Goal: Transaction & Acquisition: Purchase product/service

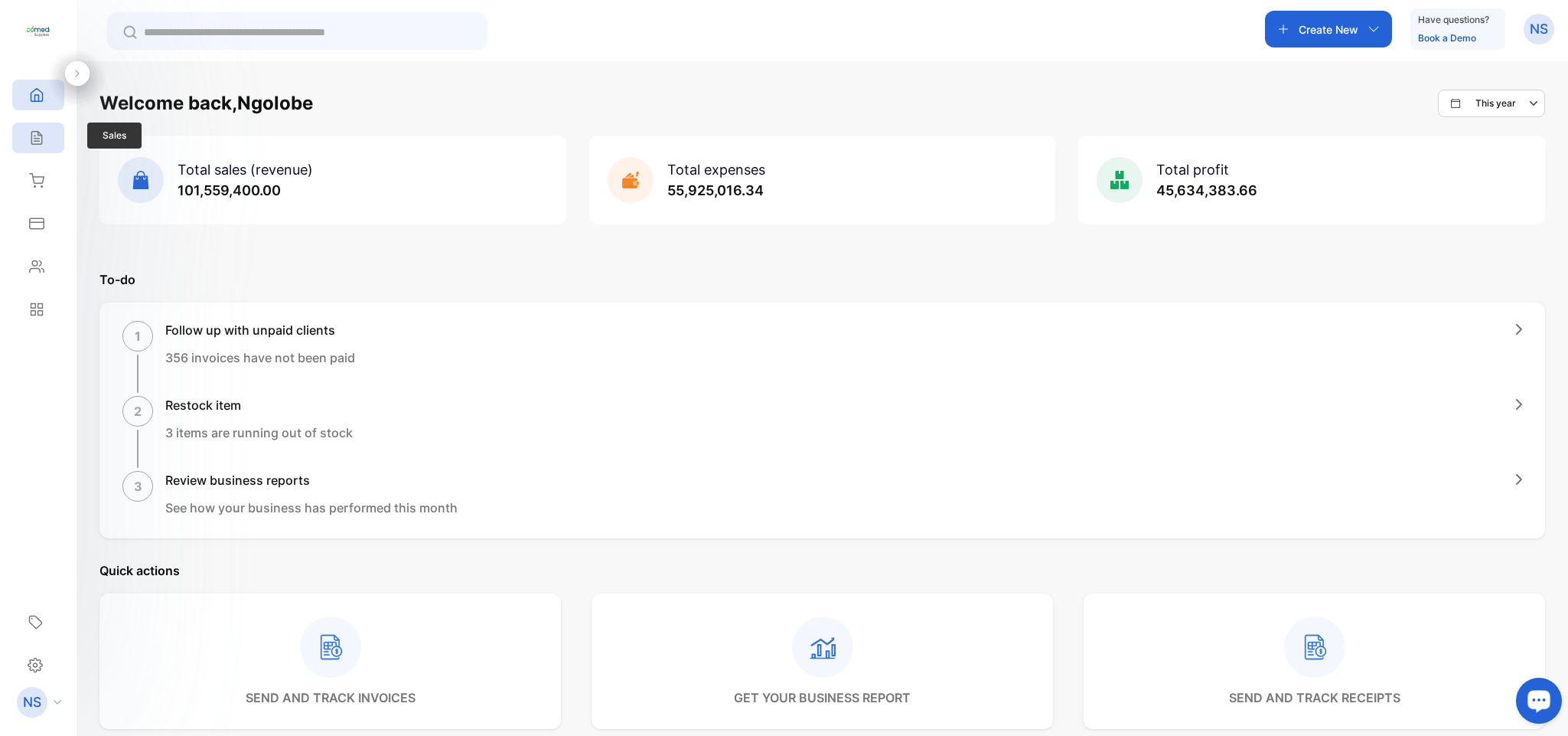
click at [28, 149] on div "Sales" at bounding box center [39, 138] width 52 height 31
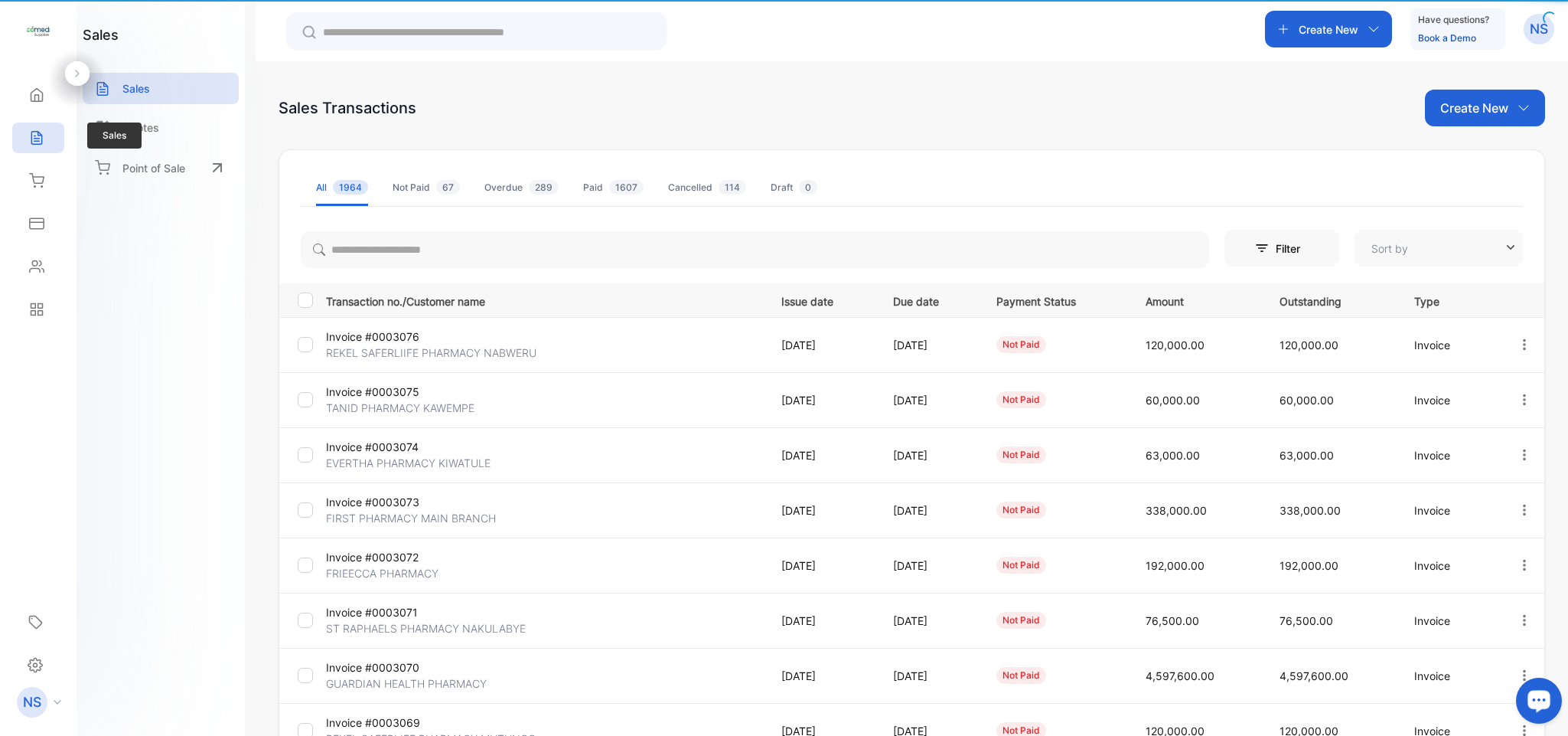
type input "**********"
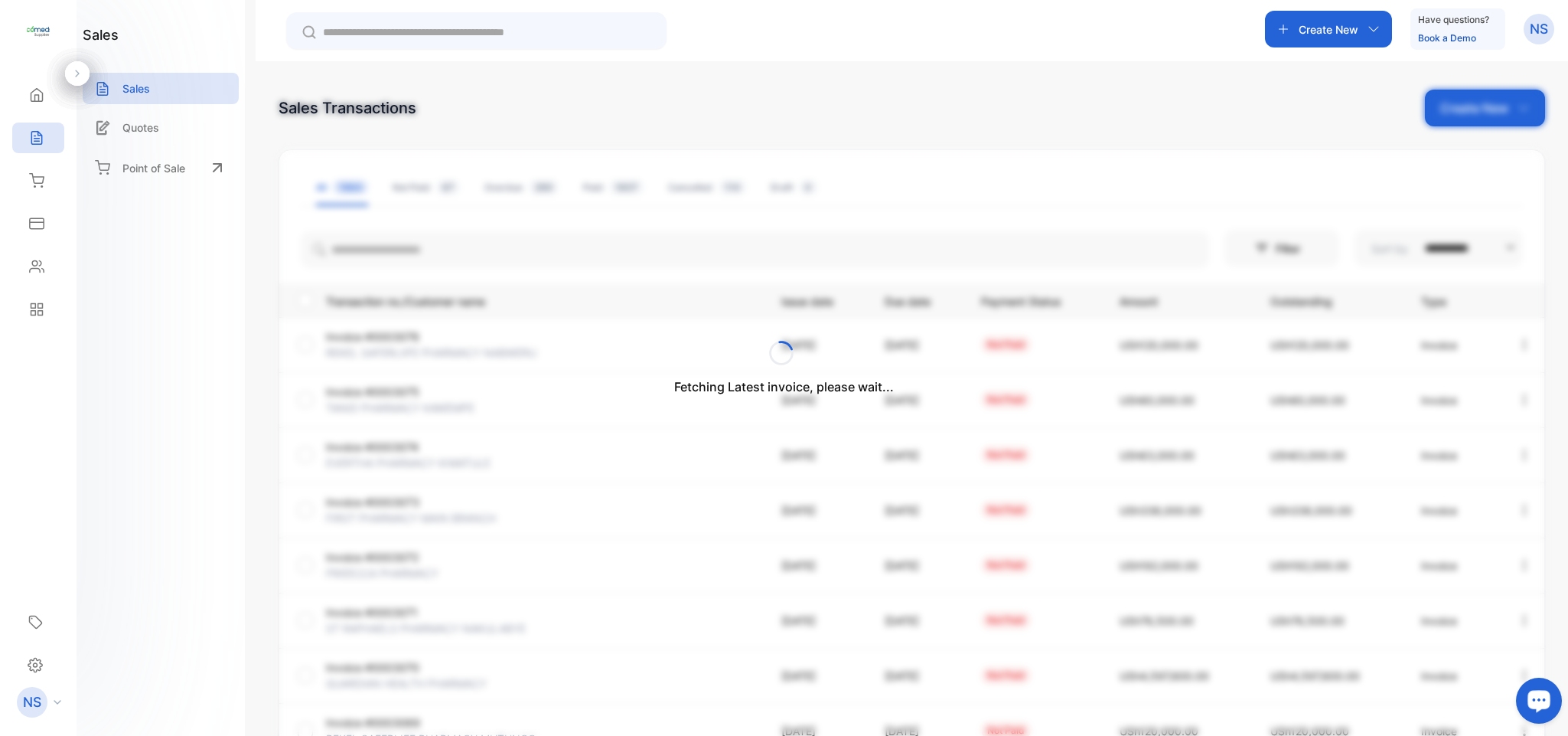
click at [412, 228] on div "Fetching Latest invoice, please wait..." at bounding box center [784, 368] width 1568 height 736
click at [389, 253] on div "Fetching Latest invoice, please wait..." at bounding box center [784, 368] width 1568 height 736
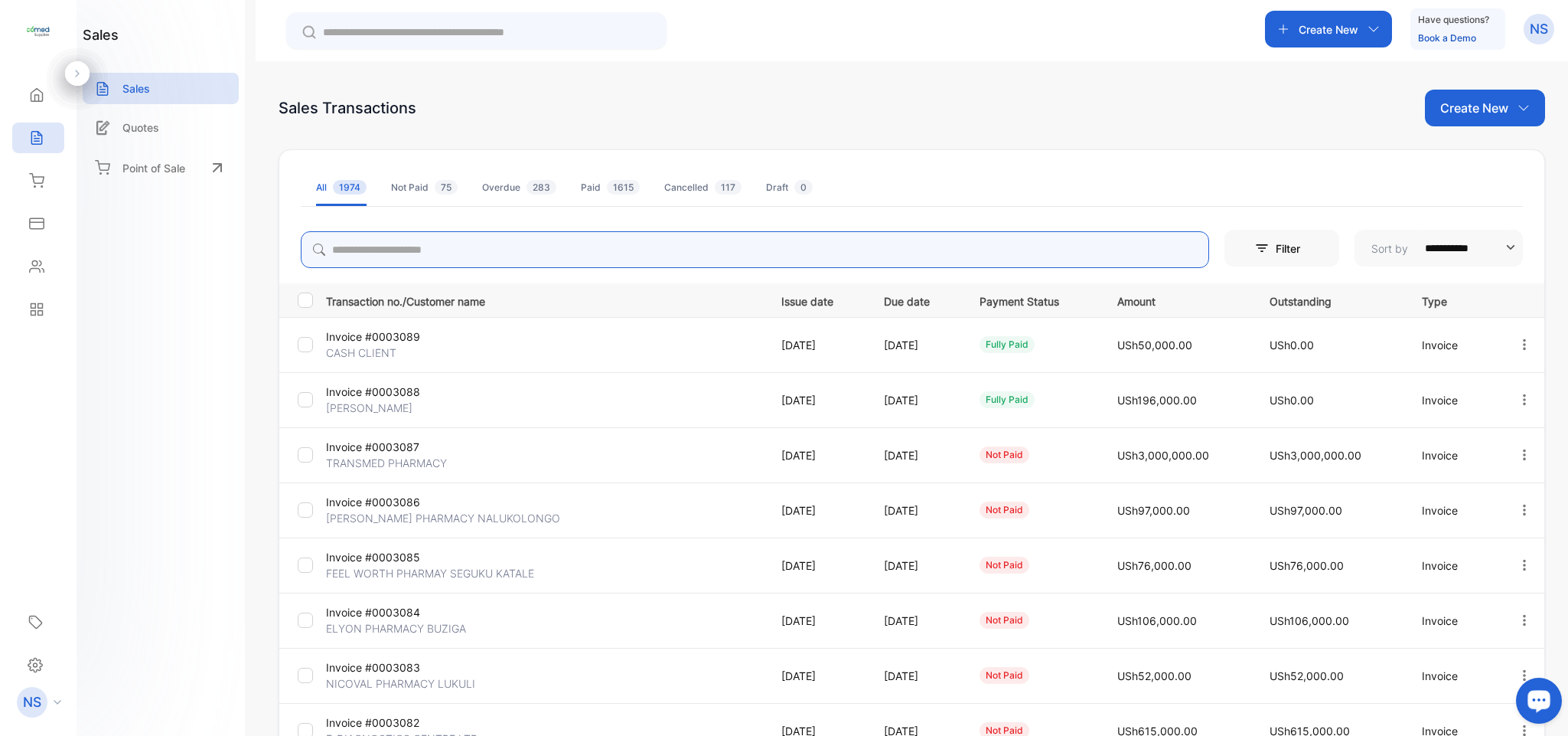
click at [389, 253] on input "search" at bounding box center [755, 250] width 909 height 37
type input "*****"
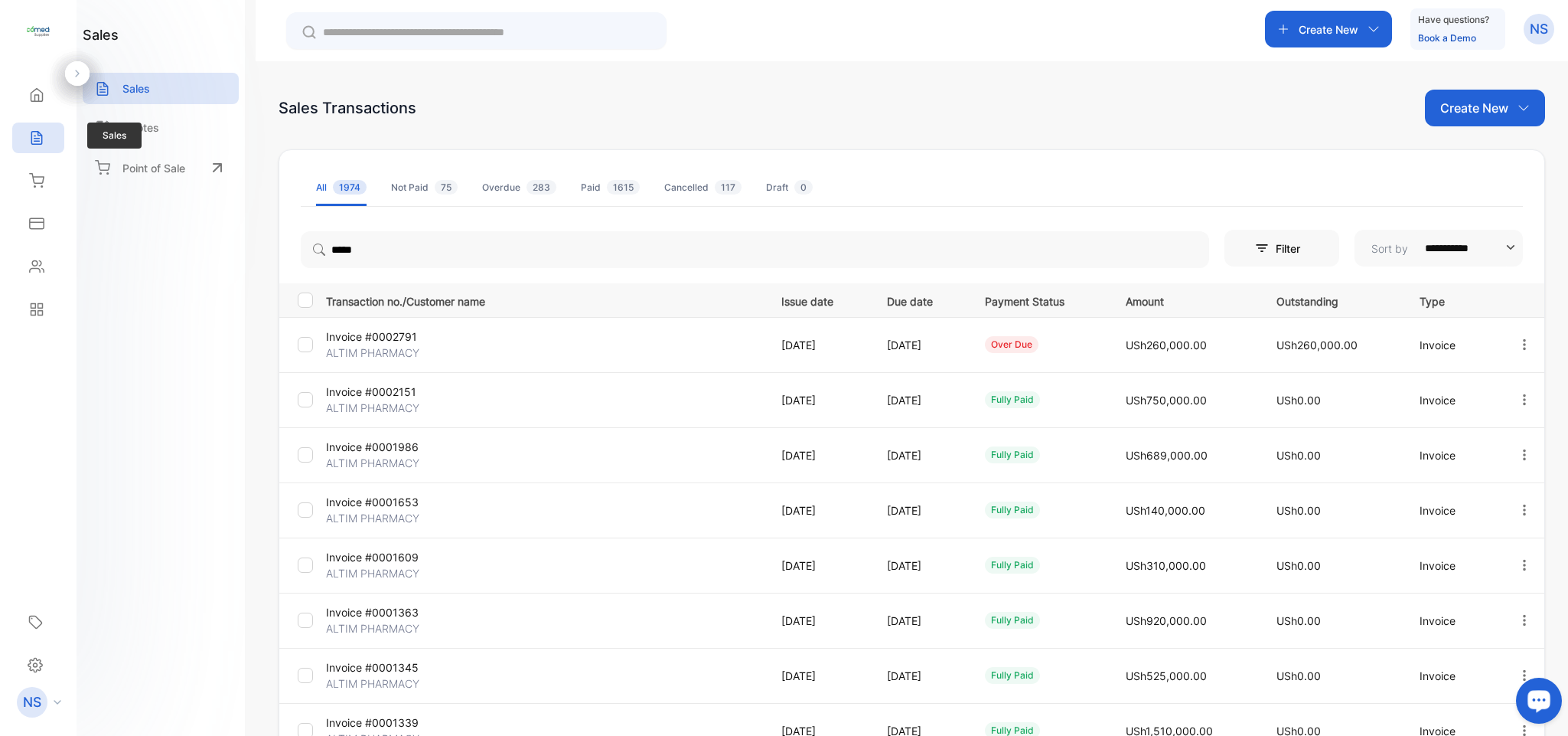
click at [35, 140] on icon at bounding box center [37, 138] width 15 height 15
click at [37, 106] on div "Home" at bounding box center [39, 95] width 52 height 31
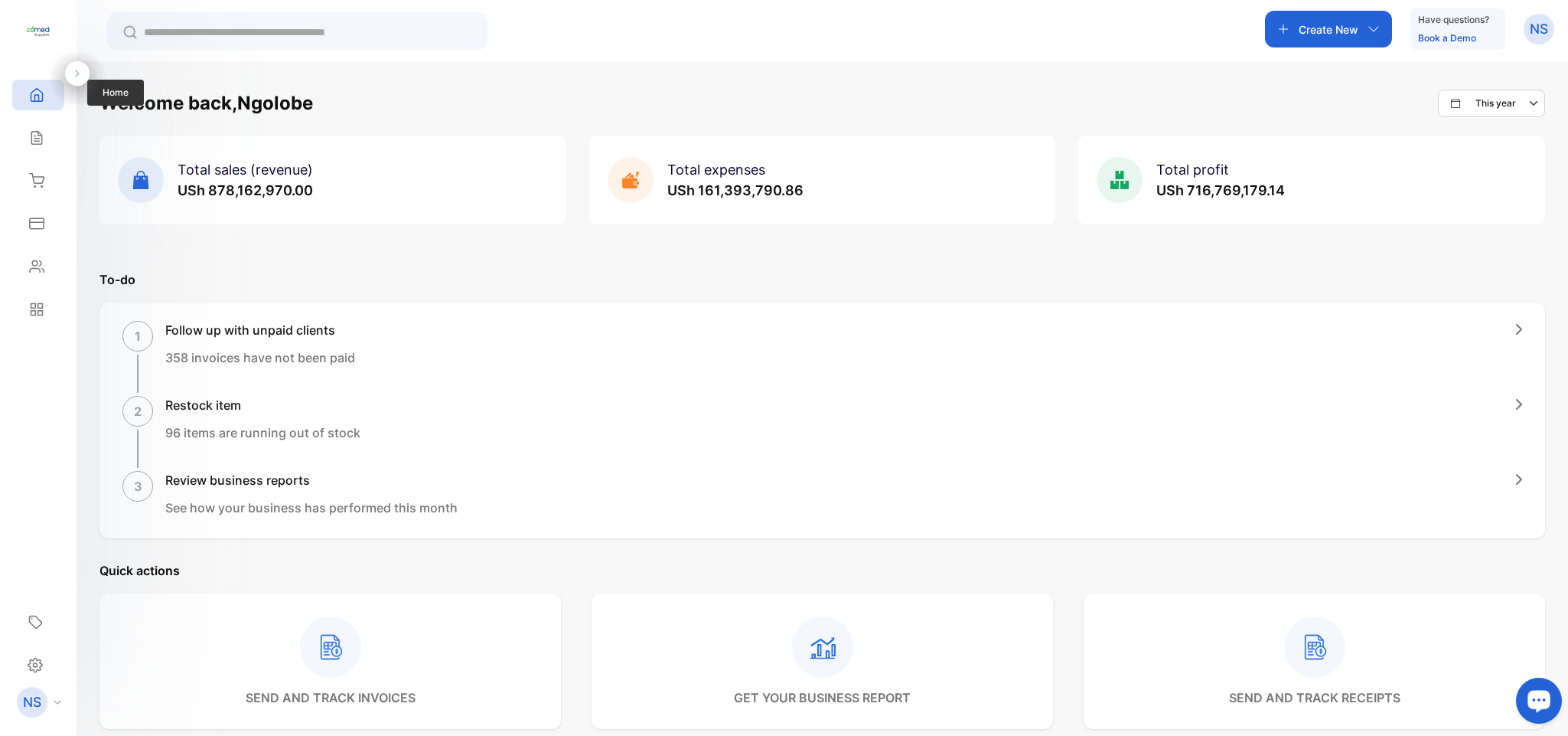
click at [37, 106] on div "Home" at bounding box center [39, 95] width 52 height 31
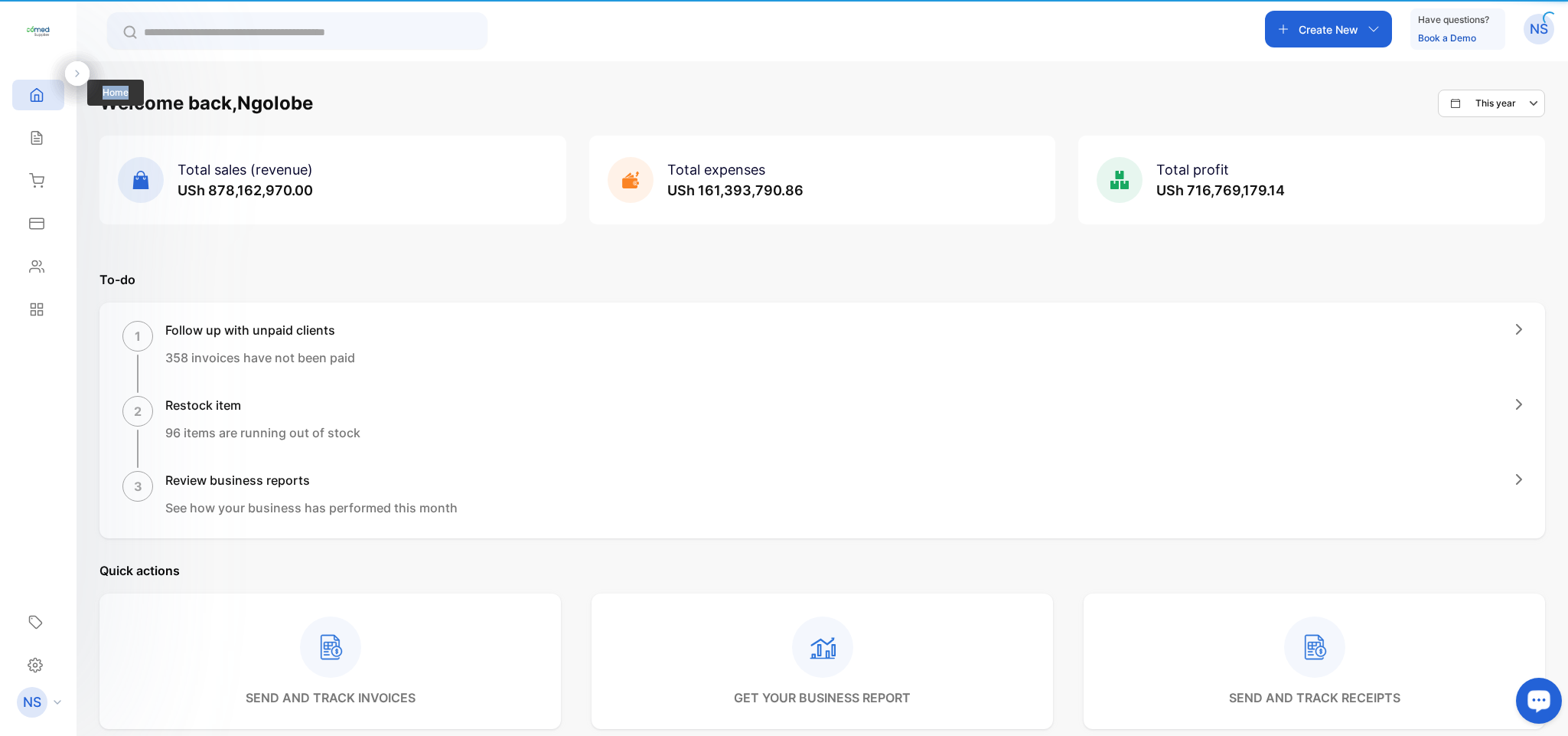
click at [37, 106] on div "Home" at bounding box center [39, 95] width 52 height 31
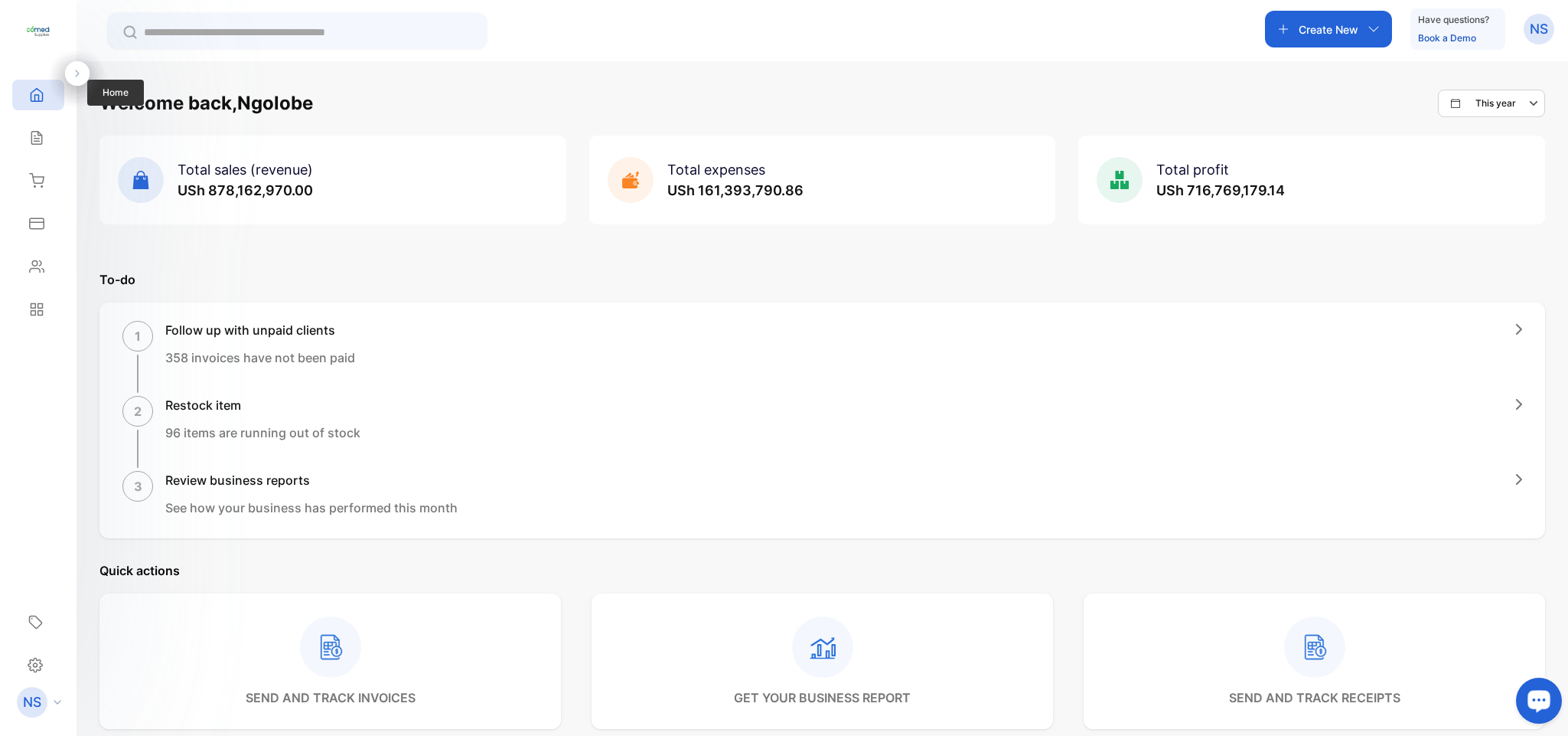
click at [37, 106] on div "Home" at bounding box center [39, 95] width 52 height 31
click at [42, 140] on icon at bounding box center [36, 137] width 10 height 13
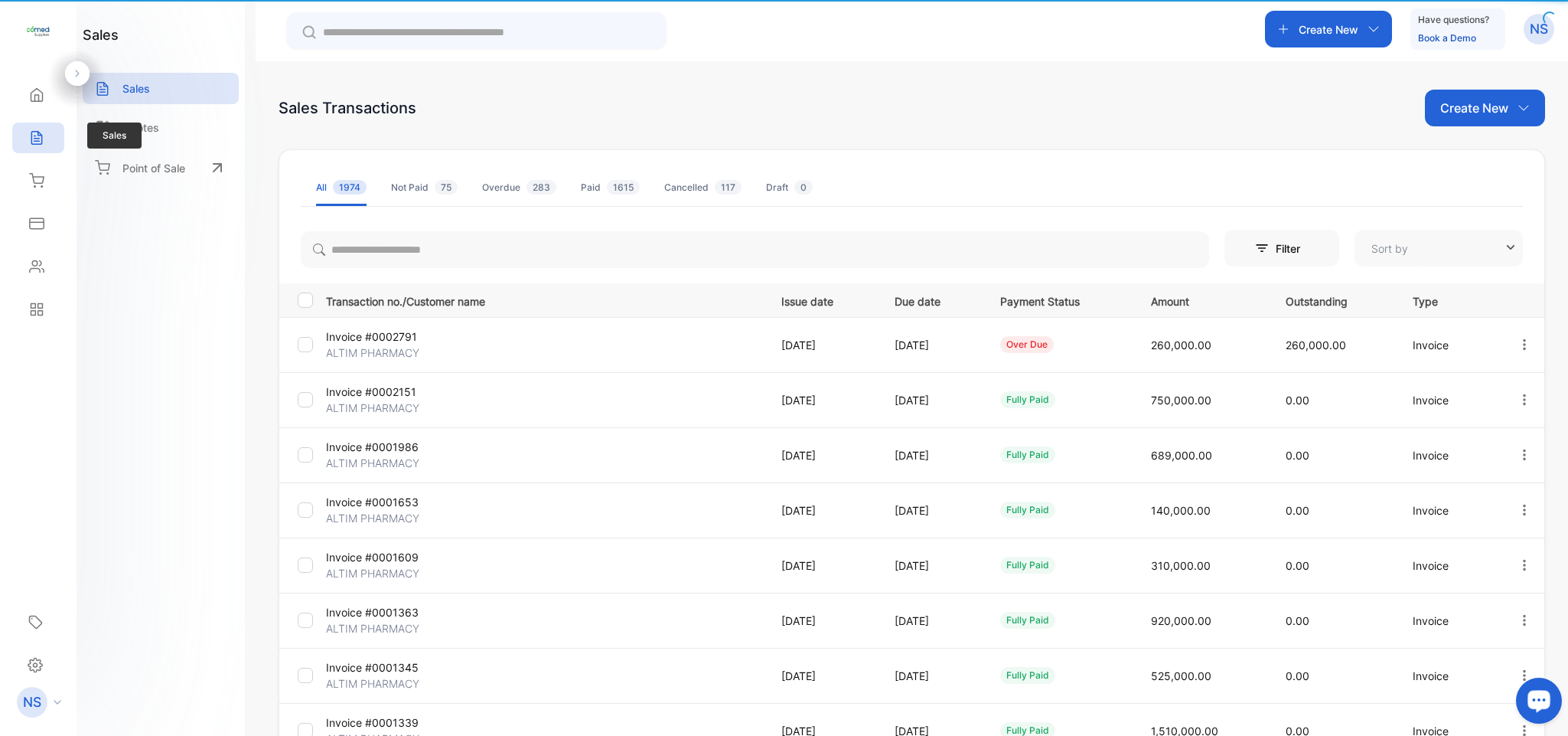
type input "**********"
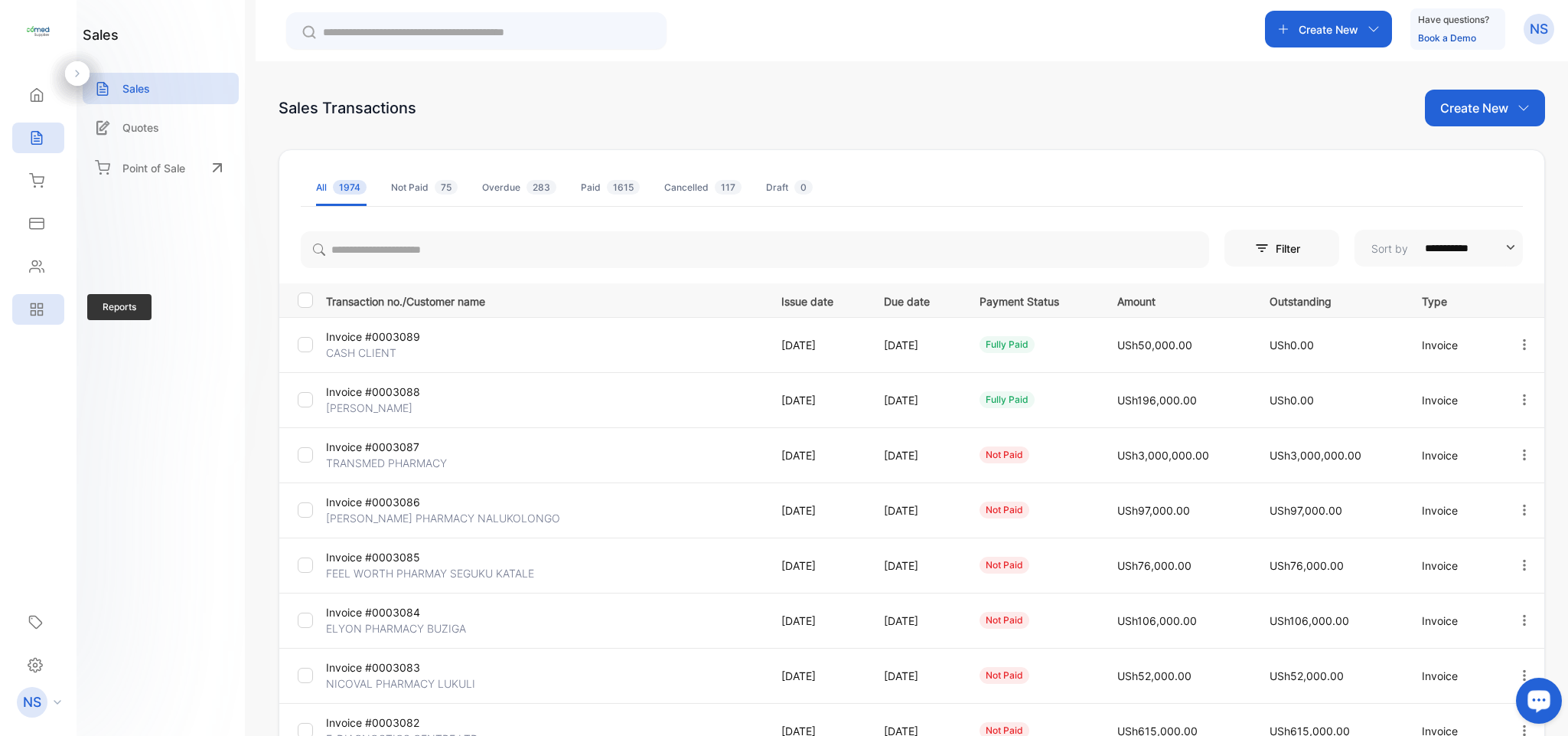
click at [31, 317] on icon at bounding box center [37, 309] width 15 height 15
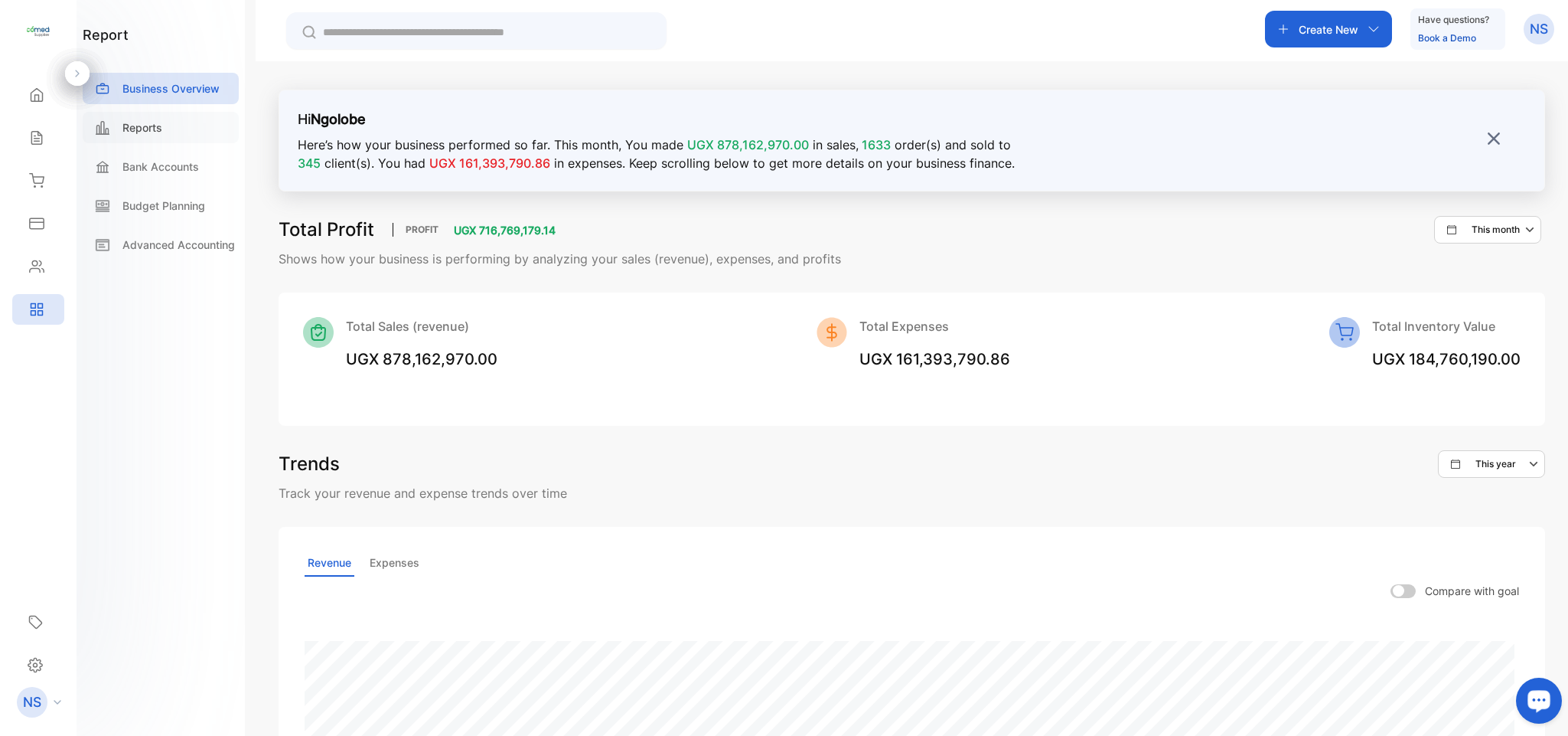
click at [159, 140] on div "Reports" at bounding box center [161, 128] width 157 height 31
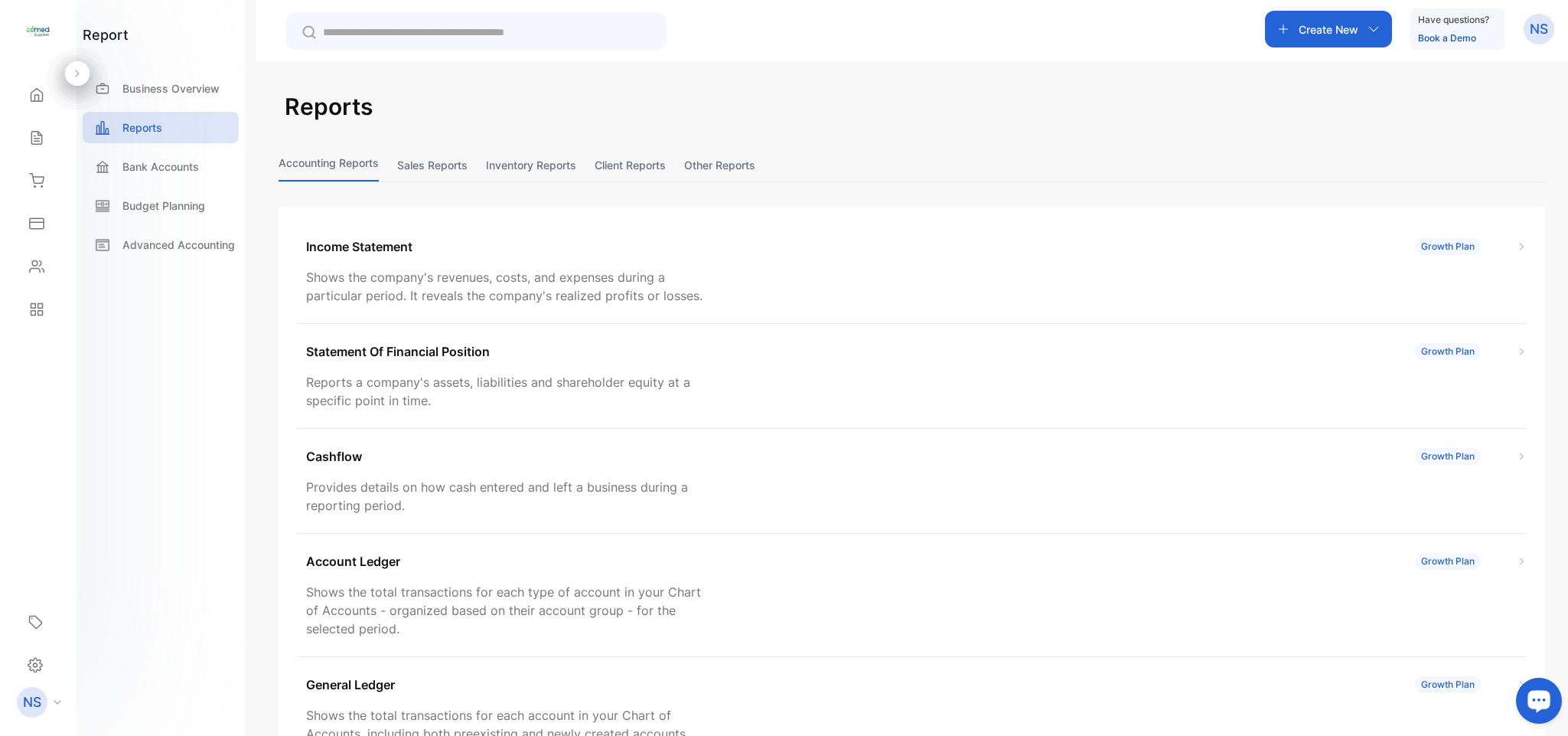
click at [432, 170] on button "Sales reports" at bounding box center [432, 165] width 71 height 33
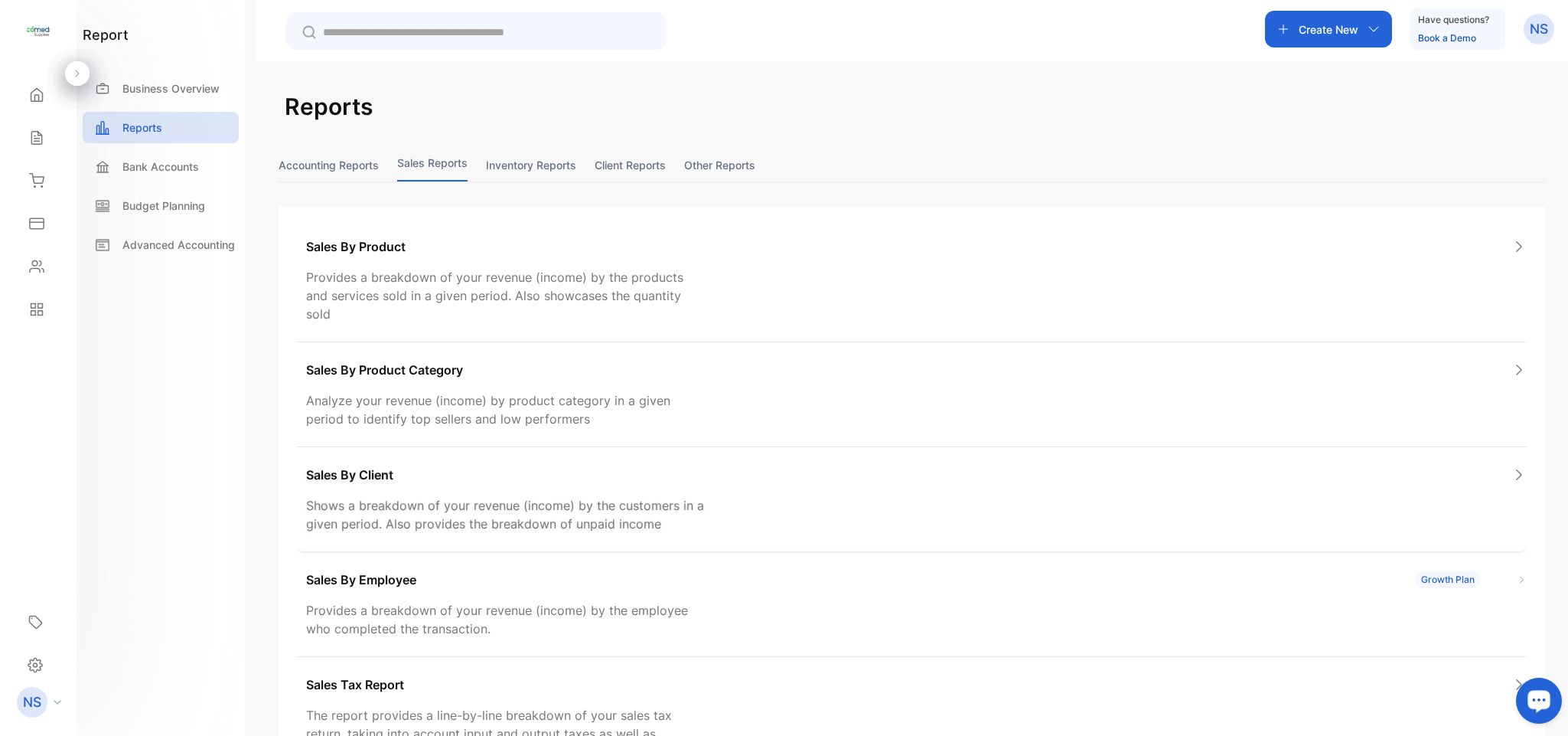
click at [549, 504] on p "Shows a breakdown of your revenue (income) by the customers in a given period. …" at bounding box center [507, 515] width 401 height 37
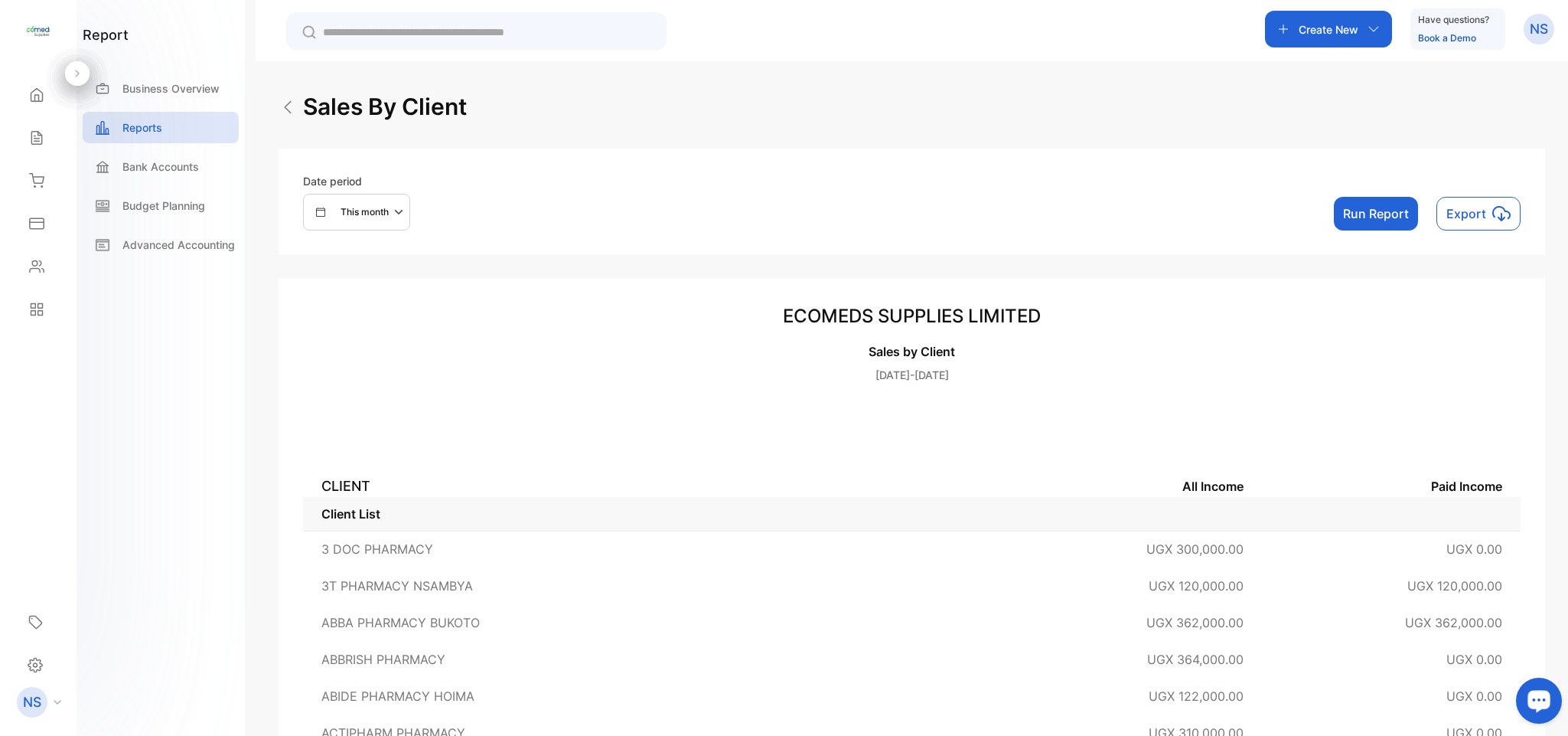
click at [377, 205] on p "This month" at bounding box center [364, 212] width 48 height 14
select select "*"
select select "****"
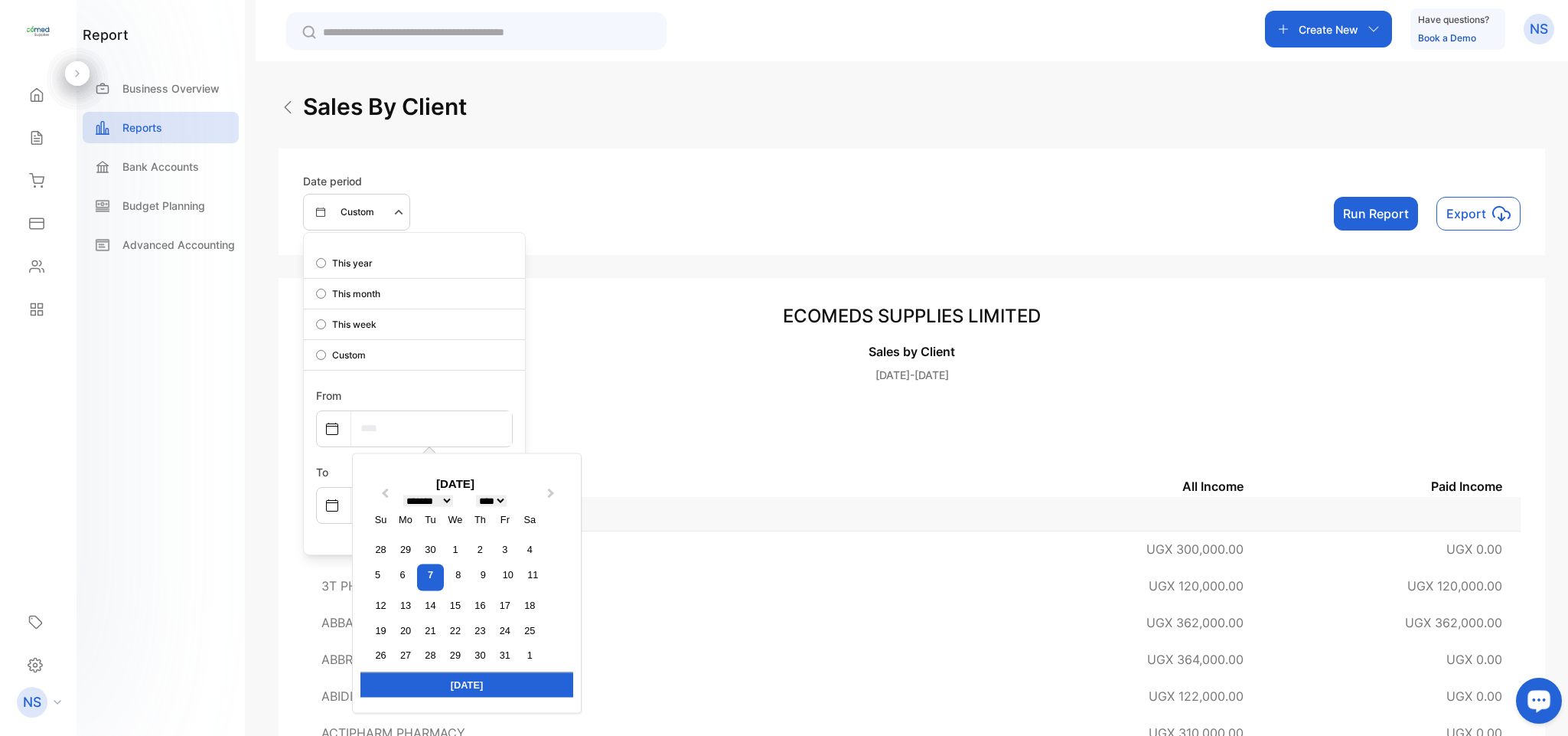
click at [407, 425] on input "text" at bounding box center [431, 428] width 160 height 35
click at [421, 574] on div "7" at bounding box center [430, 577] width 27 height 27
type input "**********"
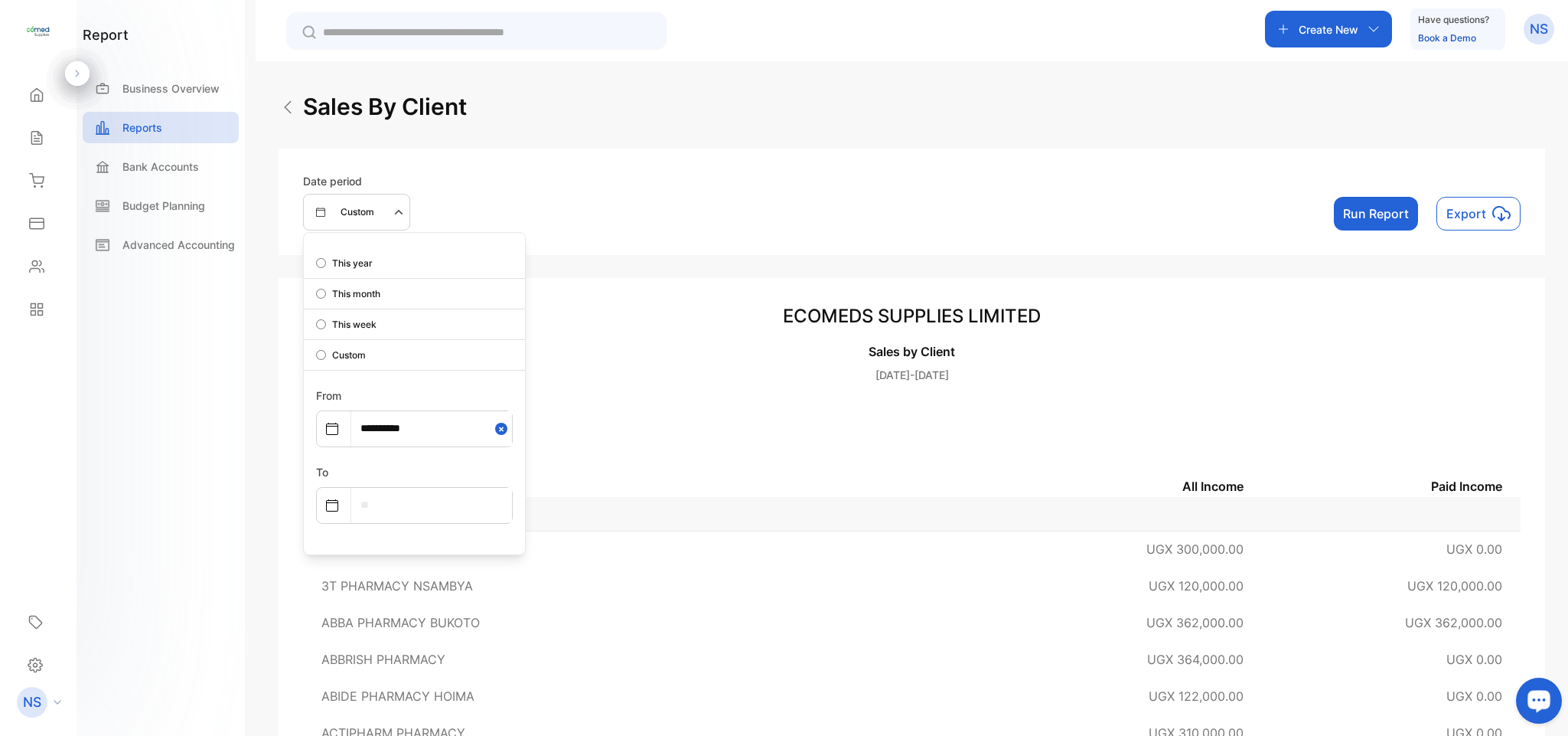
click at [404, 513] on input "text" at bounding box center [431, 505] width 160 height 35
select select "*"
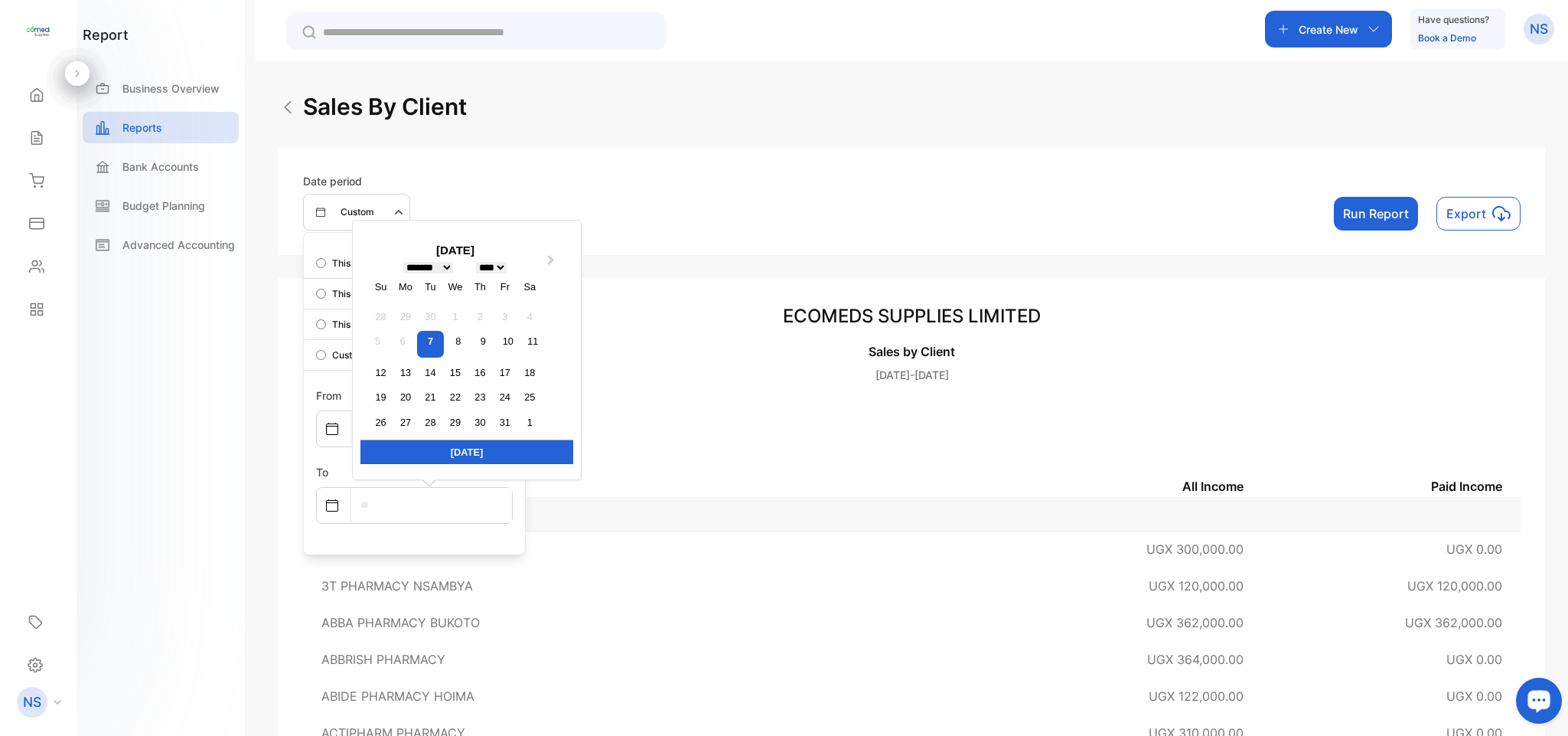
click at [404, 513] on input "text" at bounding box center [431, 505] width 160 height 35
click at [430, 344] on div "7" at bounding box center [430, 344] width 27 height 27
type input "**********"
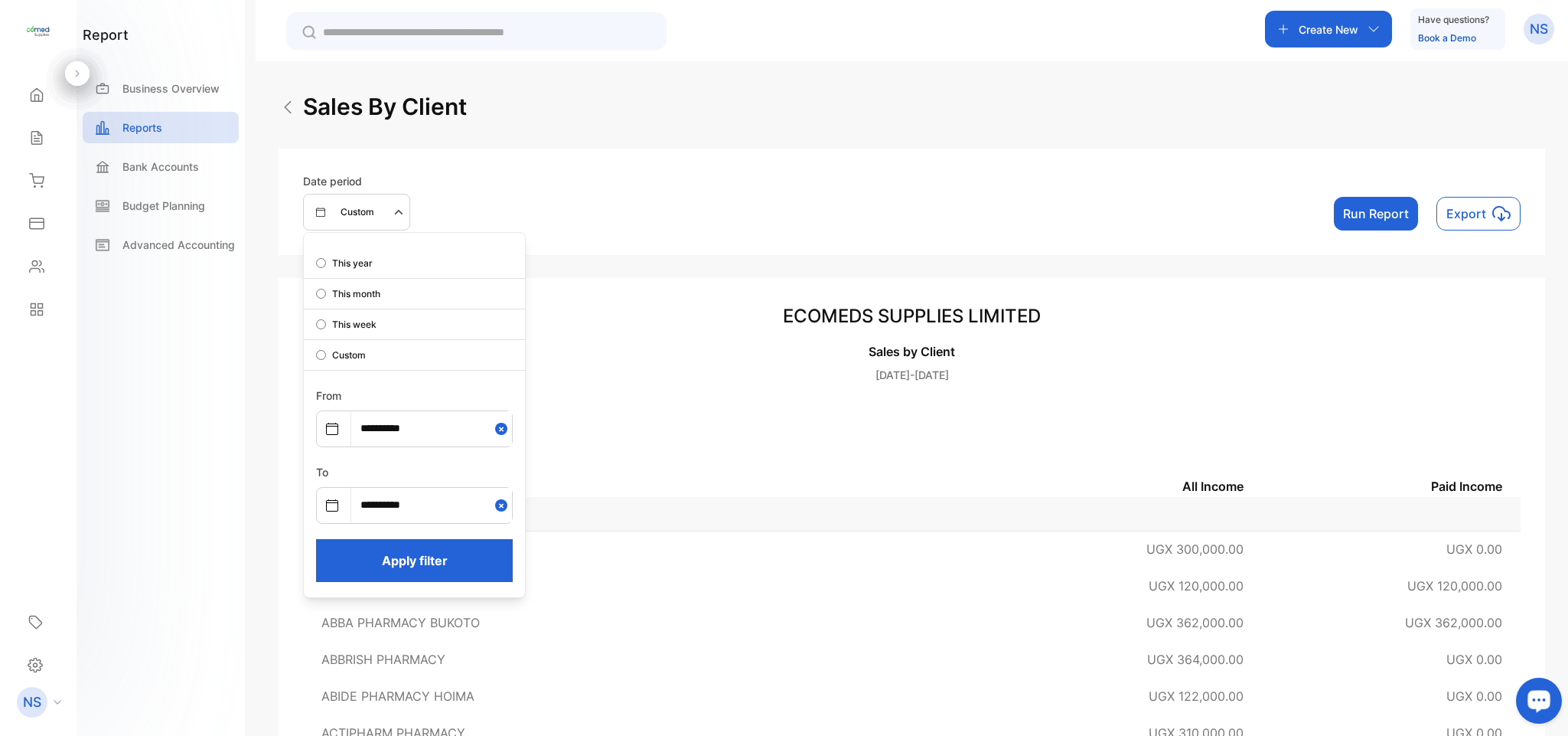
click at [430, 556] on button "Apply filter" at bounding box center [414, 560] width 196 height 43
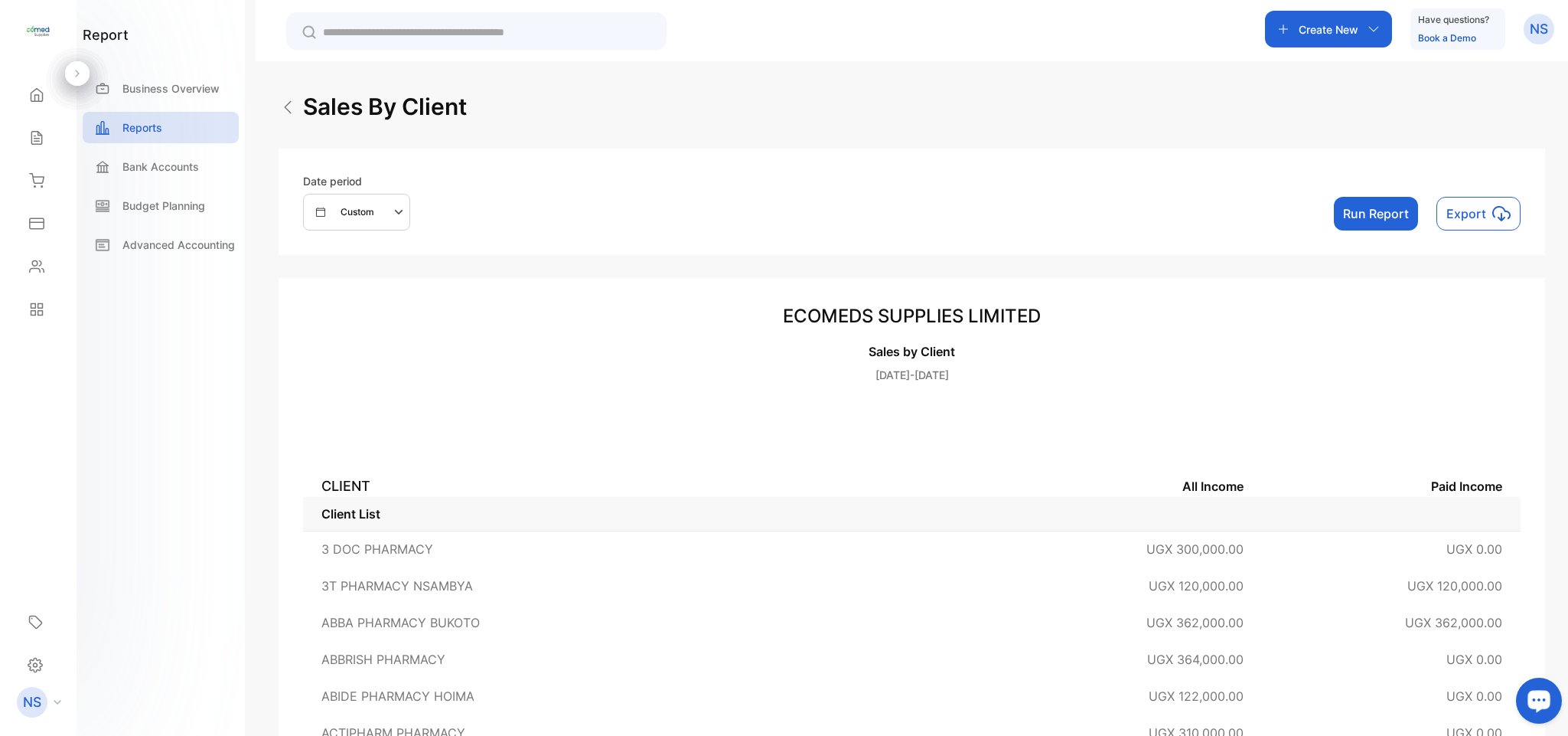
click at [430, 556] on td "3 DOC PHARMACY" at bounding box center [645, 549] width 682 height 37
click at [1348, 214] on button "Run Report" at bounding box center [1376, 213] width 84 height 34
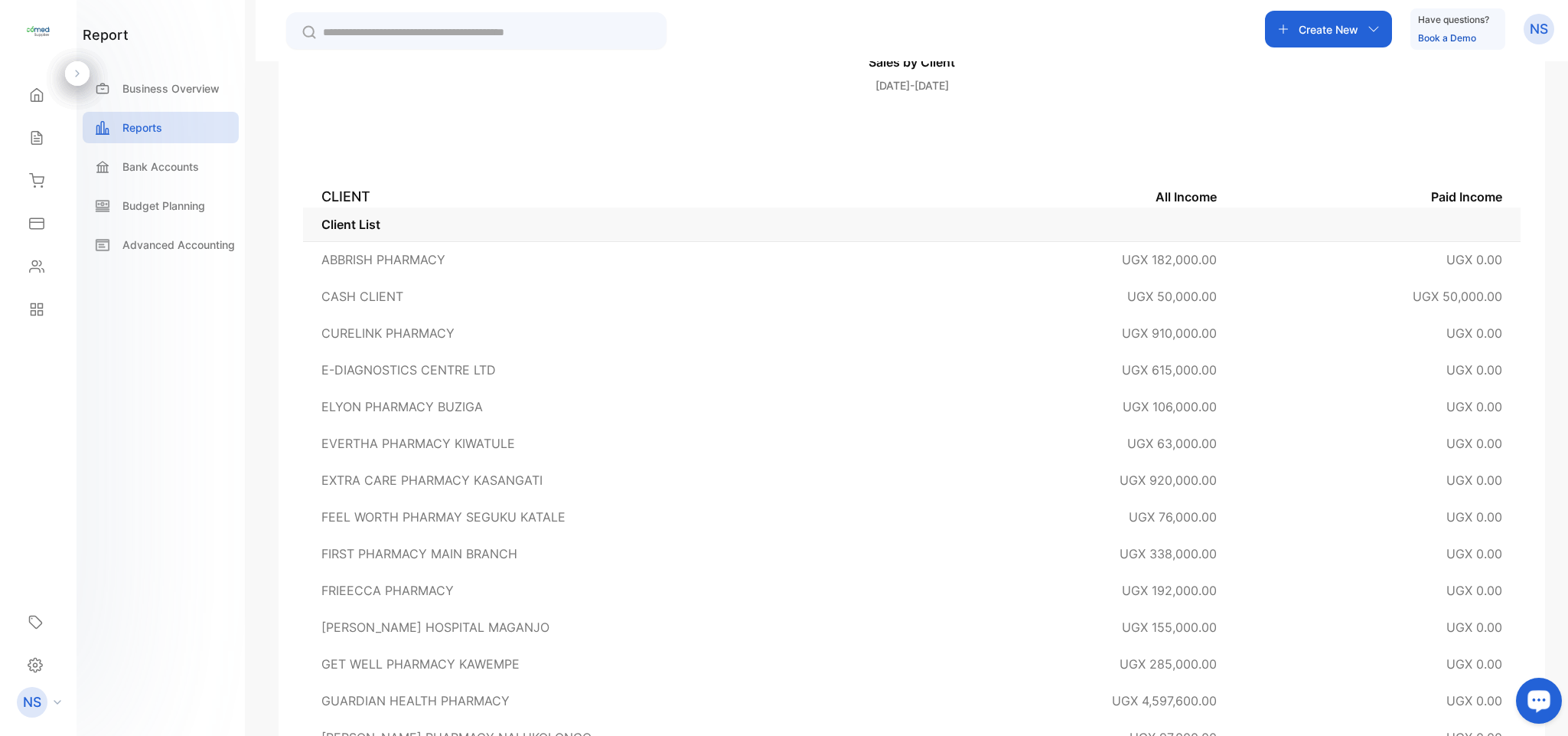
scroll to position [285, 0]
click at [28, 110] on div "Home" at bounding box center [39, 95] width 52 height 31
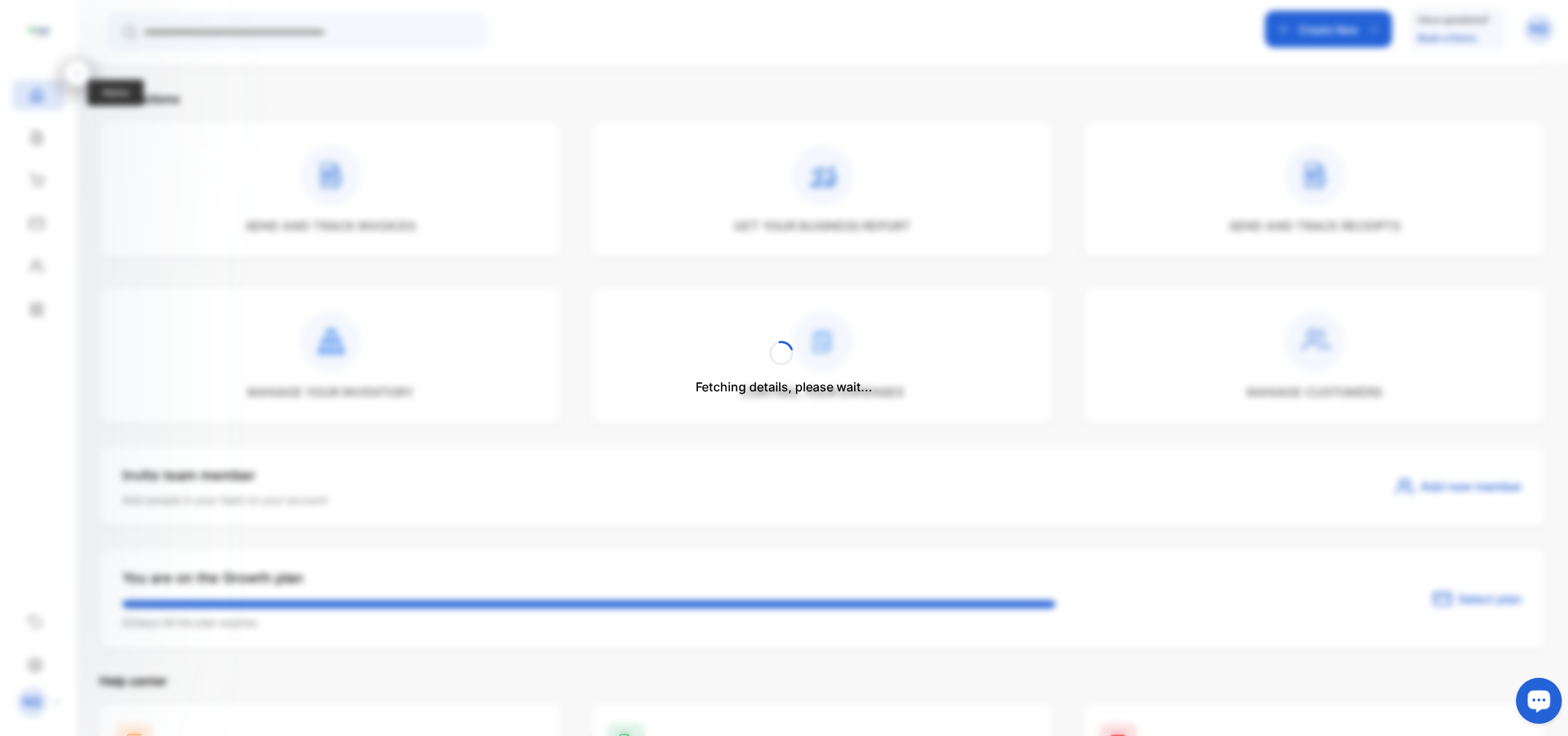
scroll to position [396, 0]
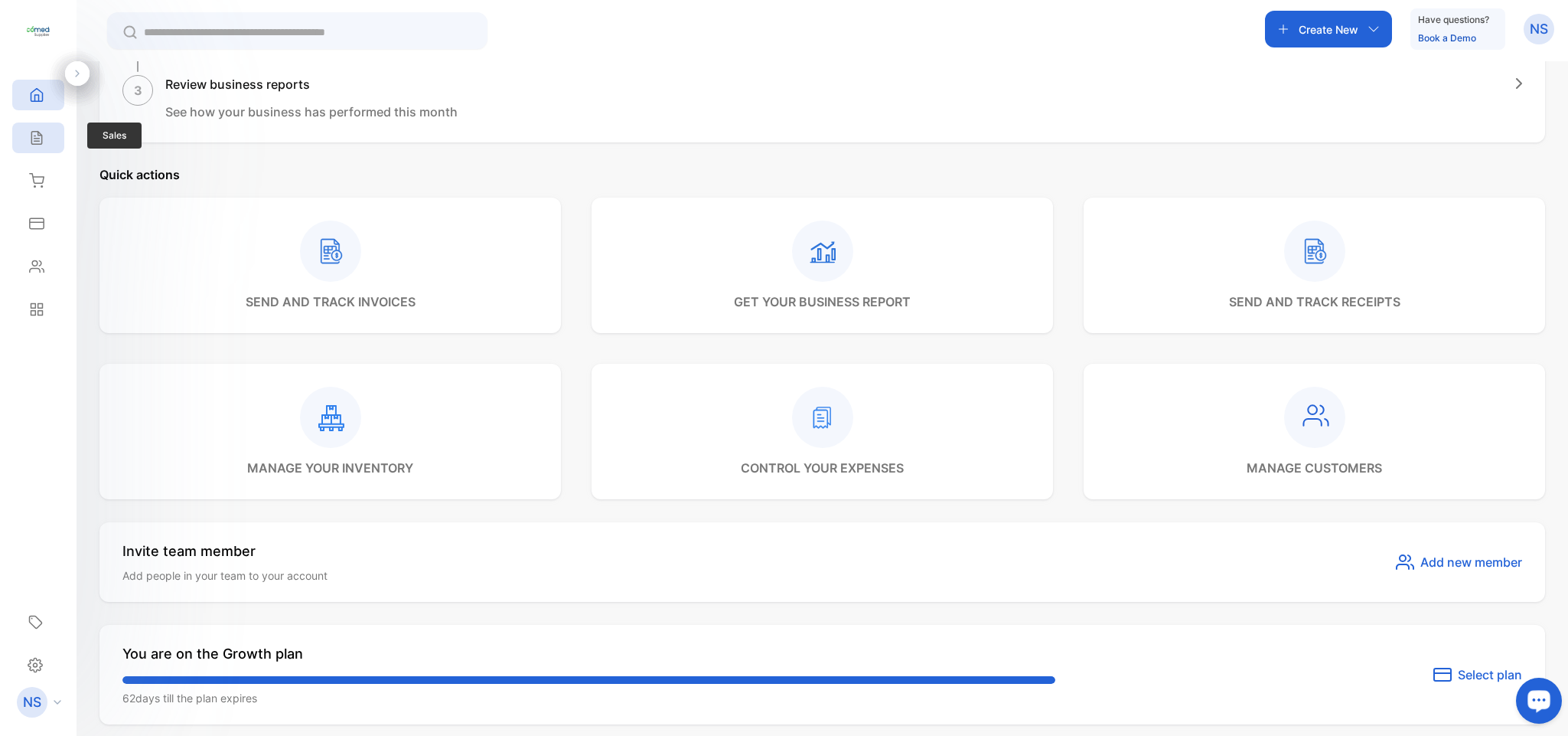
click at [33, 135] on icon at bounding box center [37, 138] width 15 height 15
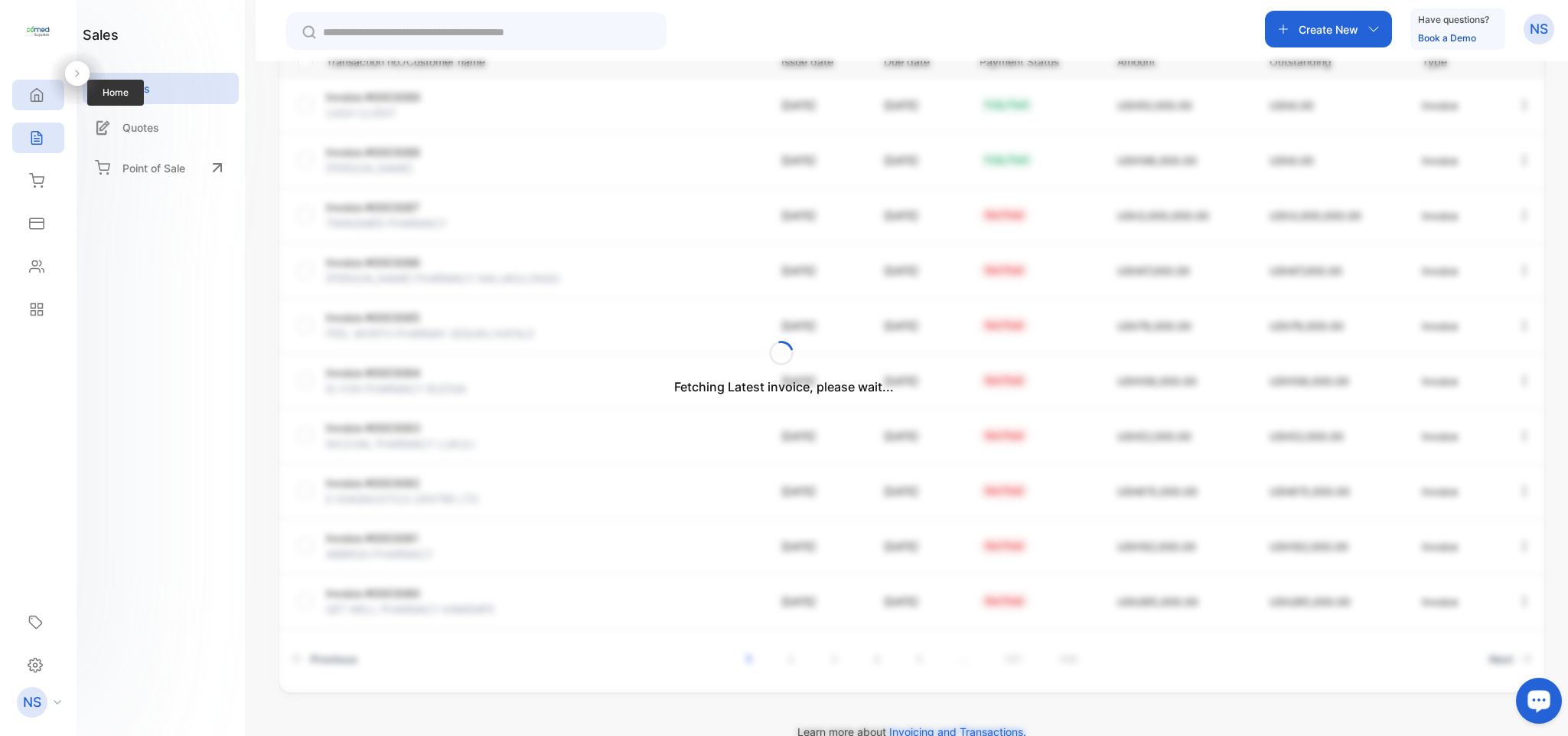
scroll to position [269, 0]
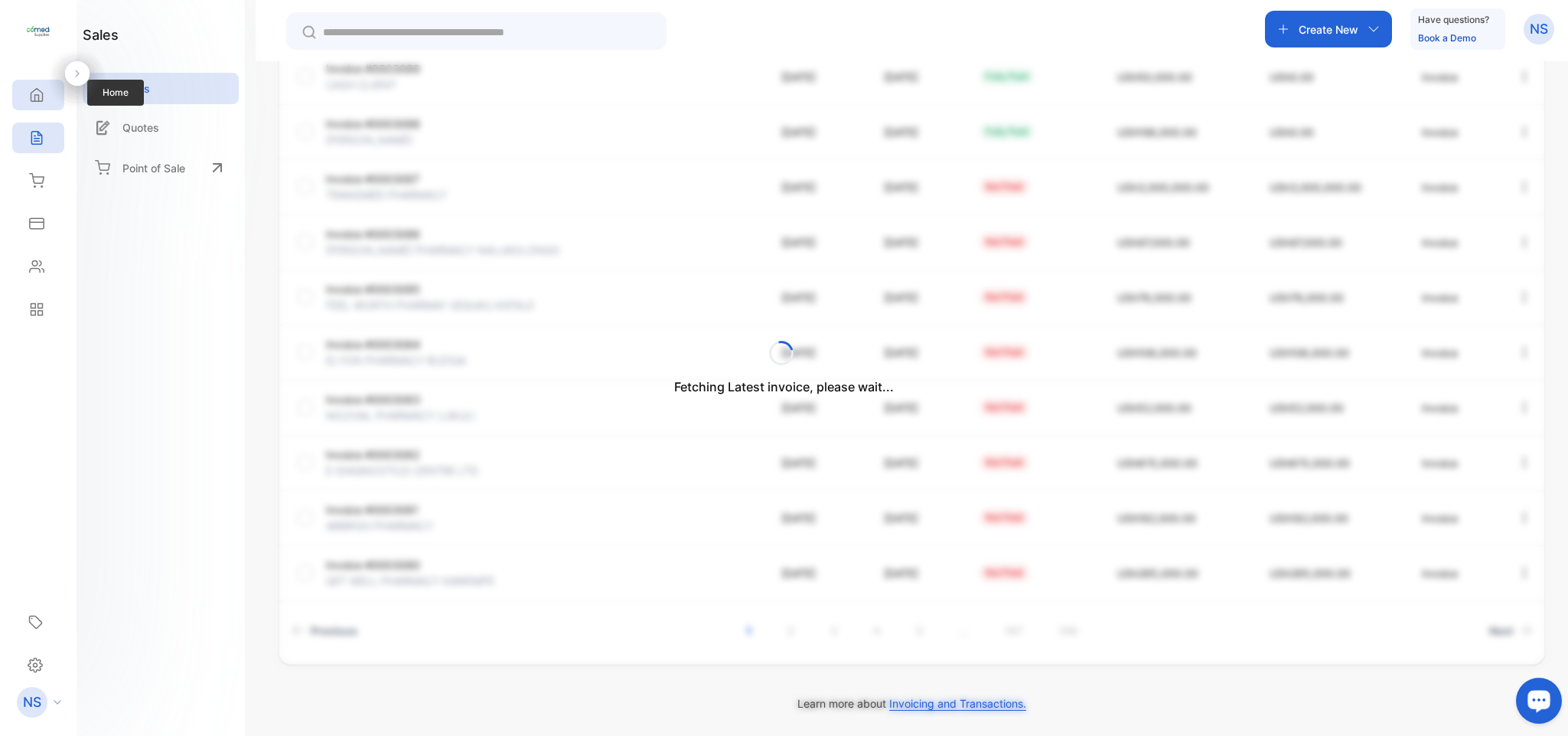
click at [35, 108] on div "Home" at bounding box center [39, 95] width 52 height 31
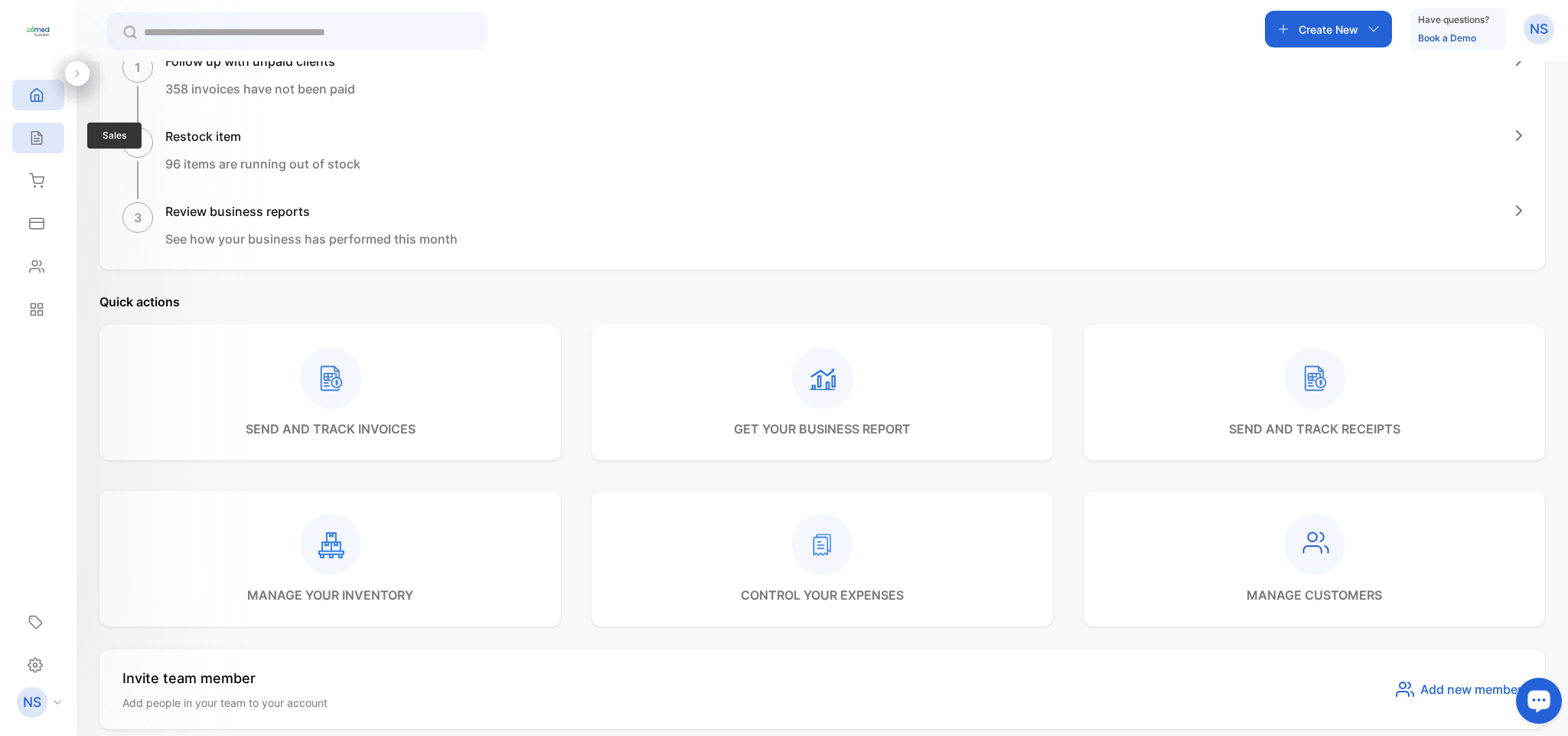
click at [35, 138] on icon at bounding box center [37, 138] width 15 height 15
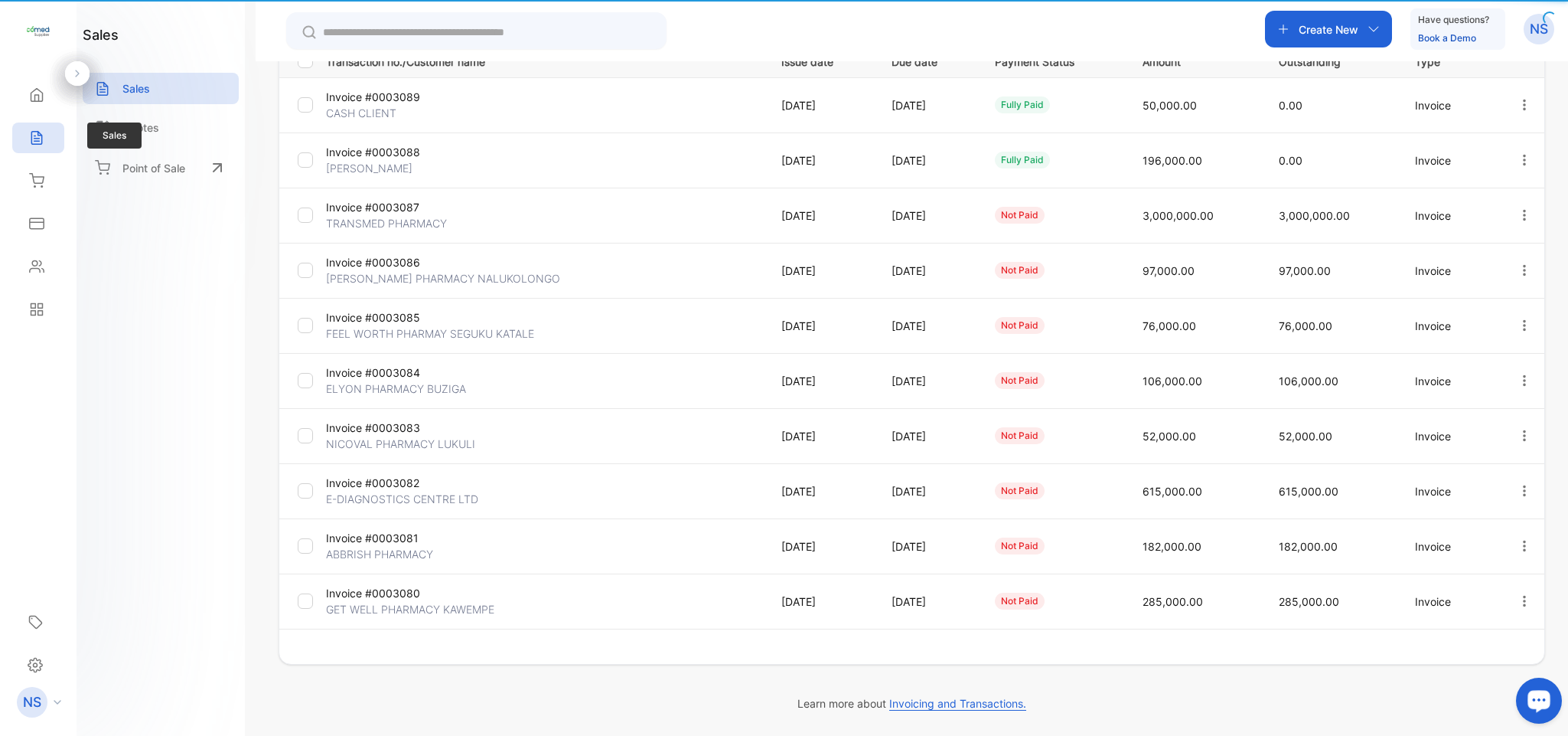
type input "**********"
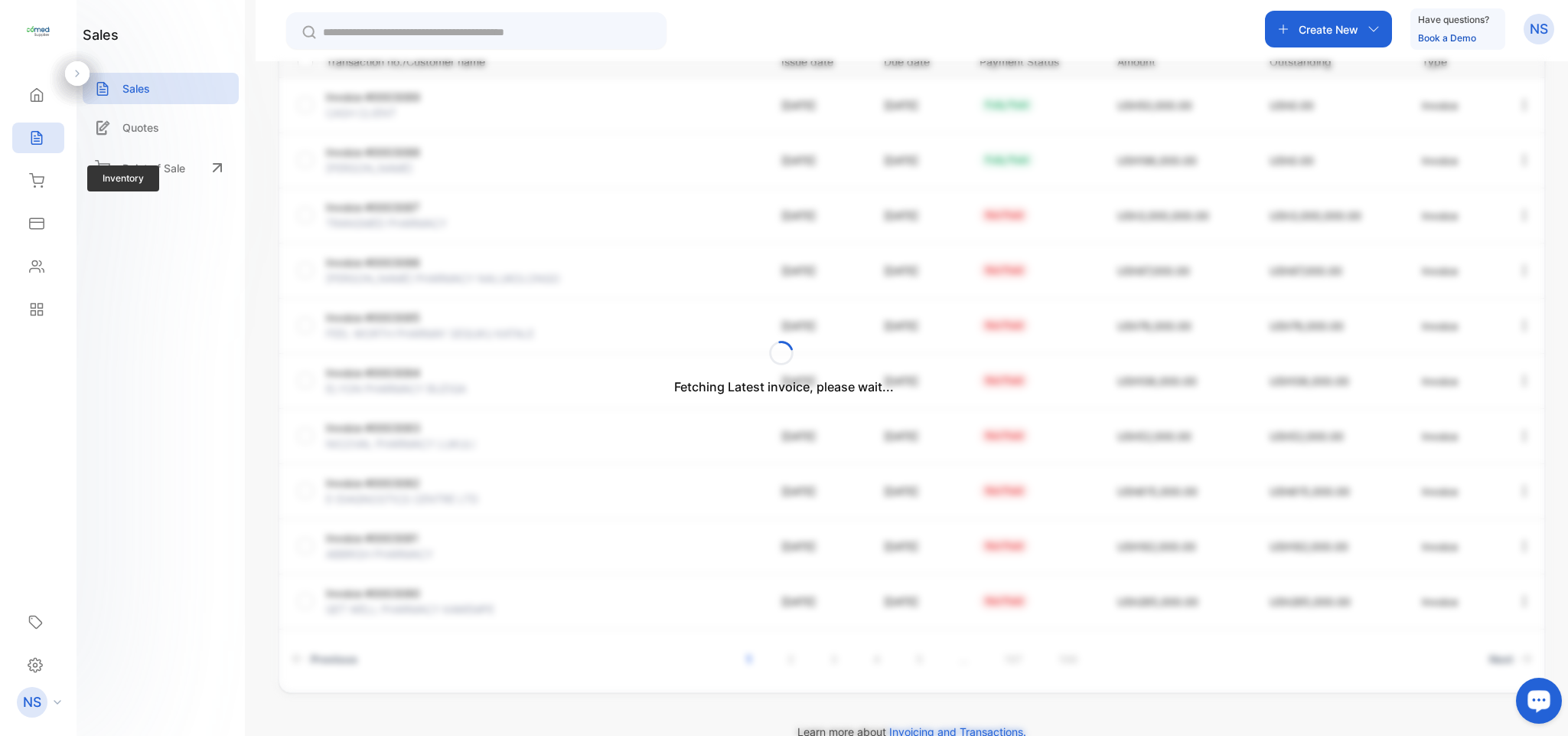
scroll to position [269, 0]
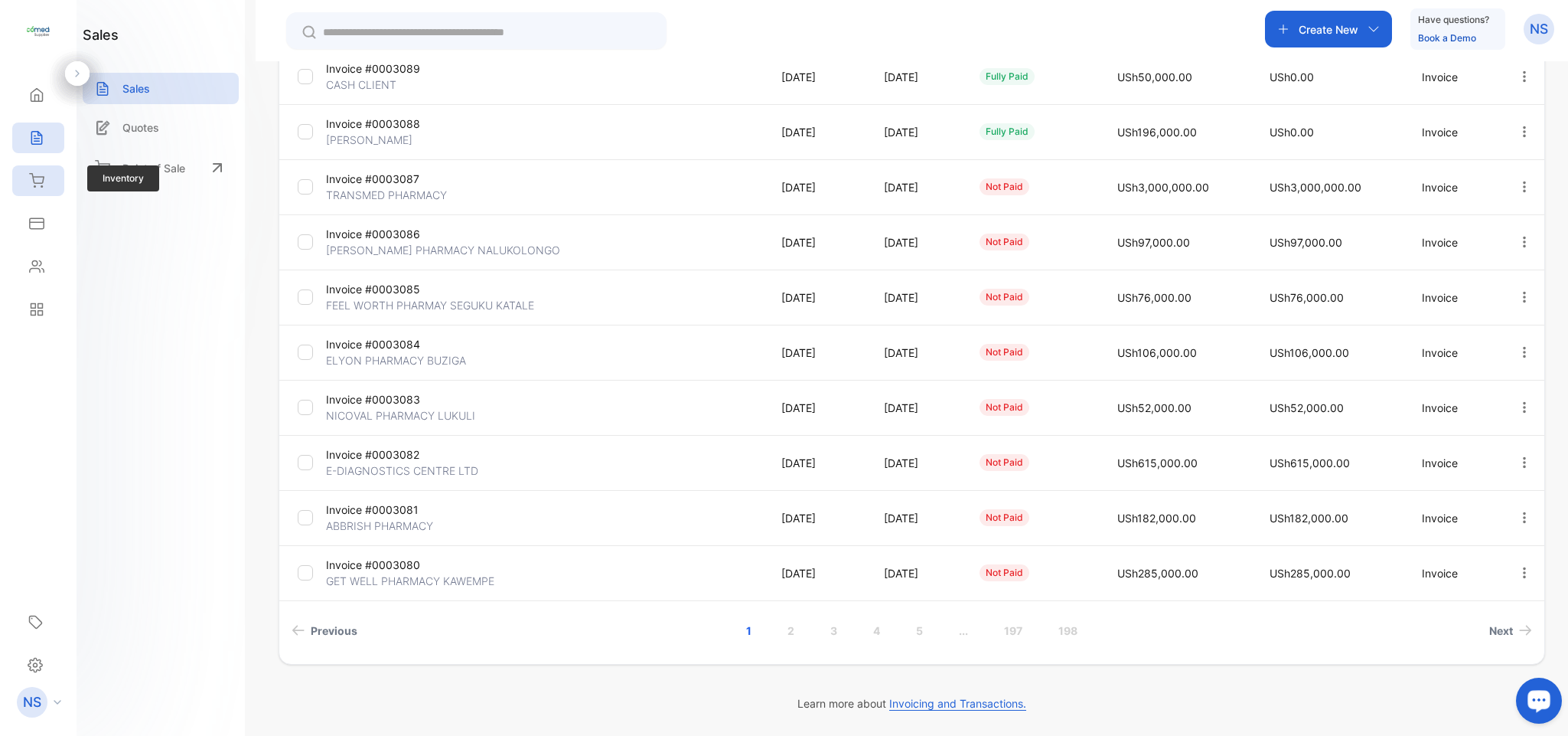
click at [32, 175] on icon at bounding box center [37, 180] width 14 height 13
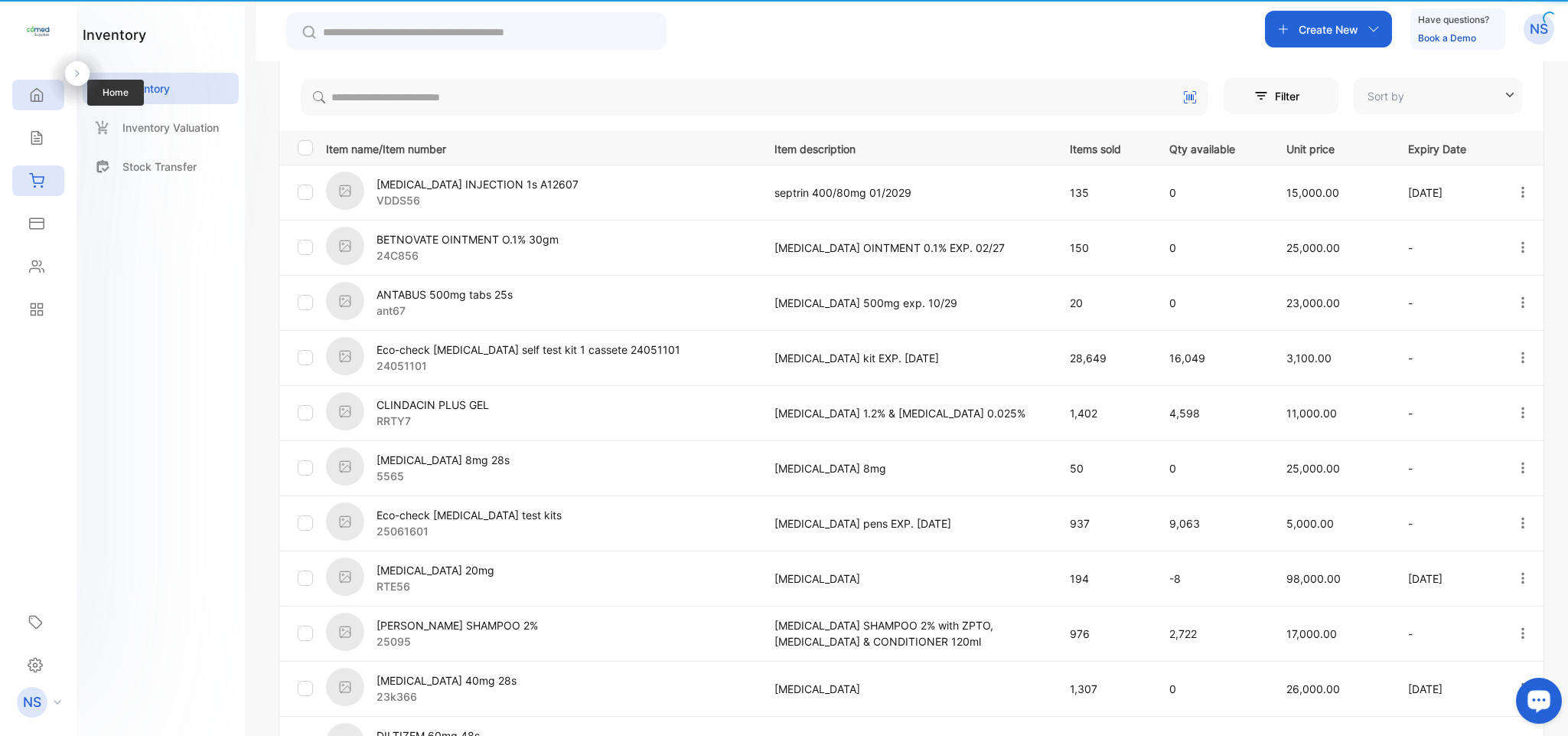
type input "**********"
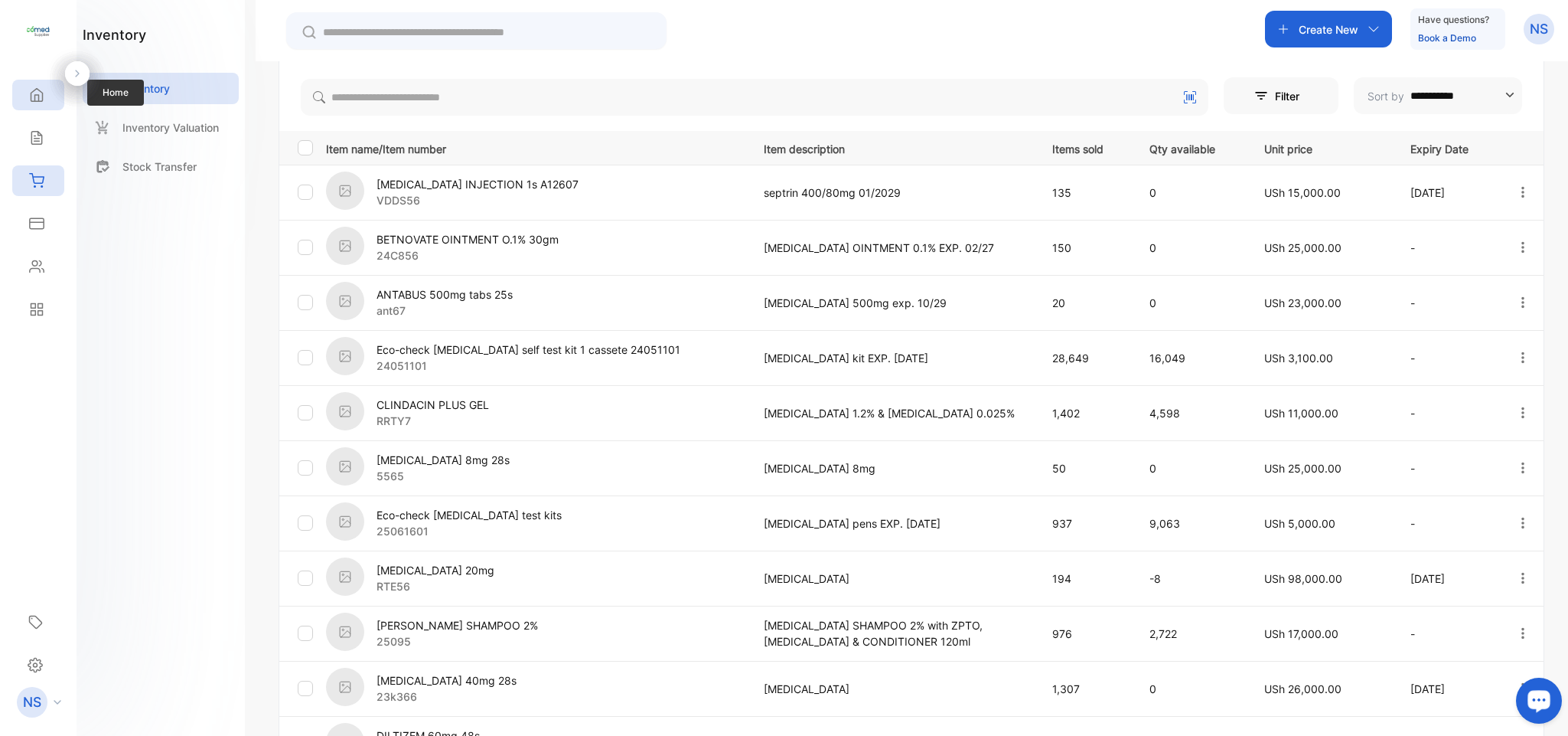
scroll to position [242, 0]
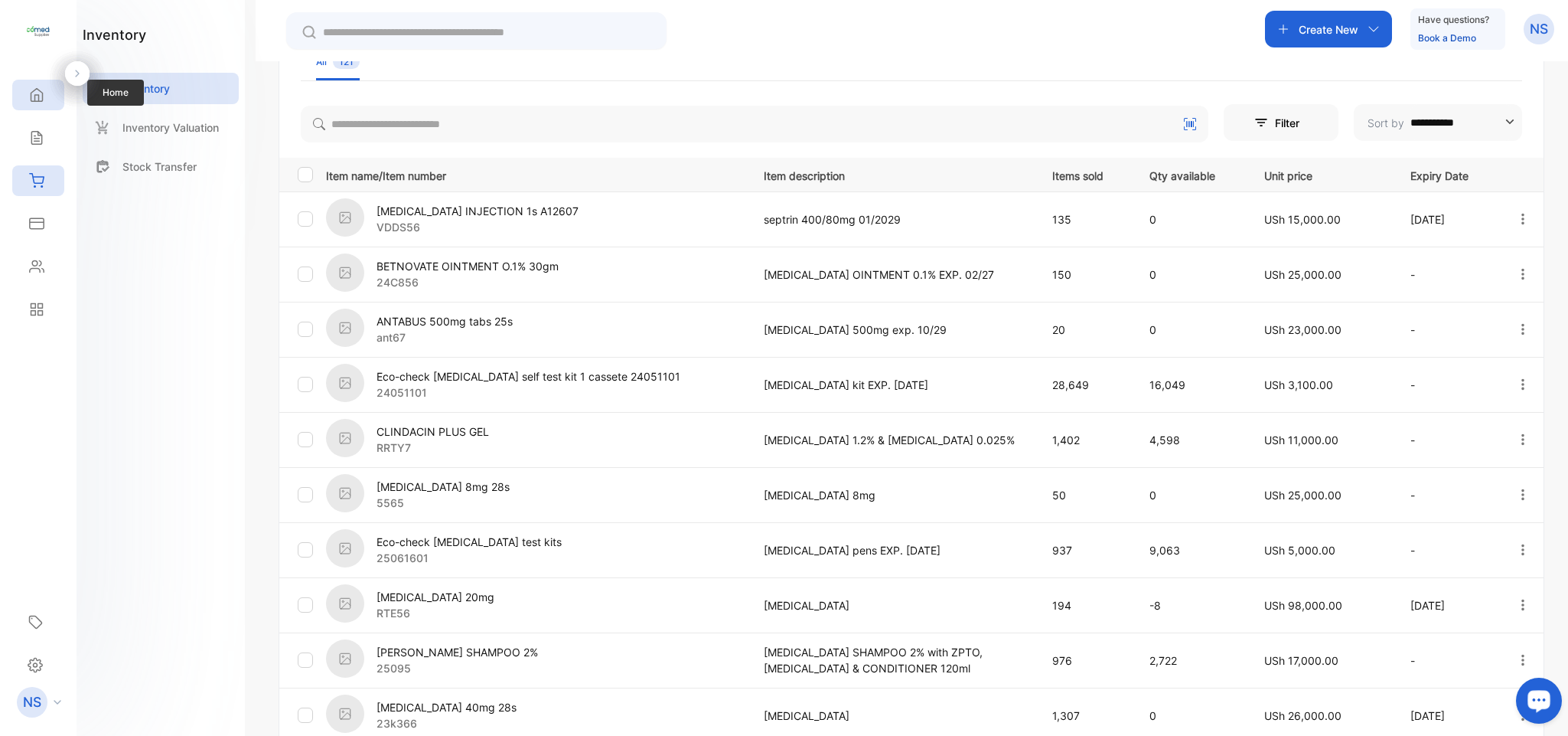
click at [25, 98] on div "Home" at bounding box center [34, 95] width 20 height 15
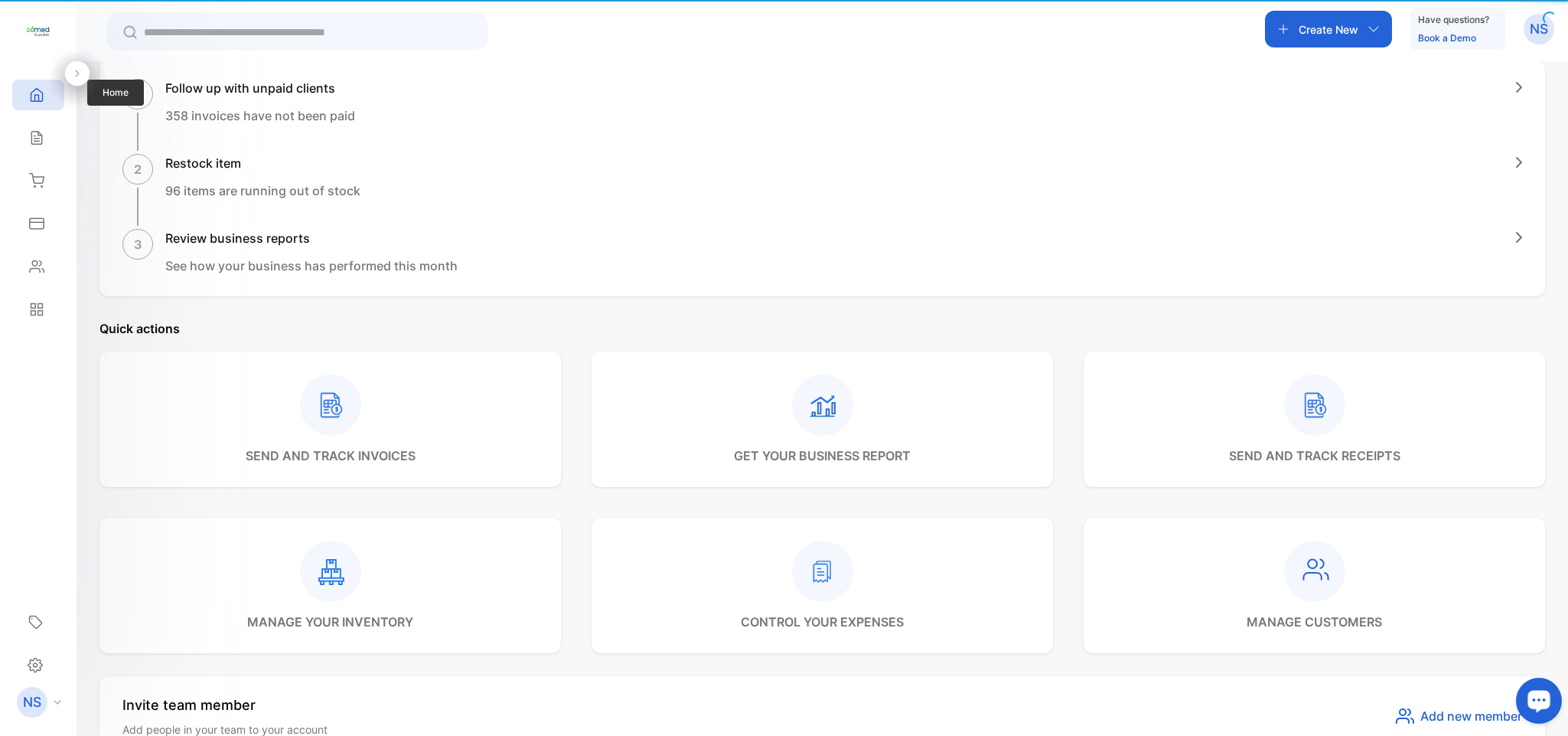
click at [25, 98] on div "Home" at bounding box center [34, 95] width 20 height 15
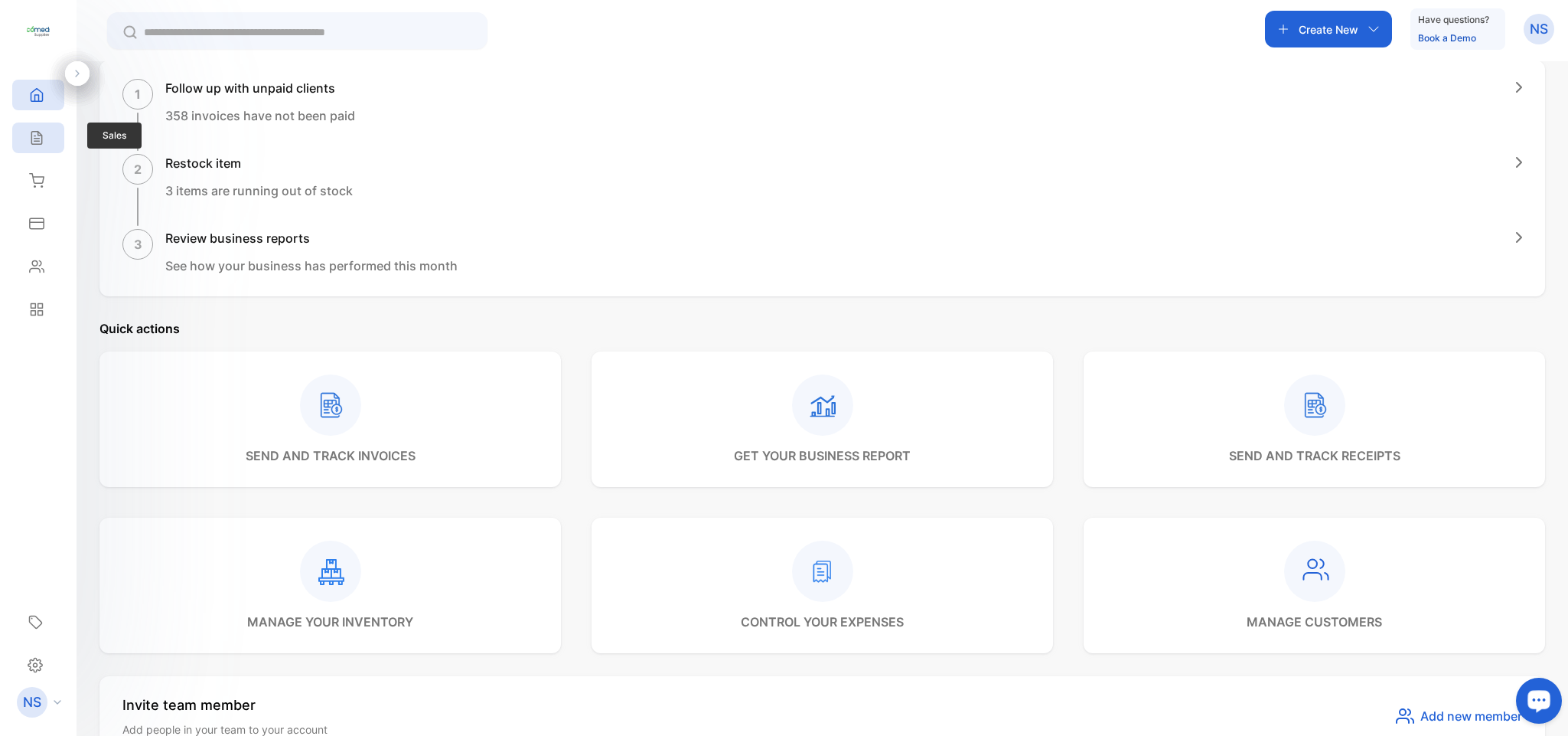
click at [31, 127] on div "Sales" at bounding box center [39, 138] width 52 height 31
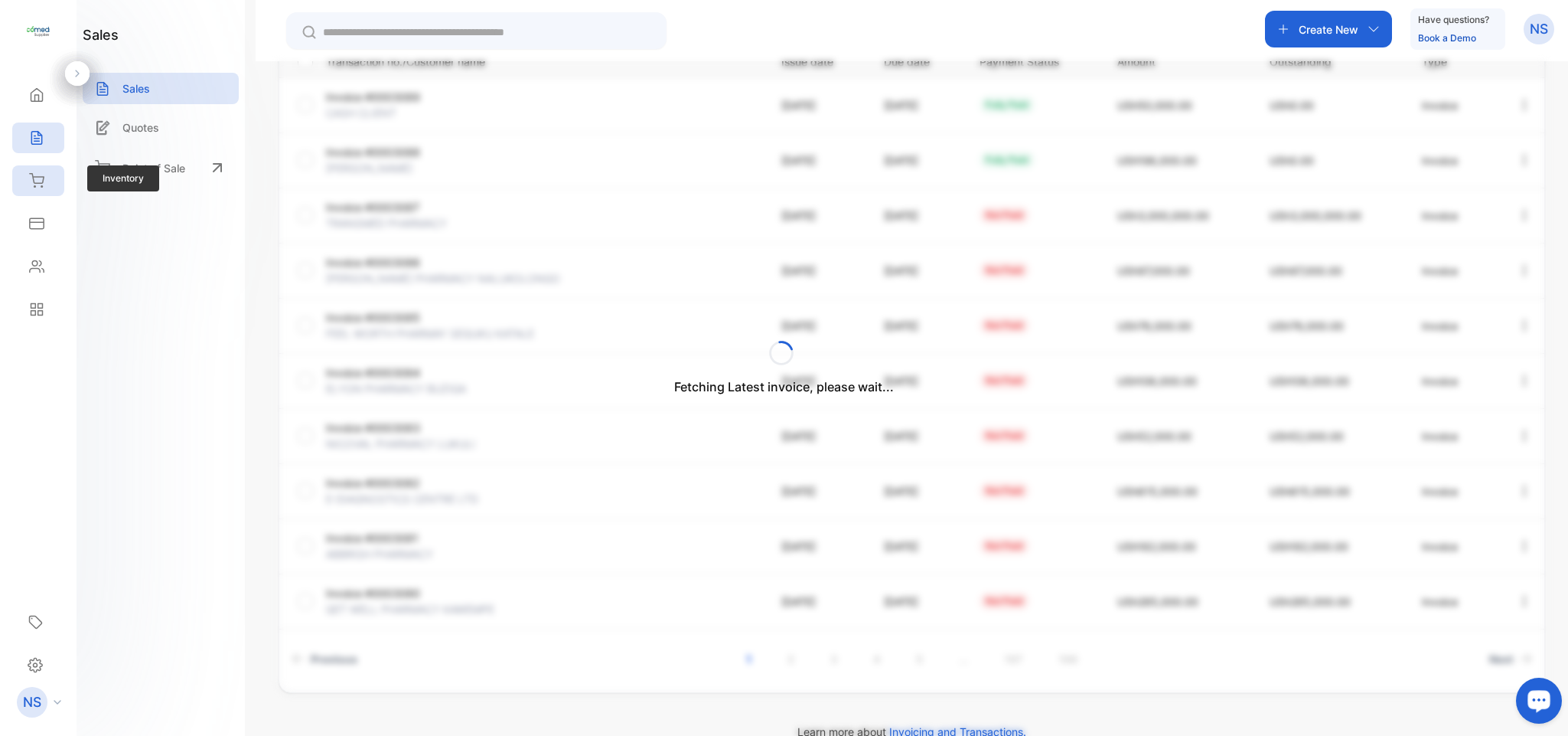
scroll to position [242, 0]
click at [33, 172] on div "Inventory" at bounding box center [39, 181] width 52 height 31
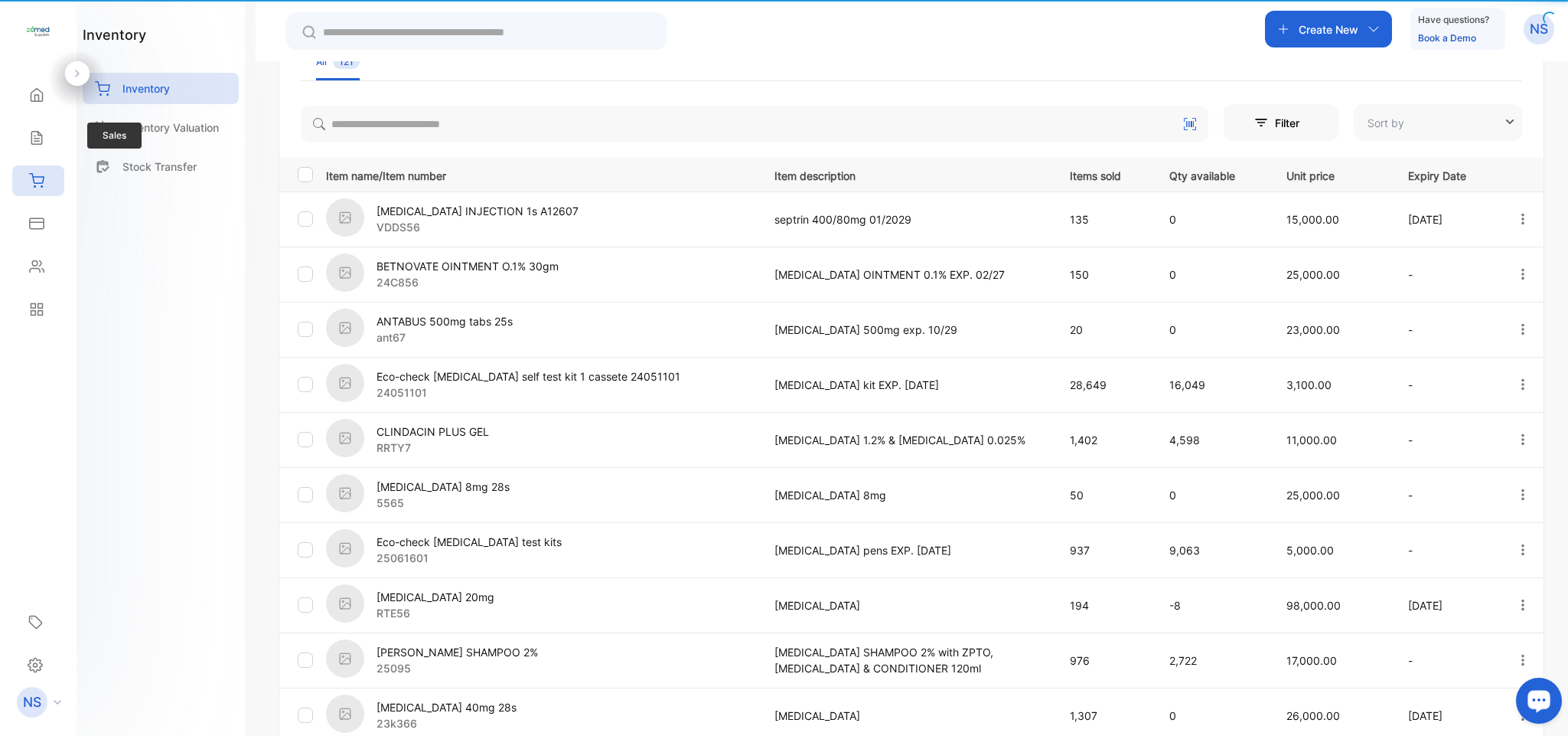
type input "**********"
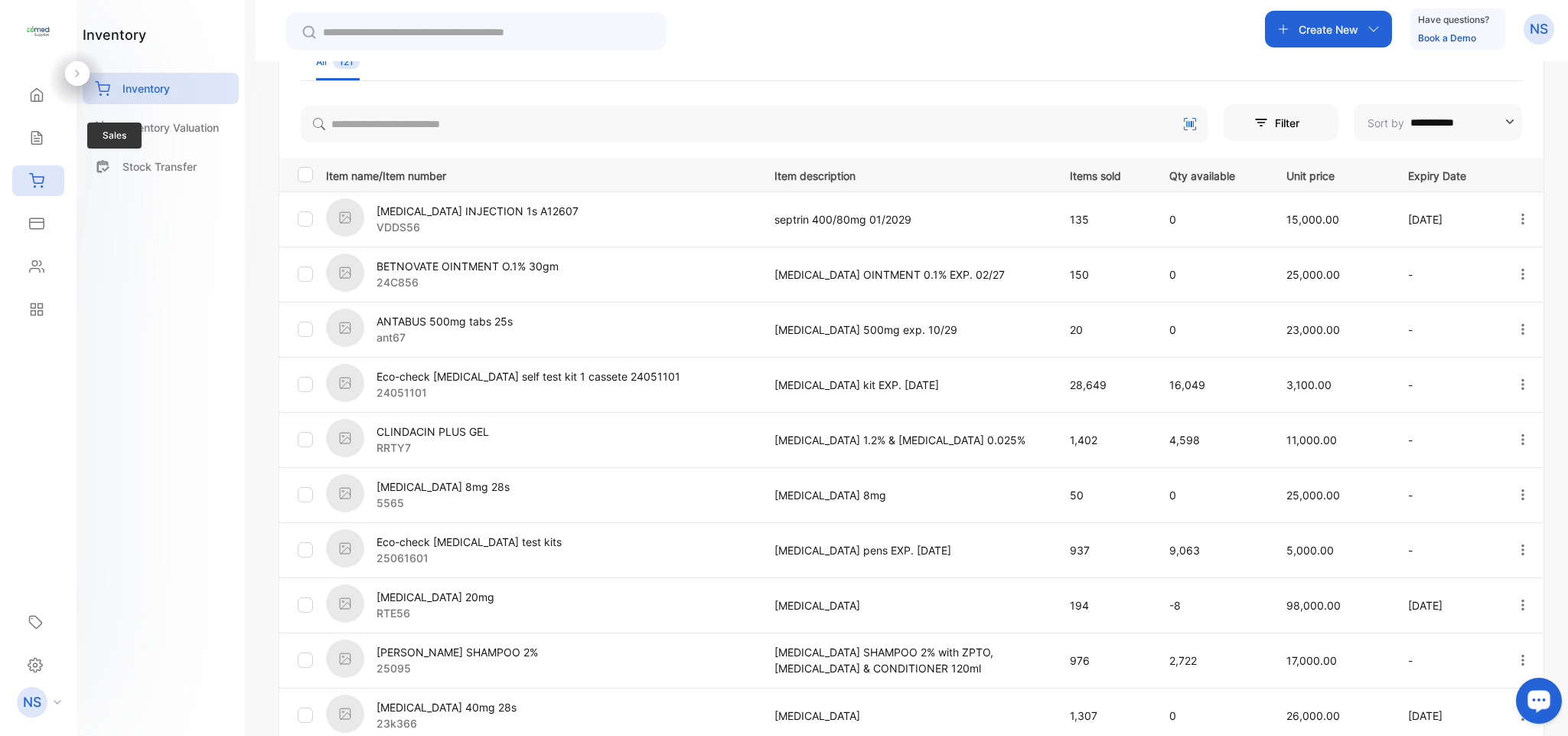
scroll to position [216, 0]
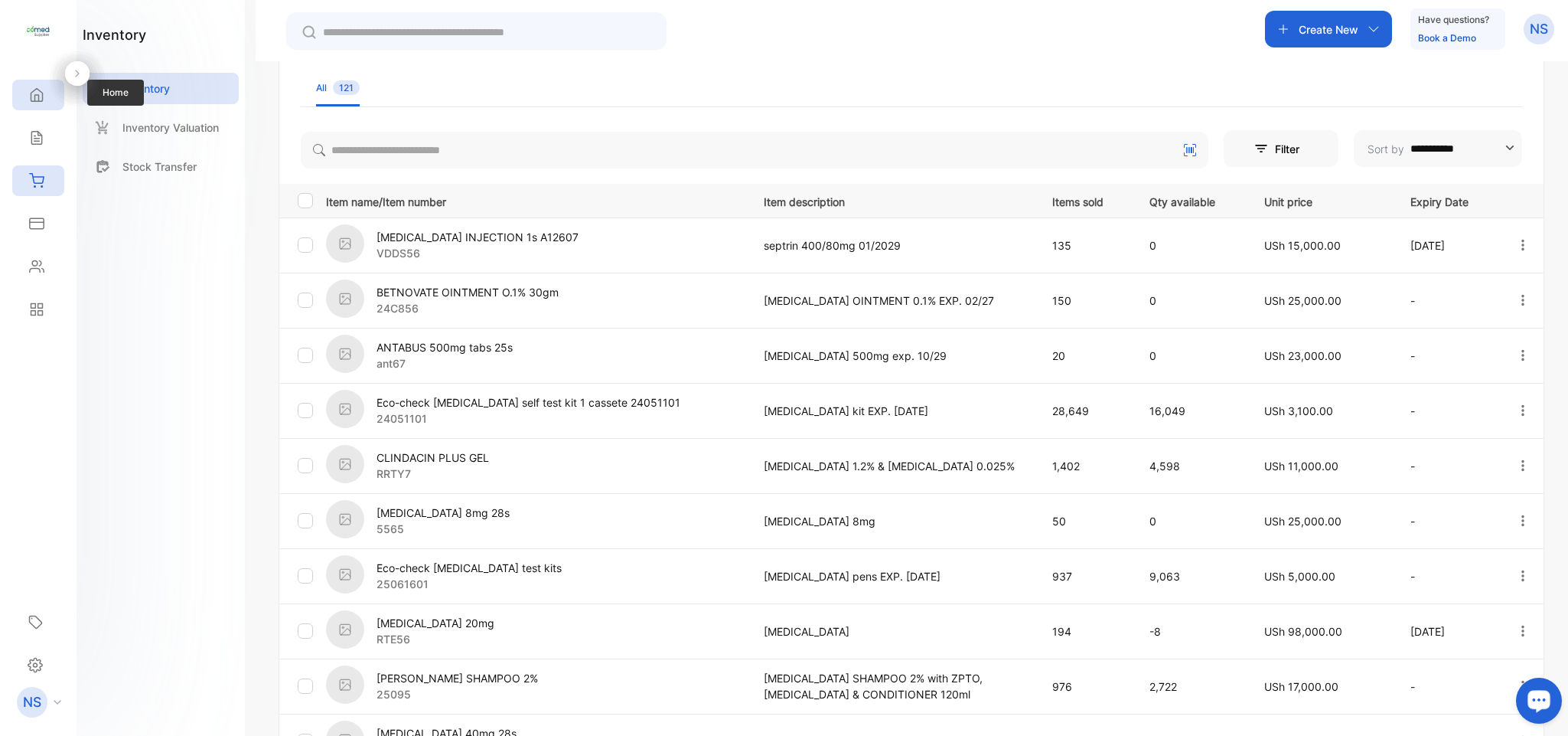
click at [37, 105] on div "Home" at bounding box center [39, 95] width 52 height 31
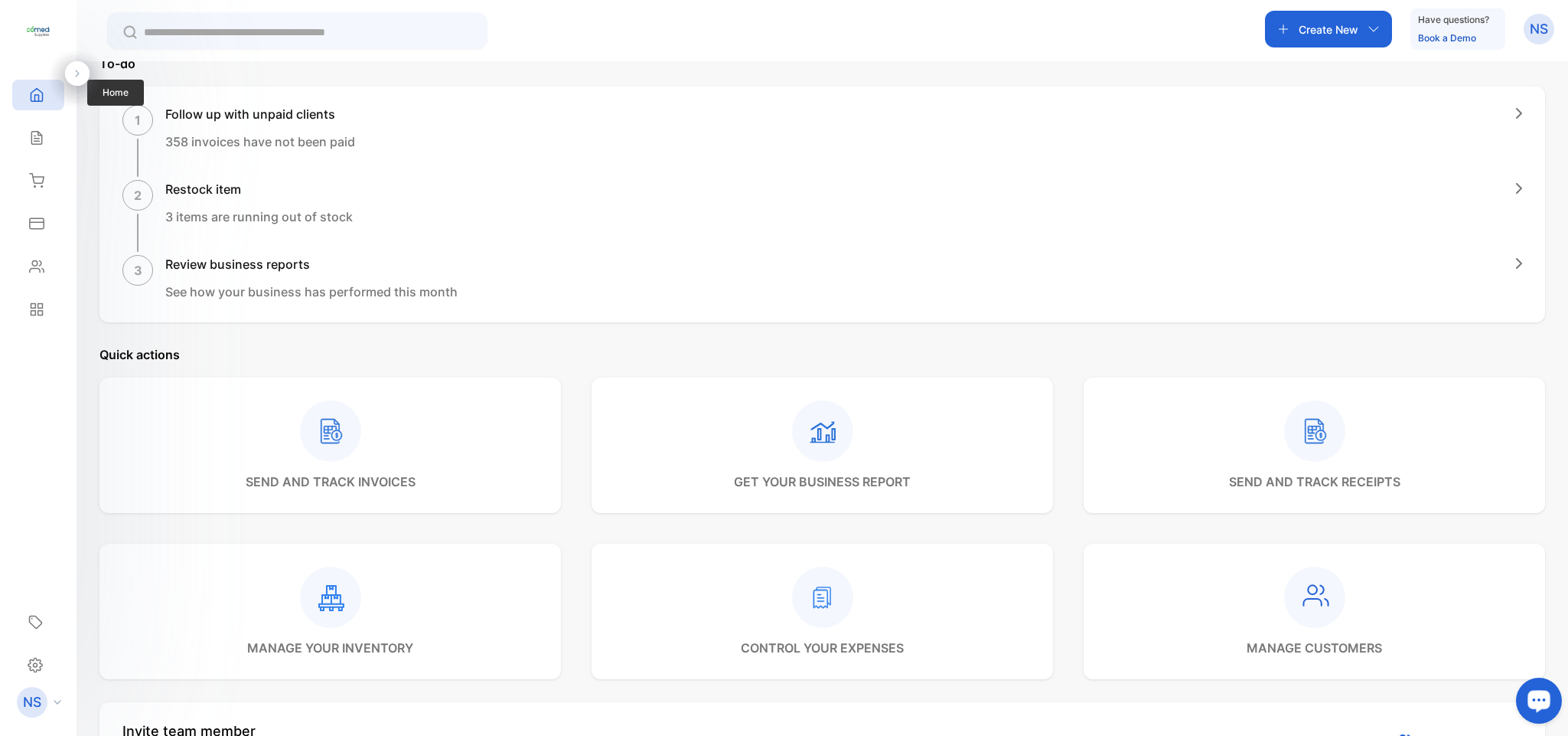
click at [37, 105] on div "Home" at bounding box center [39, 95] width 52 height 31
click at [39, 134] on icon at bounding box center [37, 138] width 15 height 15
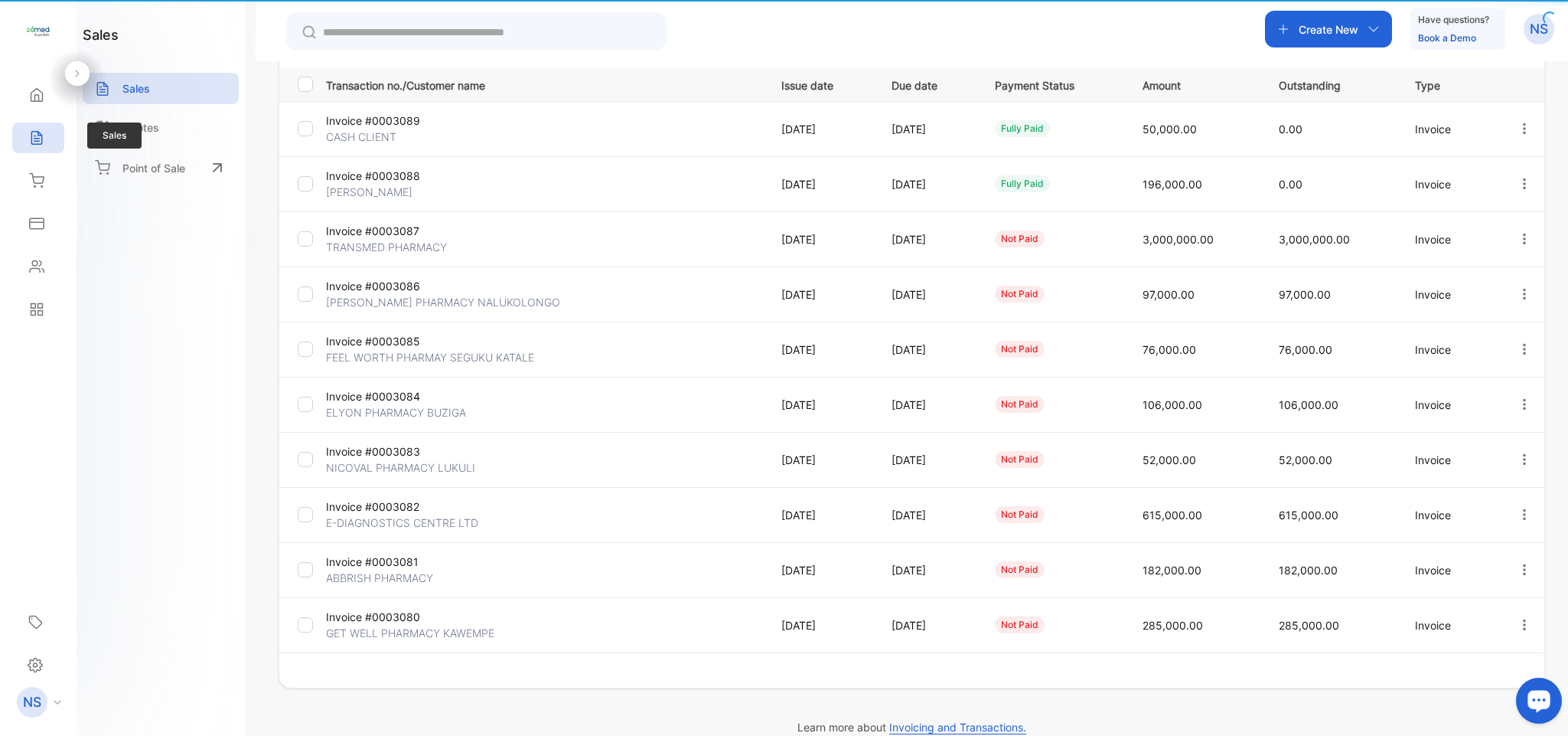
type input "**********"
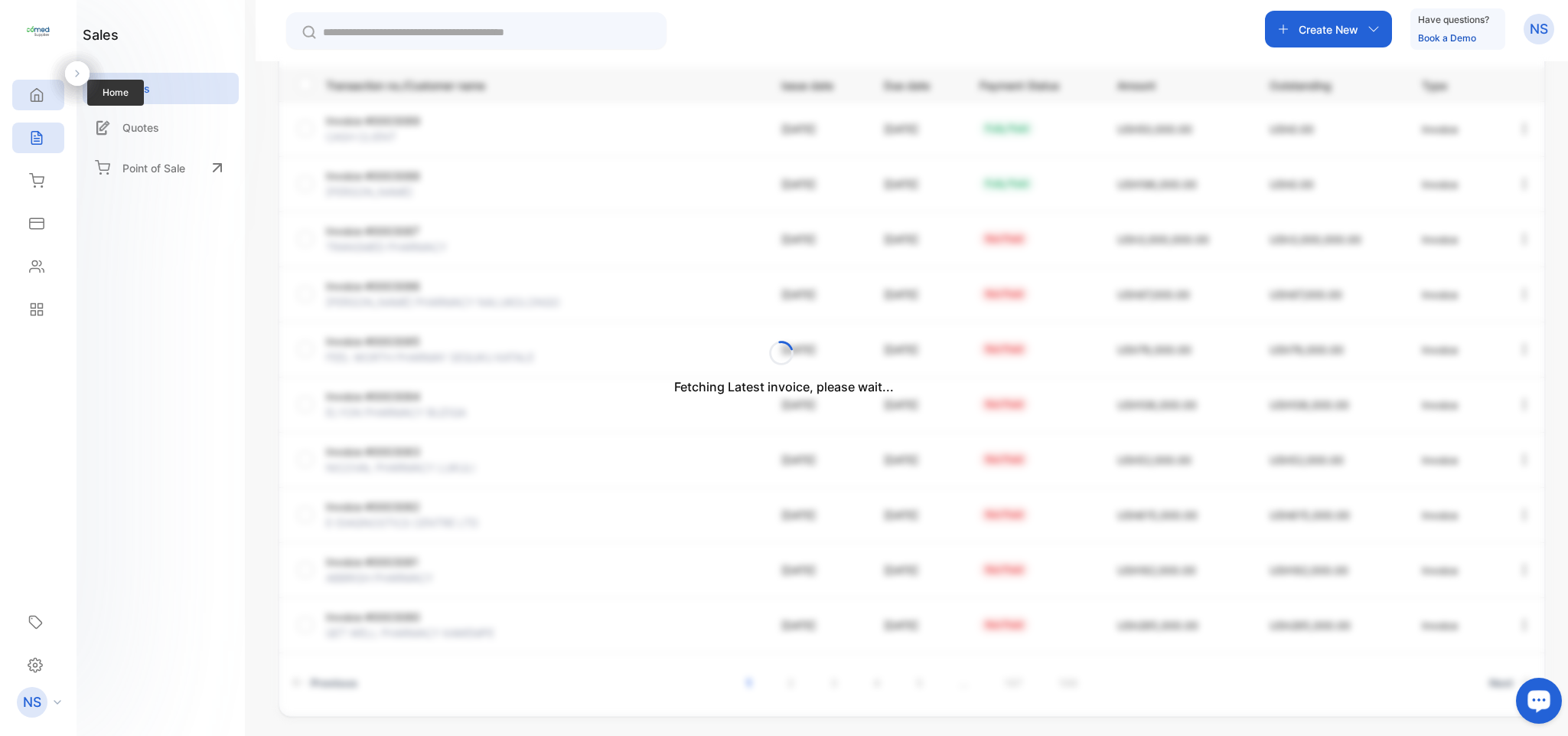
click at [38, 108] on div "Home" at bounding box center [39, 95] width 52 height 31
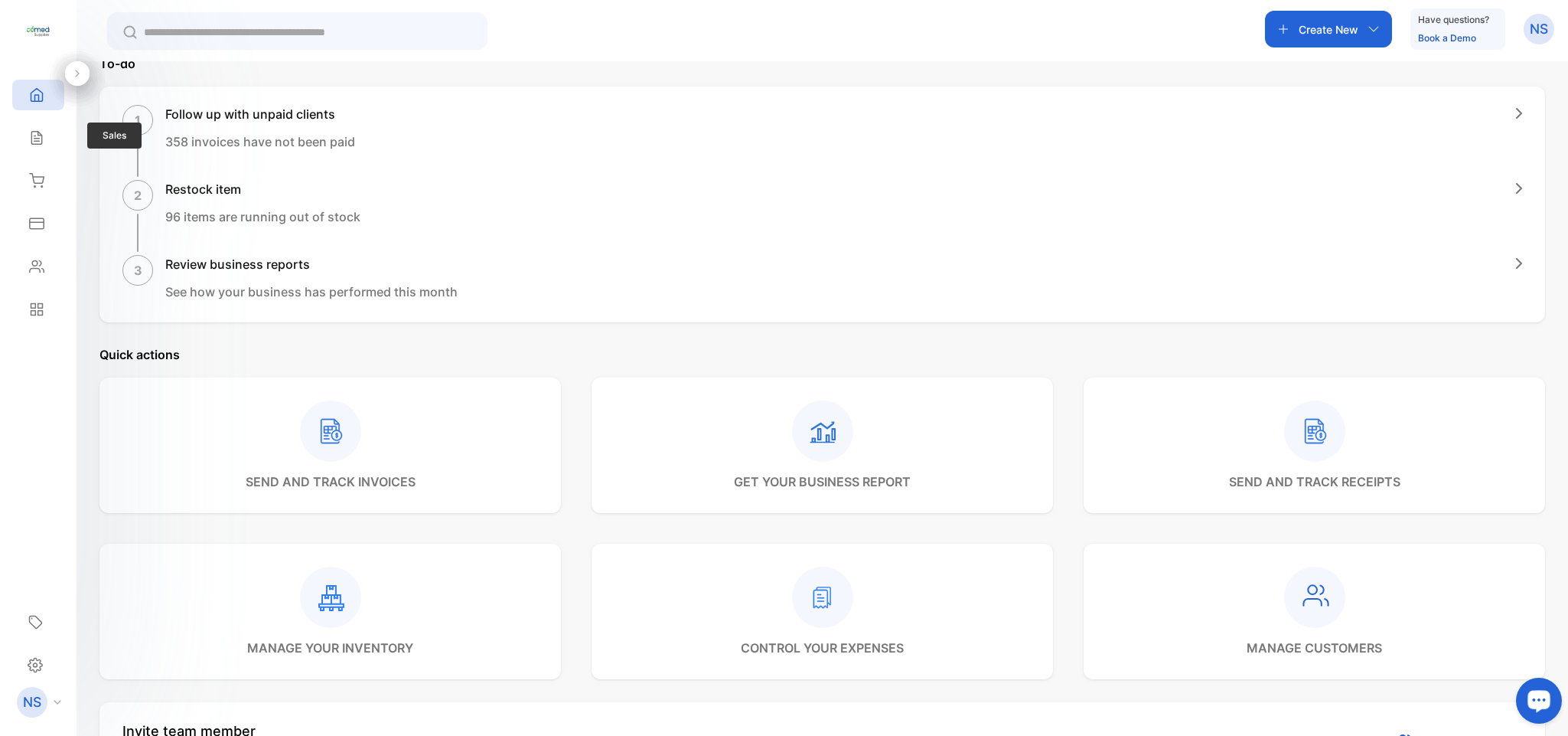
click at [35, 122] on div "Sales Sales" at bounding box center [39, 137] width 52 height 43
click at [20, 141] on div "Sales" at bounding box center [39, 138] width 52 height 31
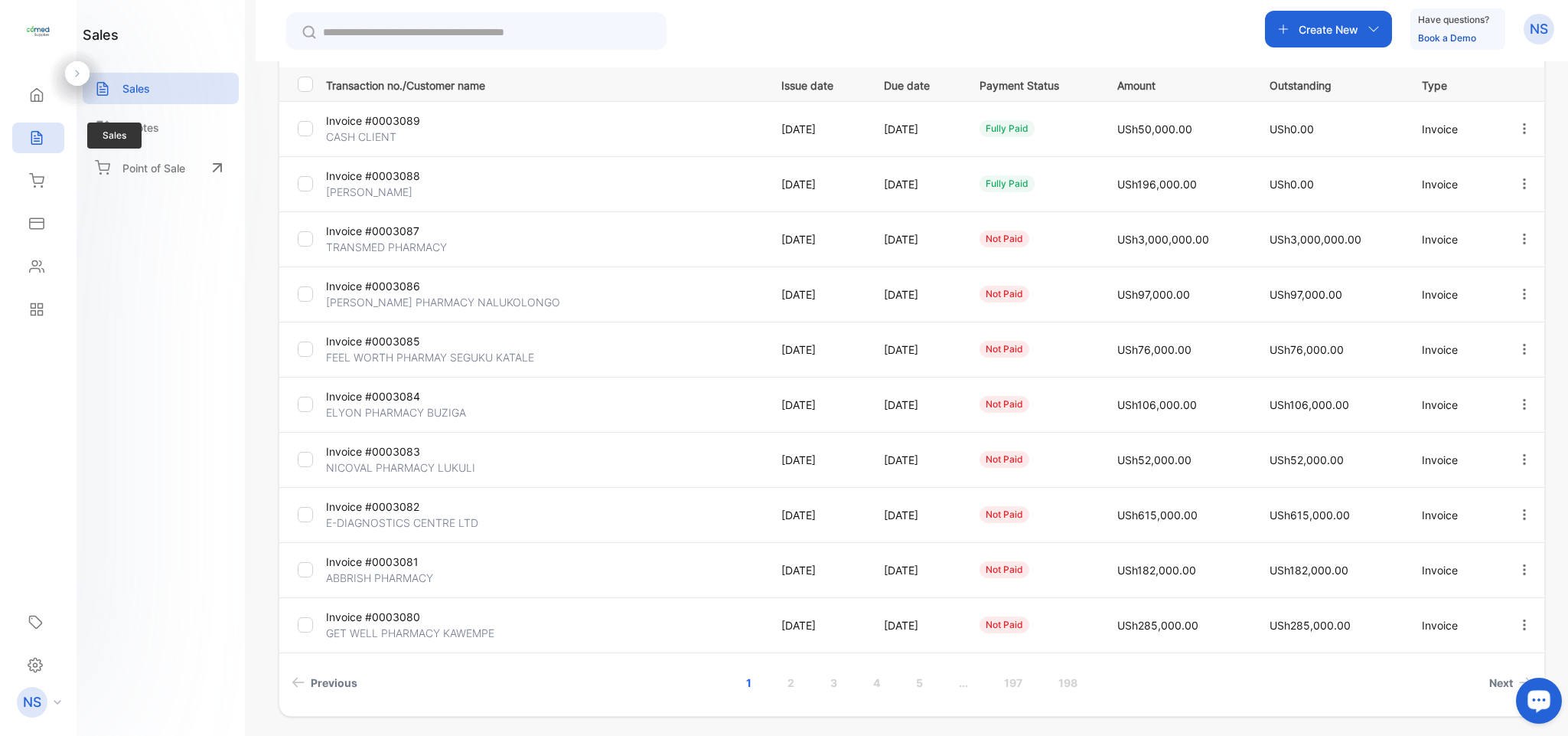
click at [35, 138] on icon at bounding box center [37, 138] width 15 height 15
click at [35, 108] on div "Home" at bounding box center [39, 95] width 52 height 31
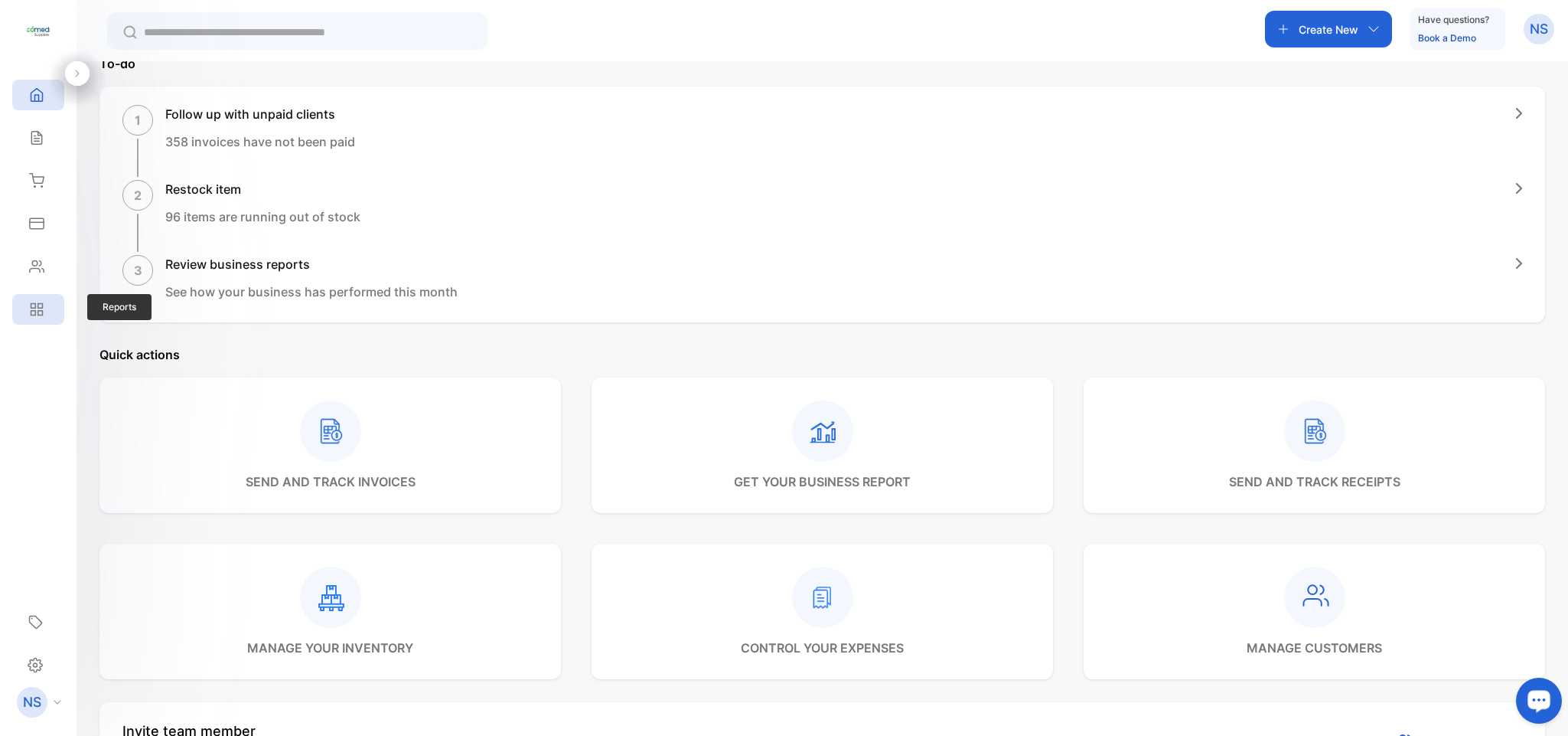
click at [40, 319] on div "Reports" at bounding box center [39, 309] width 52 height 31
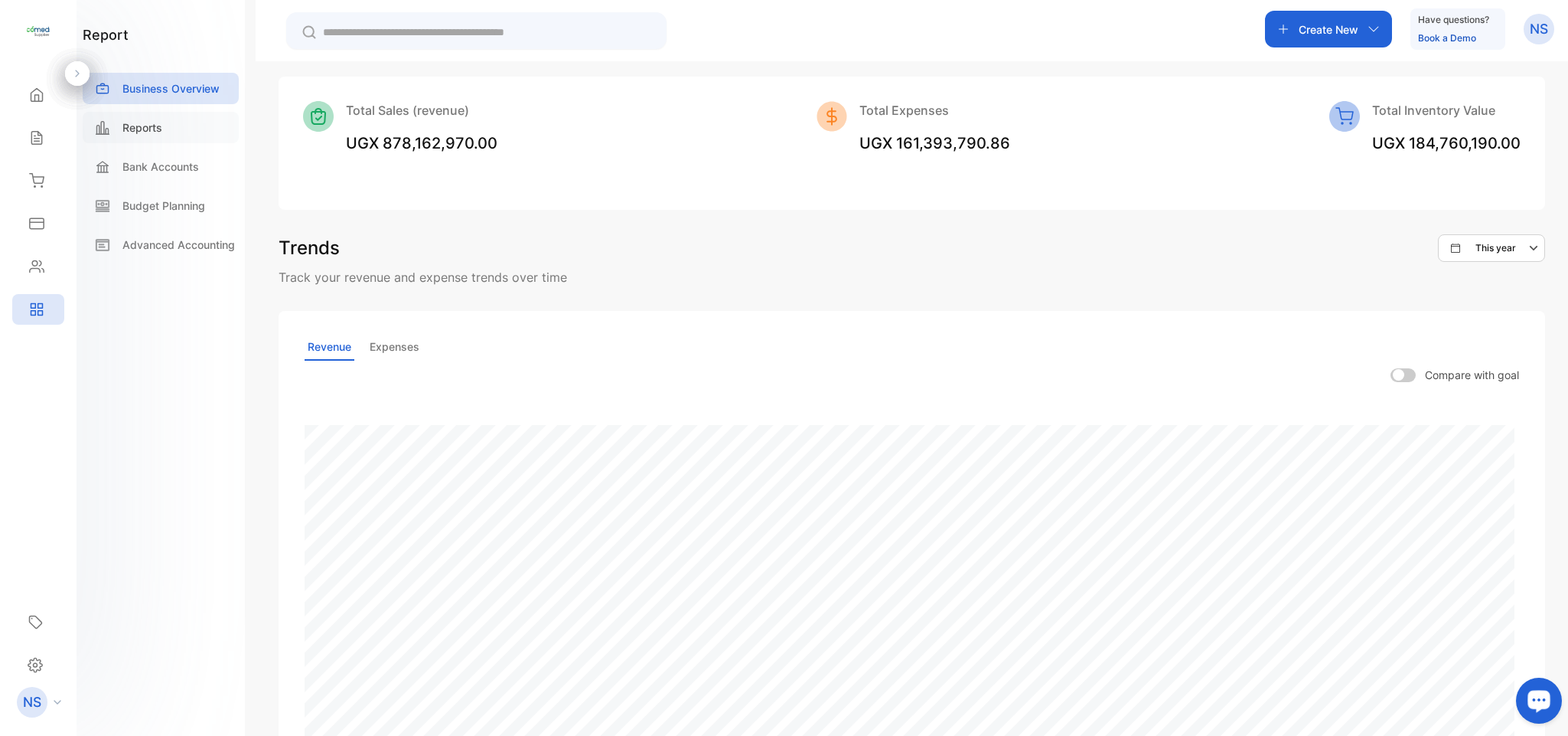
click at [175, 135] on div "Reports" at bounding box center [161, 128] width 157 height 31
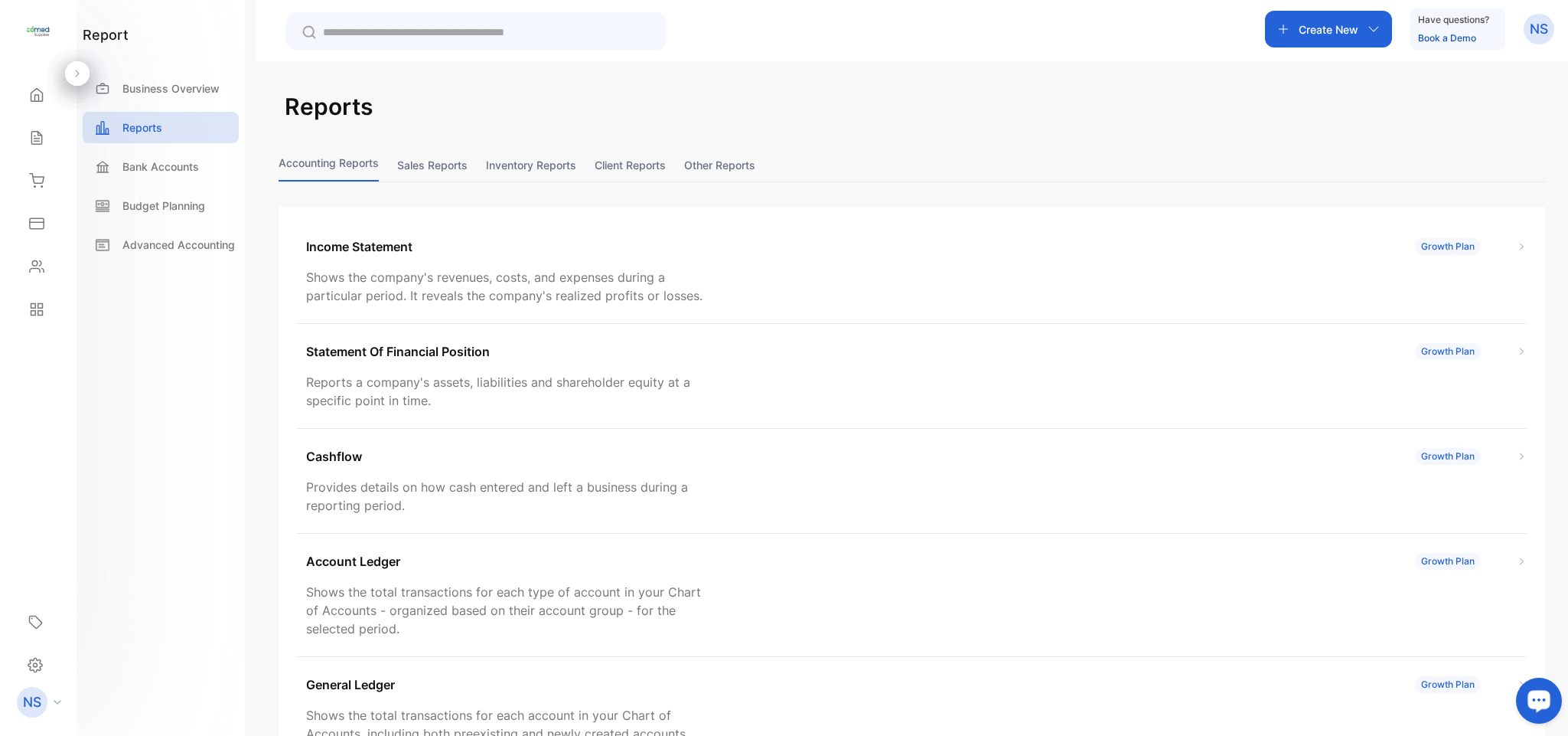
click at [429, 161] on button "Sales reports" at bounding box center [432, 165] width 71 height 33
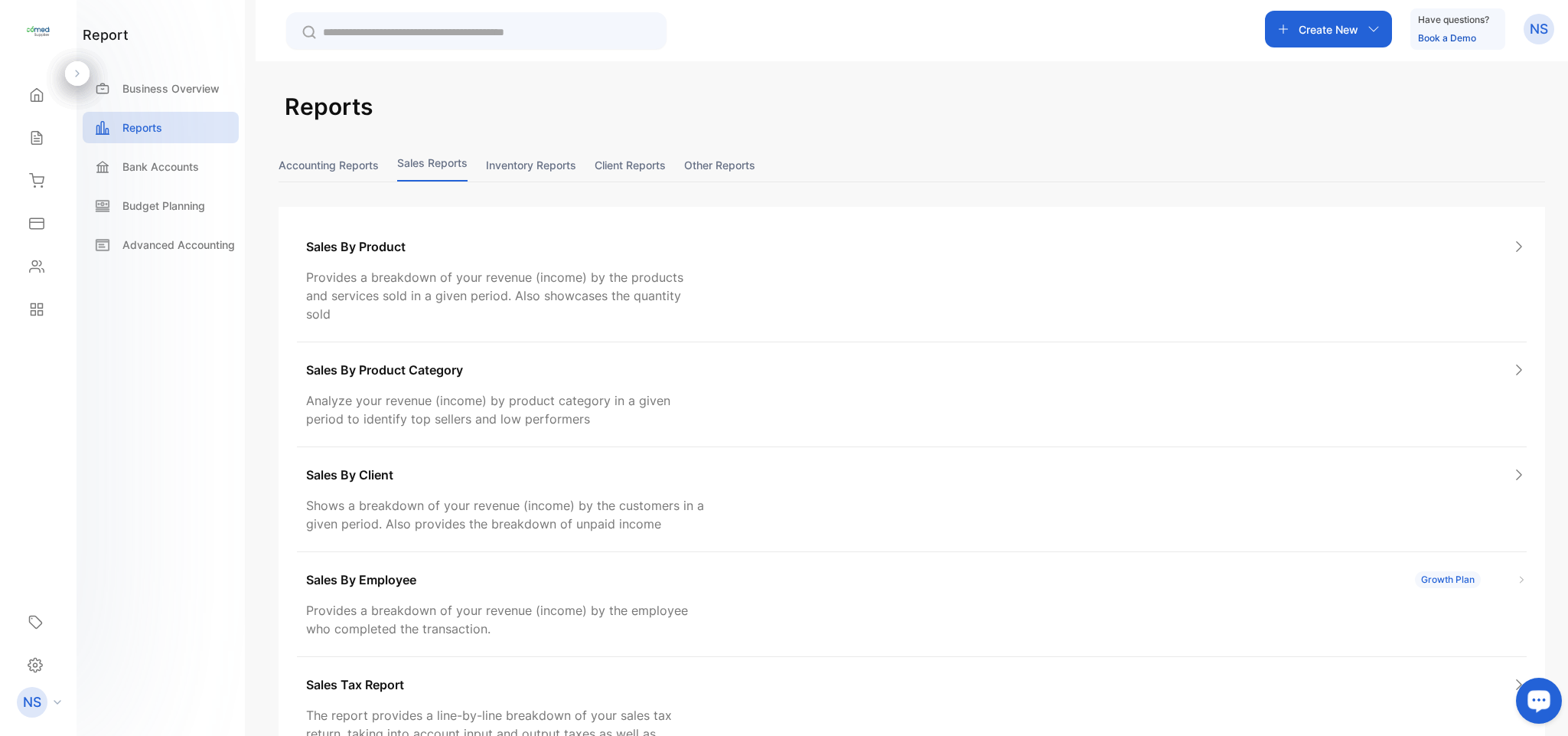
click at [567, 163] on button "Inventory reports" at bounding box center [531, 165] width 90 height 33
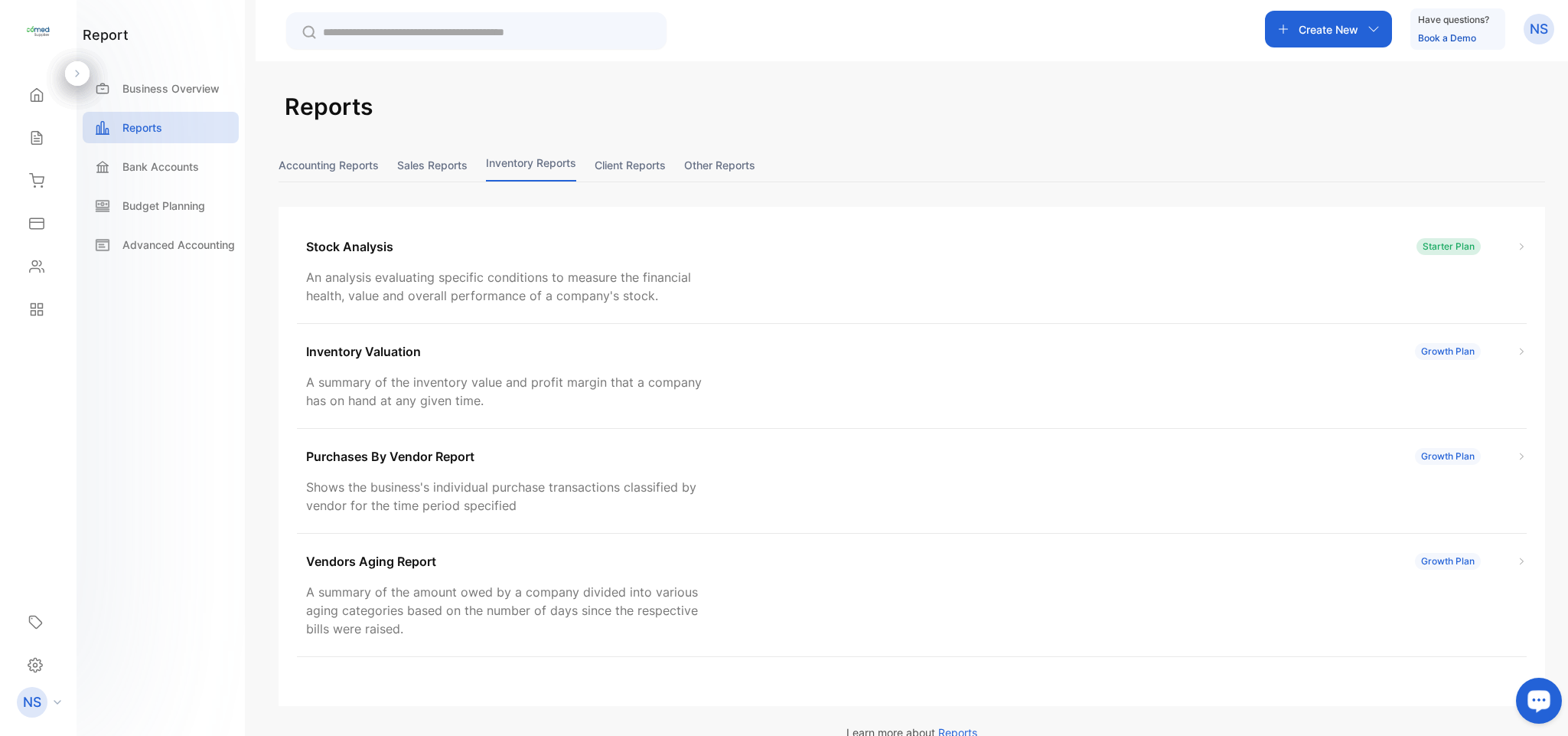
click at [631, 175] on button "Client reports" at bounding box center [630, 165] width 72 height 33
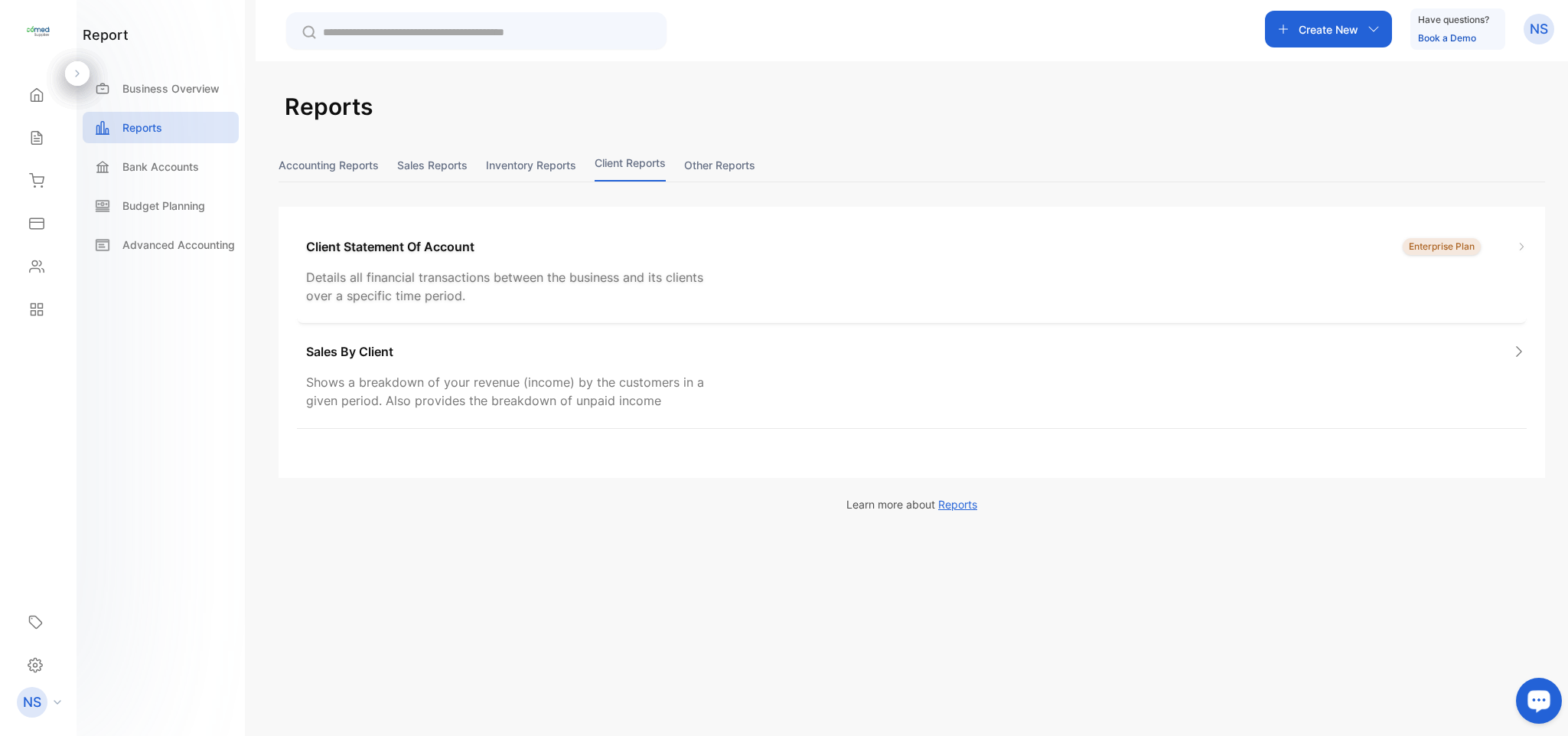
click at [599, 271] on p "Details all financial transactions between the business and its clients over a …" at bounding box center [507, 286] width 401 height 37
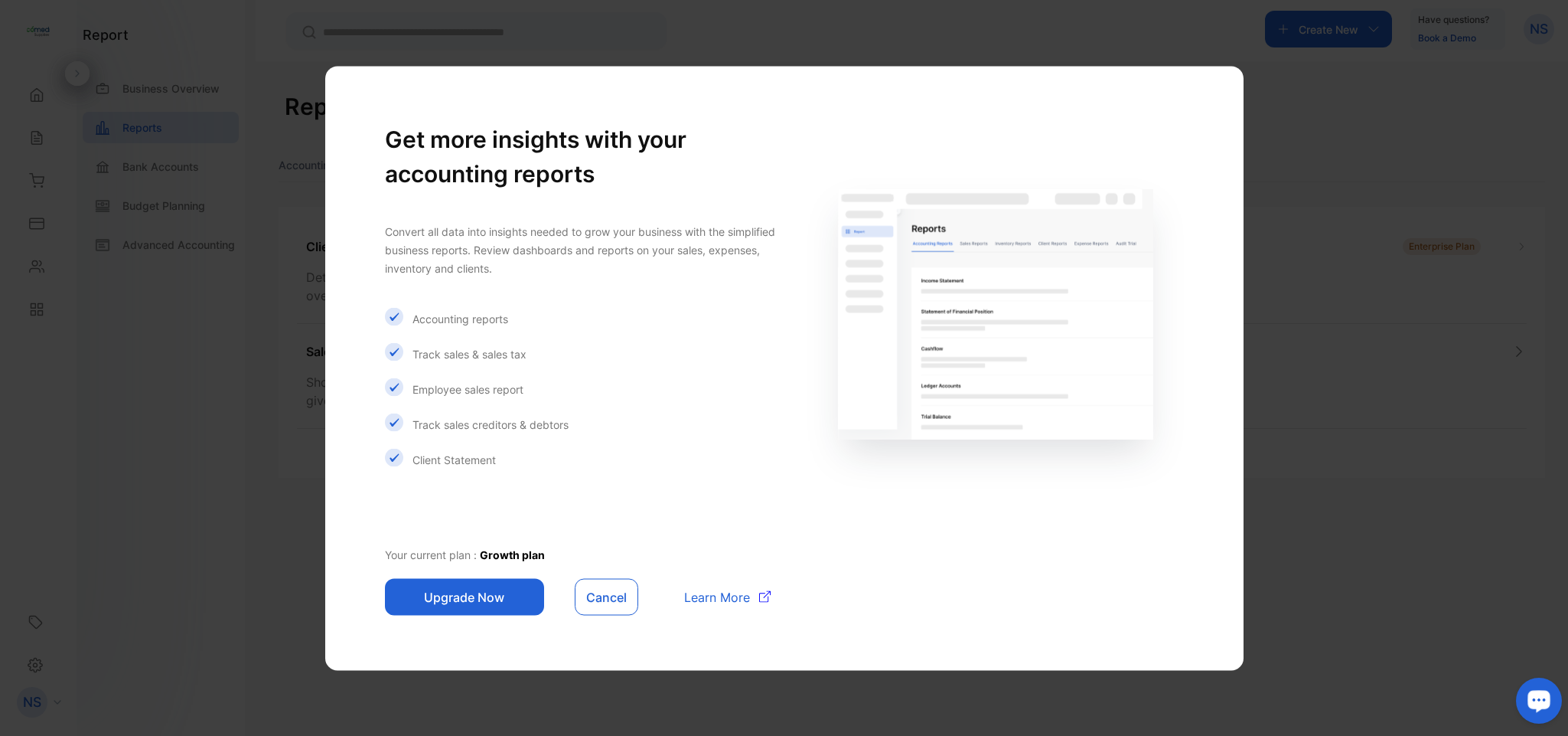
click at [441, 591] on button "Upgrade Now" at bounding box center [464, 597] width 160 height 37
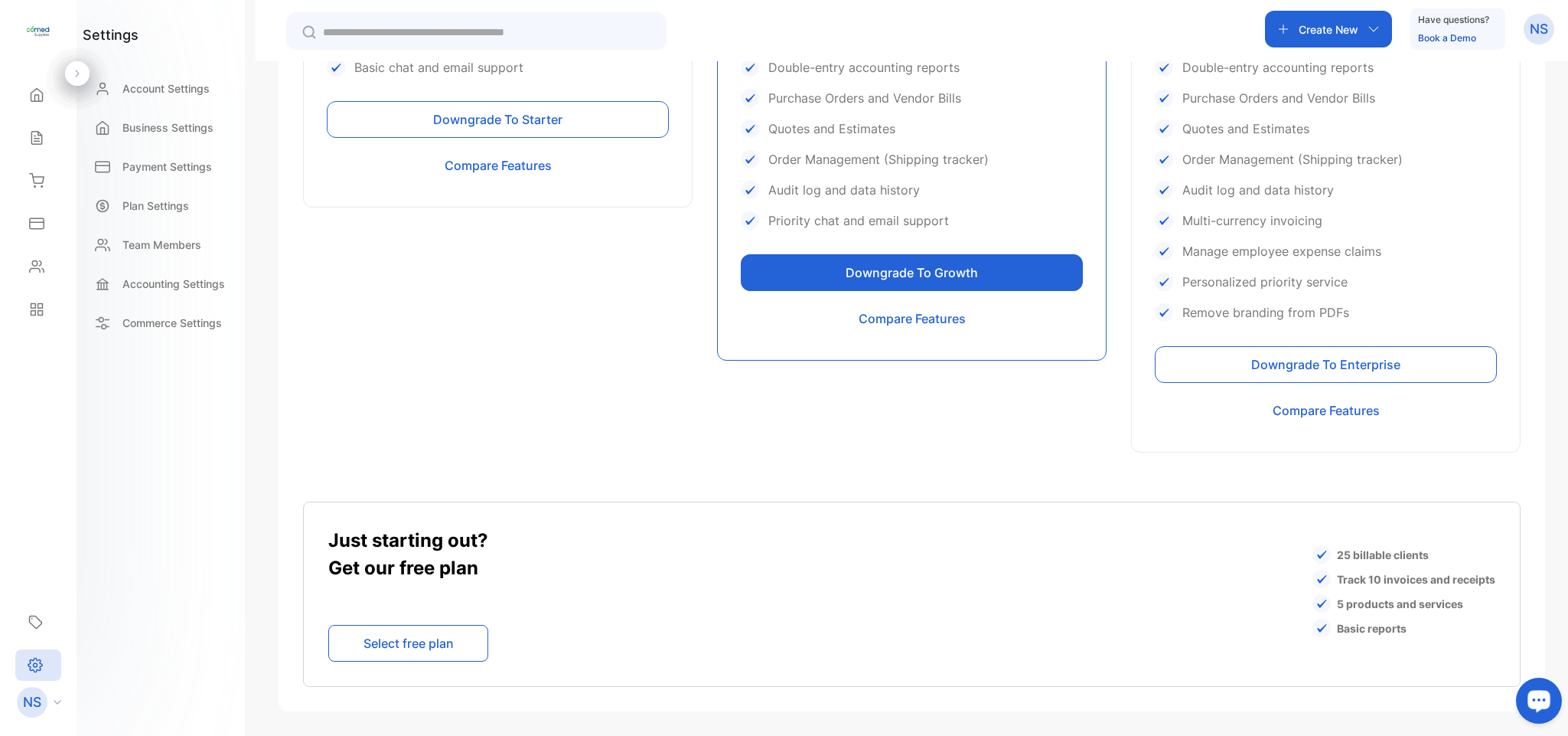
scroll to position [703, 0]
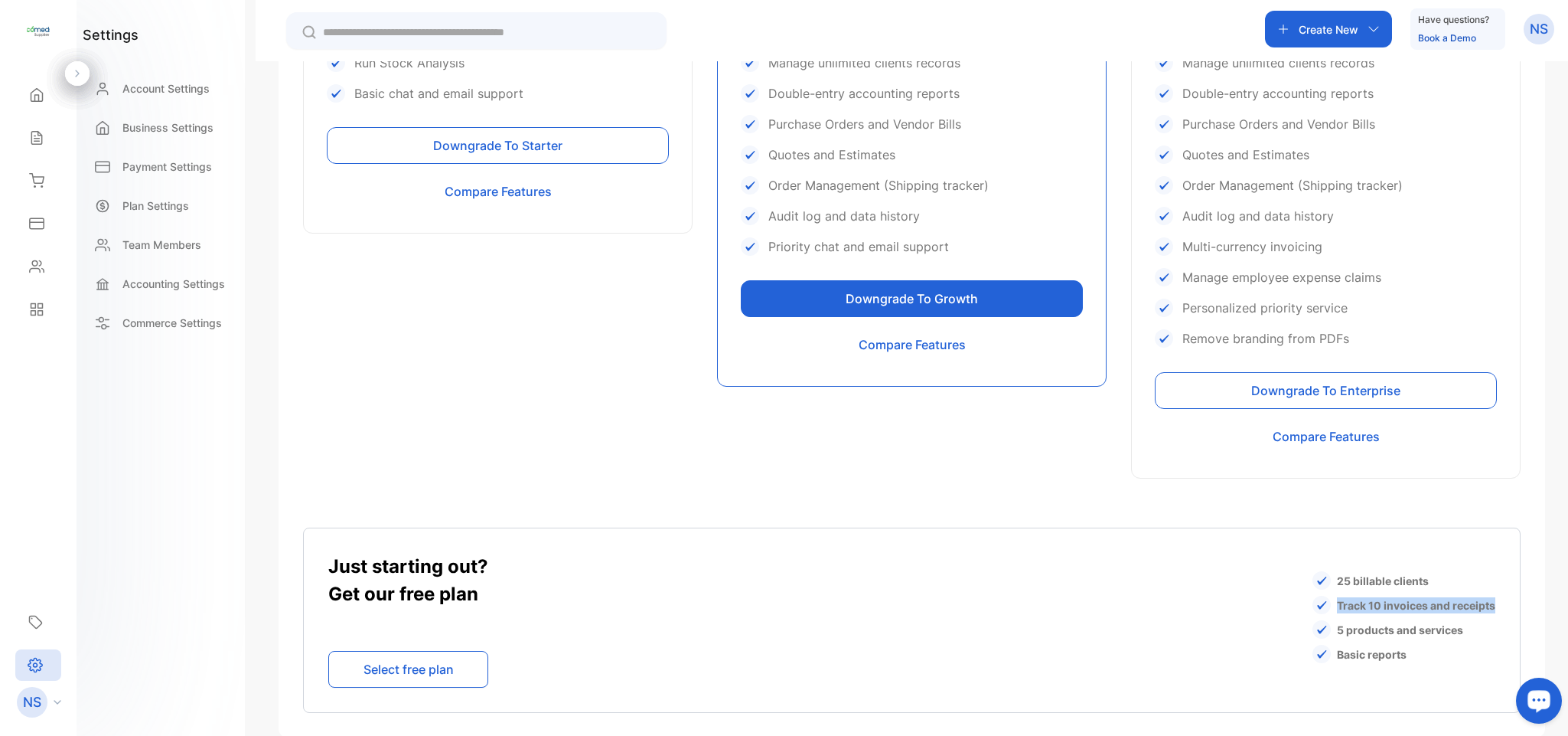
drag, startPoint x: 1560, startPoint y: 609, endPoint x: 1557, endPoint y: 498, distance: 111.0
click at [1560, 506] on div "Plan settings Manage your plan and subscription details Unlock the benefit of s…" at bounding box center [912, 428] width 1313 height 736
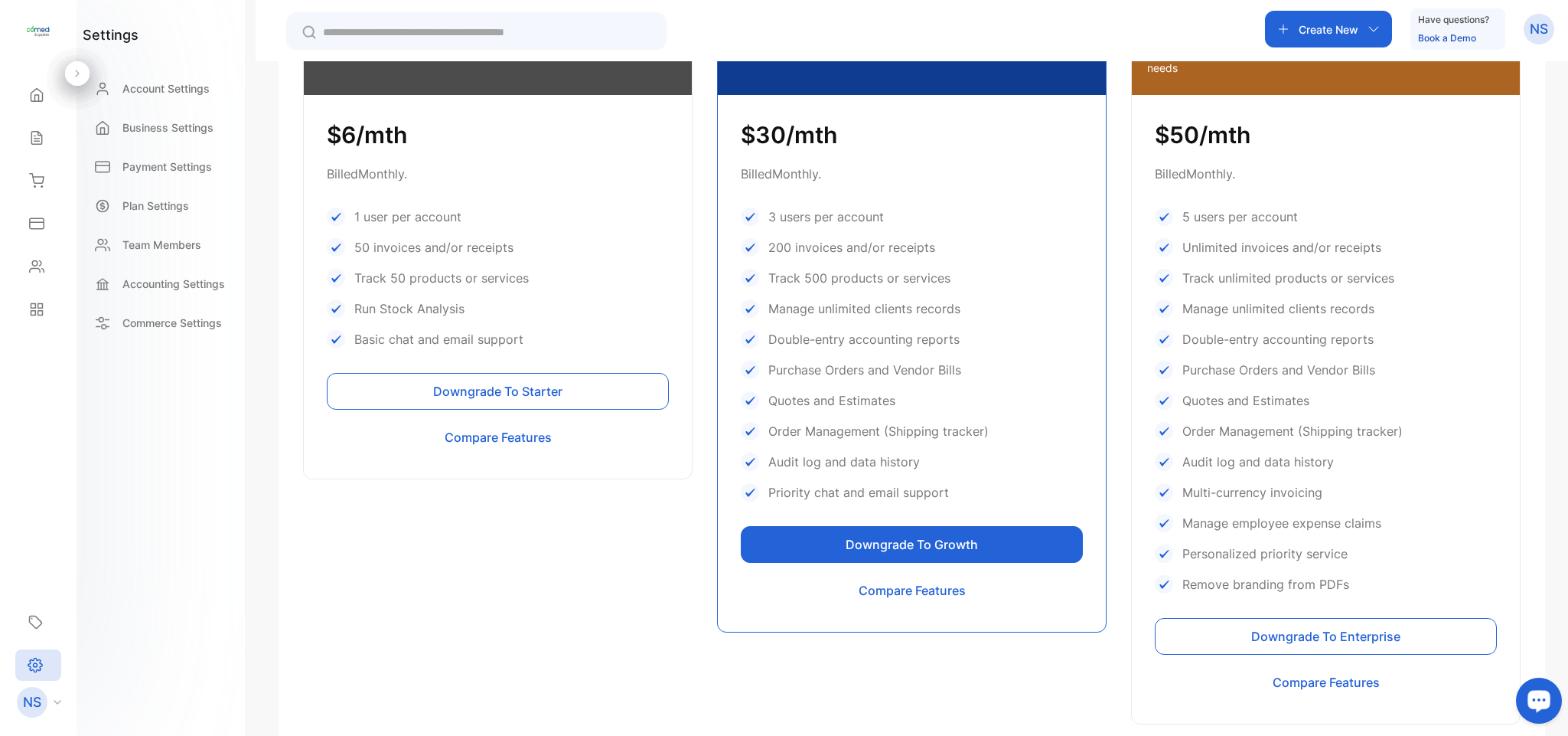
scroll to position [454, 0]
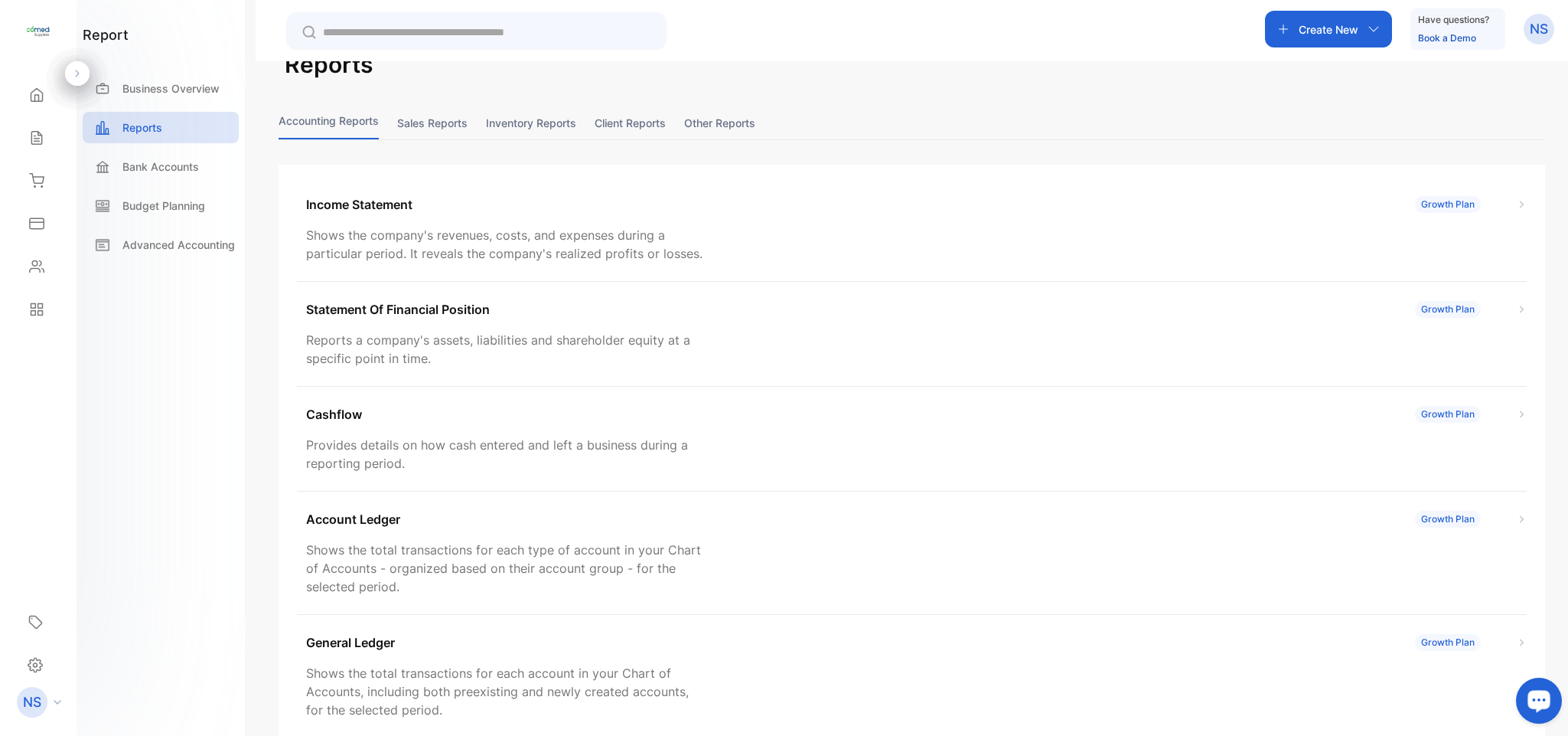
scroll to position [6, 0]
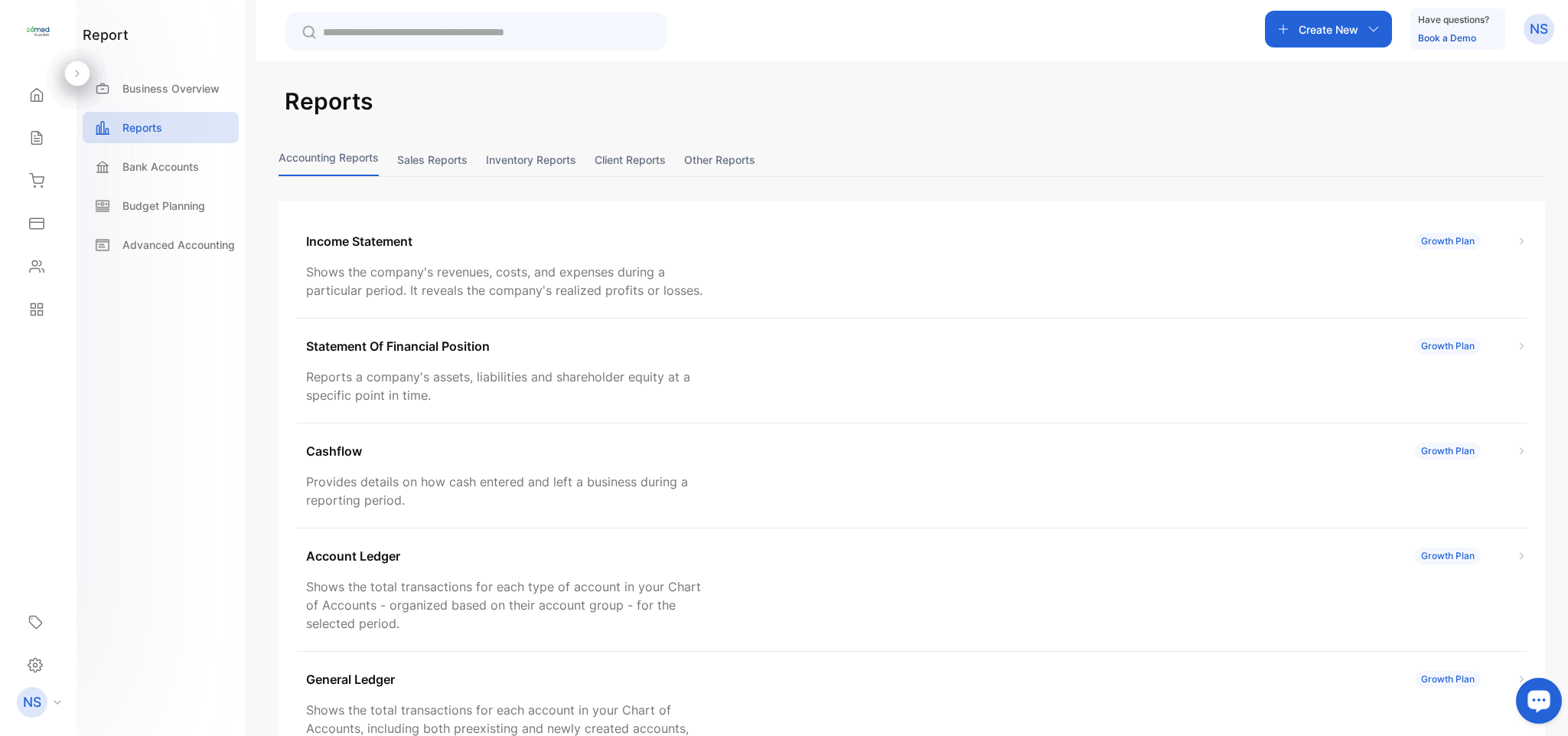
click at [634, 157] on button "Client reports" at bounding box center [630, 160] width 72 height 33
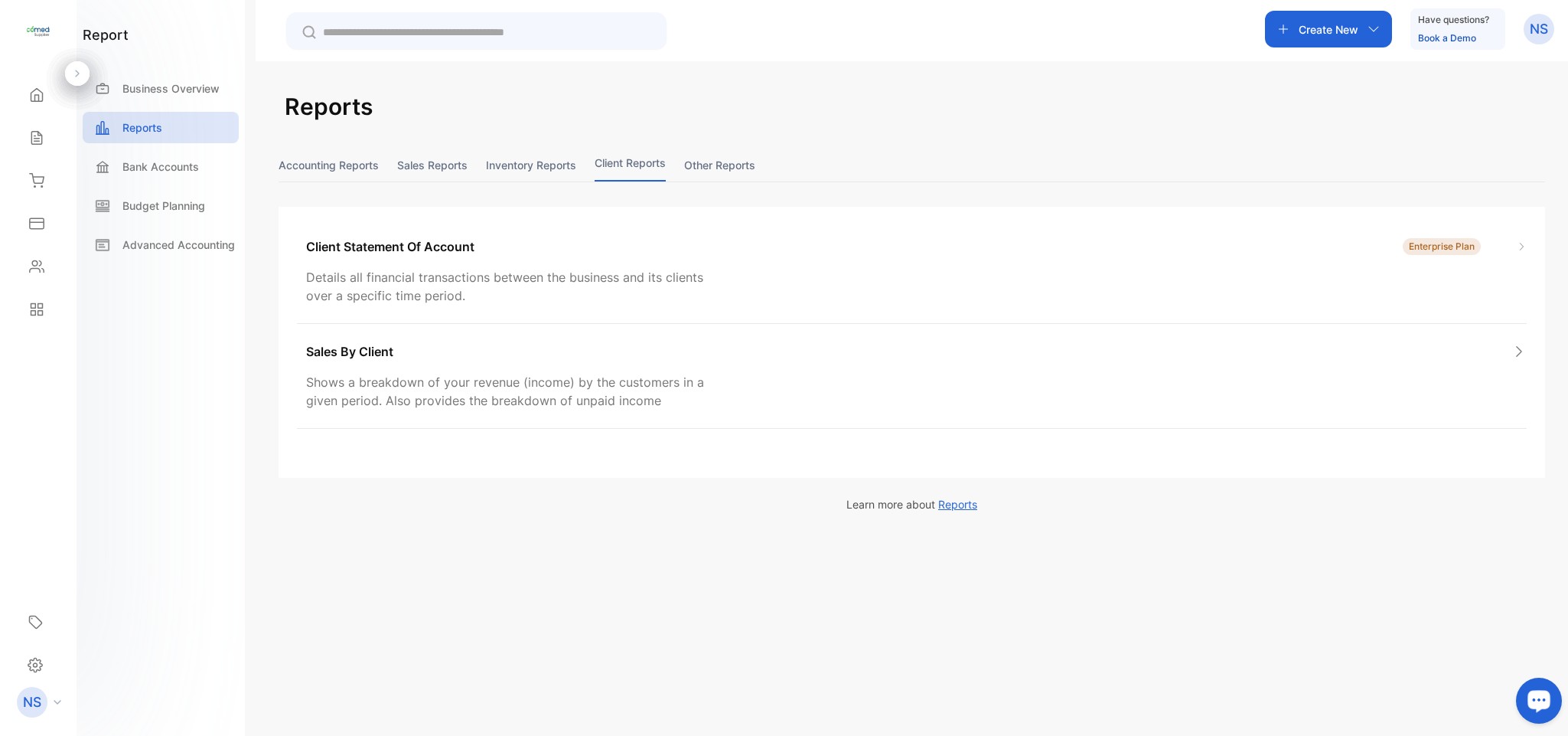
scroll to position [0, 0]
click at [1523, 250] on img at bounding box center [1522, 246] width 10 height 10
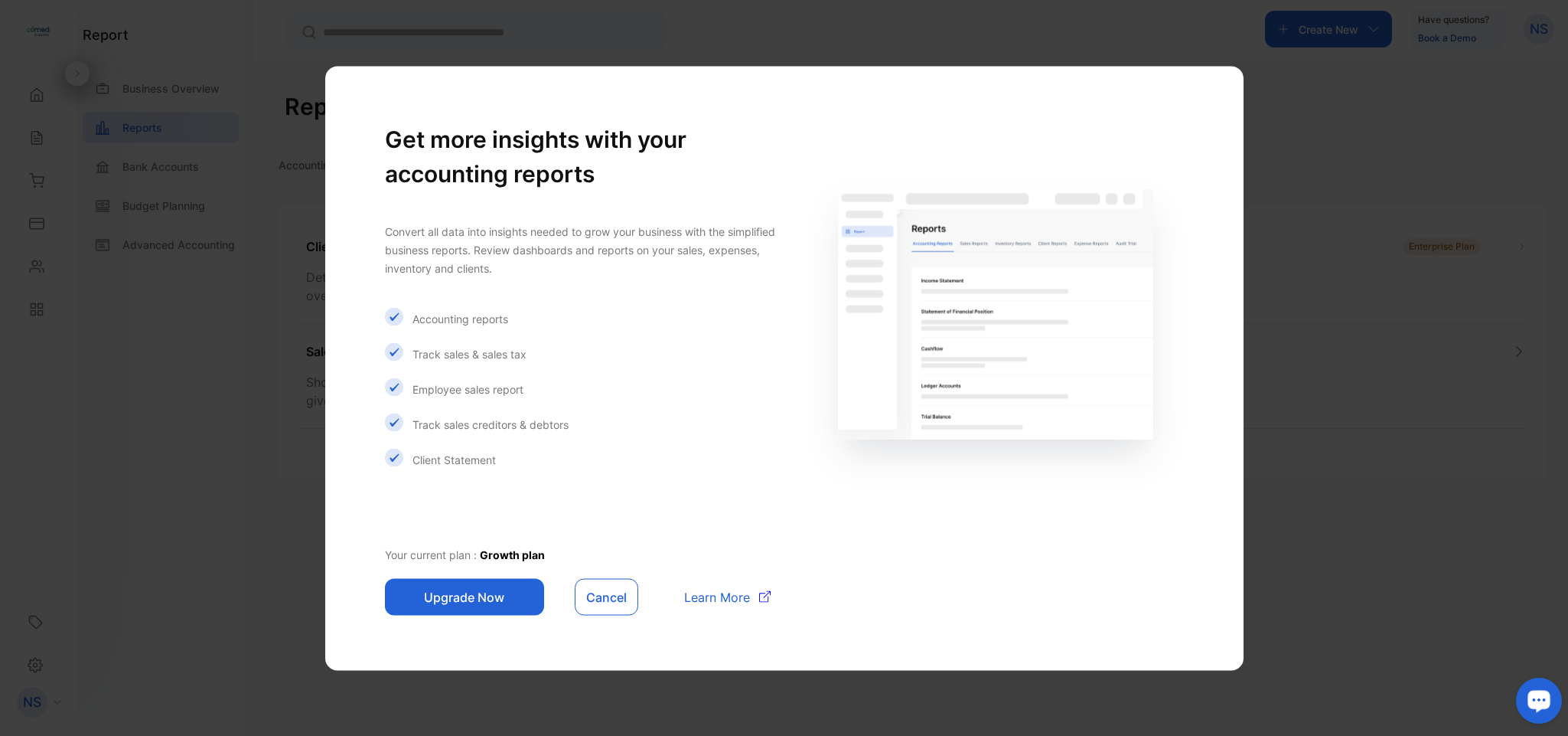
click at [450, 596] on button "Upgrade Now" at bounding box center [464, 597] width 160 height 37
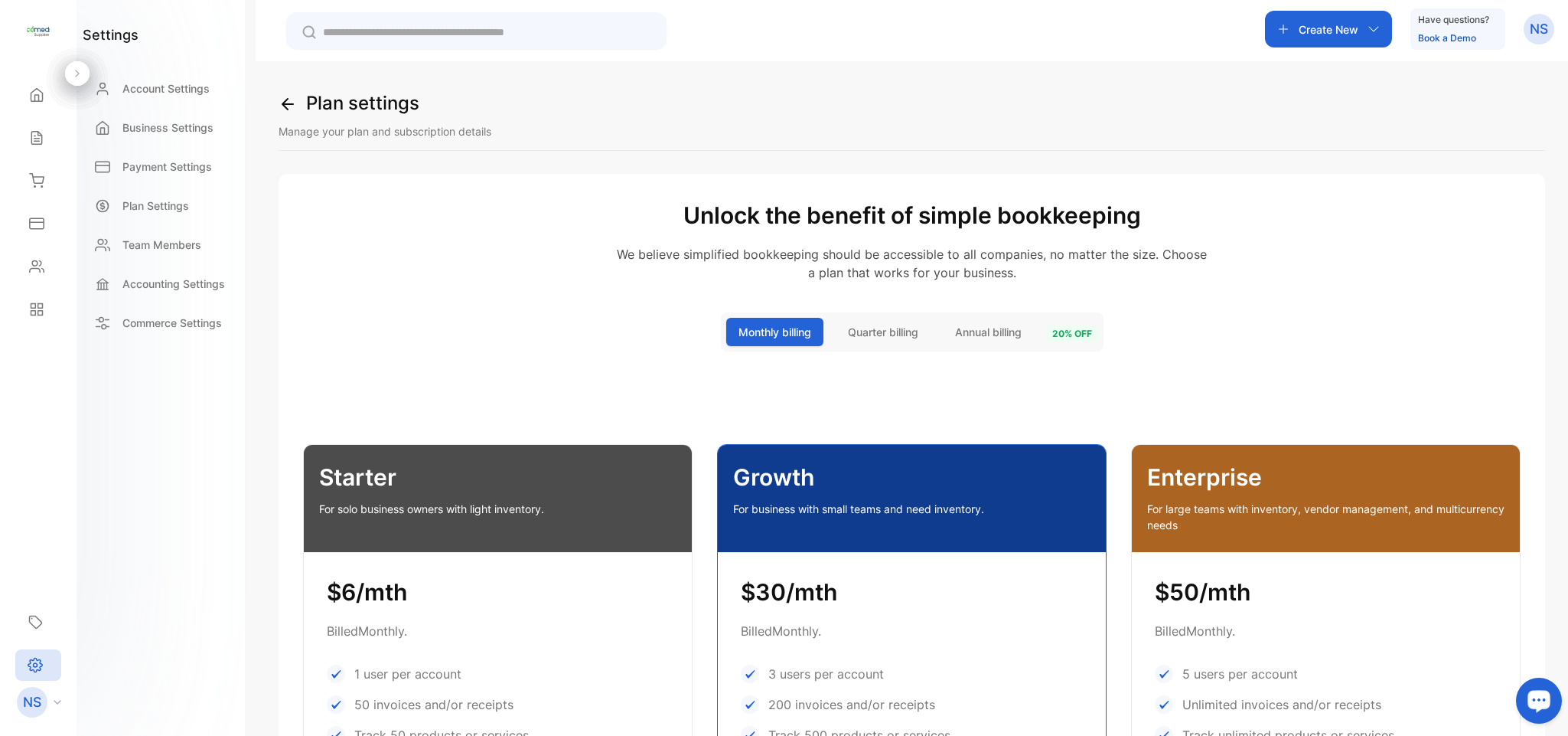
click at [880, 337] on span "Quarter billing" at bounding box center [883, 332] width 71 height 16
click at [783, 338] on span "Monthly billing" at bounding box center [774, 332] width 73 height 16
click at [855, 336] on span "Quarter billing" at bounding box center [883, 332] width 71 height 16
click at [1067, 324] on div "20 % off" at bounding box center [1072, 332] width 52 height 18
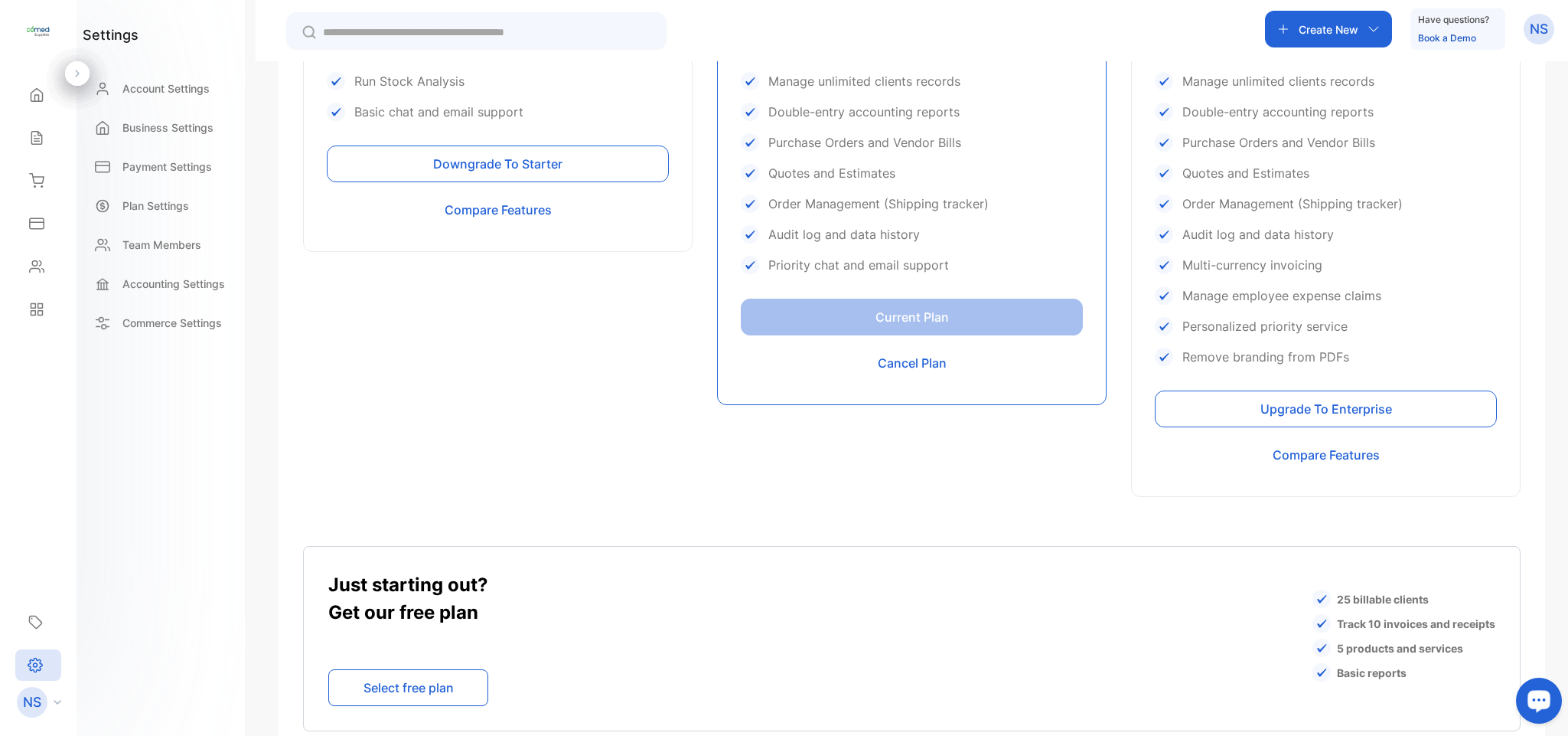
scroll to position [730, 0]
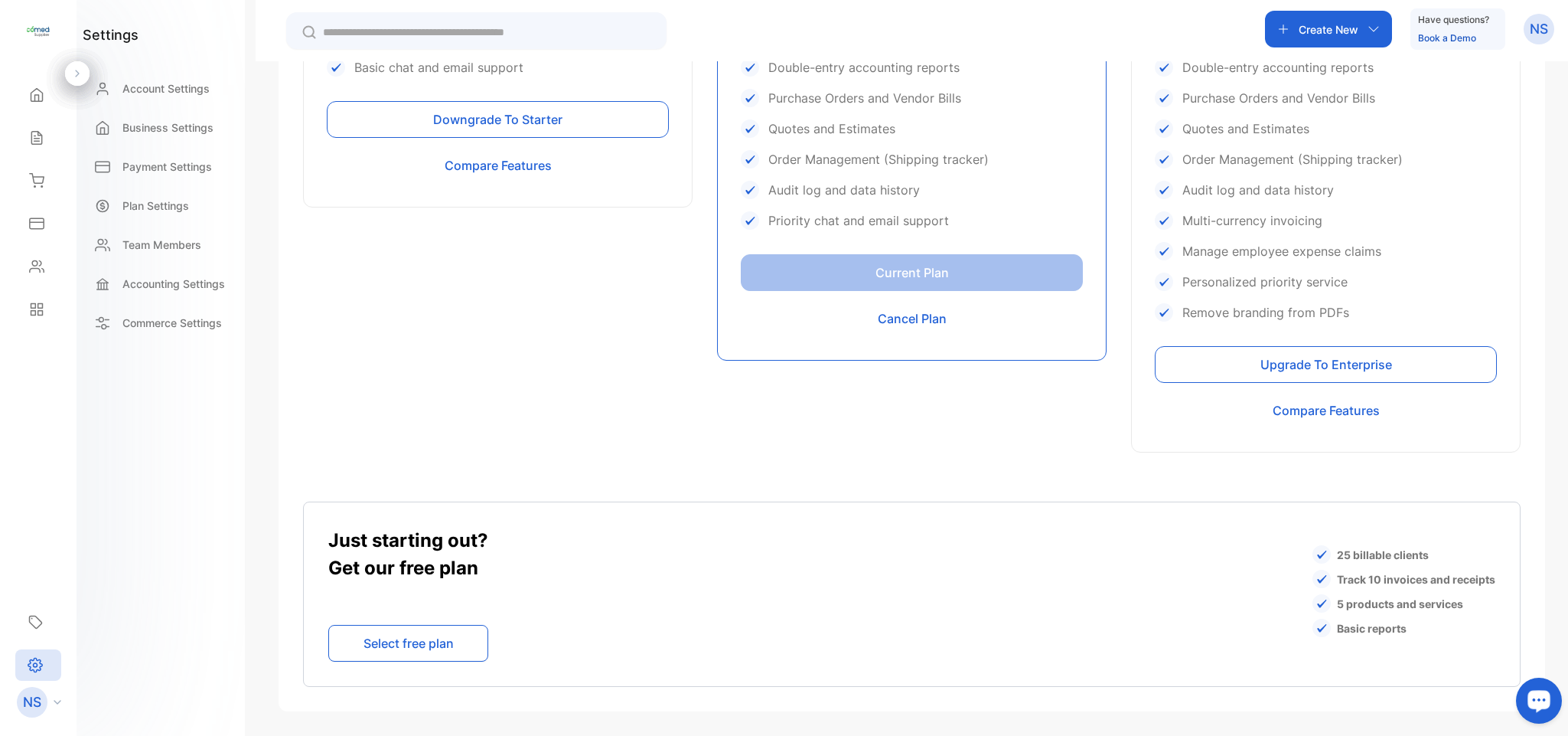
click at [1344, 361] on button "Upgrade To Enterprise" at bounding box center [1326, 365] width 342 height 37
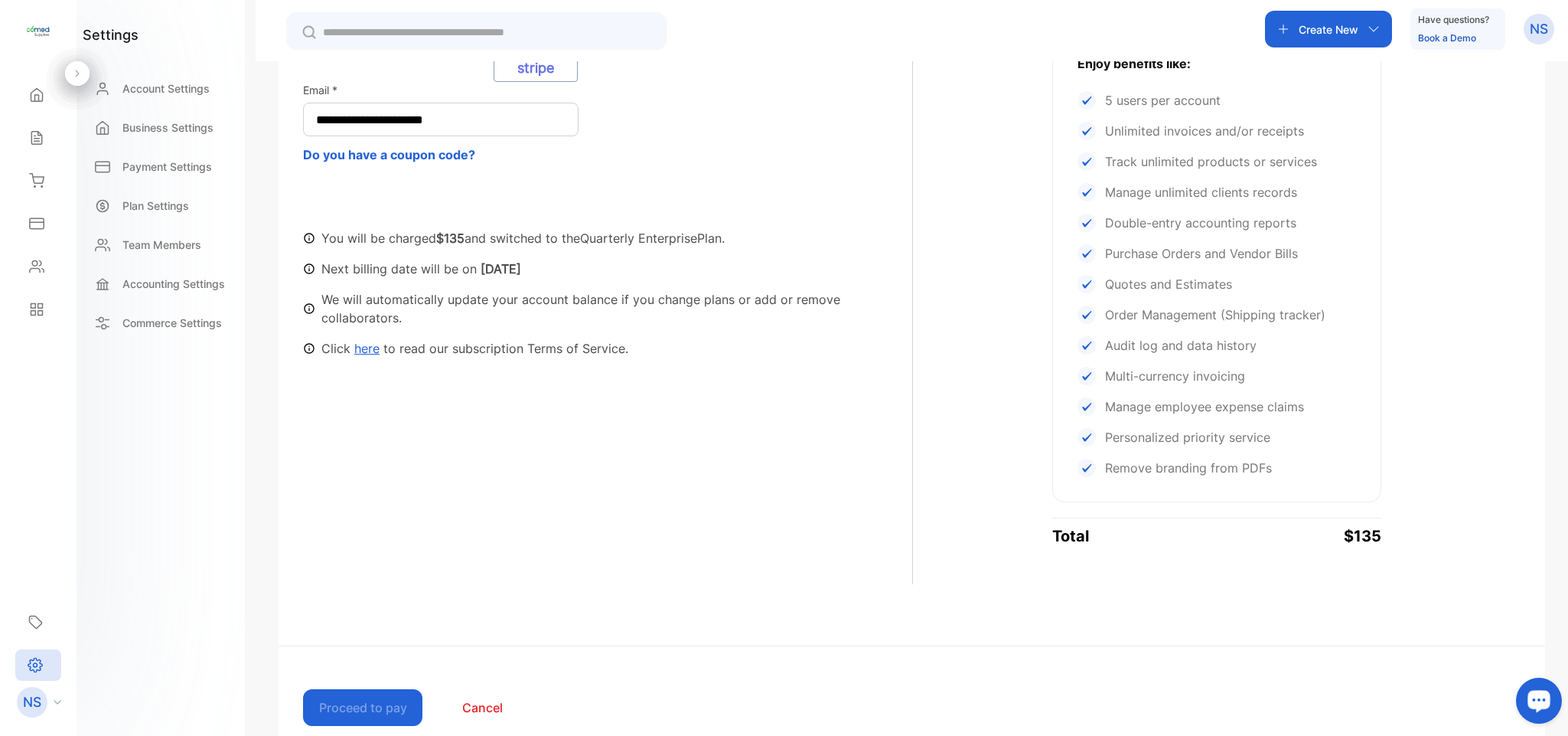
scroll to position [492, 0]
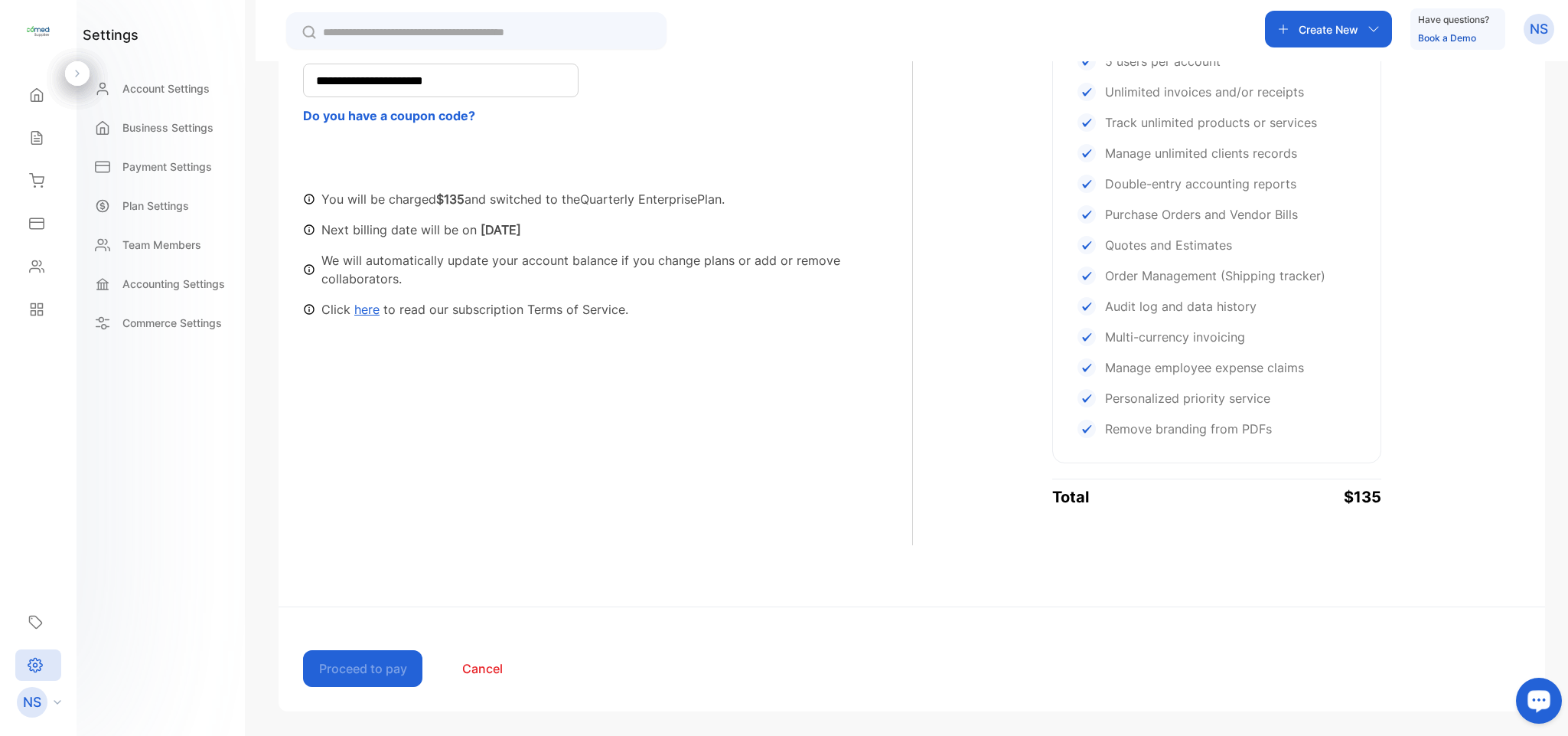
click at [411, 566] on div "**********" at bounding box center [912, 109] width 1266 height 921
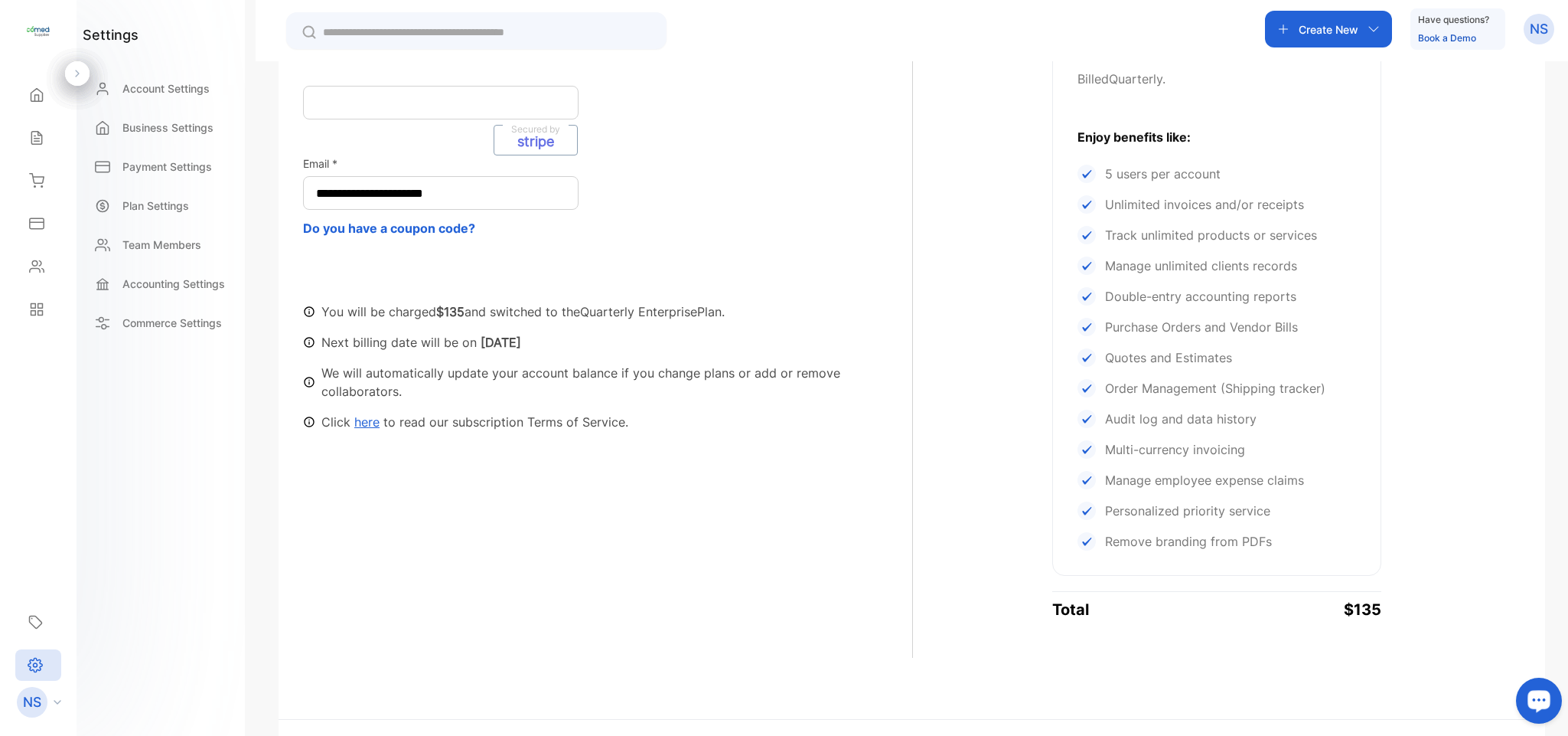
scroll to position [398, 0]
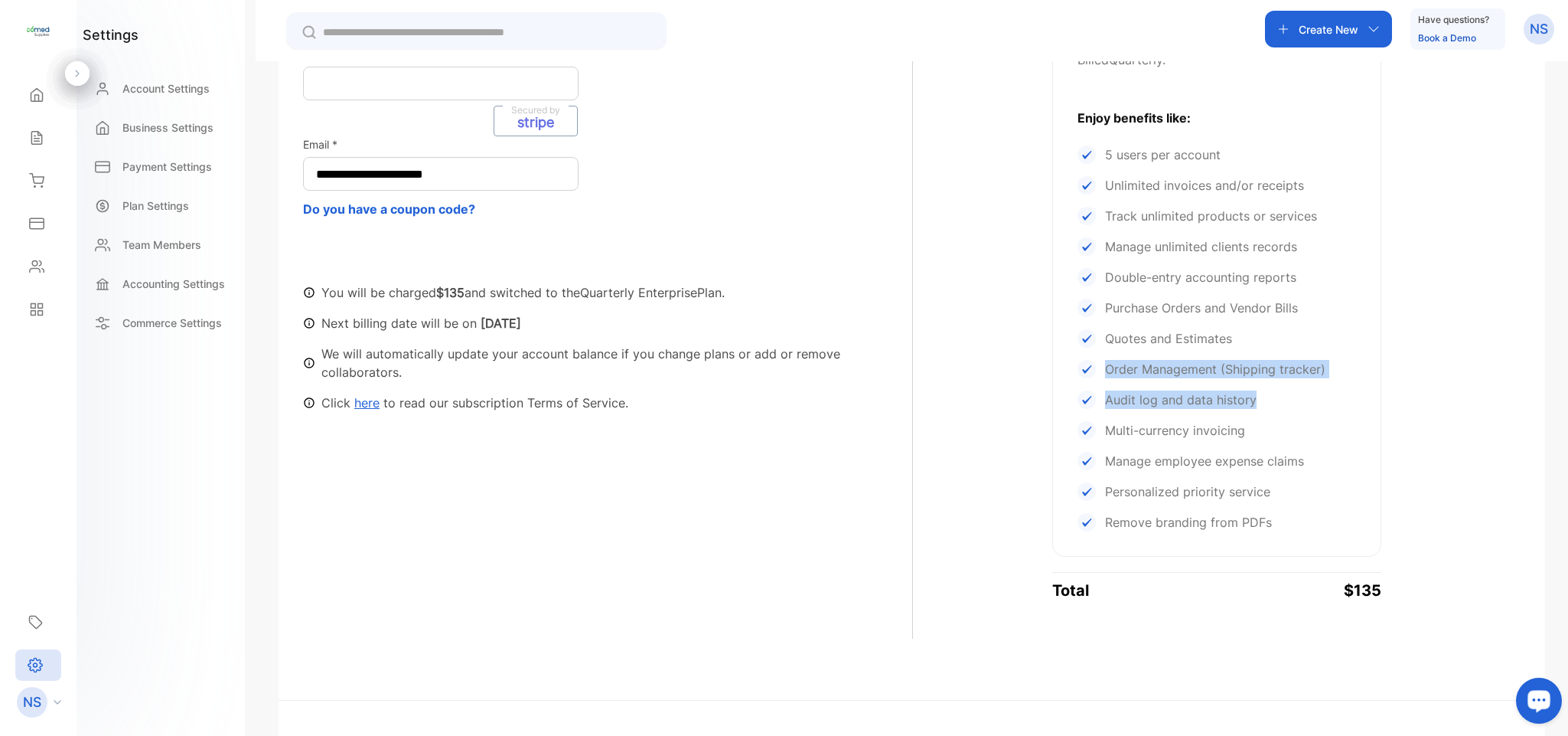
drag, startPoint x: 1562, startPoint y: 320, endPoint x: 1567, endPoint y: 394, distance: 74.2
click at [1567, 394] on div "**********" at bounding box center [912, 428] width 1313 height 736
click at [363, 396] on link "here" at bounding box center [367, 403] width 25 height 15
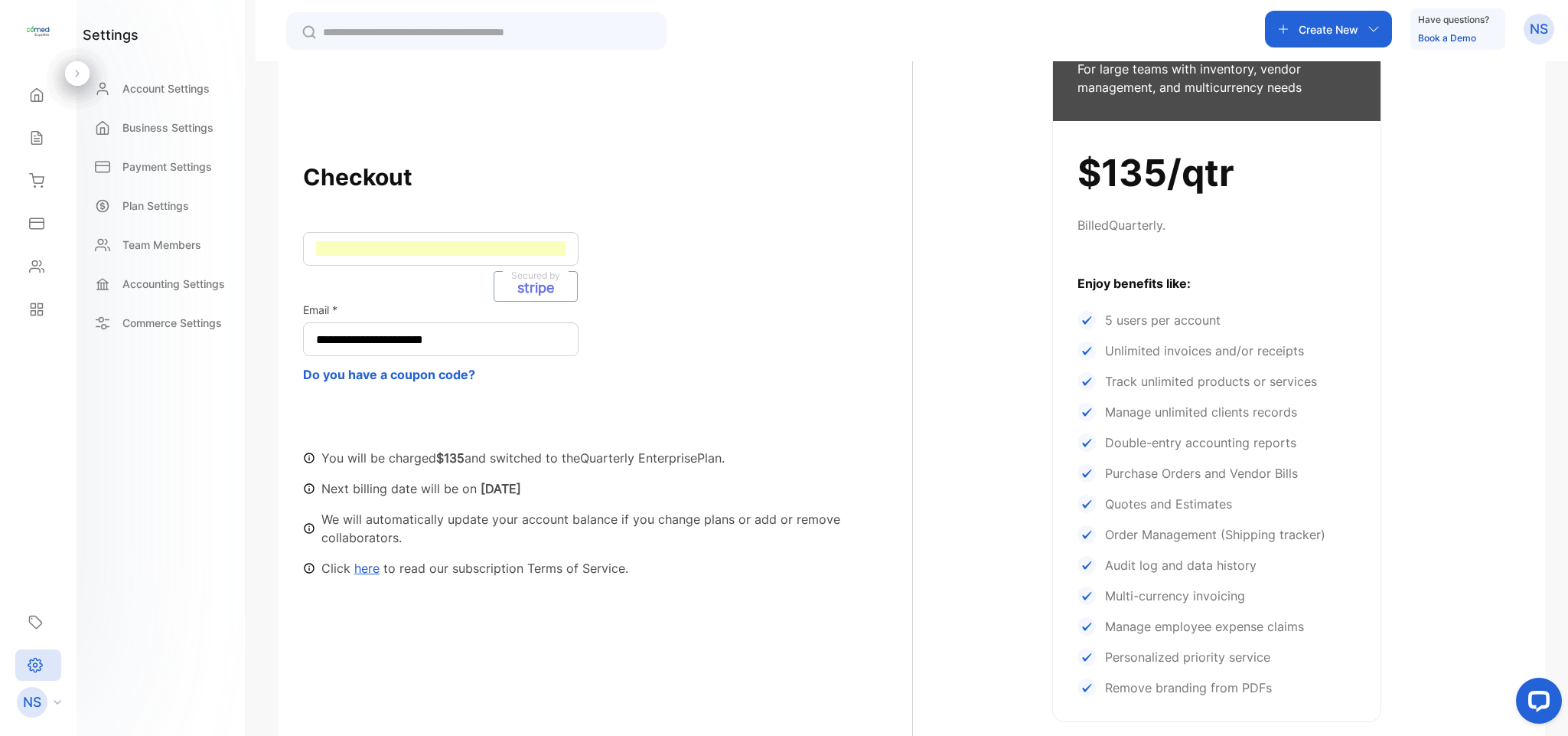
scroll to position [247, 0]
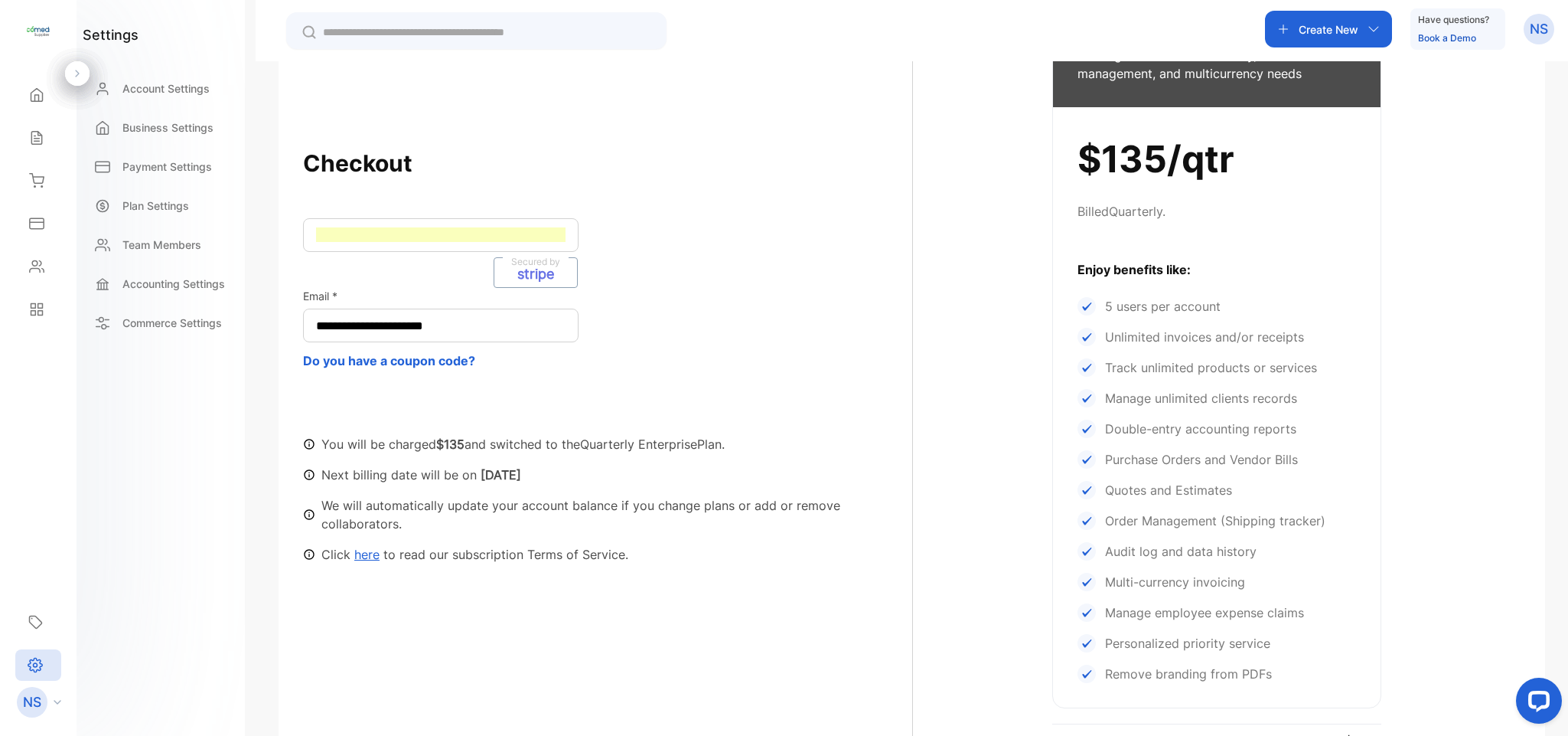
click at [654, 338] on div "**********" at bounding box center [608, 314] width 609 height 53
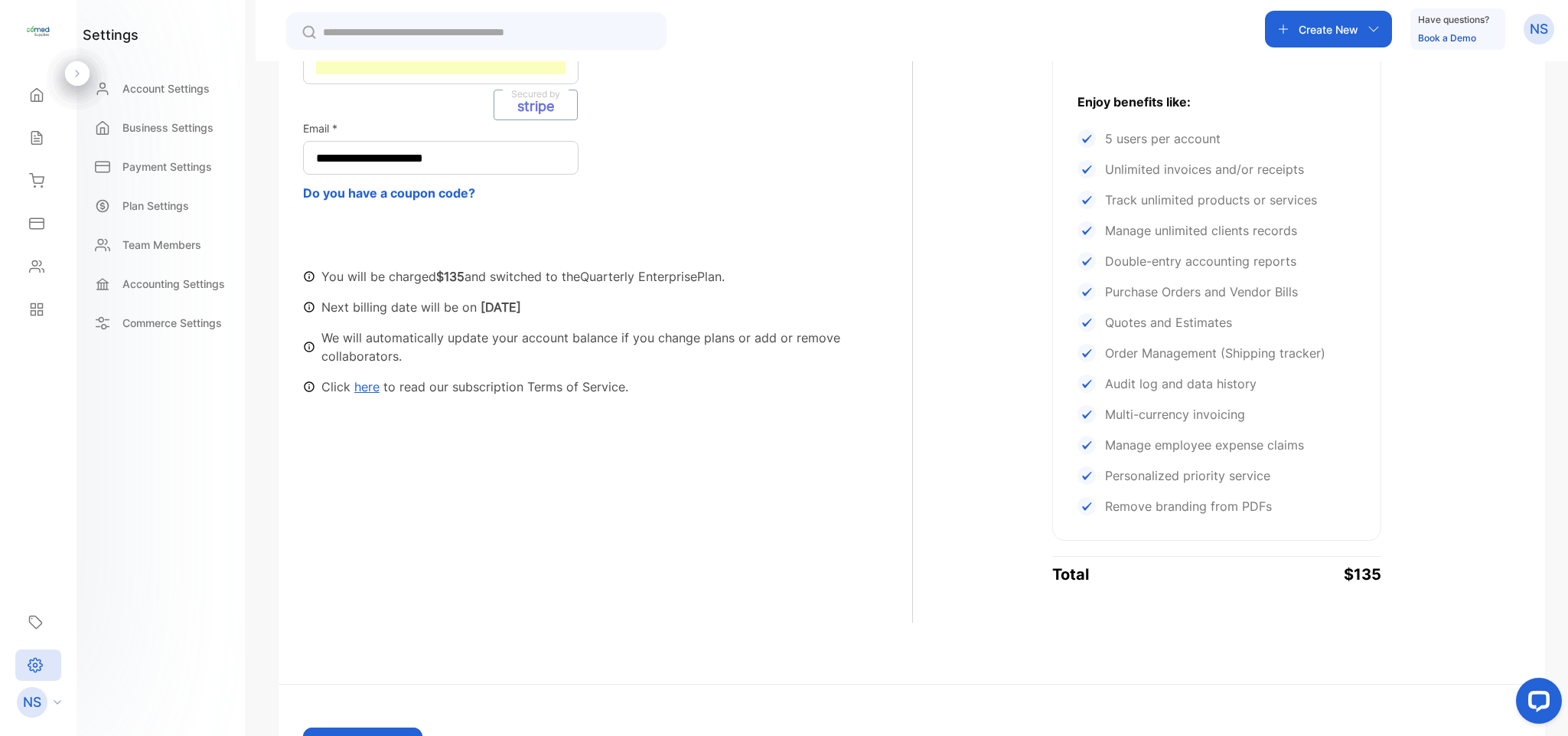
scroll to position [492, 0]
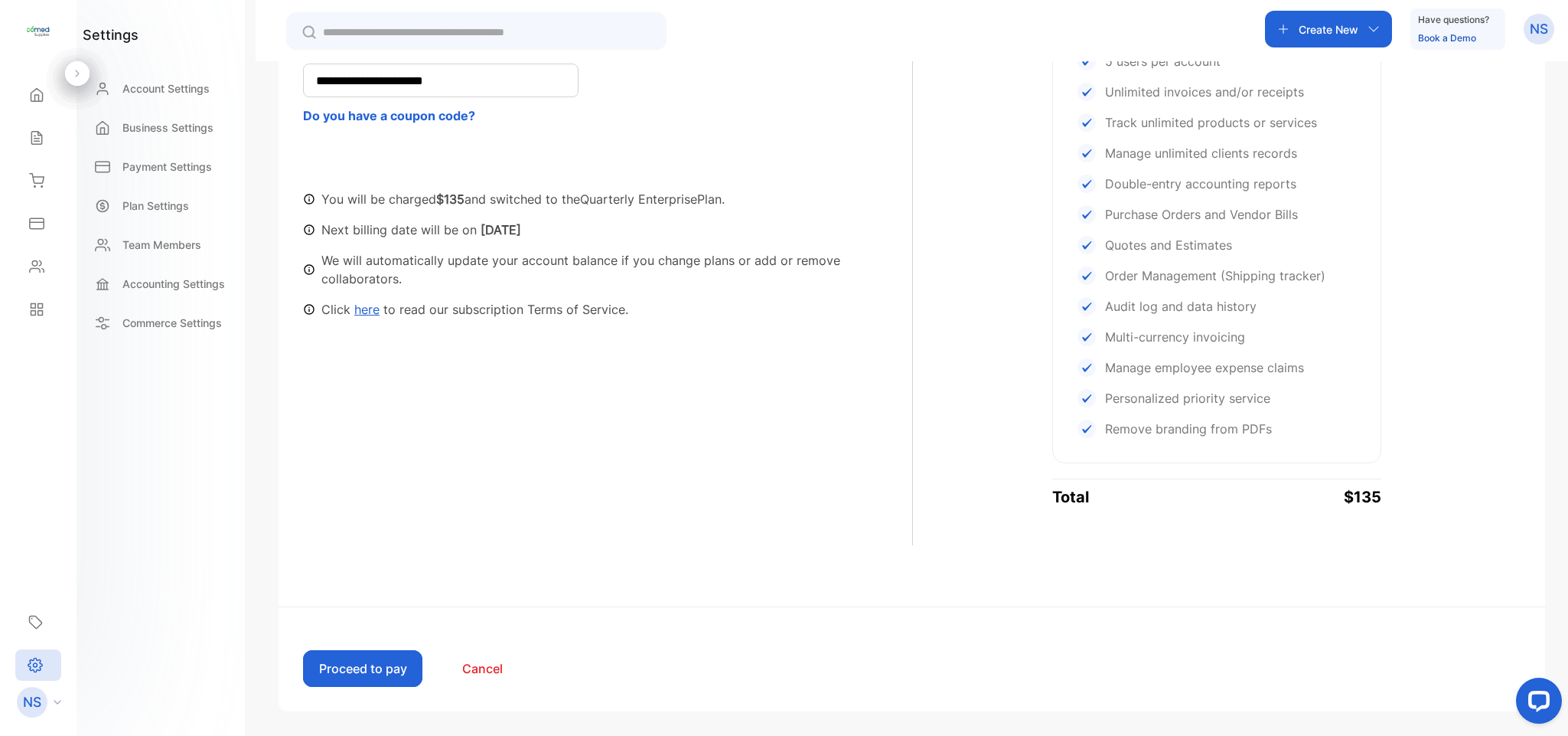
click at [381, 669] on button "Proceed to pay" at bounding box center [363, 668] width 120 height 37
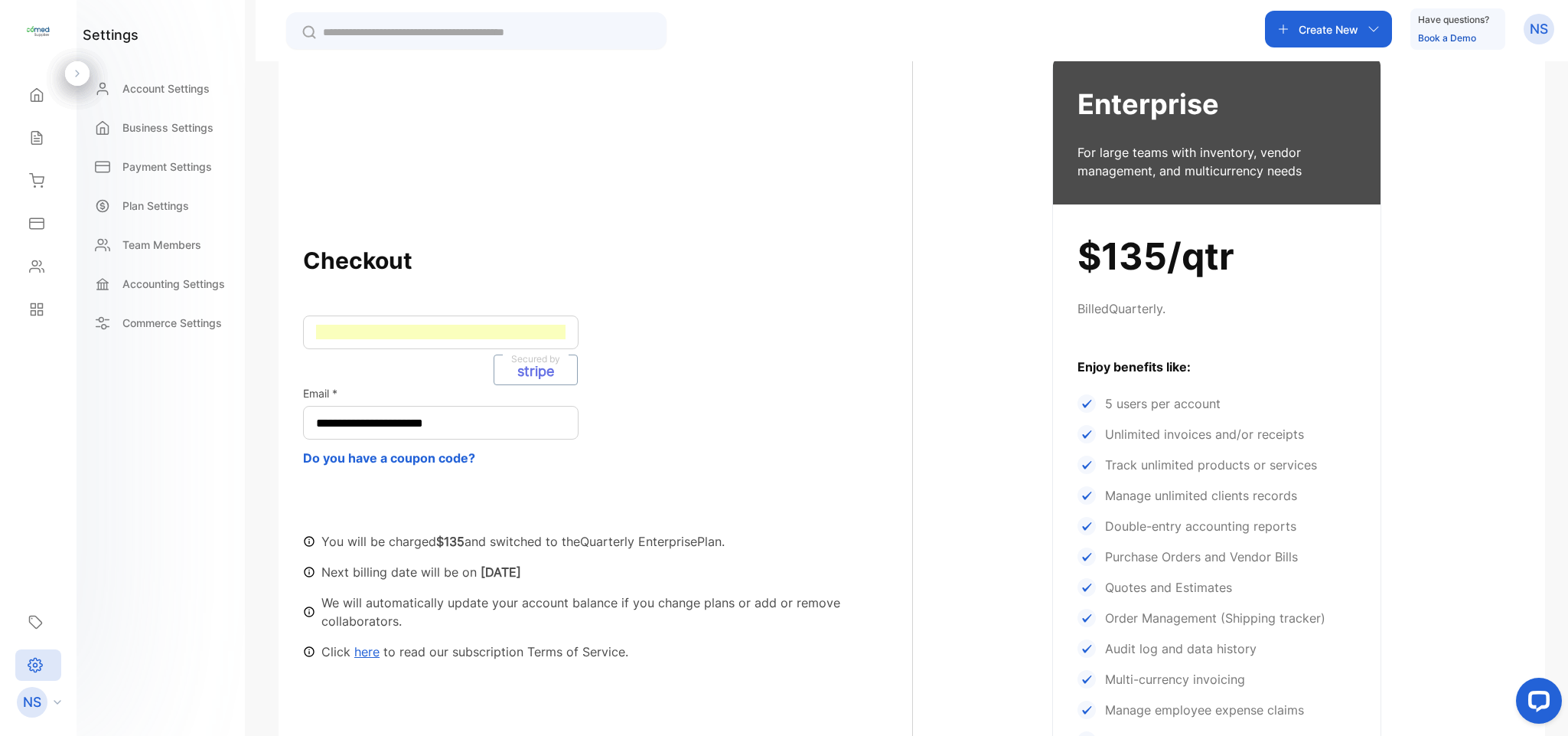
scroll to position [134, 0]
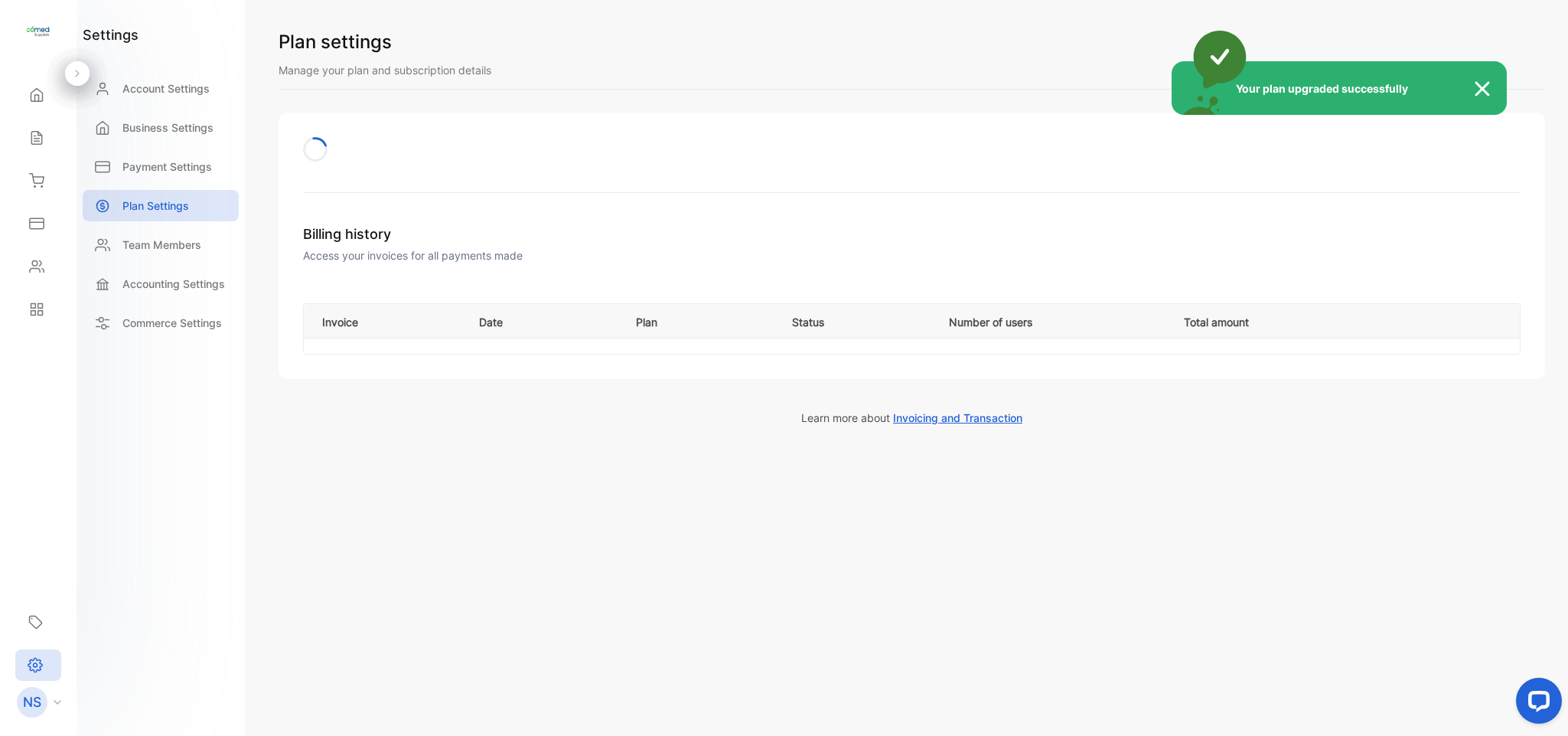
drag, startPoint x: 1562, startPoint y: 579, endPoint x: 1567, endPoint y: 319, distance: 260.0
click at [1567, 319] on div "Your plan upgraded successfully ECOMEDS SUPPLIES LIMITED ECOMEDS SUPPLIES LIMIT…" at bounding box center [784, 383] width 1568 height 767
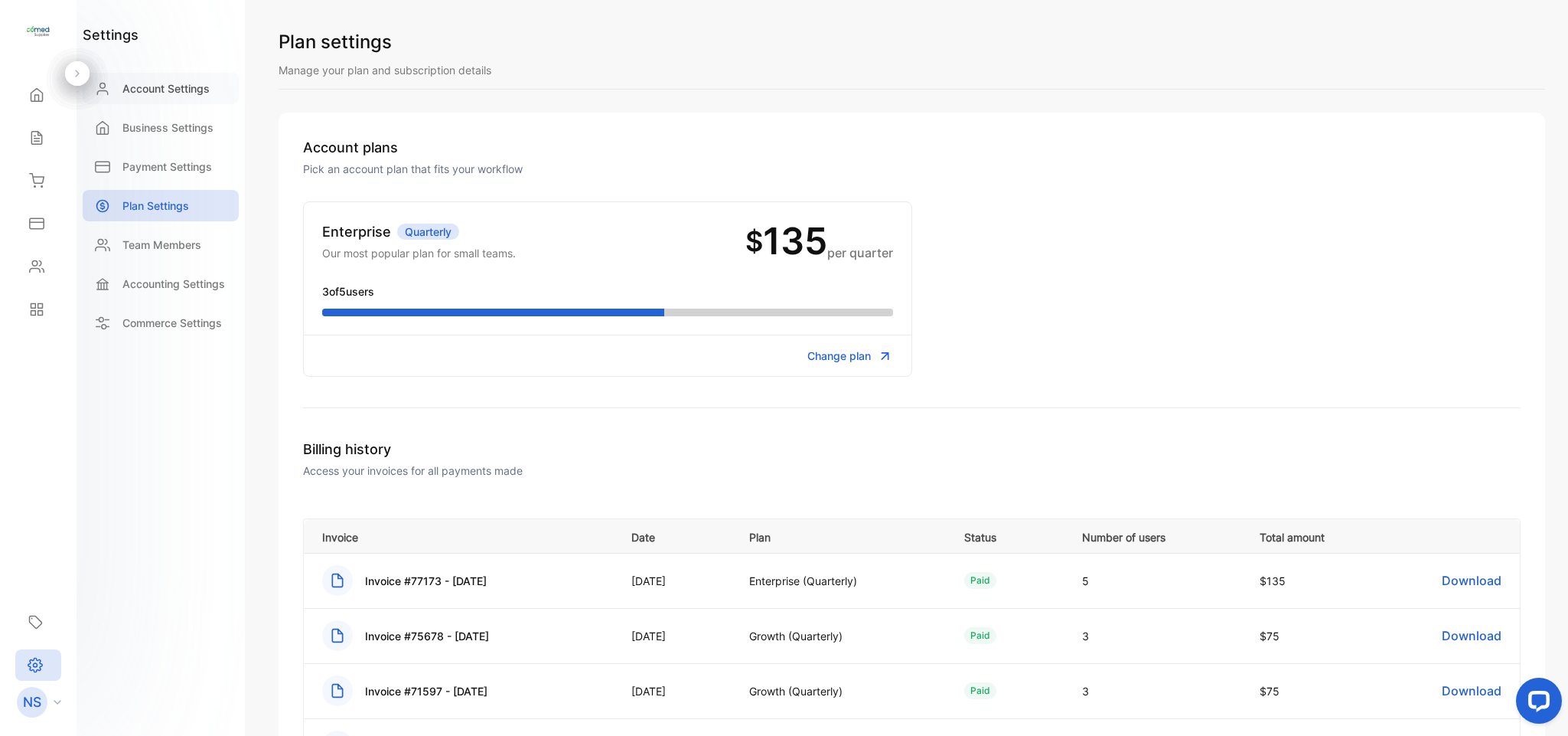
click at [141, 94] on p "Account Settings" at bounding box center [166, 88] width 87 height 16
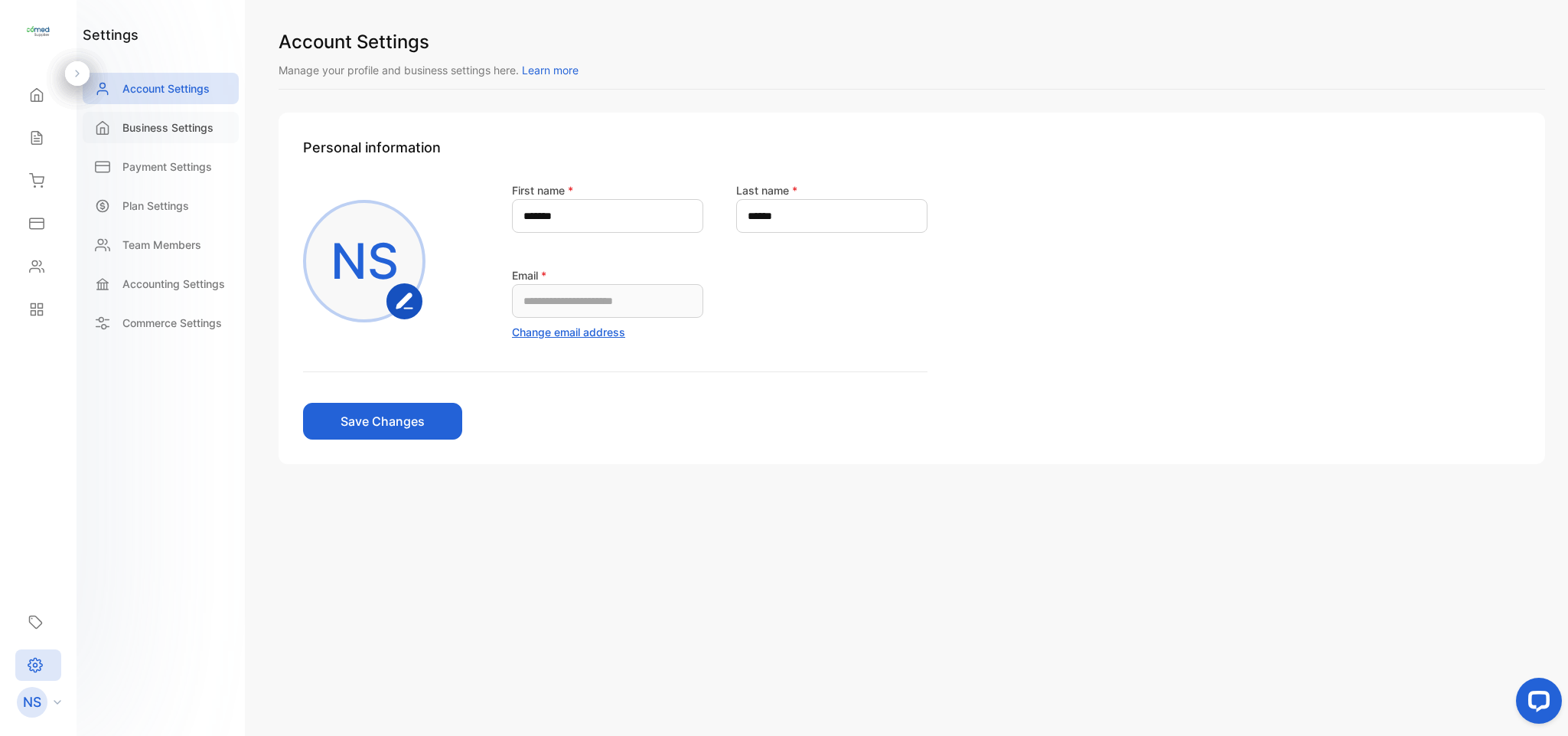
click at [138, 122] on p "Business Settings" at bounding box center [168, 128] width 91 height 16
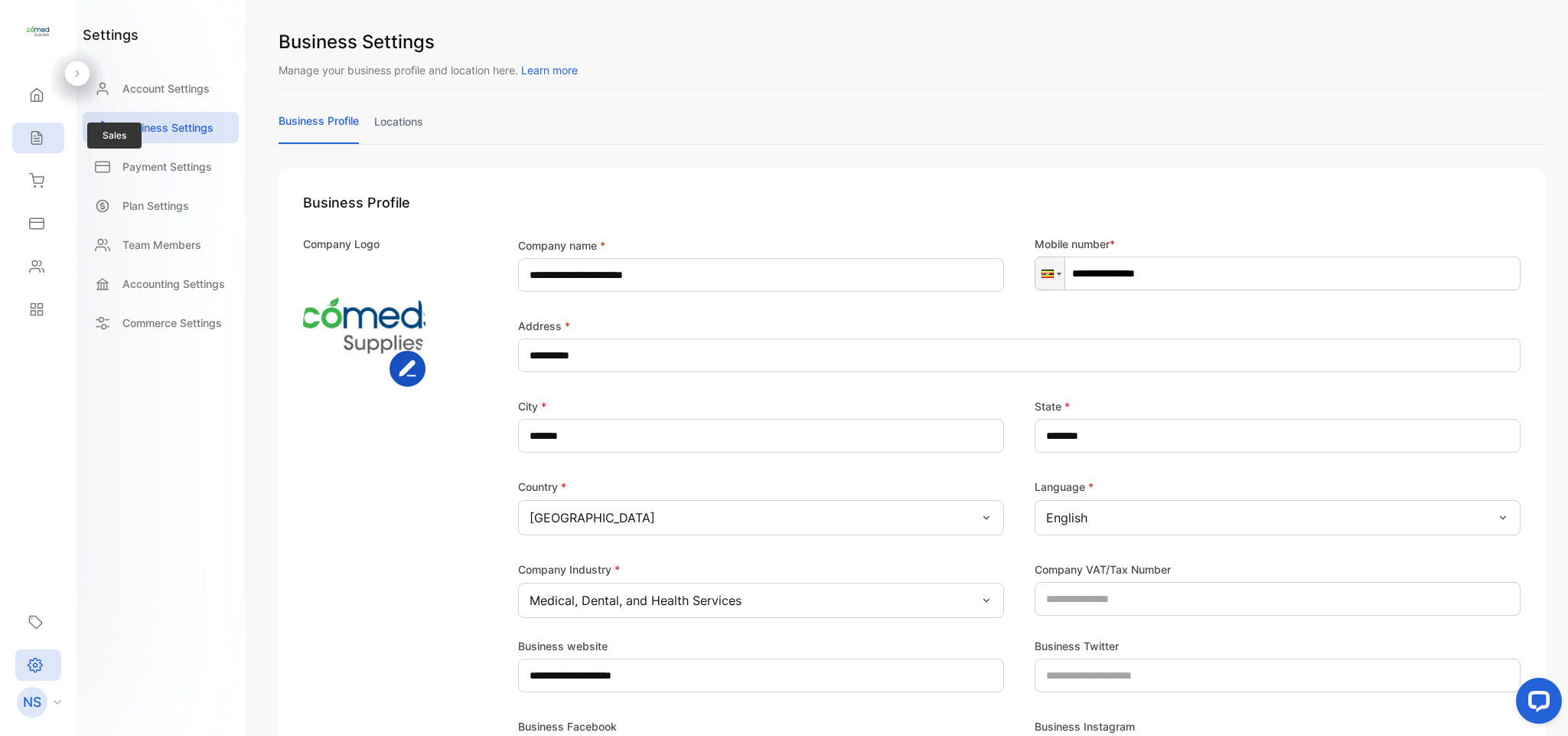
click at [31, 138] on icon at bounding box center [37, 138] width 15 height 15
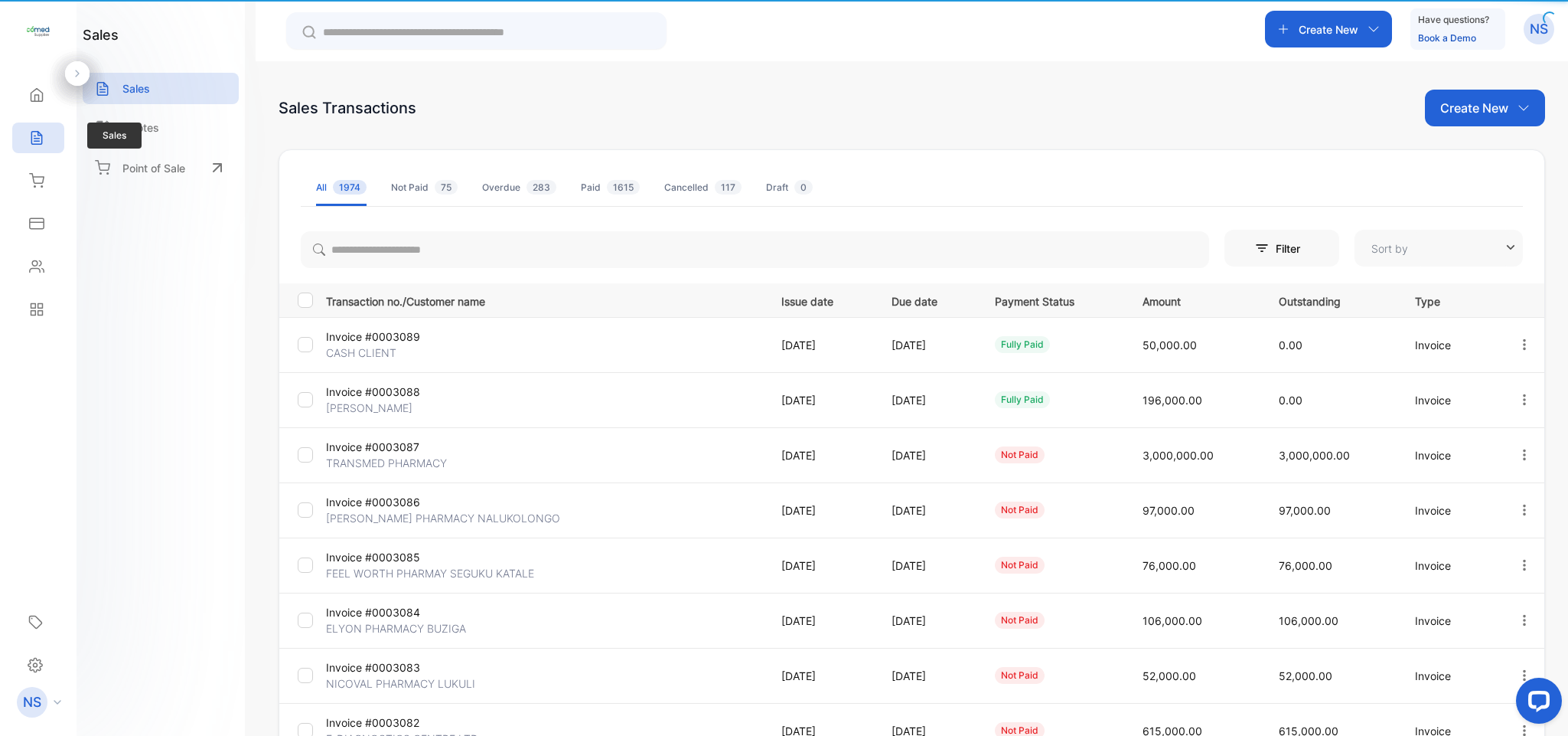
type input "**********"
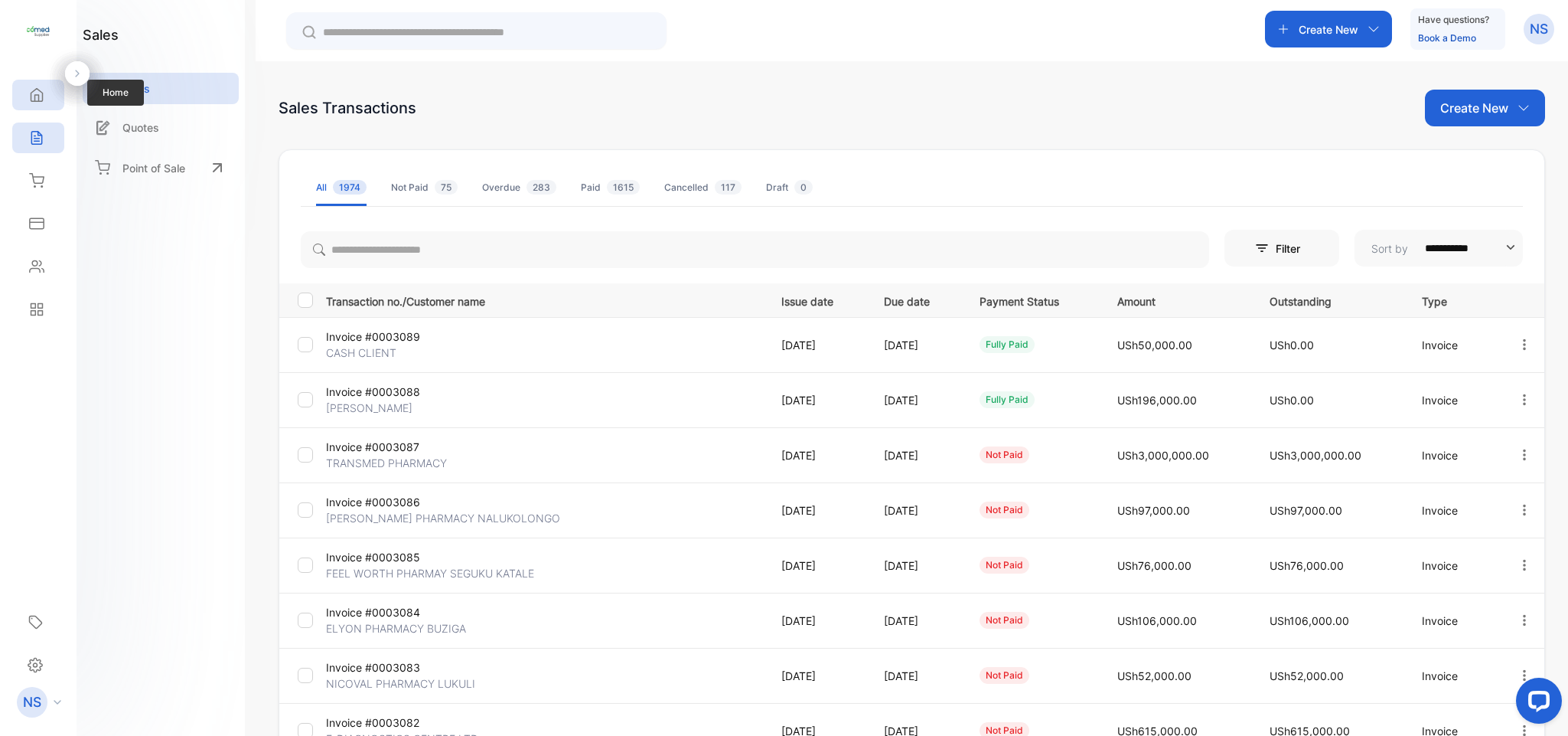
click at [38, 108] on div "Home" at bounding box center [39, 95] width 52 height 31
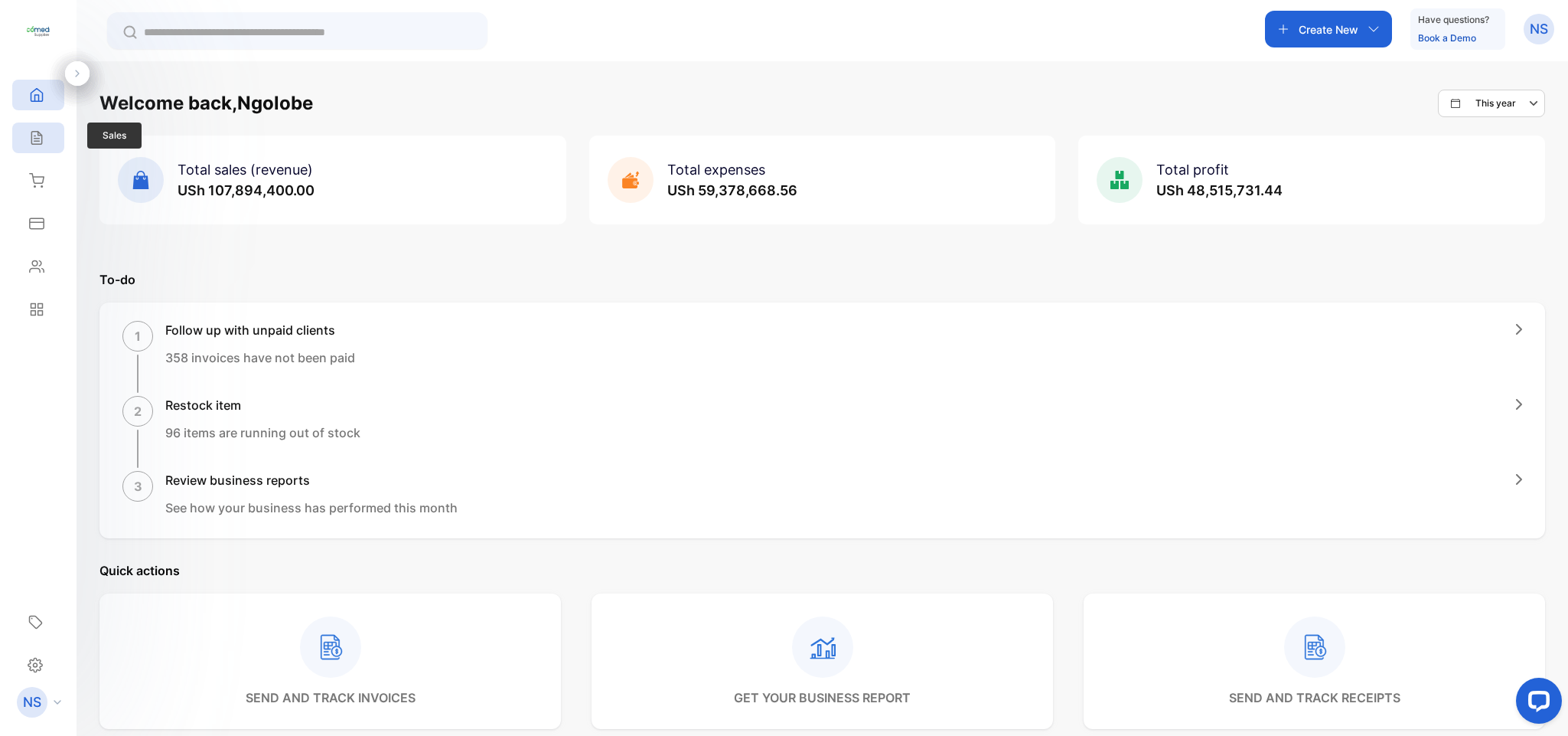
click at [35, 138] on icon at bounding box center [37, 138] width 15 height 15
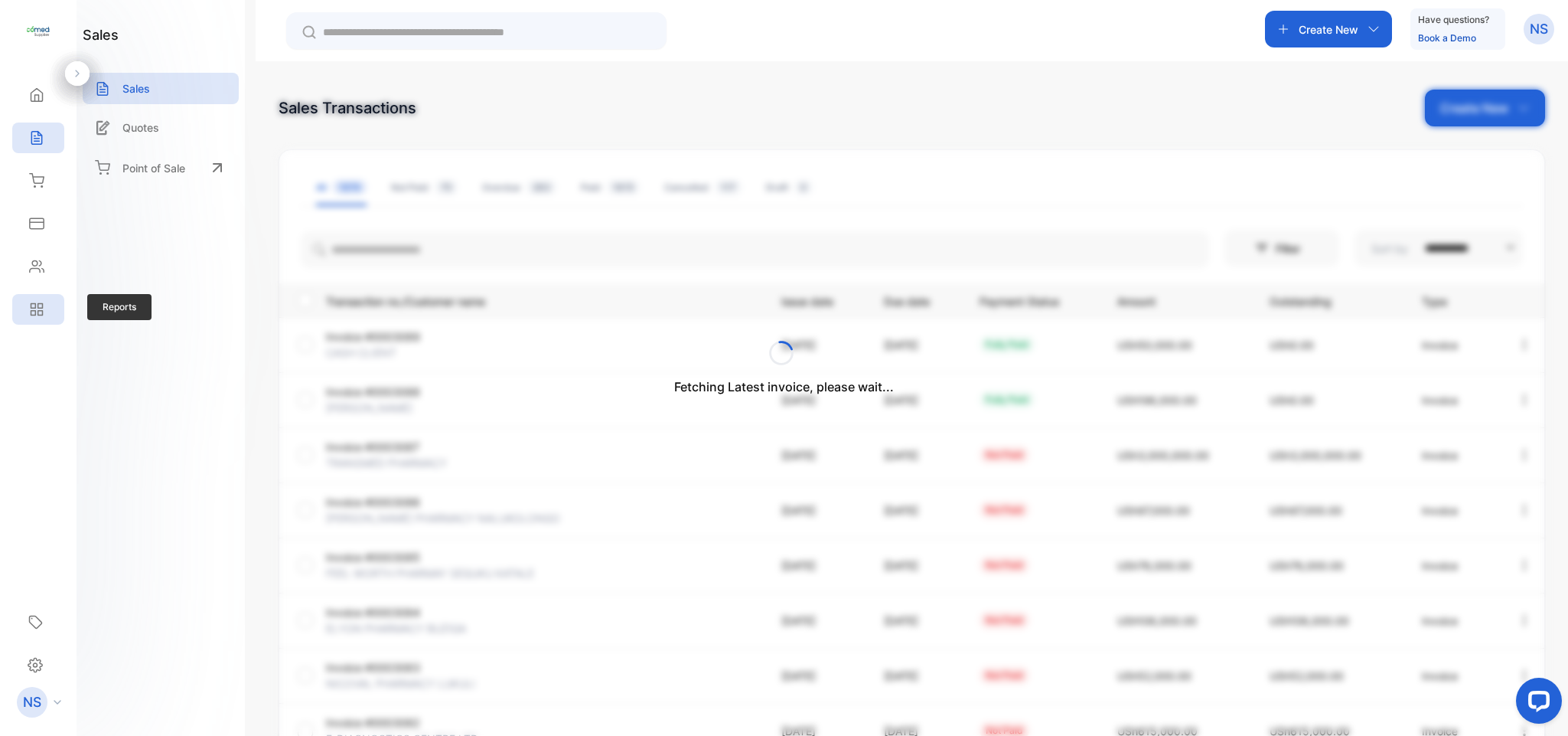
click at [39, 310] on icon at bounding box center [41, 312] width 5 height 5
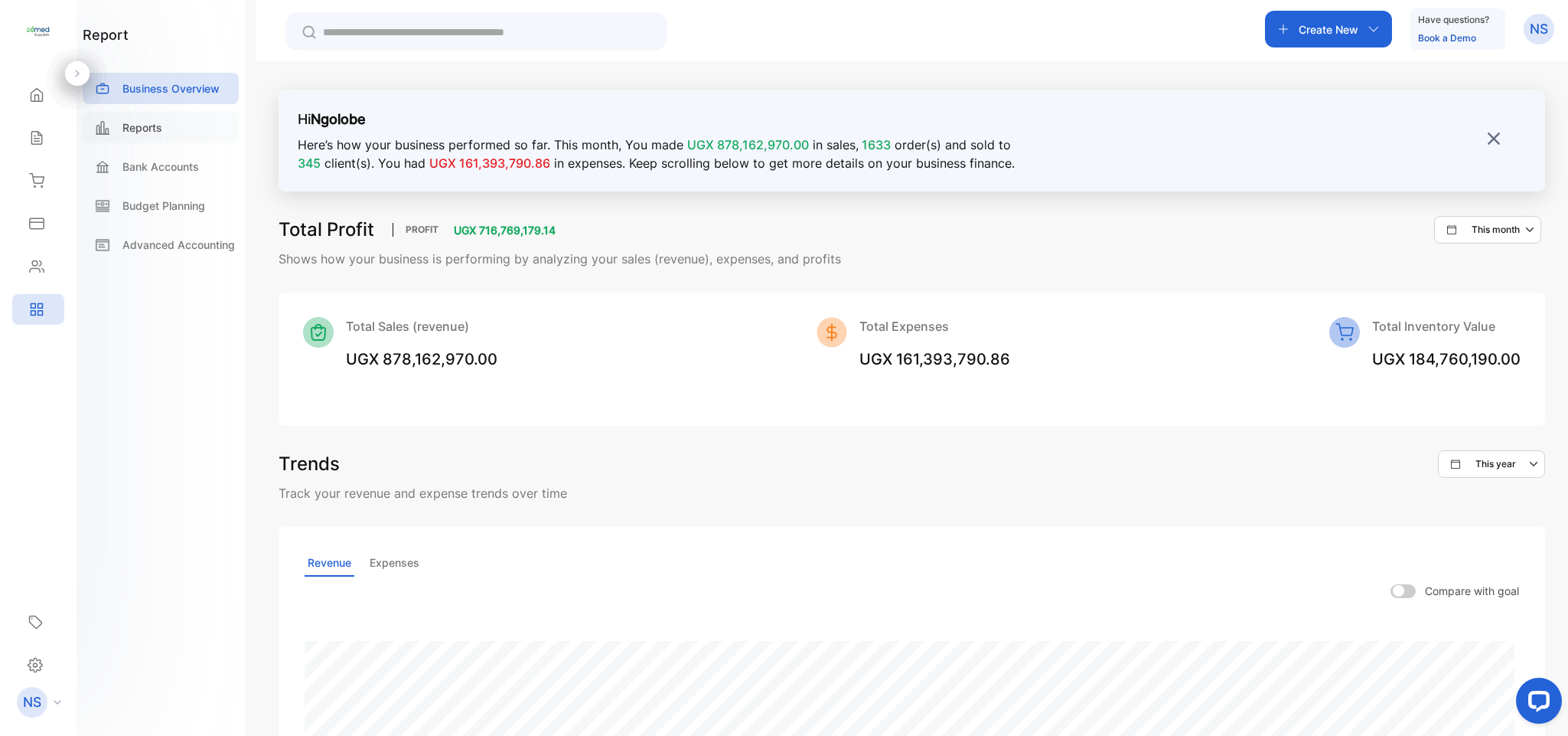
click at [142, 130] on p "Reports" at bounding box center [142, 128] width 40 height 16
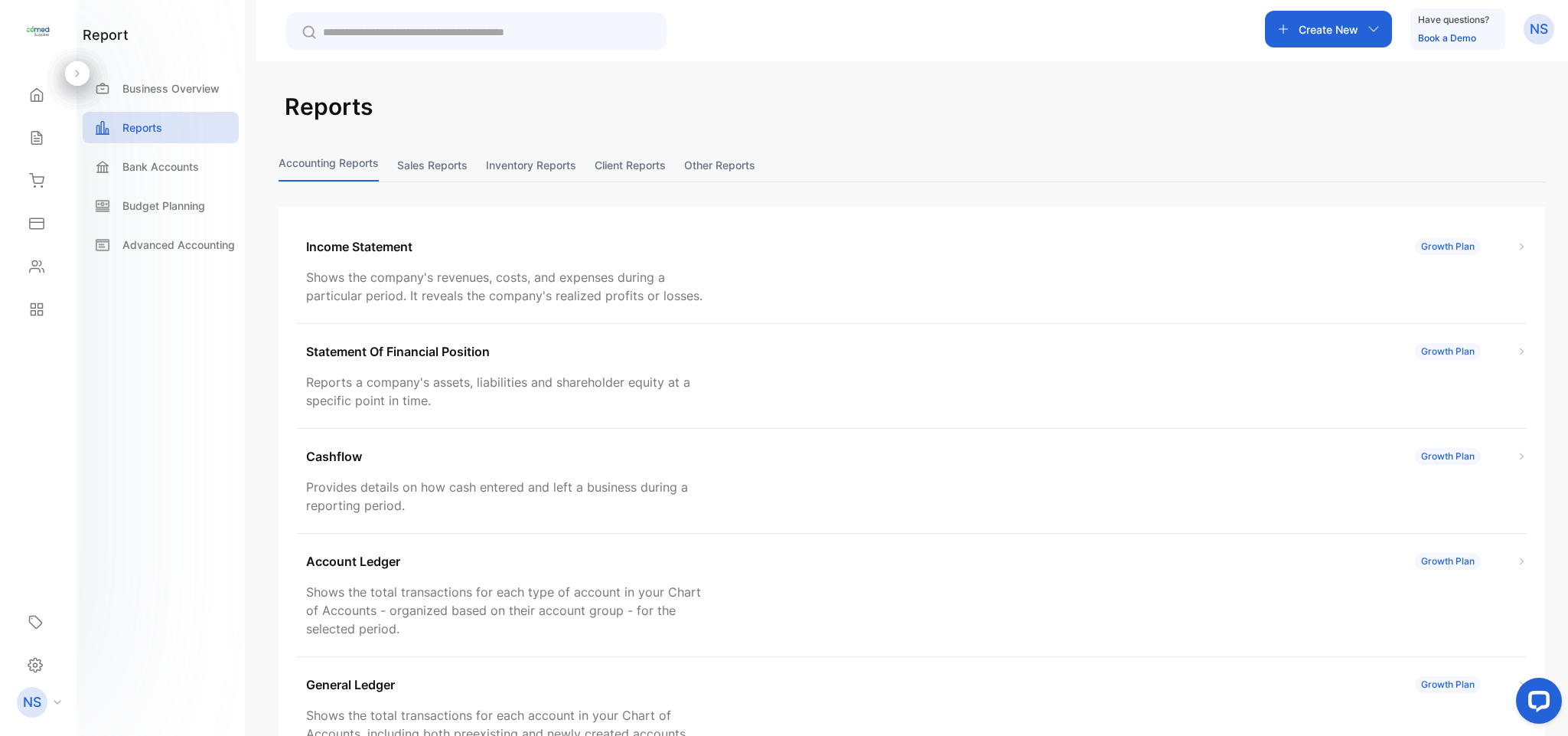
click at [648, 165] on button "Client reports" at bounding box center [630, 165] width 72 height 33
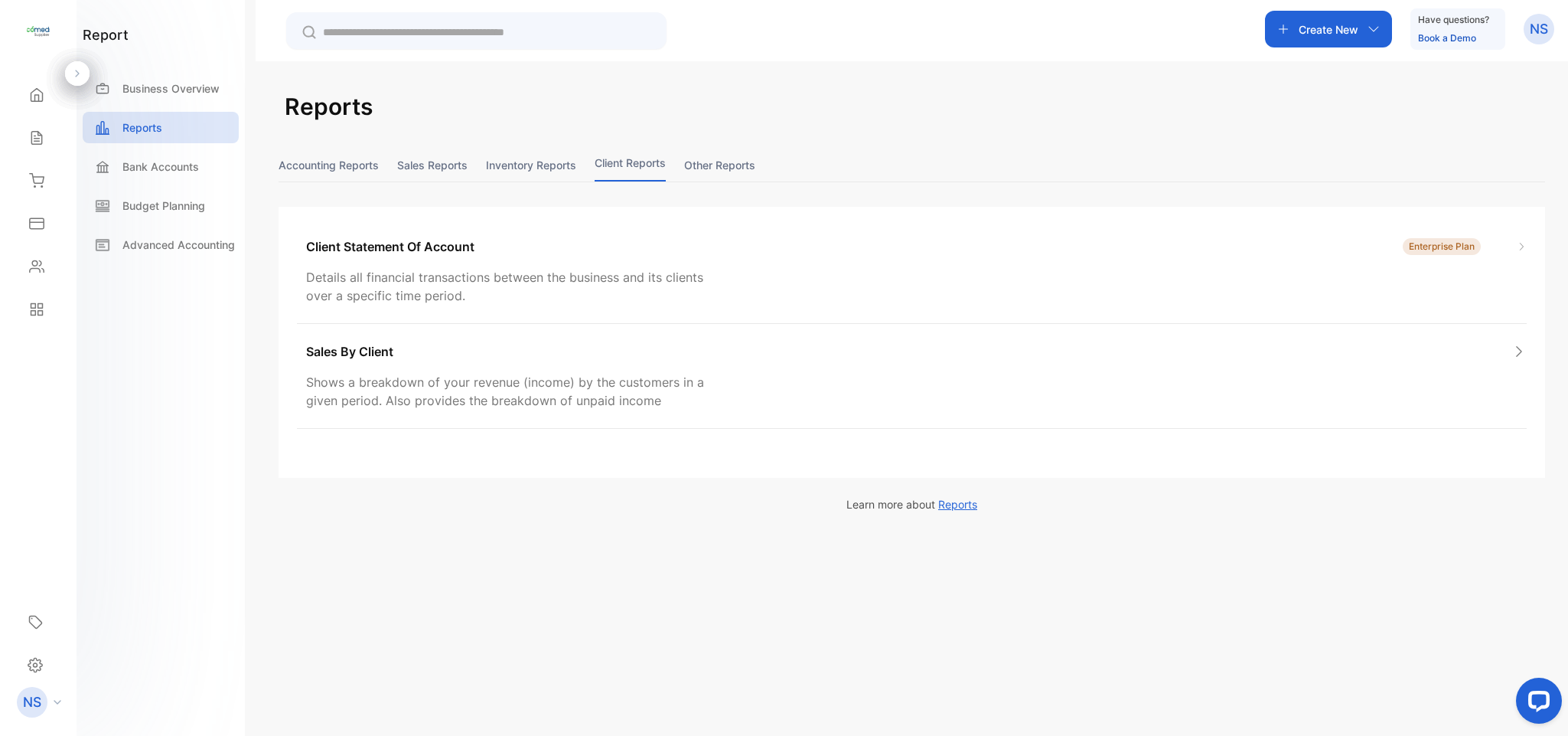
click at [730, 163] on button "Other reports" at bounding box center [720, 165] width 72 height 33
click at [673, 163] on div "Accounting Reports Sales reports Inventory reports Client reports Other reports" at bounding box center [912, 165] width 1266 height 34
click at [656, 163] on button "Client reports" at bounding box center [630, 165] width 72 height 33
click at [644, 255] on div "Client Statement Of Account Enterprise Plan" at bounding box center [916, 246] width 1221 height 18
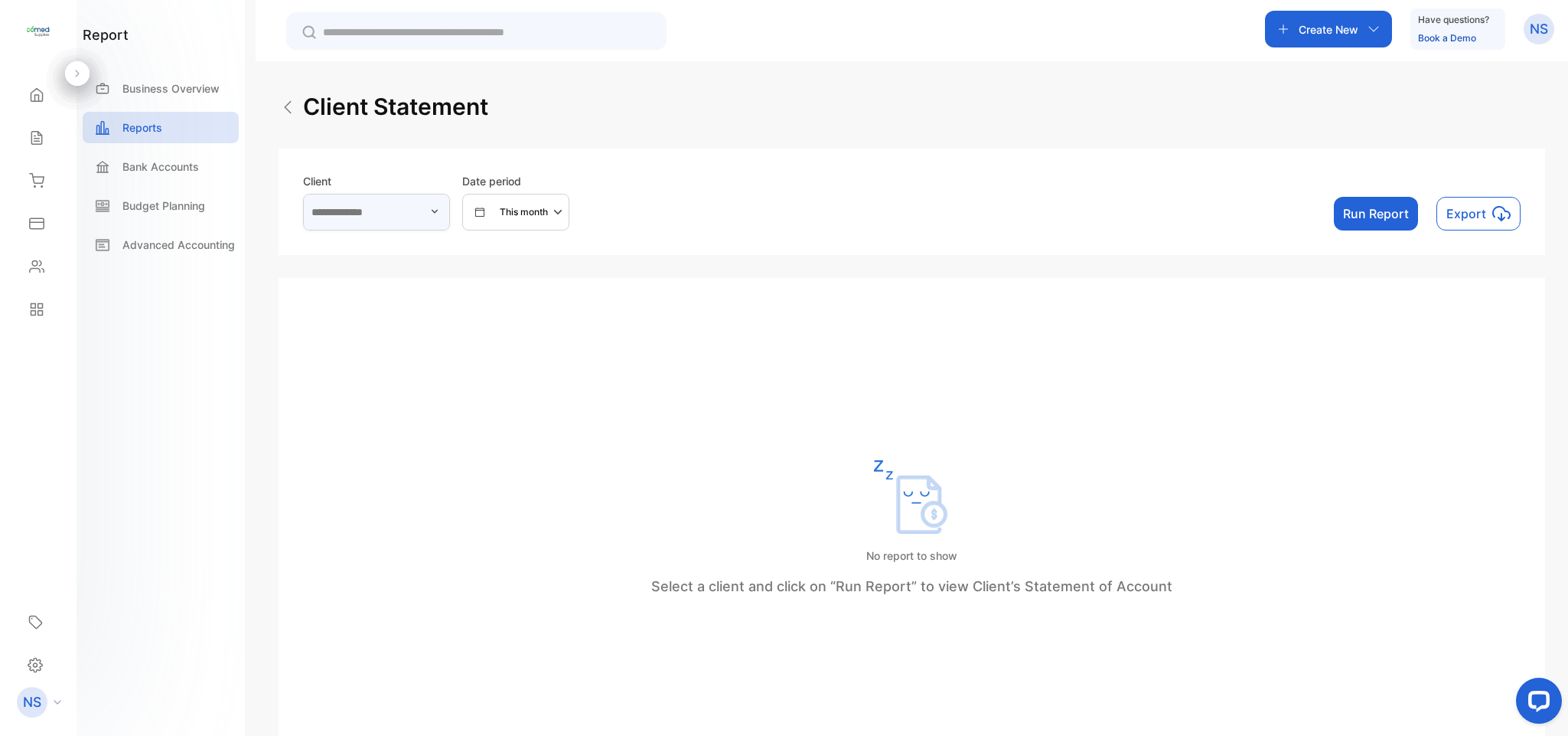
click at [395, 208] on input "text" at bounding box center [377, 212] width 147 height 37
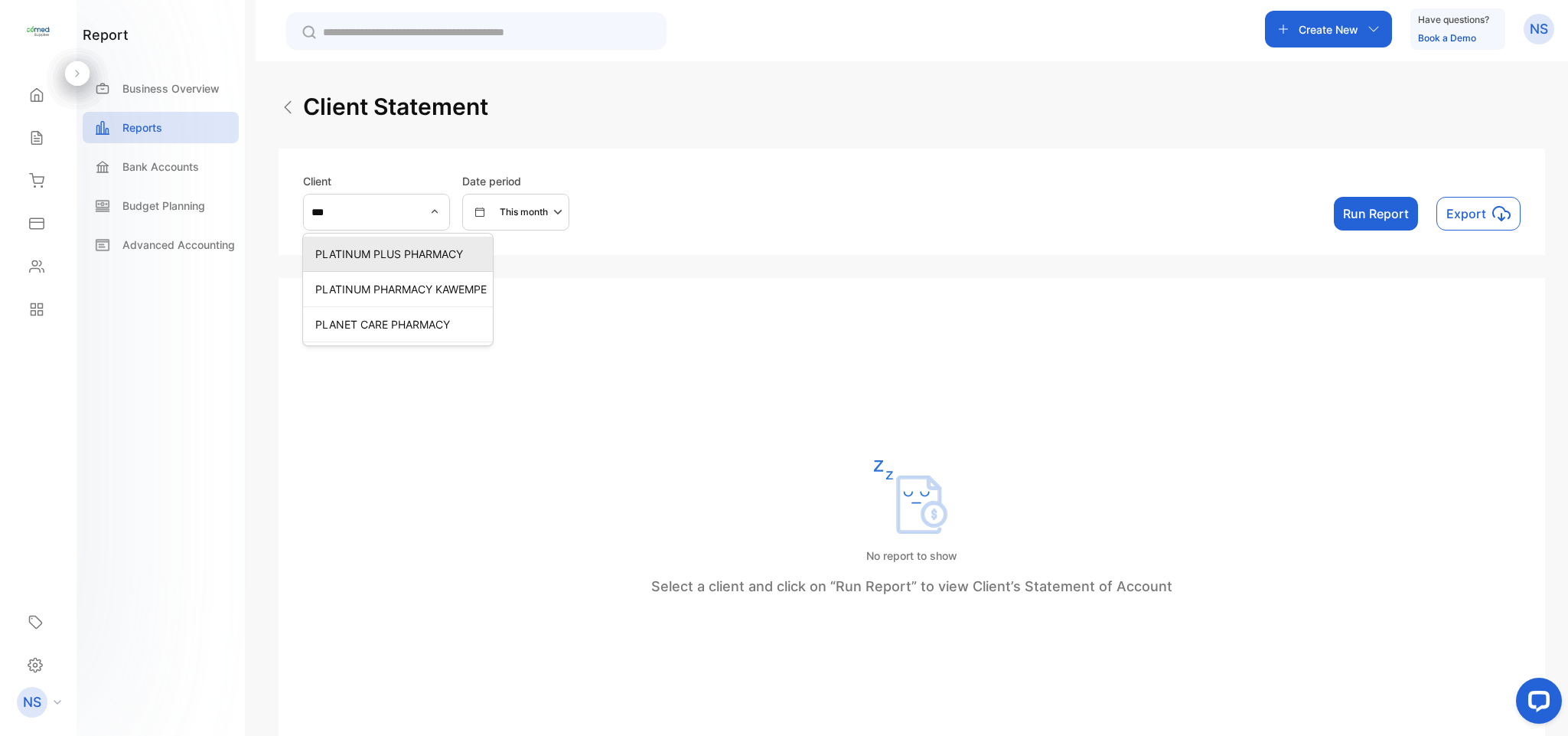
click at [398, 265] on li "PLATINUM PLUS PHARMACY" at bounding box center [398, 254] width 189 height 35
type input "**********"
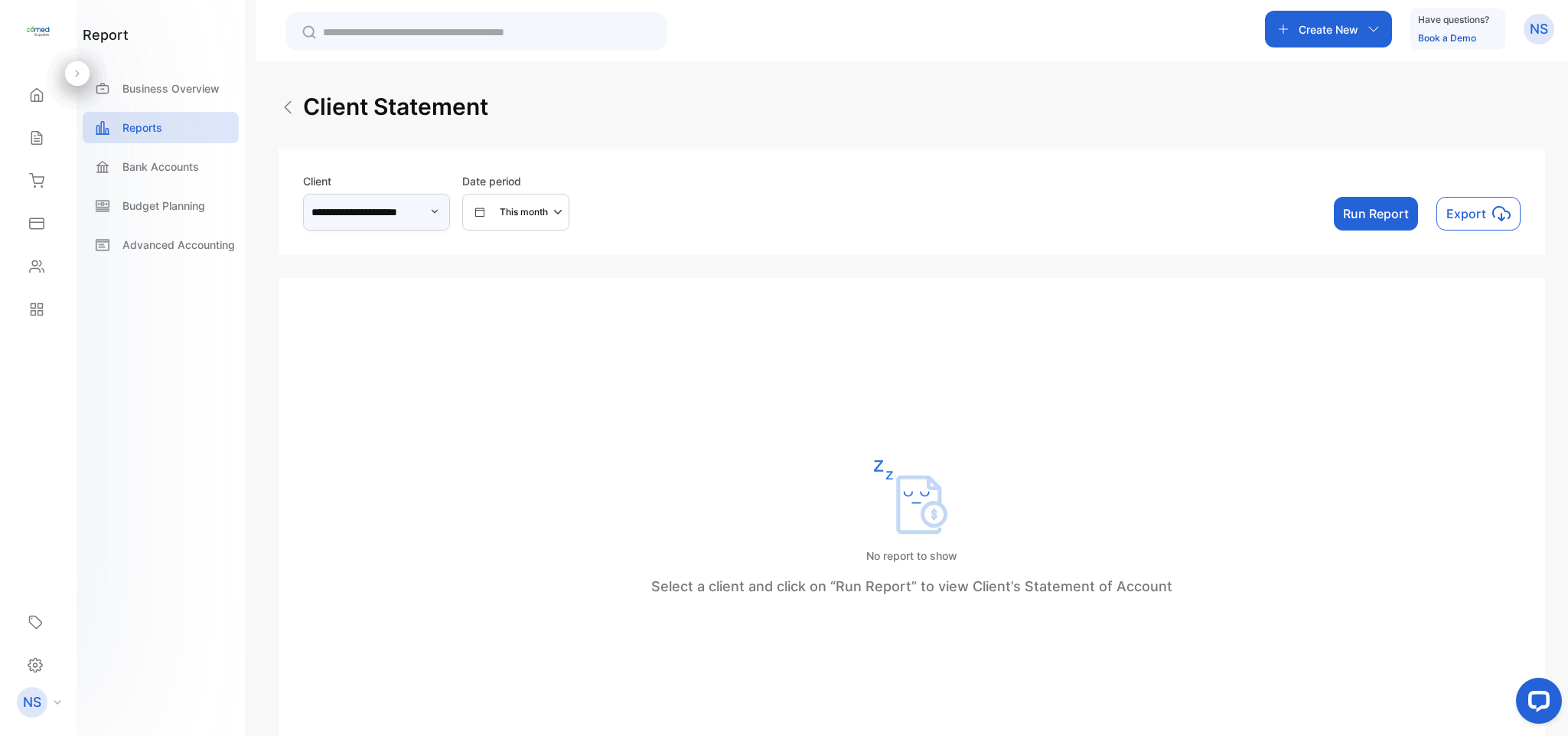
click at [569, 225] on button "This month" at bounding box center [515, 212] width 107 height 37
click at [1390, 217] on button "Run Report" at bounding box center [1376, 213] width 84 height 34
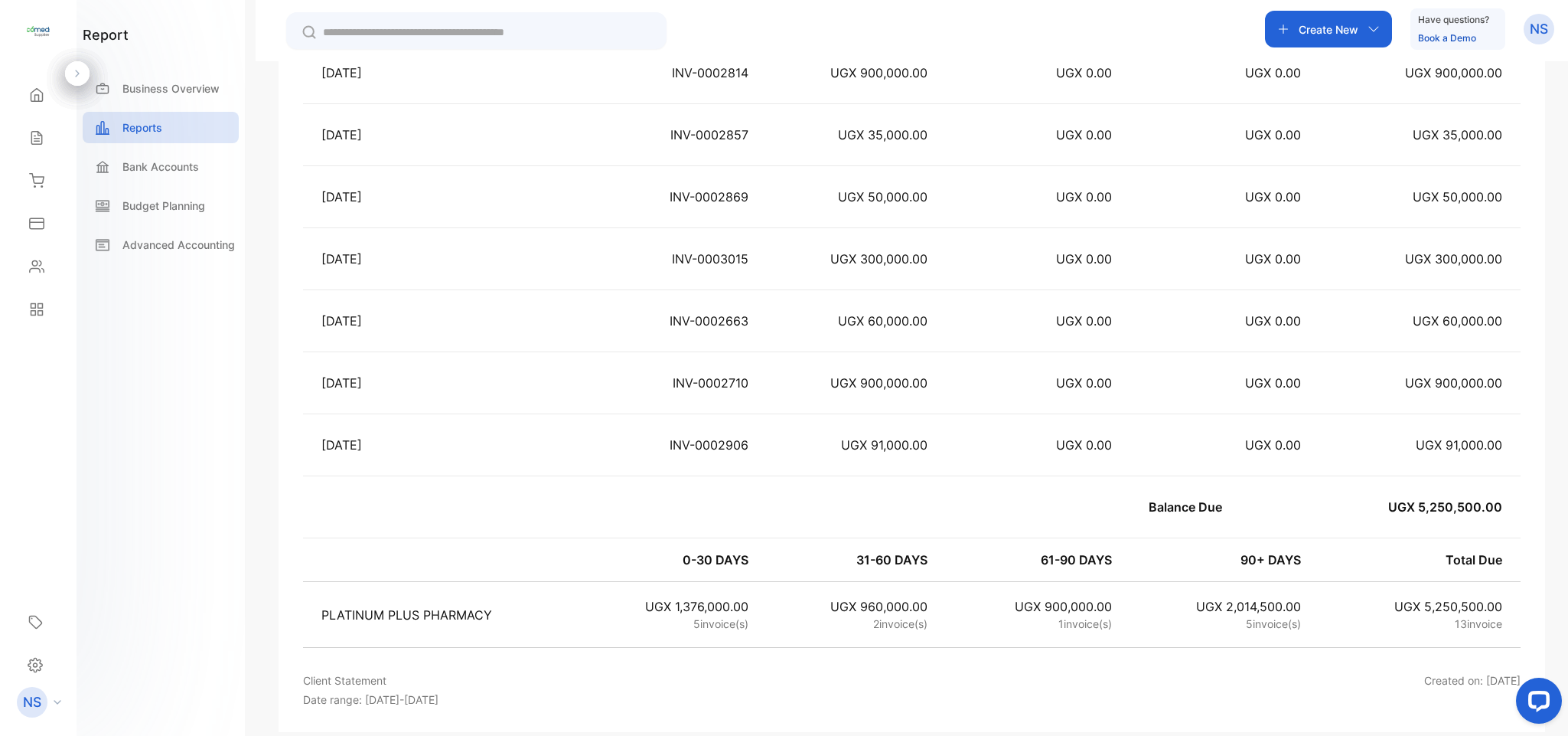
scroll to position [1489, 0]
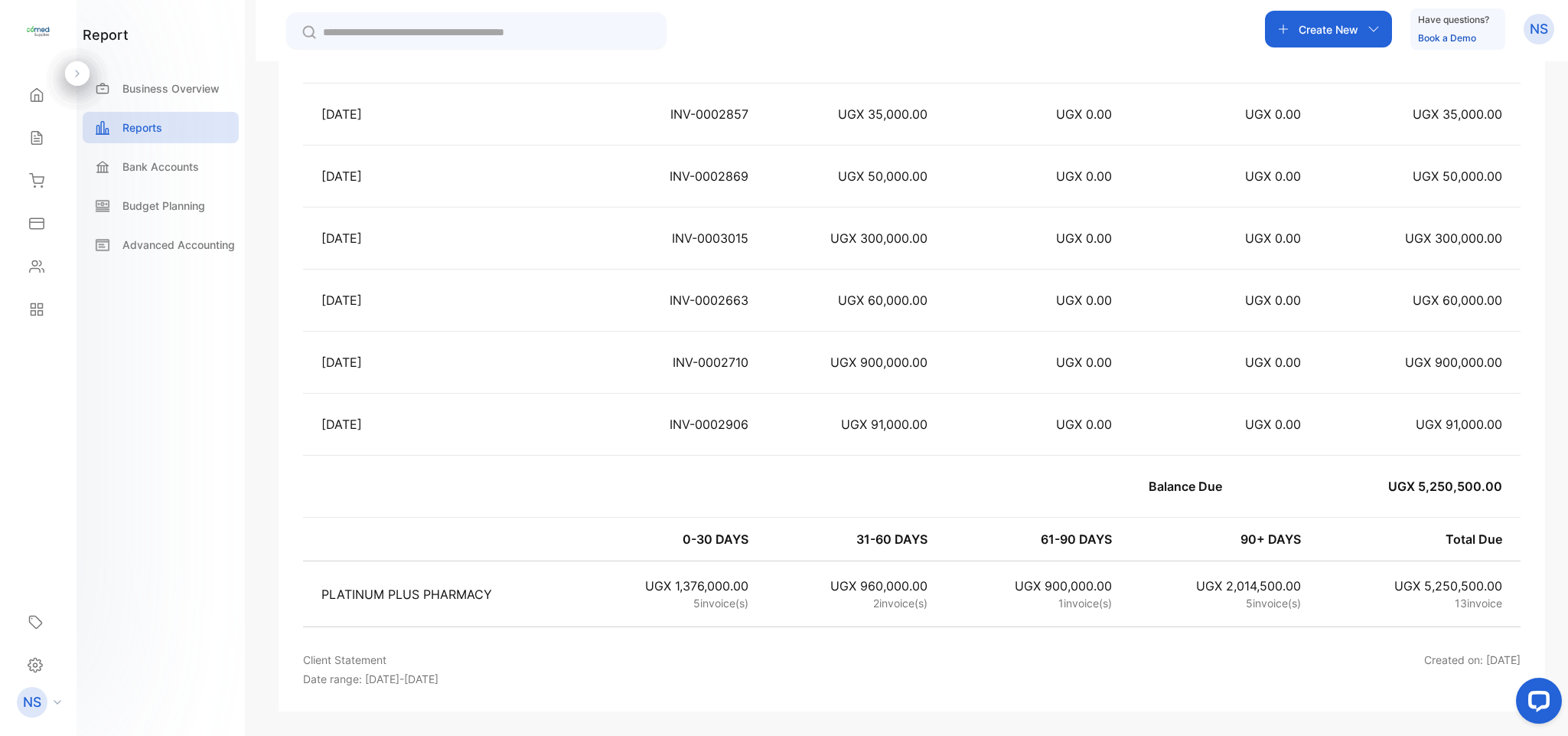
drag, startPoint x: 1566, startPoint y: 318, endPoint x: 63, endPoint y: 23, distance: 1531.7
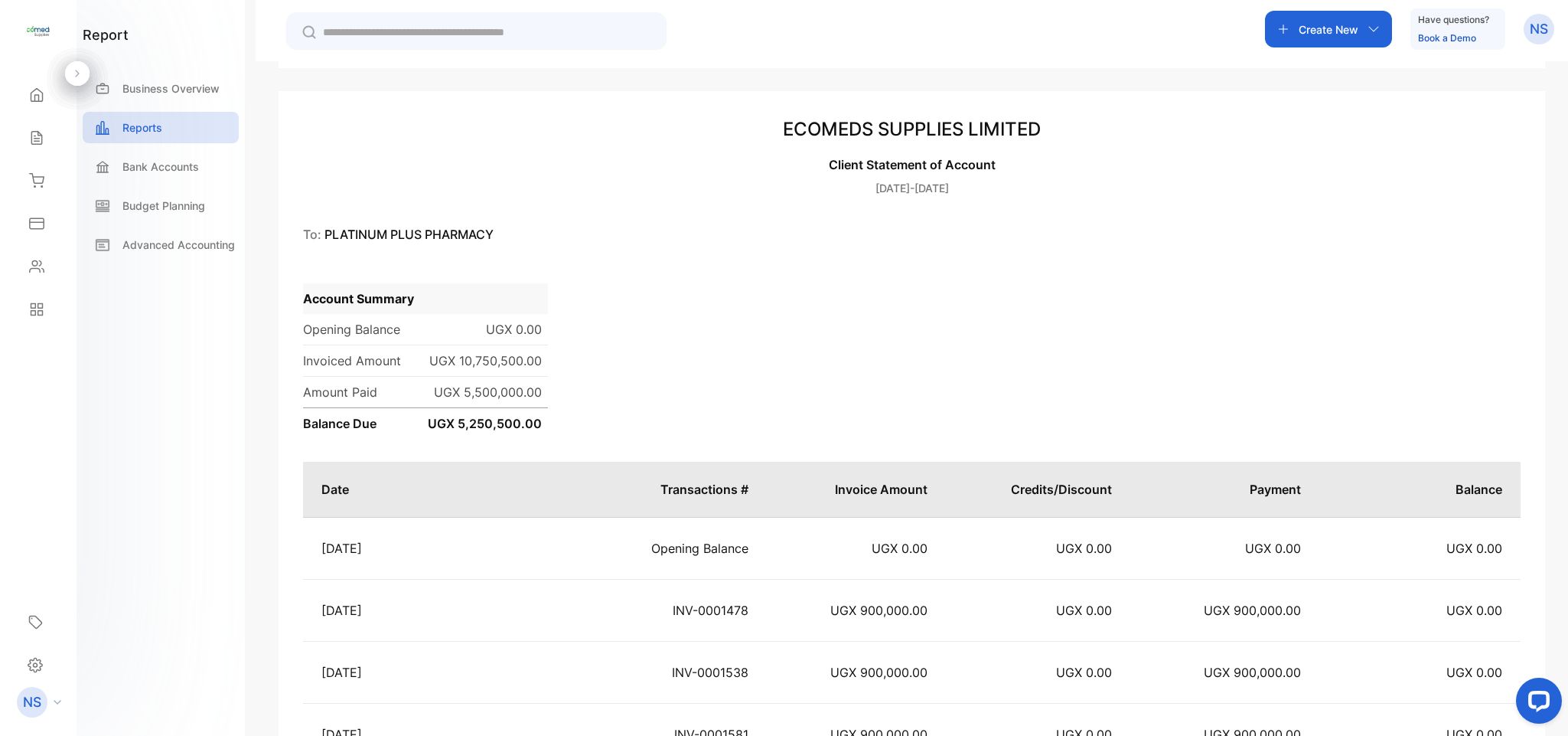
scroll to position [0, 0]
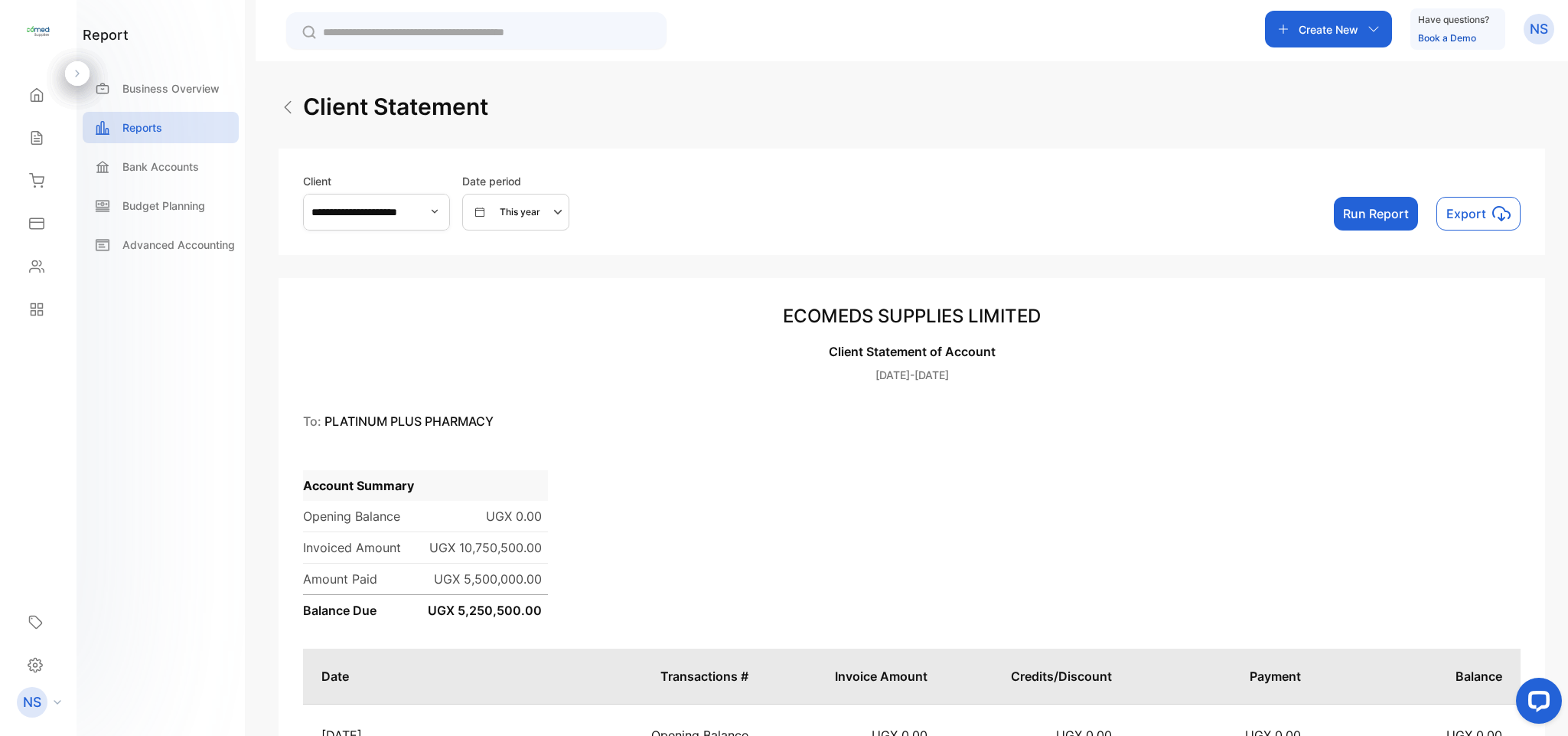
drag, startPoint x: 1562, startPoint y: 135, endPoint x: 1567, endPoint y: 216, distance: 81.2
click at [1567, 216] on div "**********" at bounding box center [912, 428] width 1313 height 736
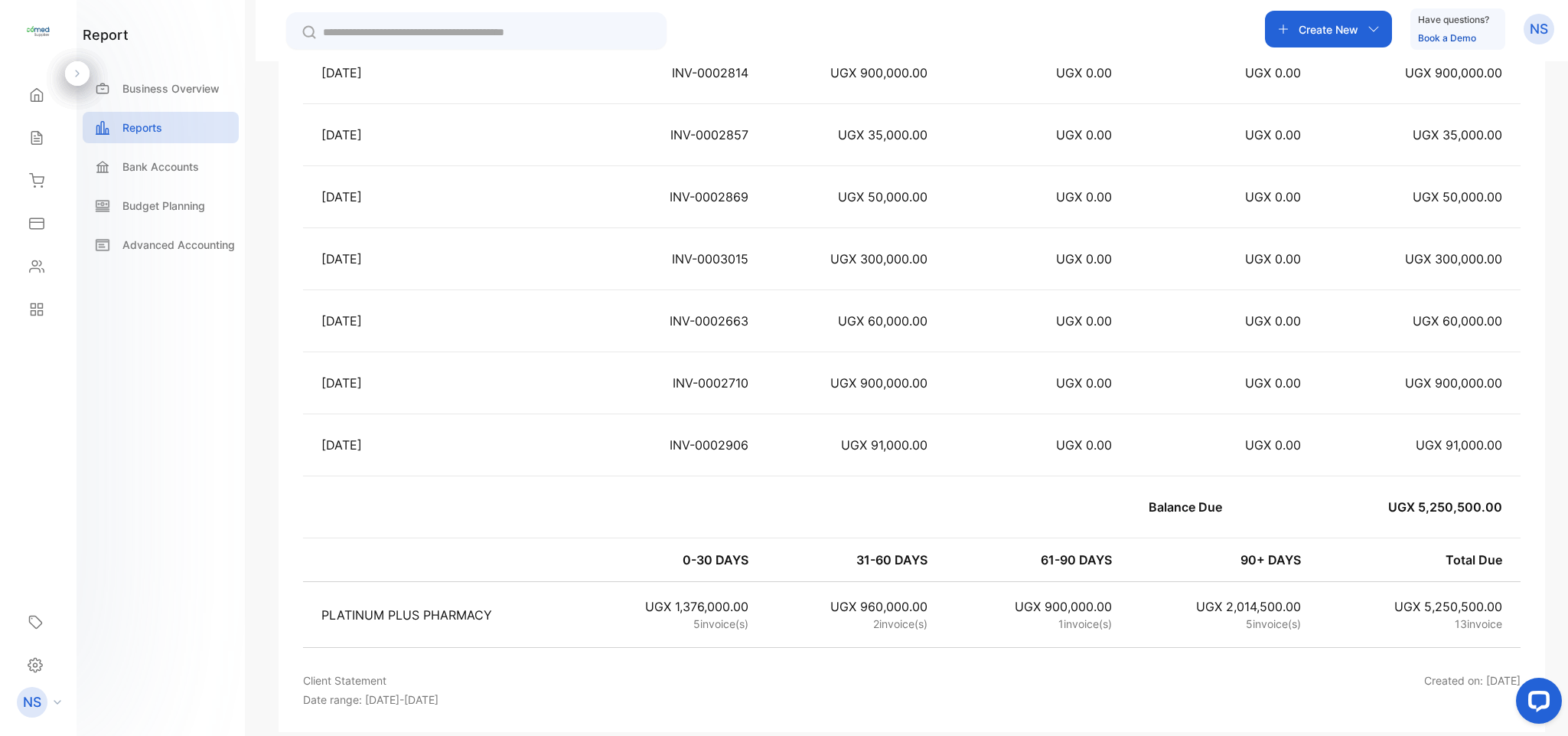
scroll to position [1480, 0]
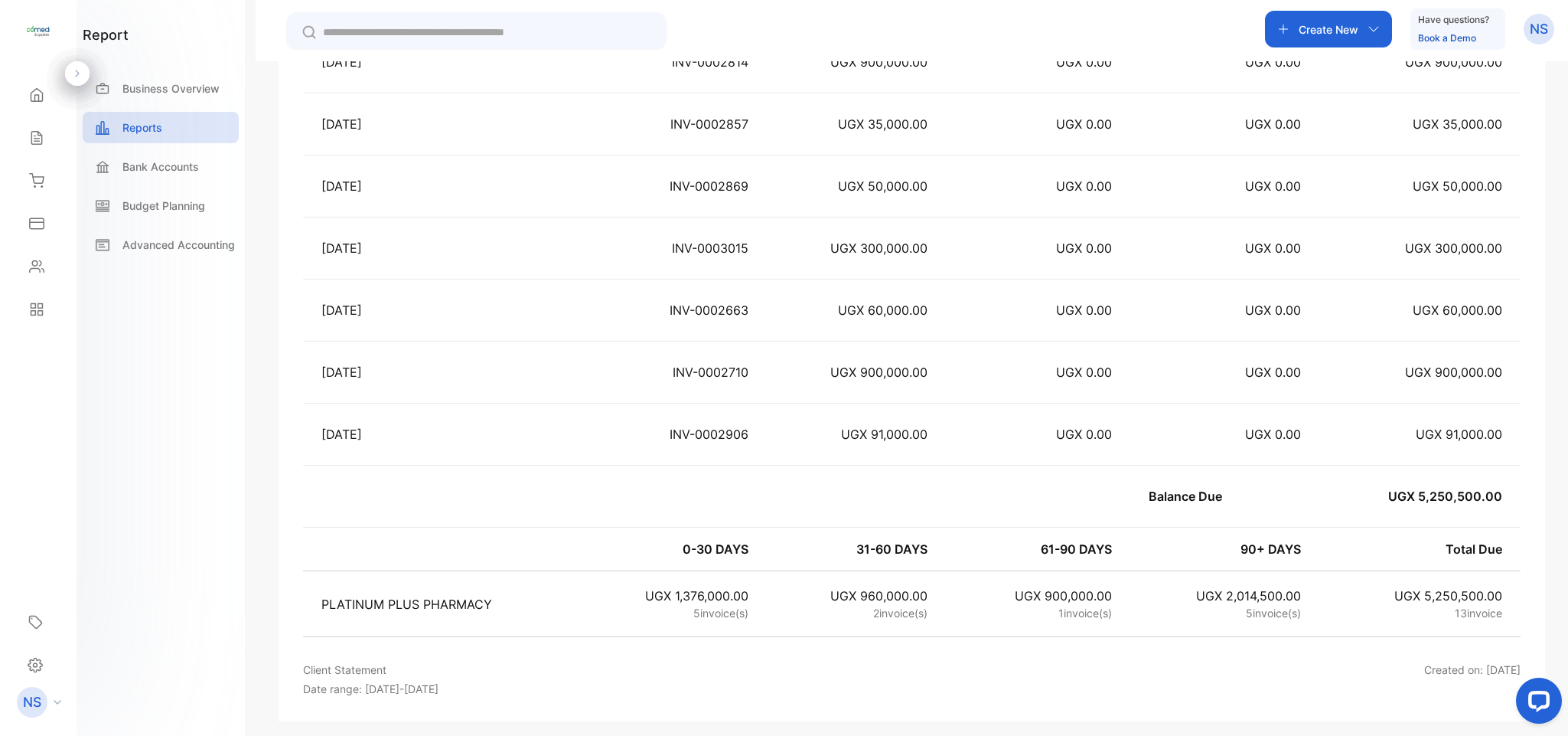
drag, startPoint x: 1566, startPoint y: 203, endPoint x: 63, endPoint y: 20, distance: 1514.1
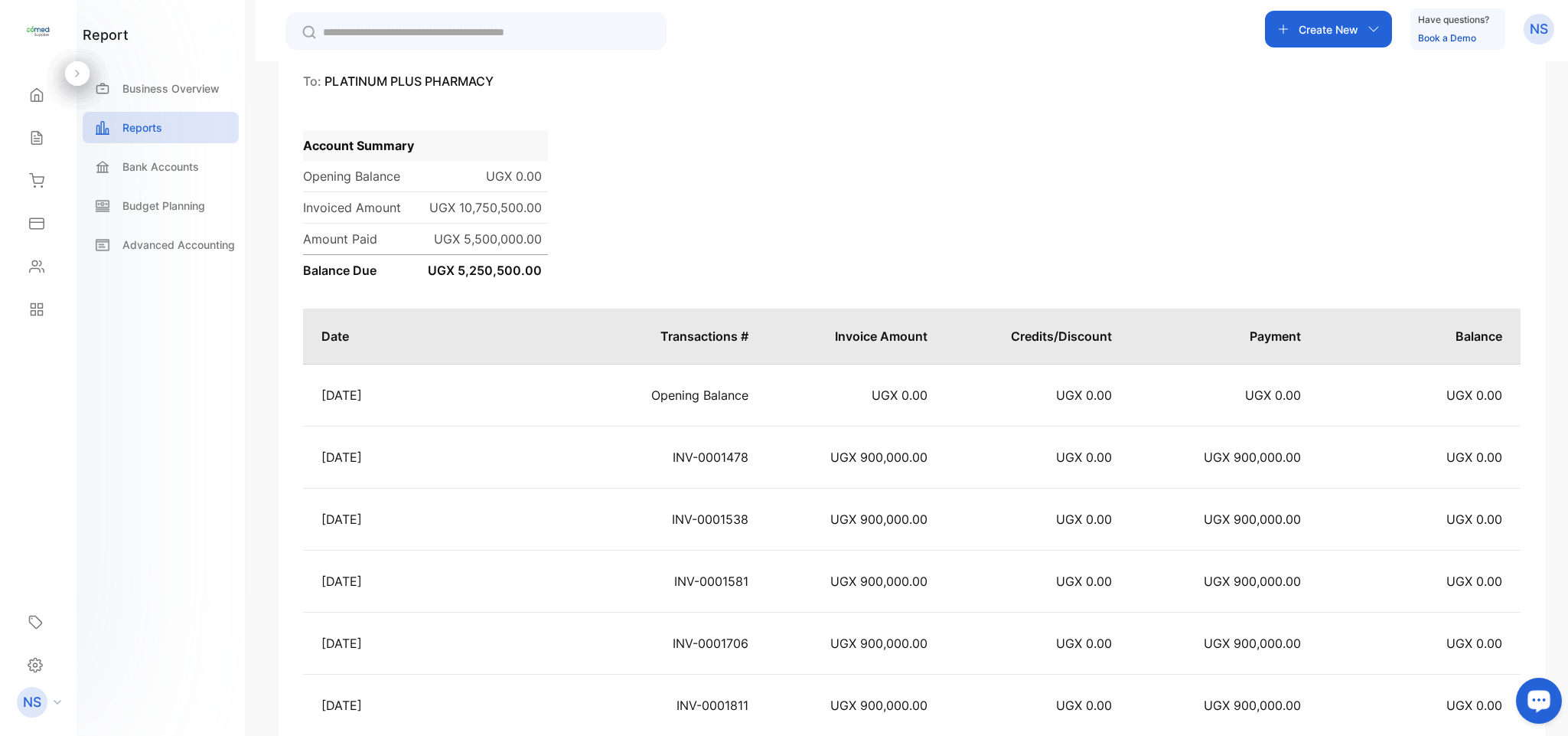
scroll to position [31, 0]
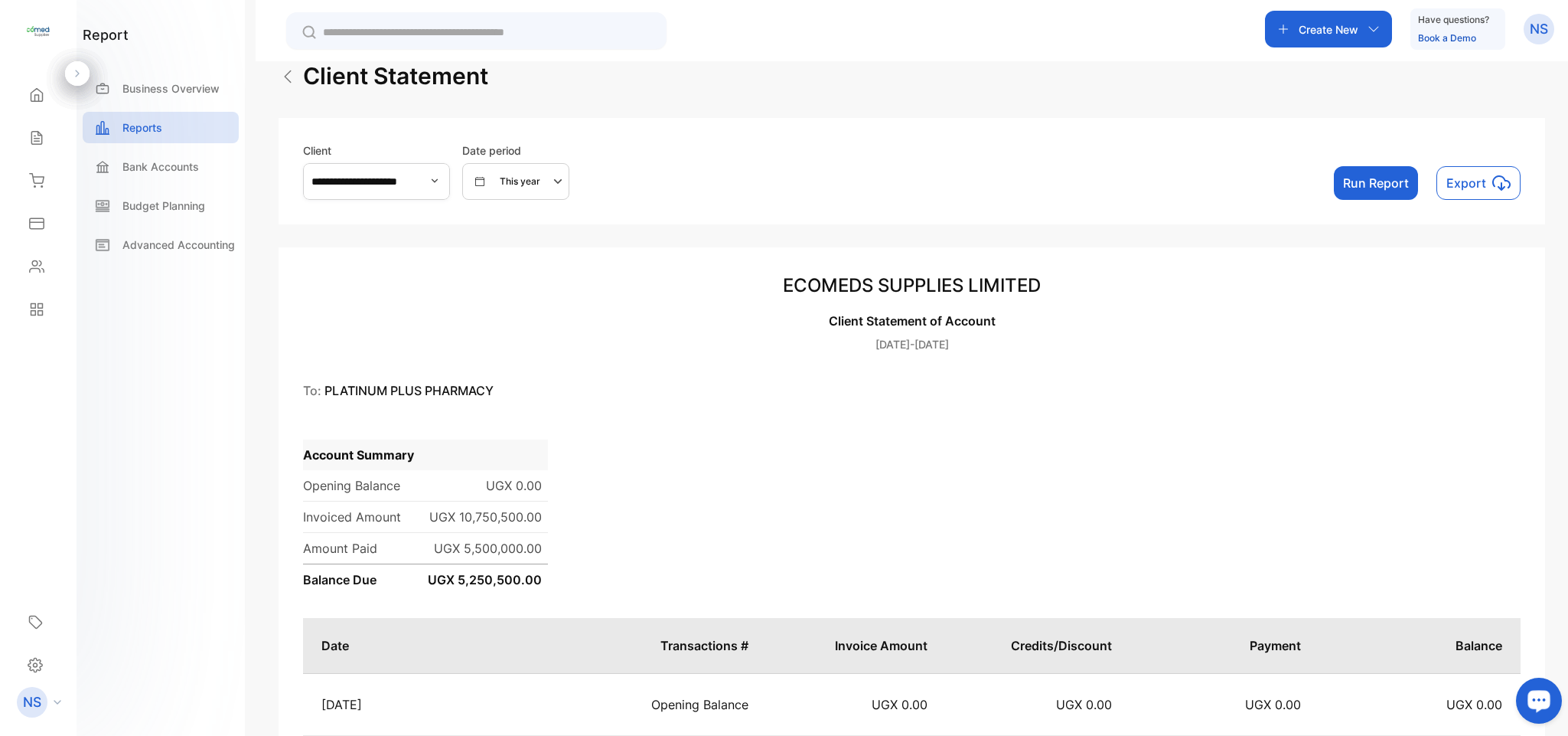
click at [441, 180] on icon "button" at bounding box center [434, 181] width 13 height 13
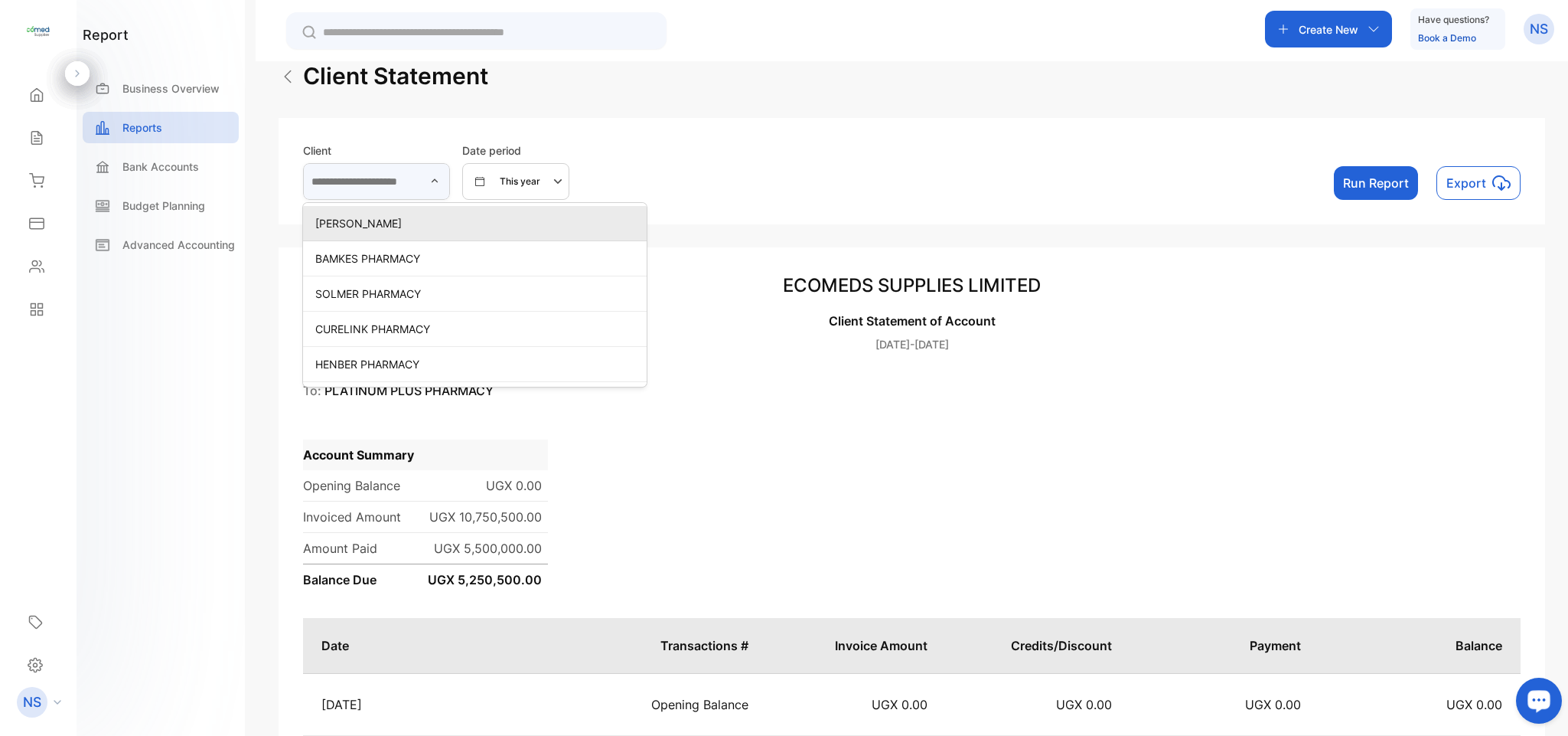
click at [441, 182] on input "text" at bounding box center [377, 182] width 147 height 37
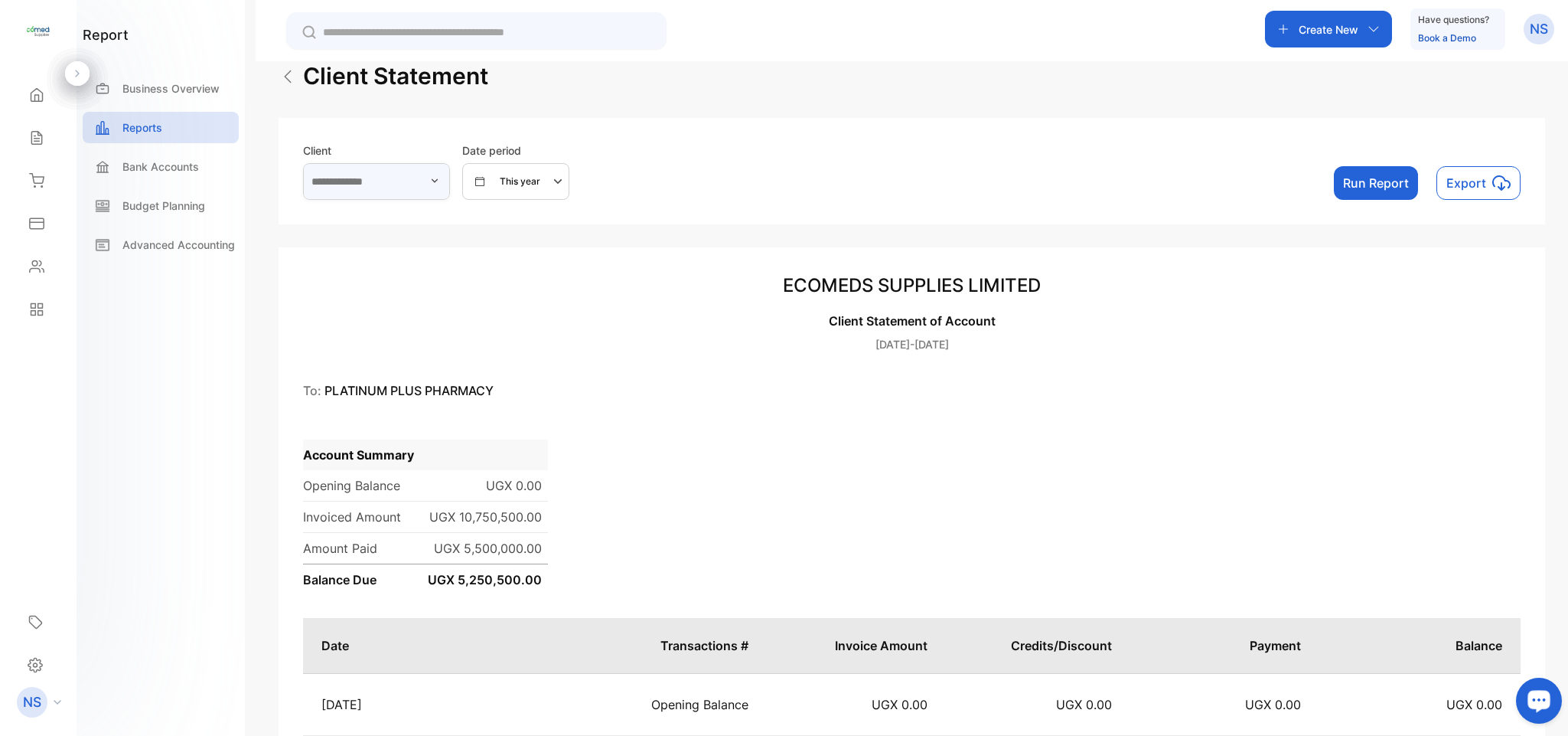
type input "**********"
click at [441, 182] on input "**********" at bounding box center [377, 182] width 147 height 37
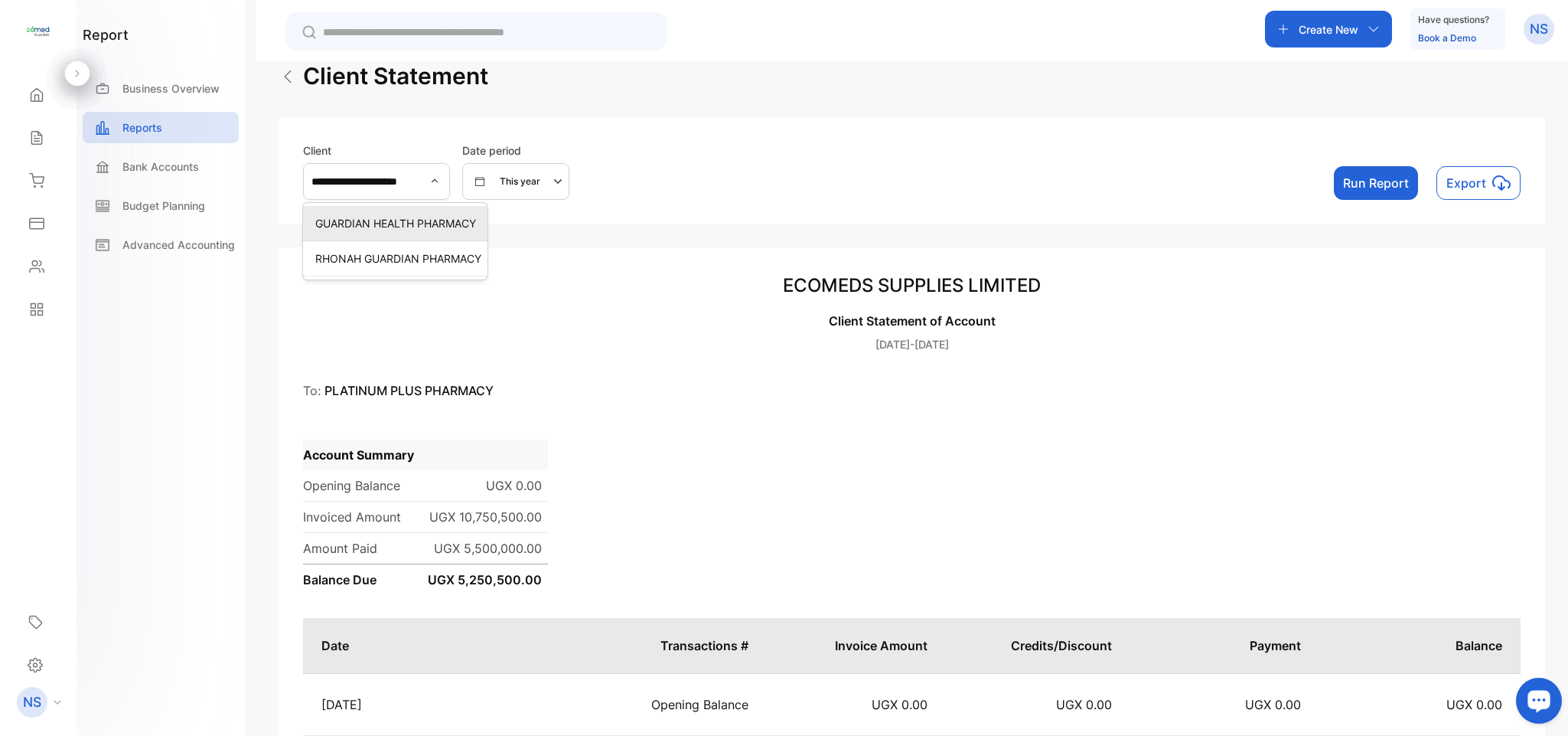
click at [432, 228] on p "GUARDIAN HEALTH PHARMACY" at bounding box center [398, 222] width 166 height 16
type input "**********"
click at [1395, 179] on button "Run Report" at bounding box center [1376, 183] width 84 height 34
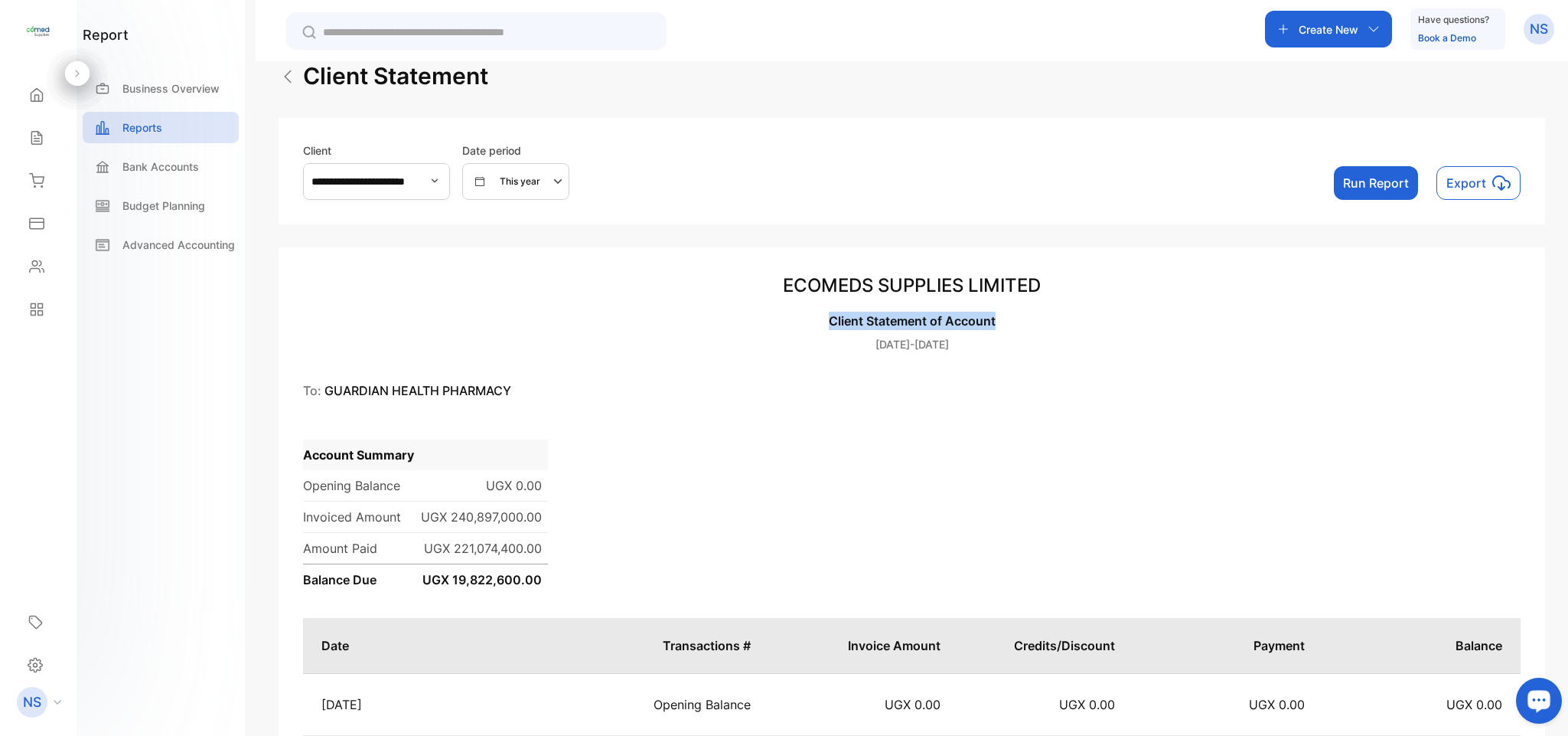
drag, startPoint x: 1562, startPoint y: 272, endPoint x: 1567, endPoint y: 310, distance: 38.3
click at [1567, 310] on div "**********" at bounding box center [912, 428] width 1313 height 736
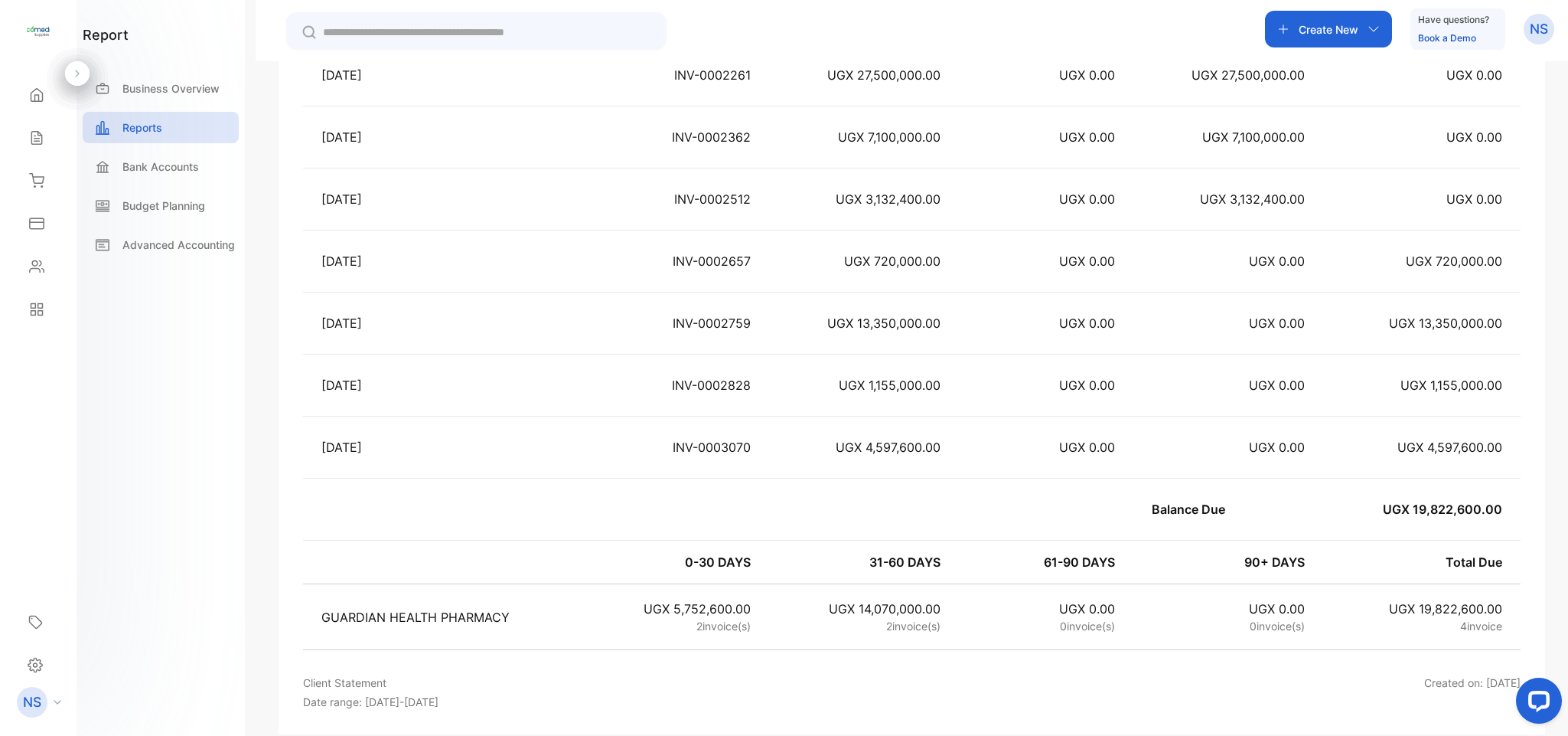
scroll to position [1675, 0]
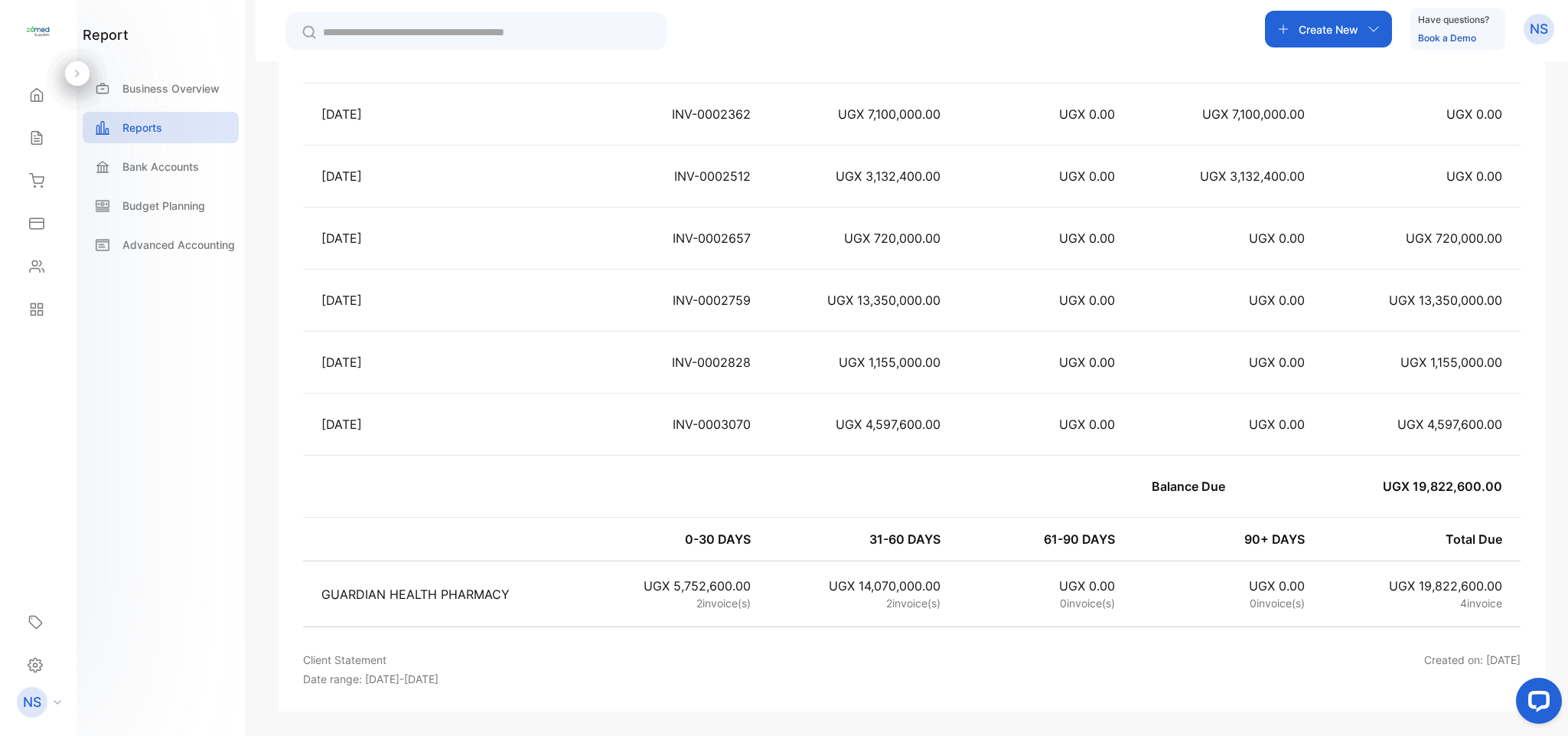
drag, startPoint x: 1564, startPoint y: 639, endPoint x: 63, endPoint y: 1, distance: 1631.0
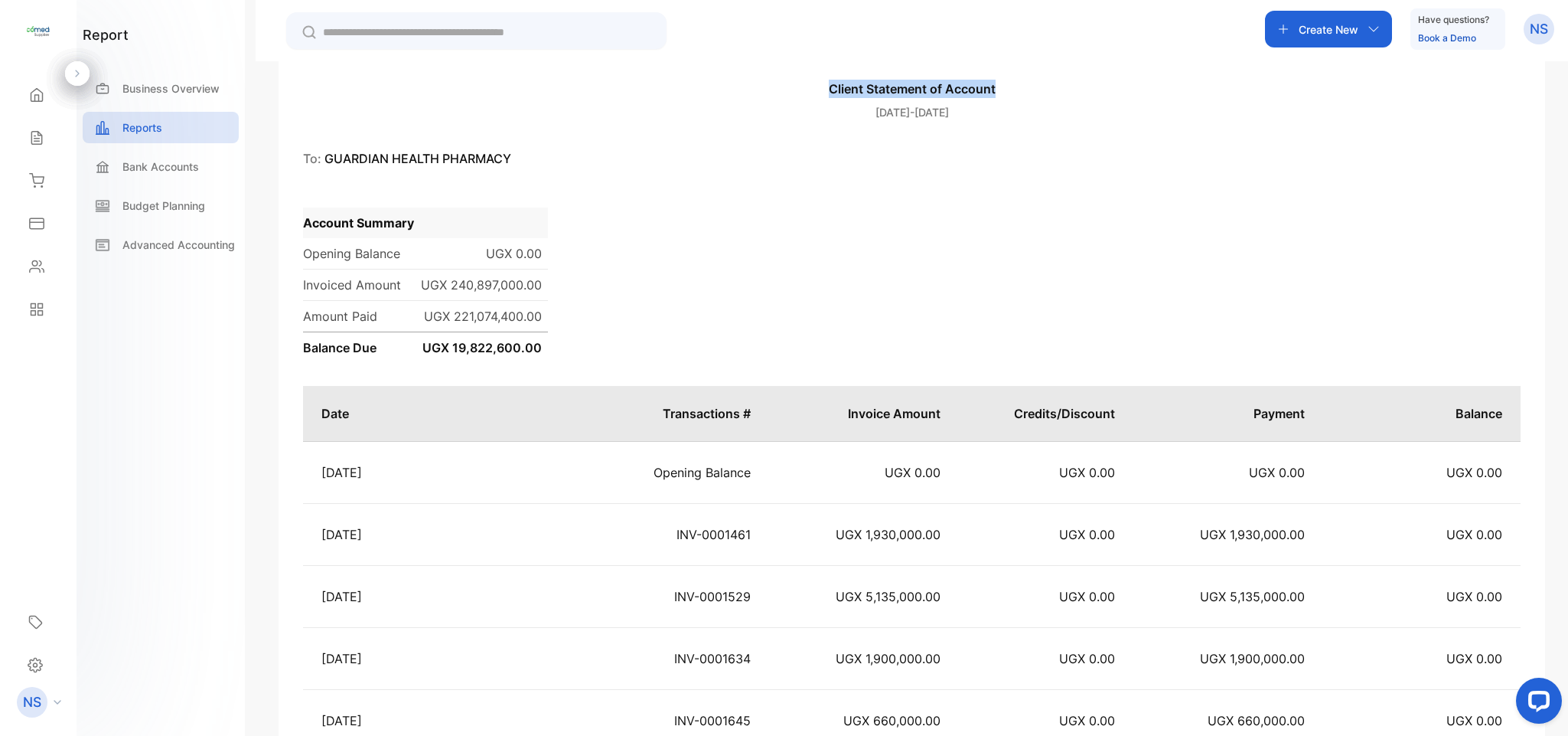
scroll to position [0, 0]
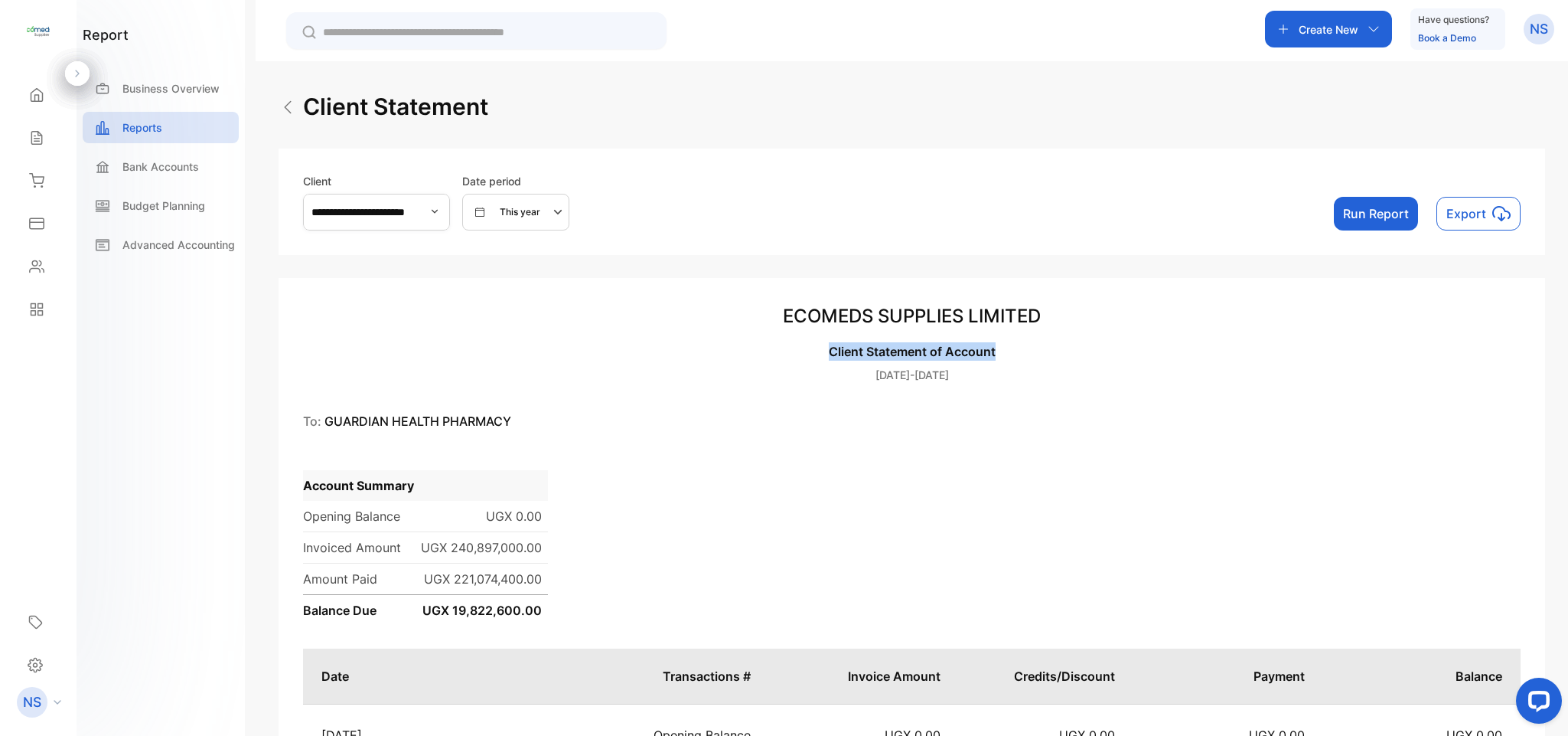
click at [441, 216] on icon "button" at bounding box center [434, 211] width 13 height 13
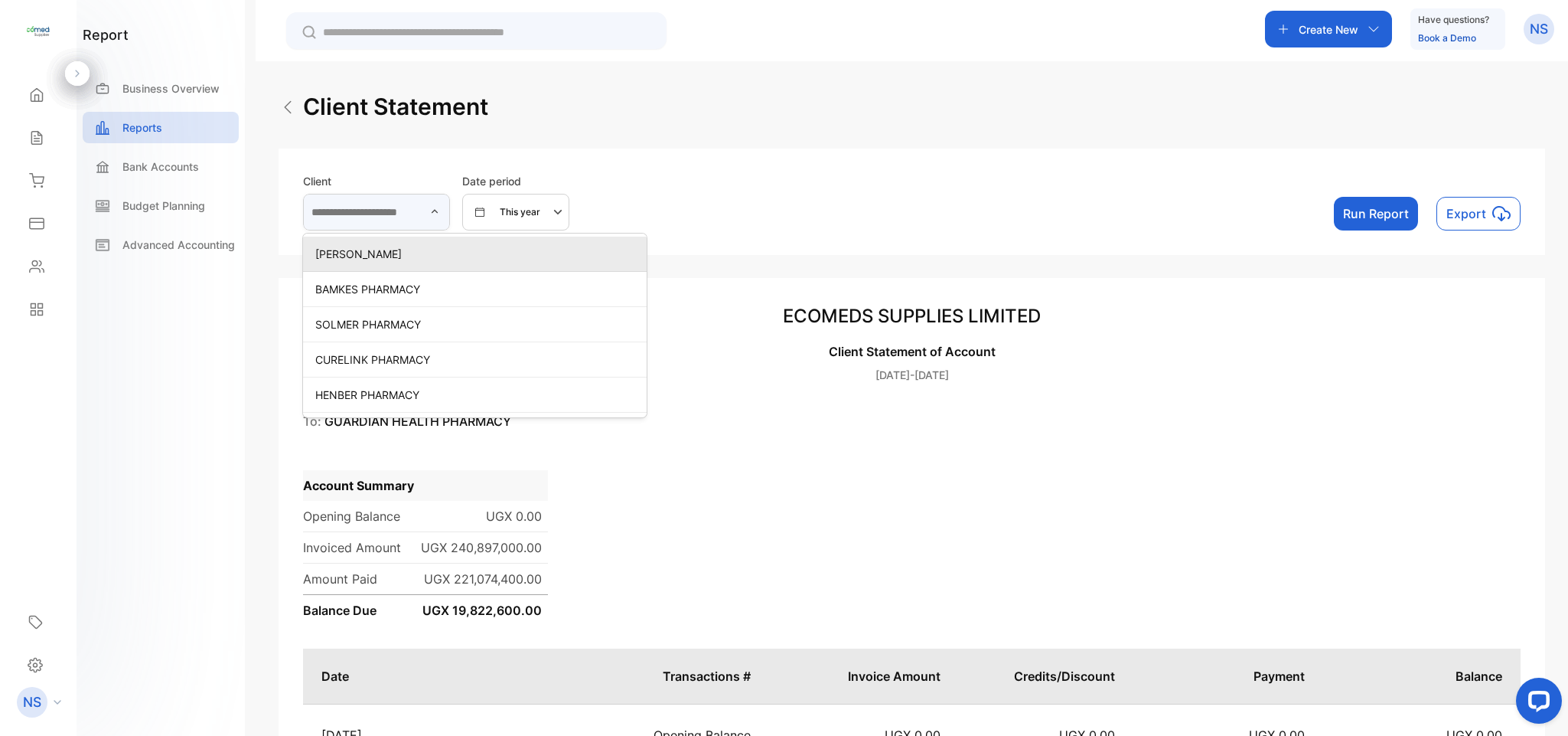
click at [450, 214] on input "text" at bounding box center [377, 212] width 147 height 37
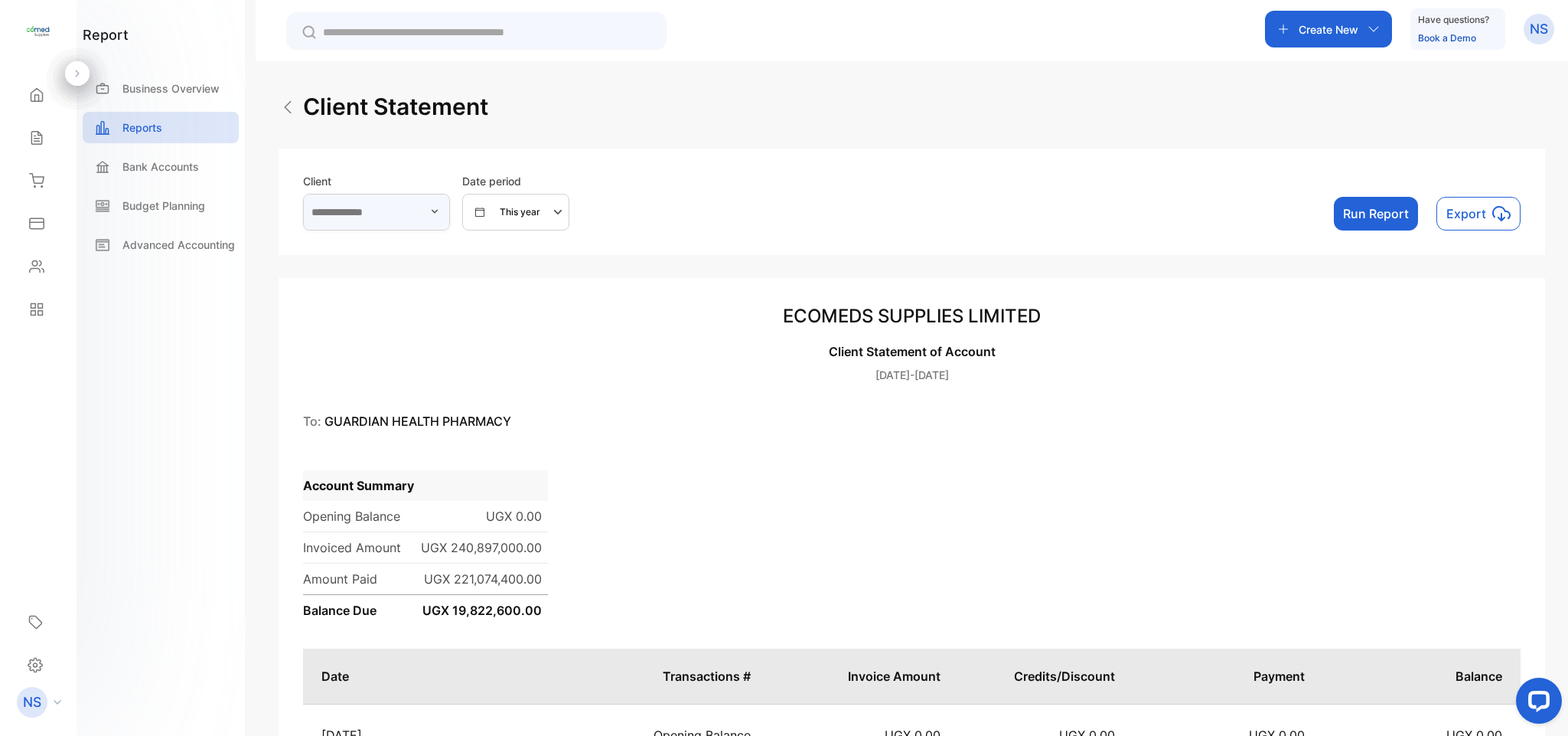
type input "**********"
click at [450, 219] on input "**********" at bounding box center [377, 212] width 147 height 37
click at [405, 251] on p "KAMCARE PHARMACY" at bounding box center [379, 253] width 129 height 16
type input "**********"
click at [1365, 212] on button "Run Report" at bounding box center [1376, 213] width 84 height 34
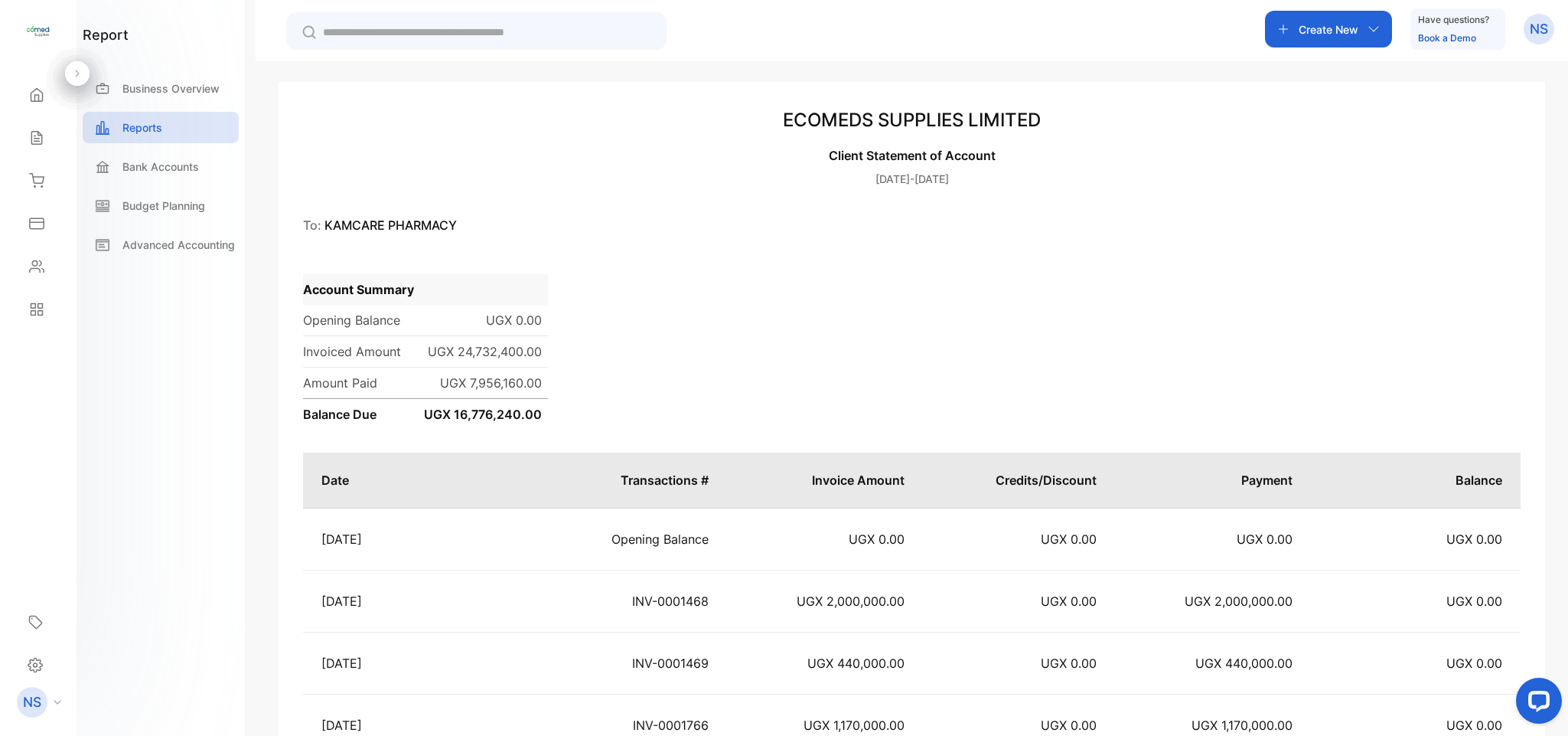
scroll to position [99, 0]
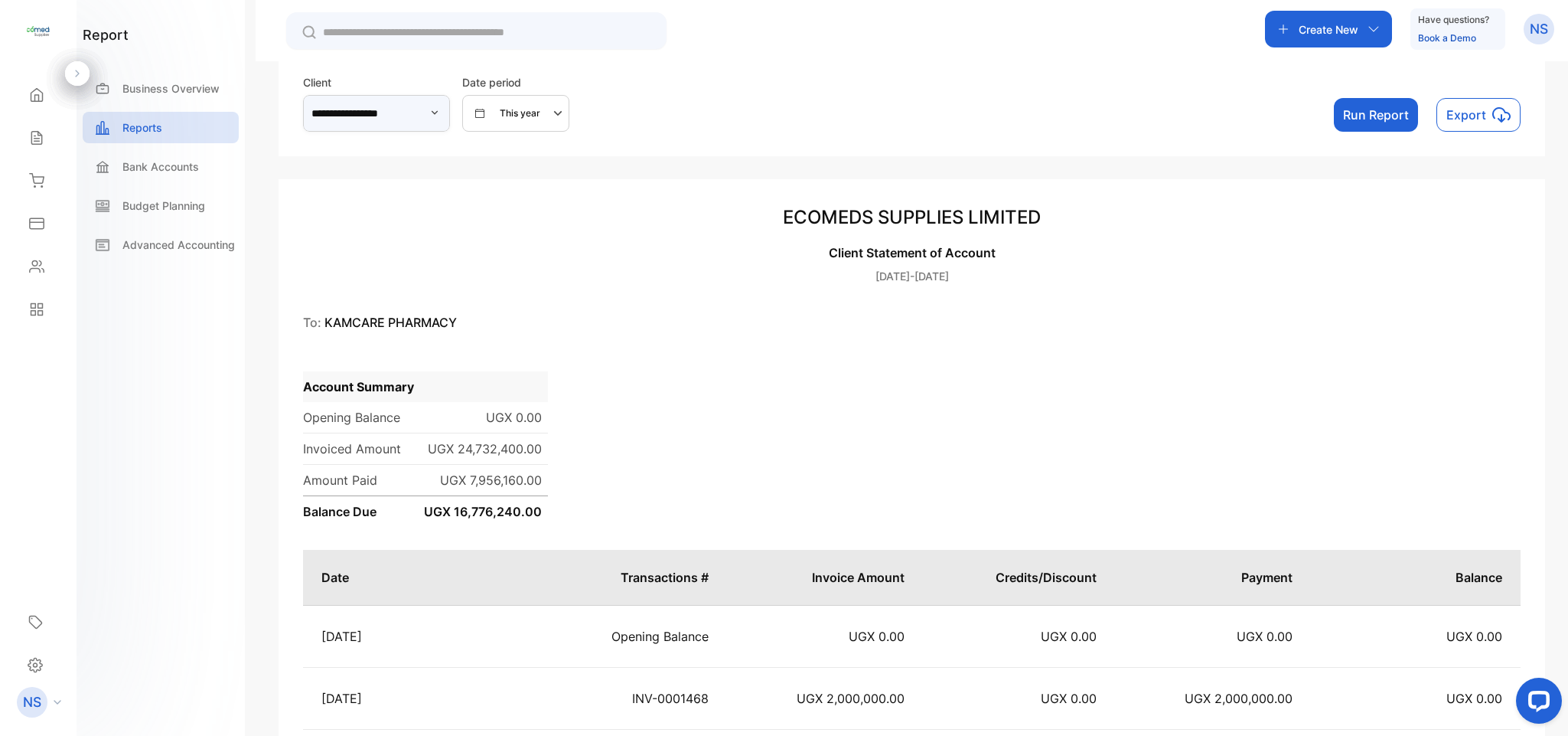
click at [441, 111] on input "**********" at bounding box center [377, 113] width 147 height 37
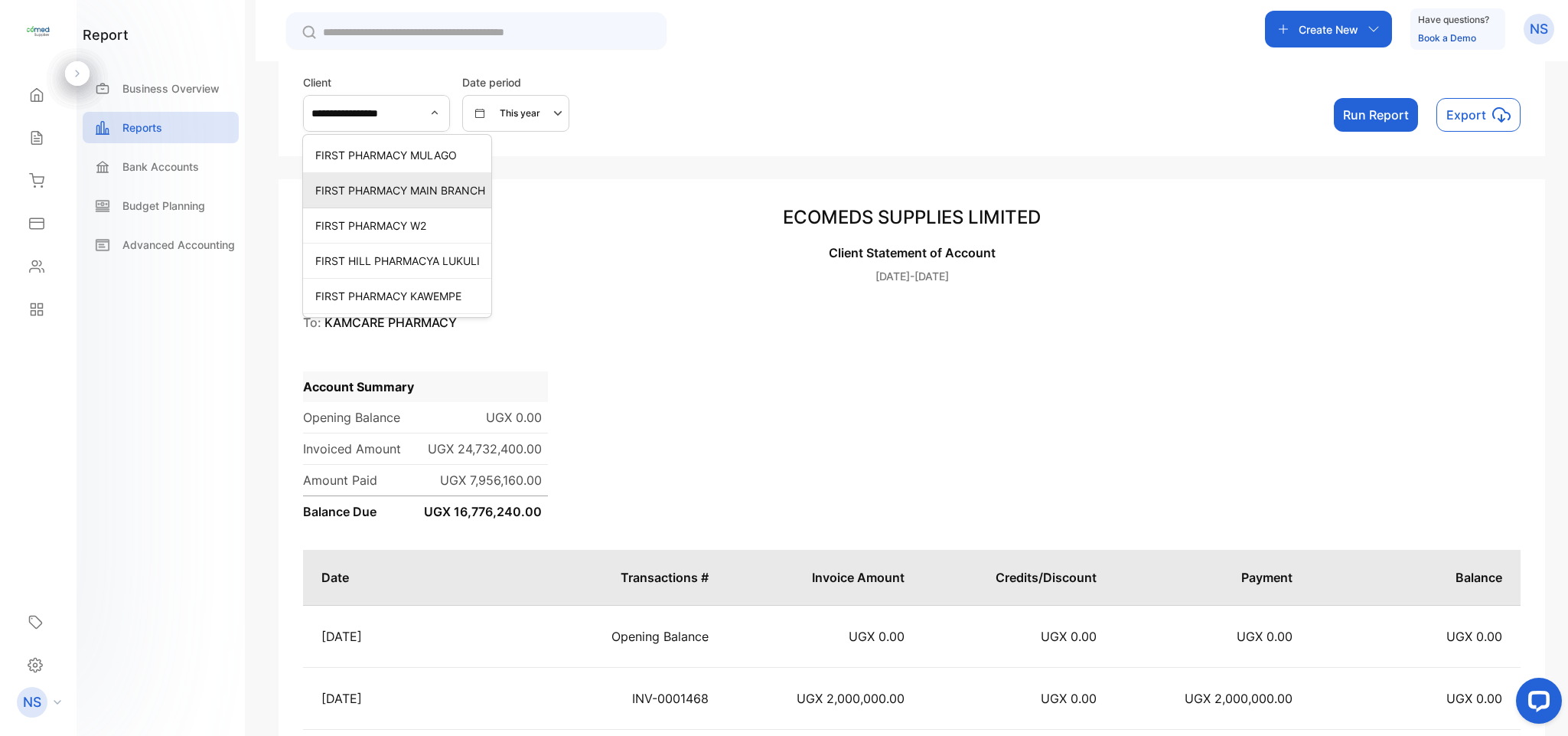
click at [400, 196] on p "FIRST PHARMACY MAIN BRANCH" at bounding box center [400, 190] width 170 height 16
type input "**********"
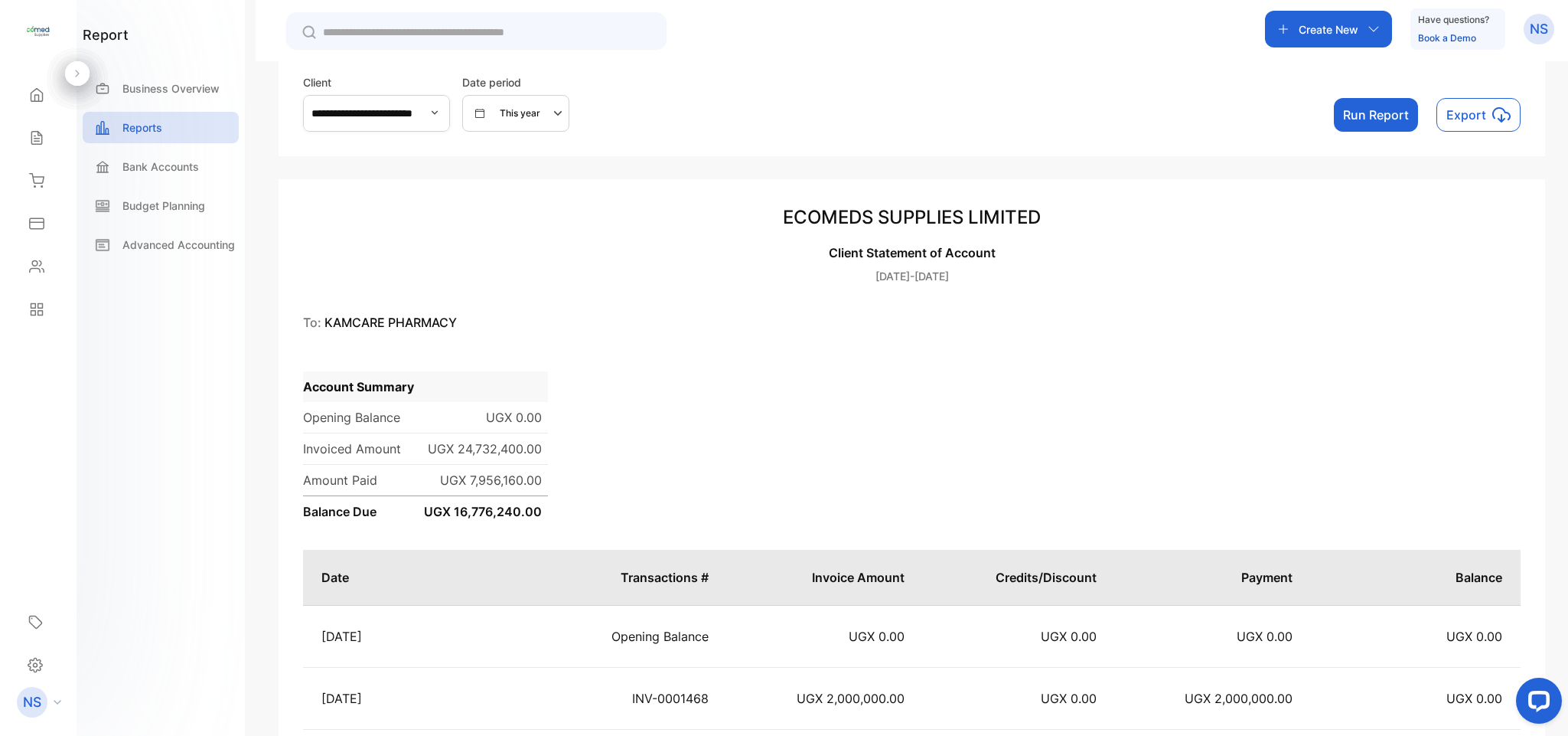
click at [1350, 120] on button "Run Report" at bounding box center [1376, 114] width 84 height 34
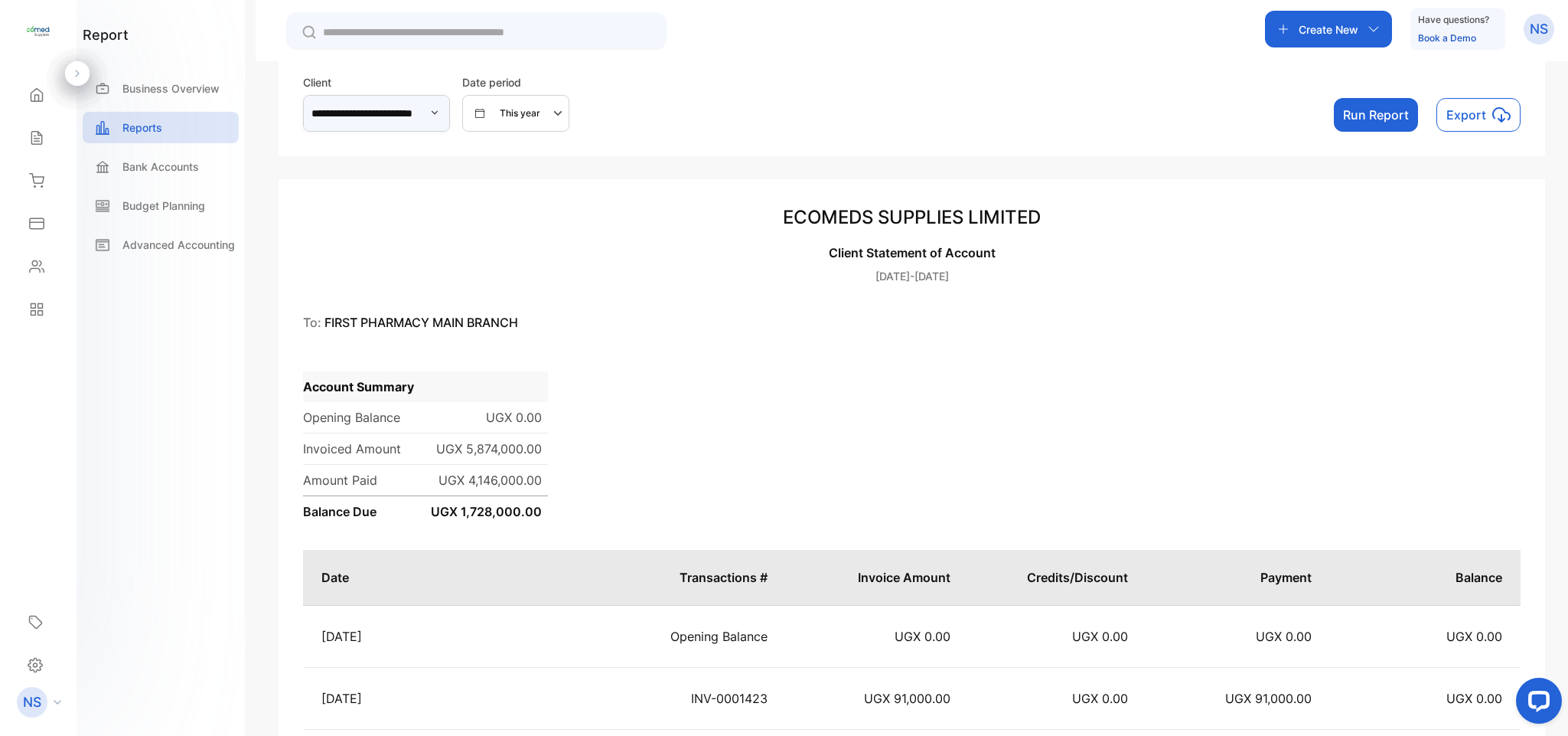
click at [450, 120] on input "**********" at bounding box center [377, 113] width 147 height 37
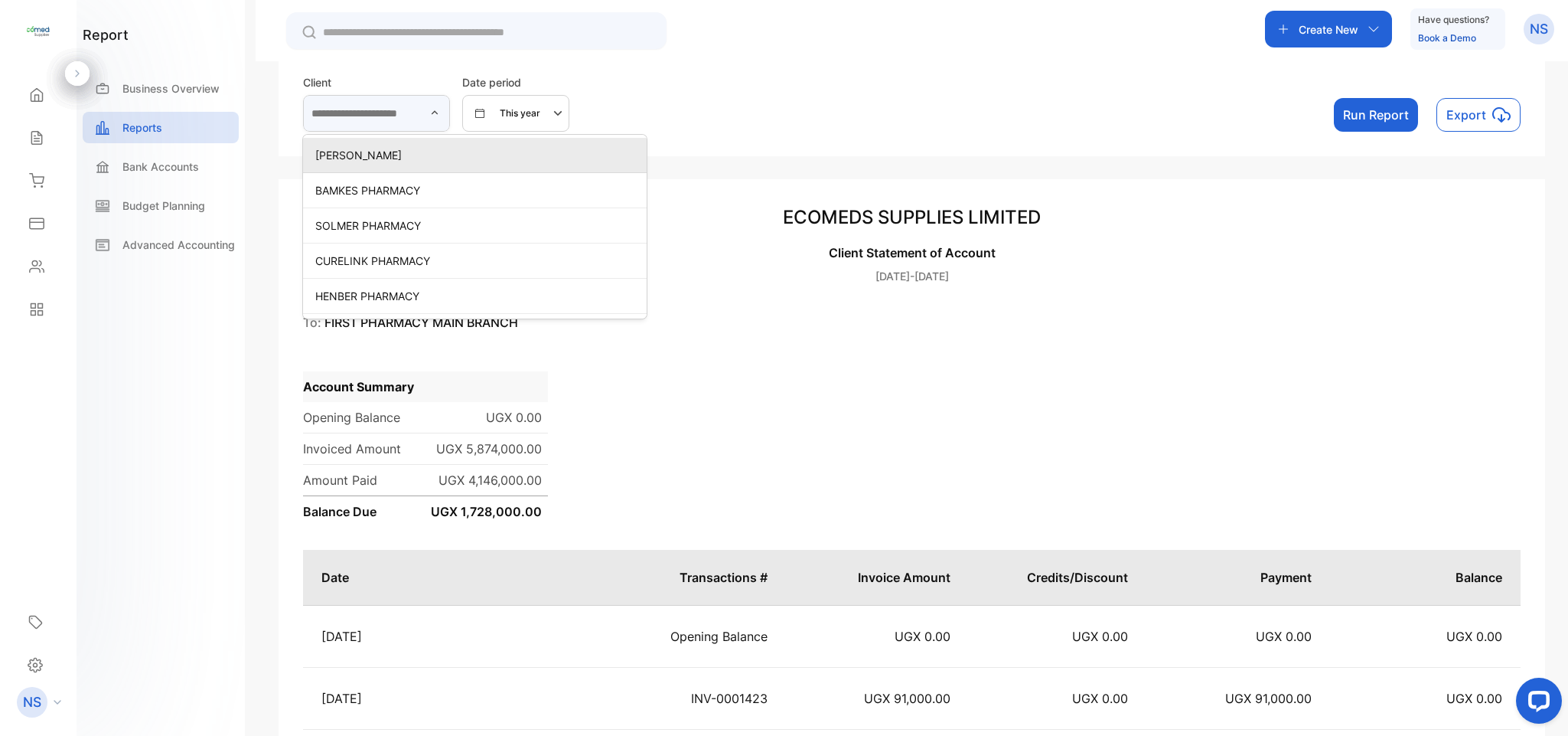
click at [450, 120] on input "text" at bounding box center [377, 113] width 147 height 37
type input "**********"
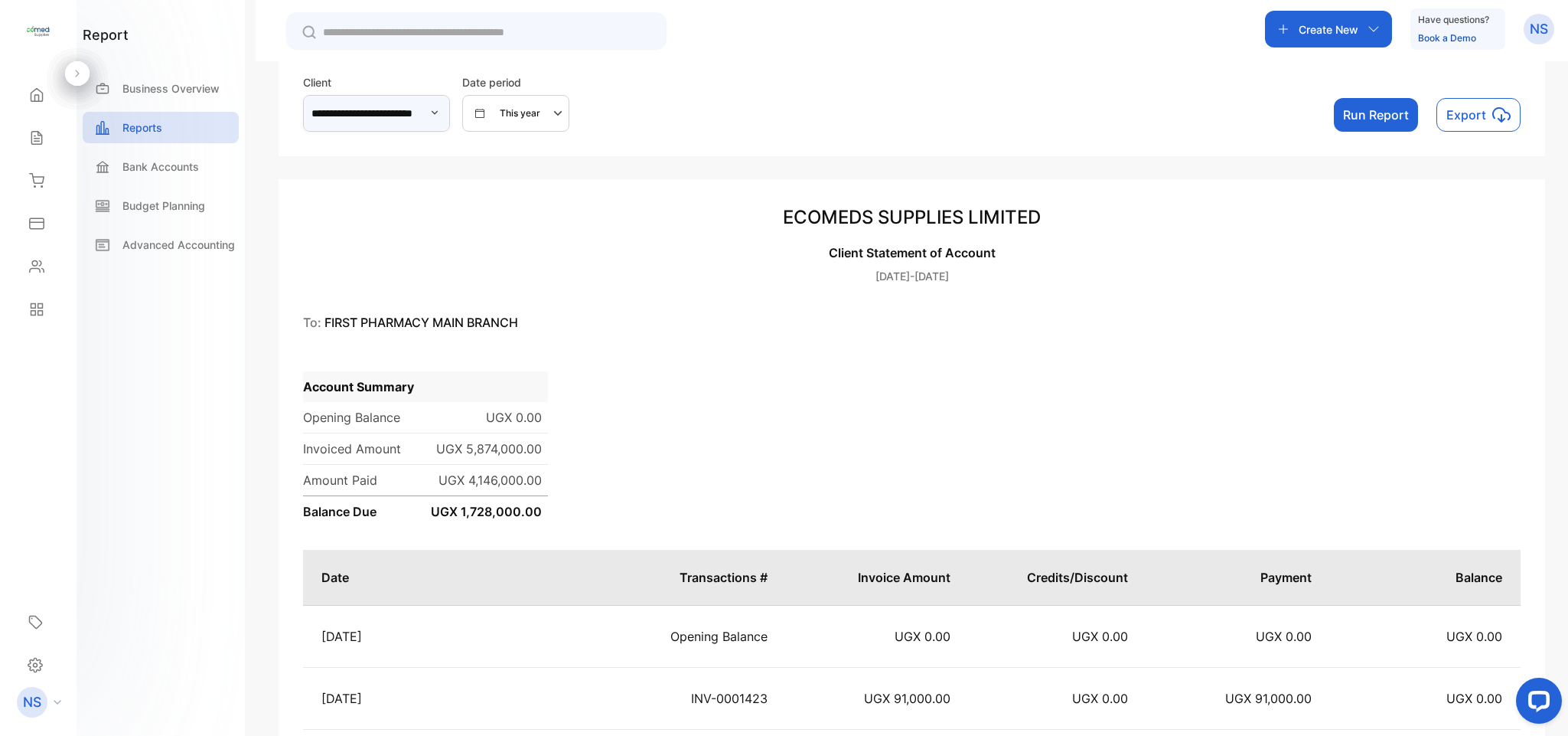
click at [450, 120] on input "**********" at bounding box center [377, 113] width 147 height 37
click at [424, 150] on p "BAMKES PHARMACY" at bounding box center [379, 155] width 129 height 16
type input "**********"
click at [1354, 115] on button "Run Report" at bounding box center [1376, 114] width 84 height 34
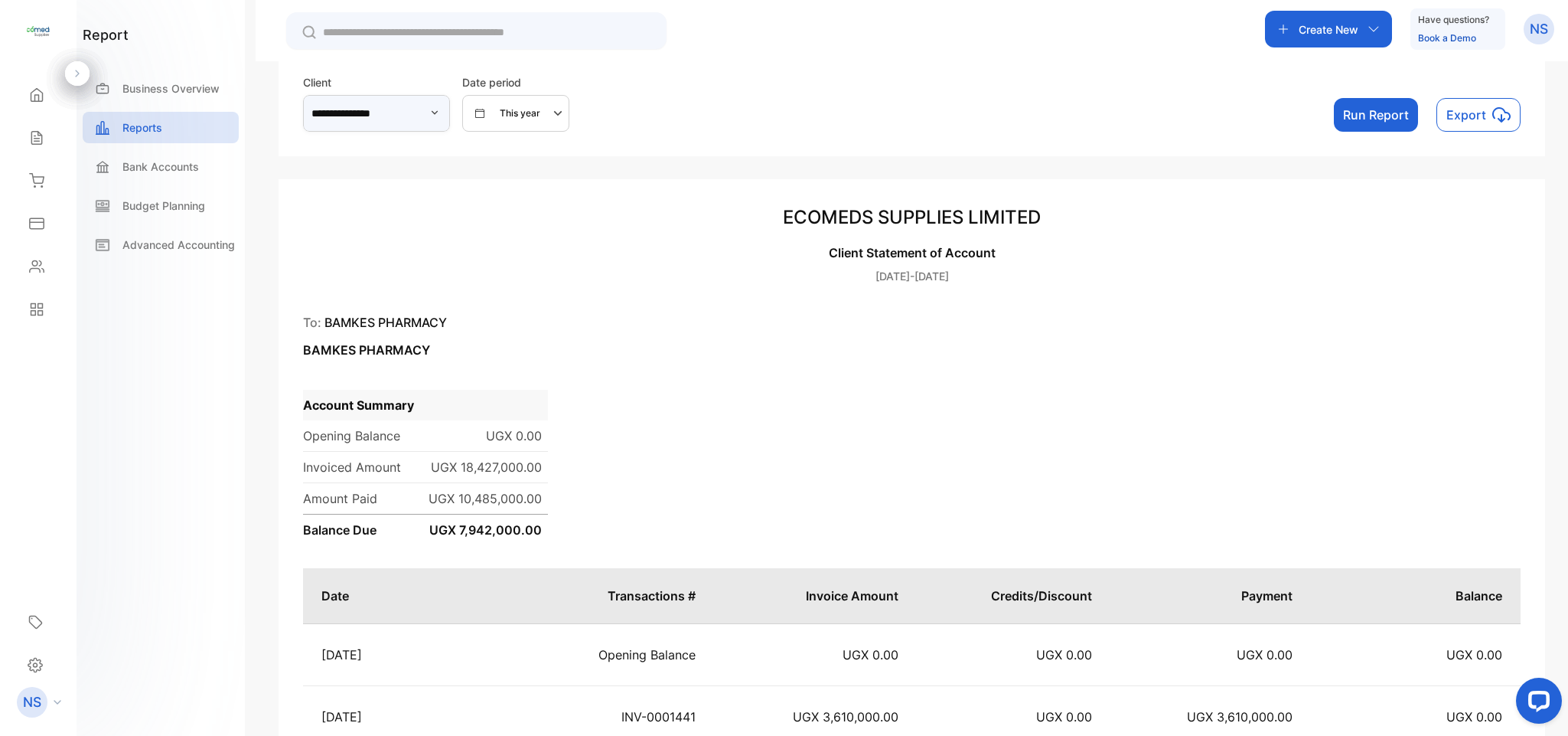
click at [430, 108] on input "**********" at bounding box center [377, 113] width 147 height 37
click at [389, 163] on div "SALUD PHARMACY" at bounding box center [377, 155] width 147 height 22
type input "**********"
click at [1359, 105] on button "Run Report" at bounding box center [1376, 114] width 84 height 34
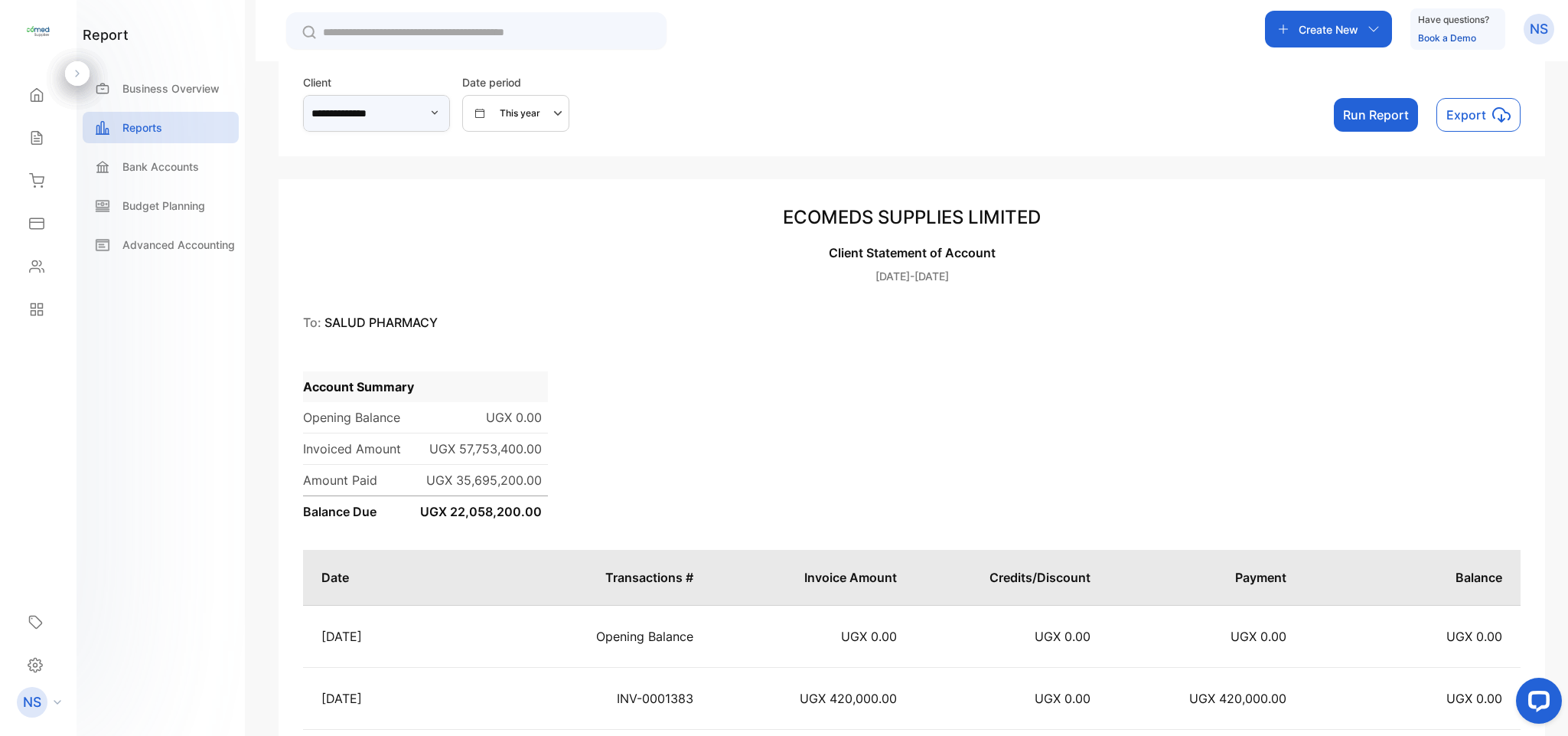
click at [432, 111] on input "**********" at bounding box center [377, 113] width 147 height 37
click at [399, 162] on p "biogen pharmacy" at bounding box center [379, 155] width 129 height 16
type input "**********"
click at [1358, 127] on button "Run Report" at bounding box center [1376, 114] width 84 height 34
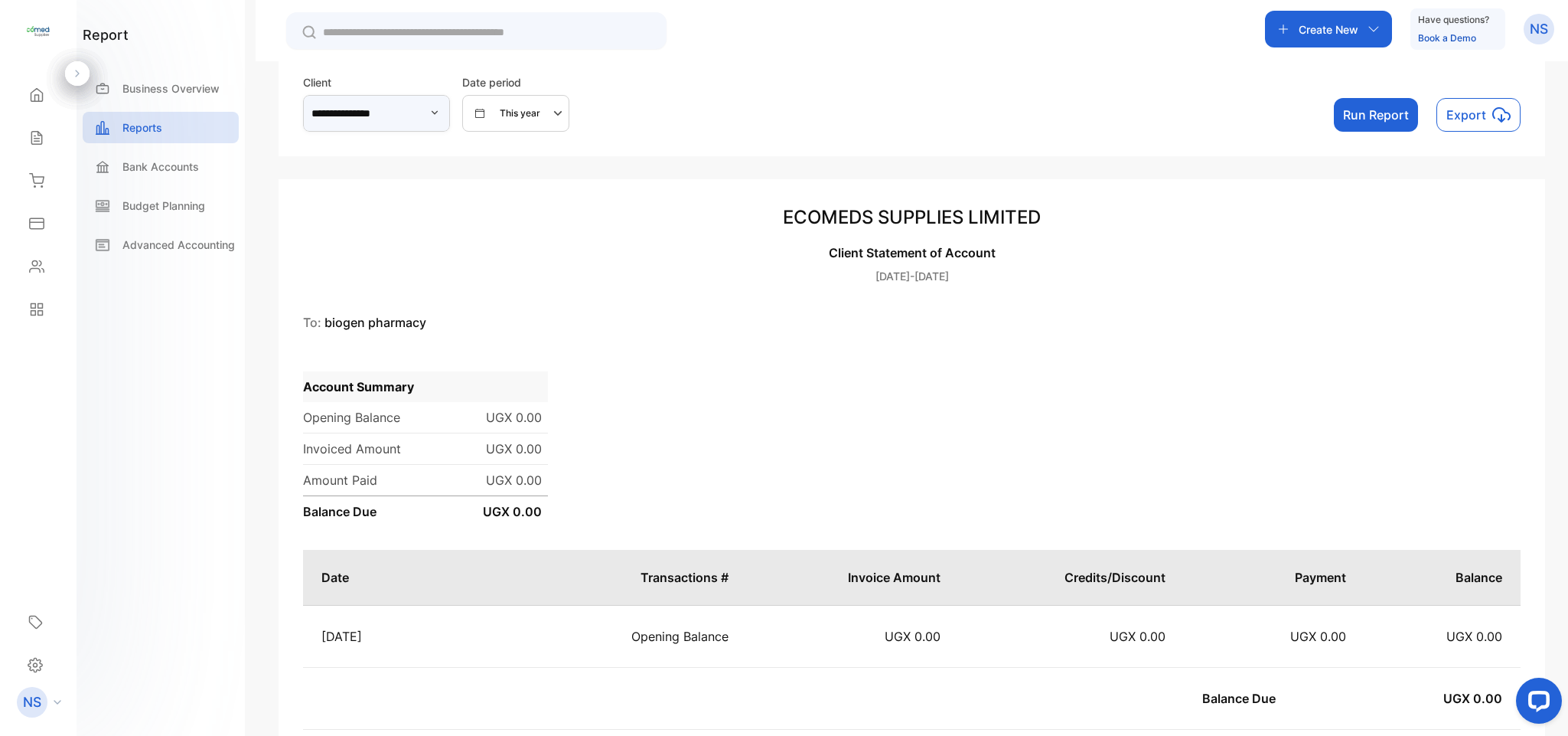
click at [446, 102] on input "**********" at bounding box center [377, 113] width 147 height 37
click at [387, 191] on p "BIOGEN PHARMACY" at bounding box center [379, 190] width 129 height 16
type input "**********"
click at [1360, 110] on button "Run Report" at bounding box center [1376, 114] width 84 height 34
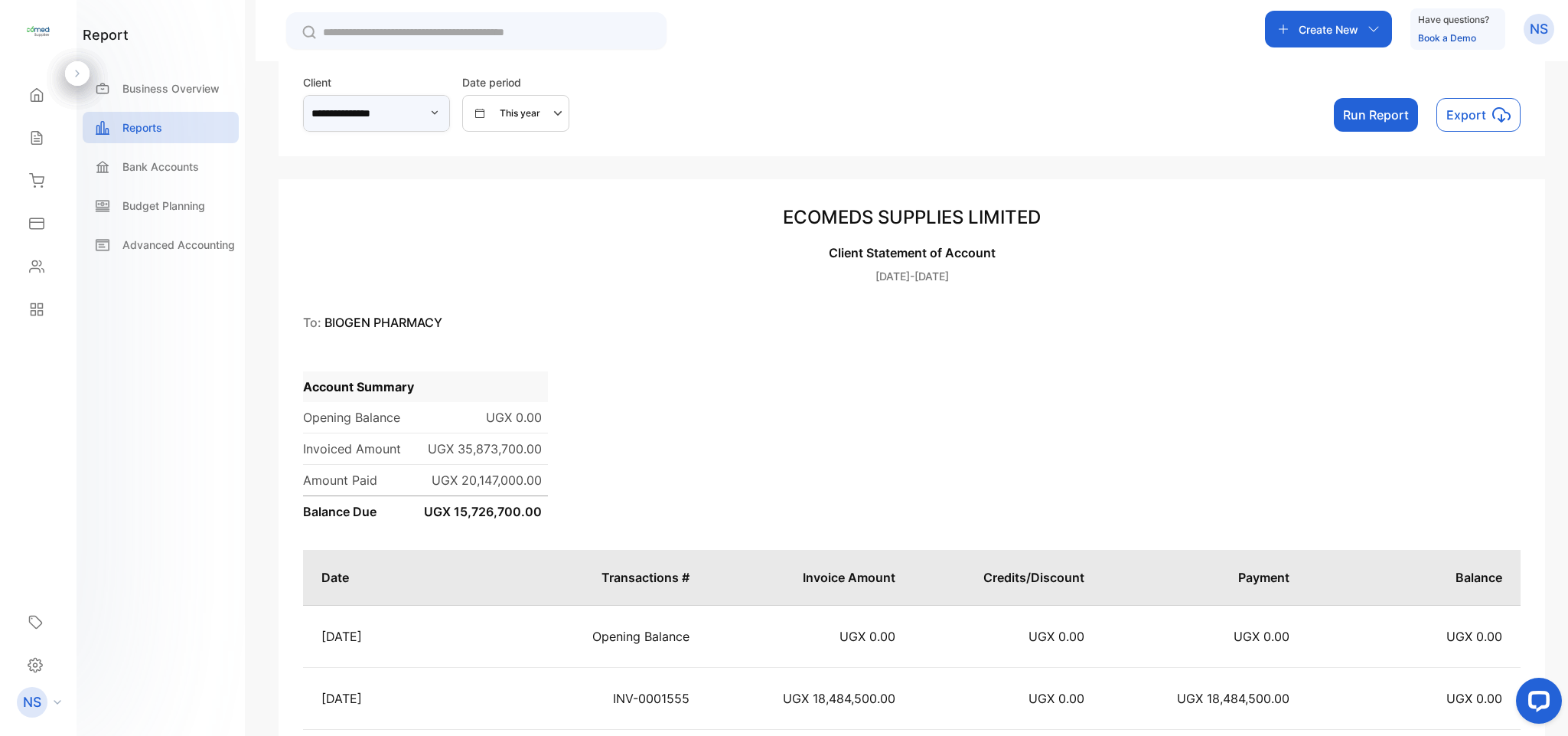
click at [450, 120] on input "**********" at bounding box center [377, 113] width 147 height 37
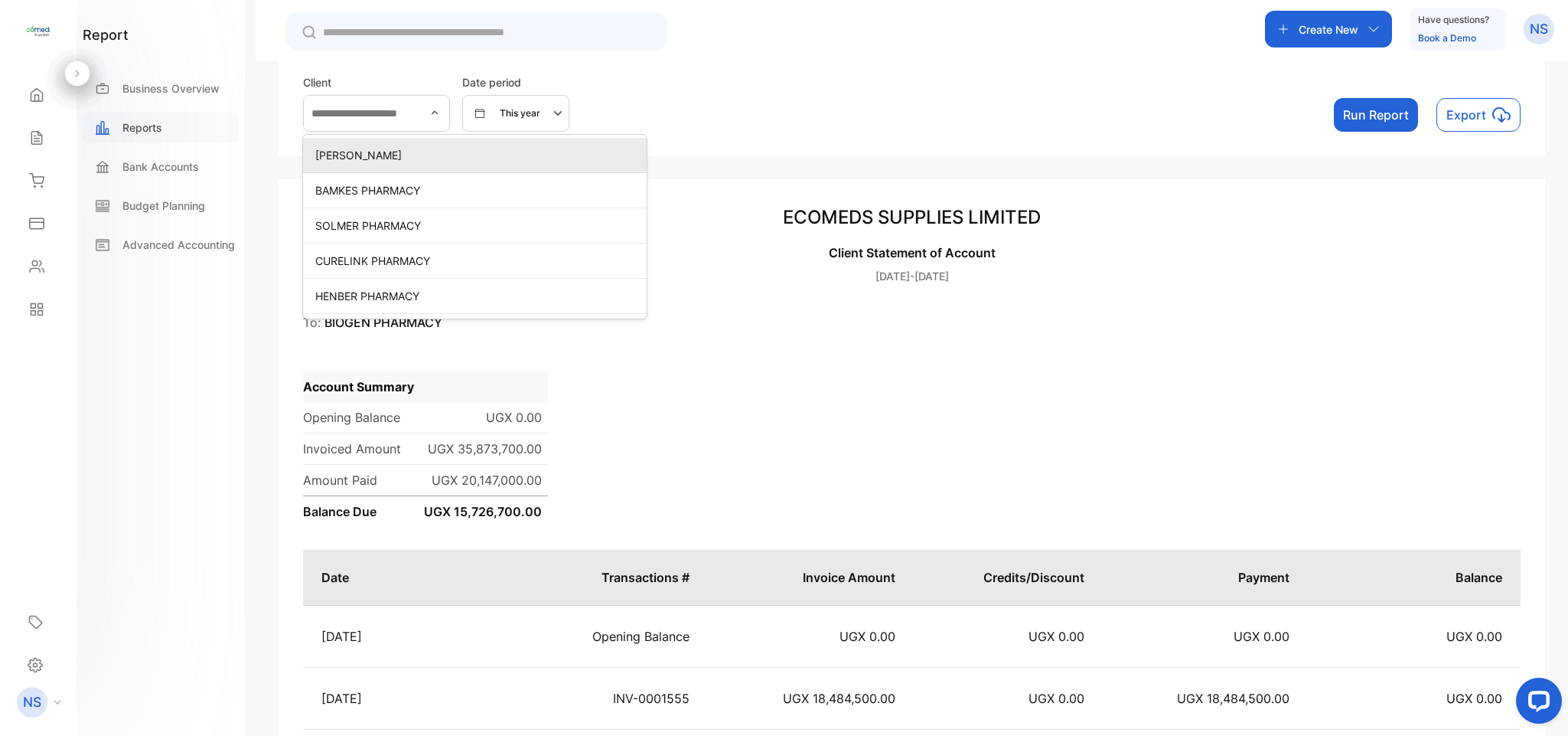
type input "**********"
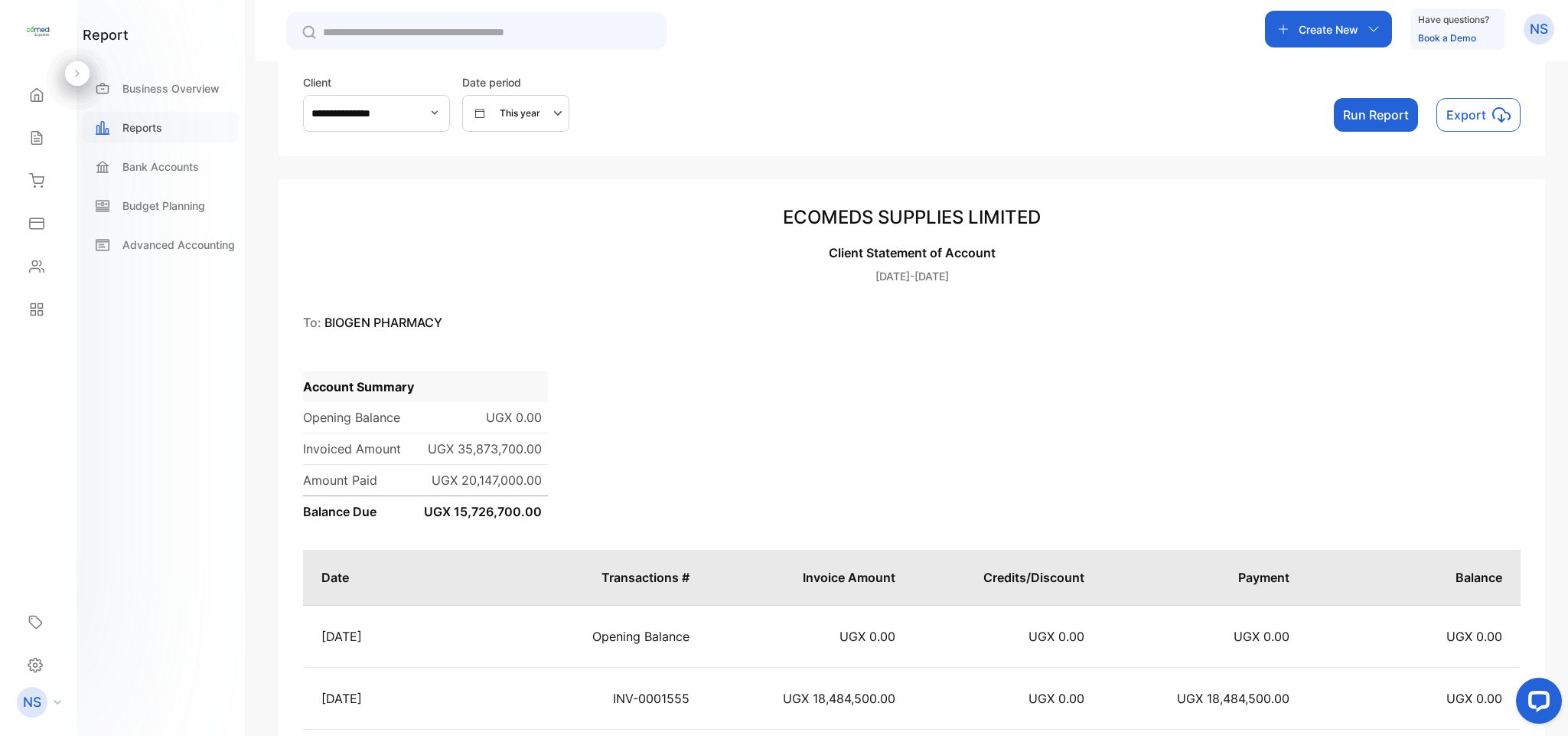
click at [118, 133] on div "Reports" at bounding box center [161, 128] width 157 height 31
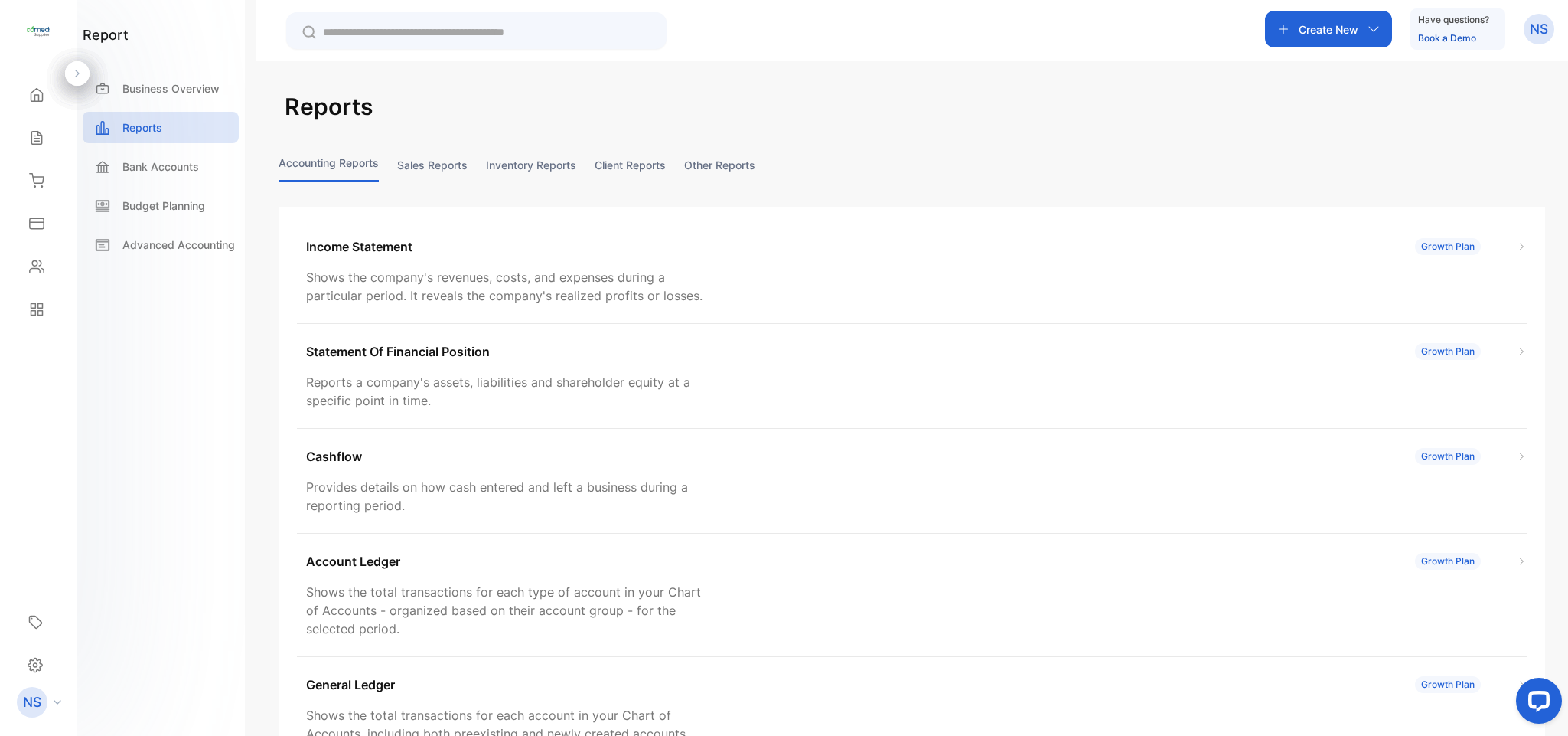
click at [704, 162] on button "Other reports" at bounding box center [720, 165] width 72 height 33
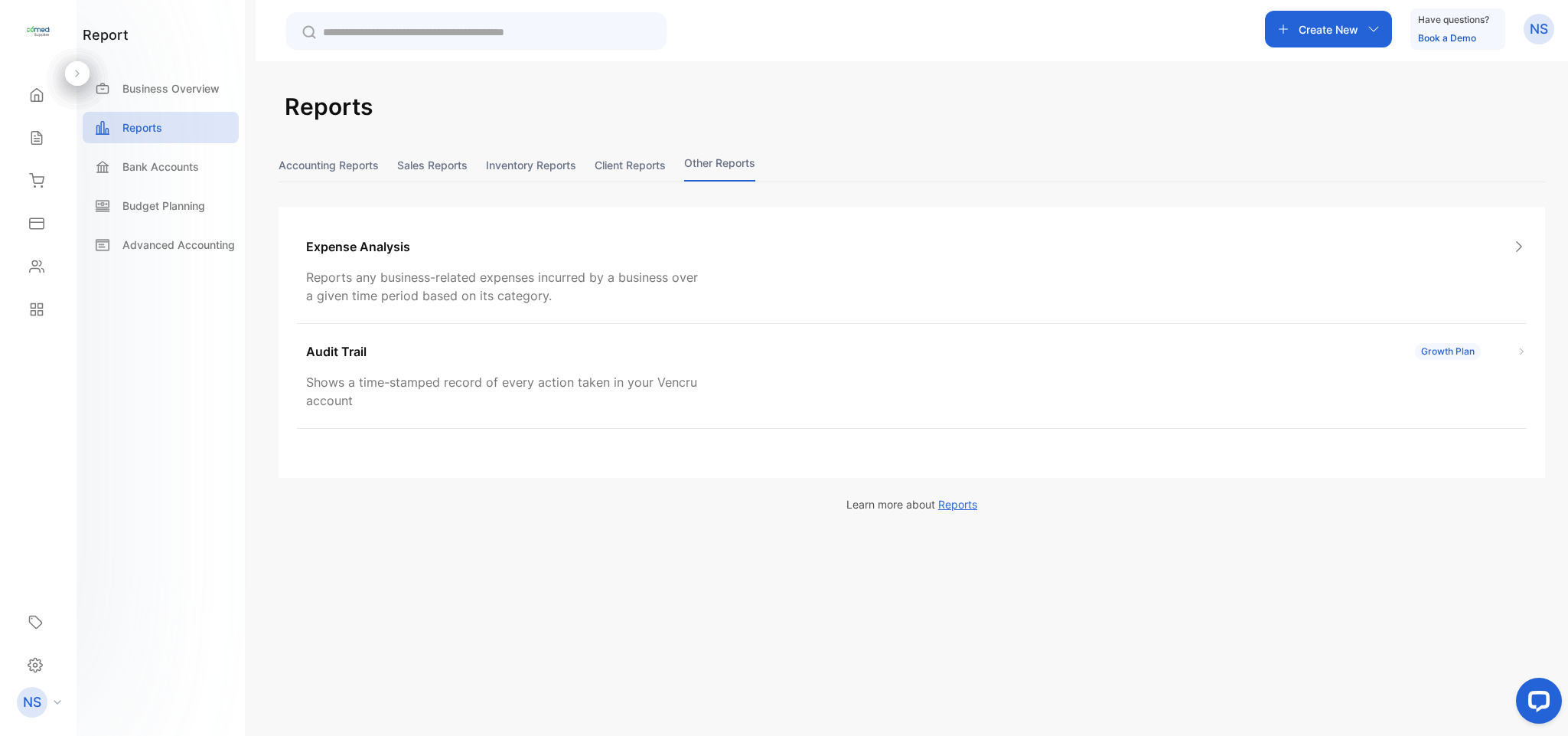
click at [623, 166] on button "Client reports" at bounding box center [630, 165] width 72 height 33
click at [520, 166] on button "Inventory reports" at bounding box center [531, 165] width 90 height 33
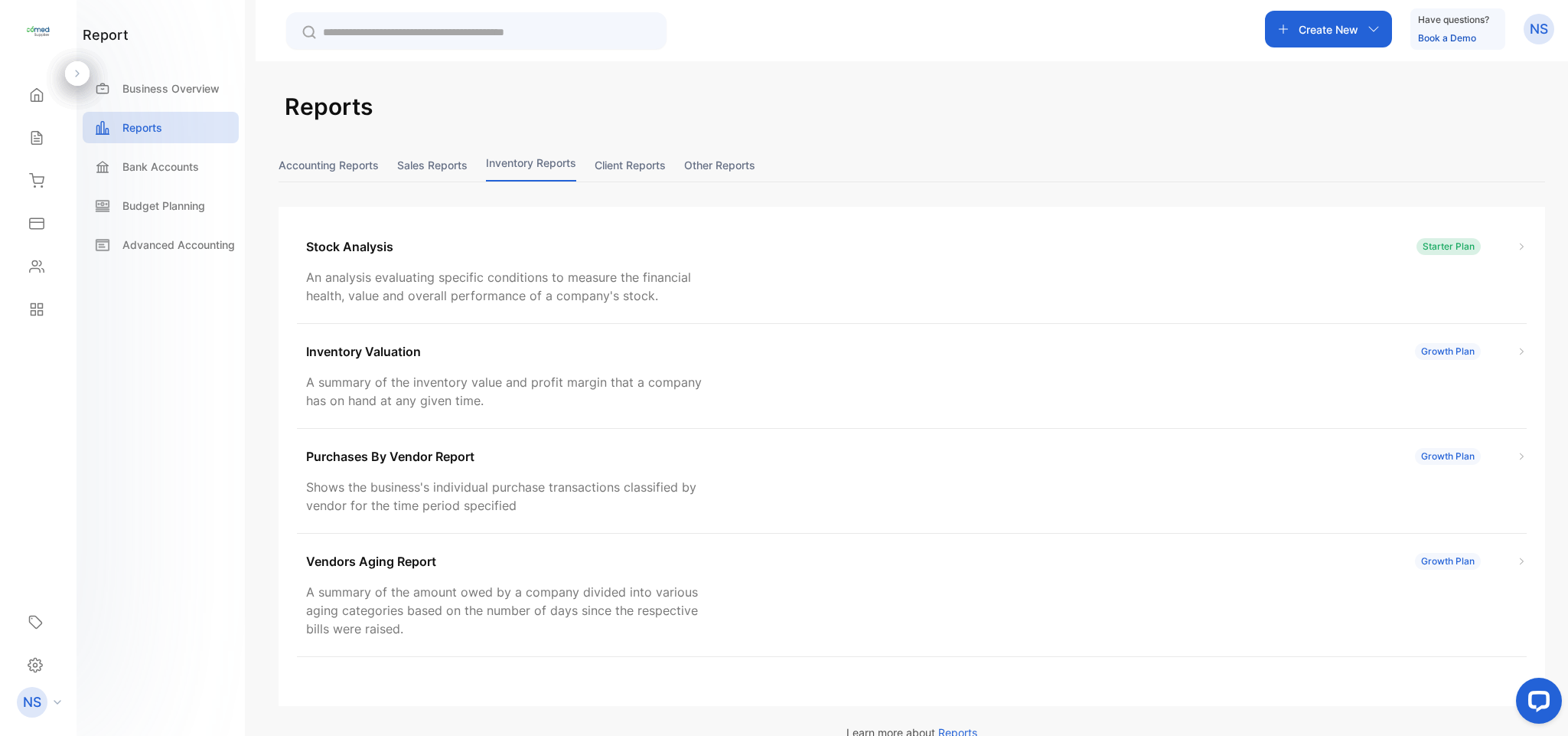
click at [441, 161] on button "Sales reports" at bounding box center [432, 165] width 71 height 33
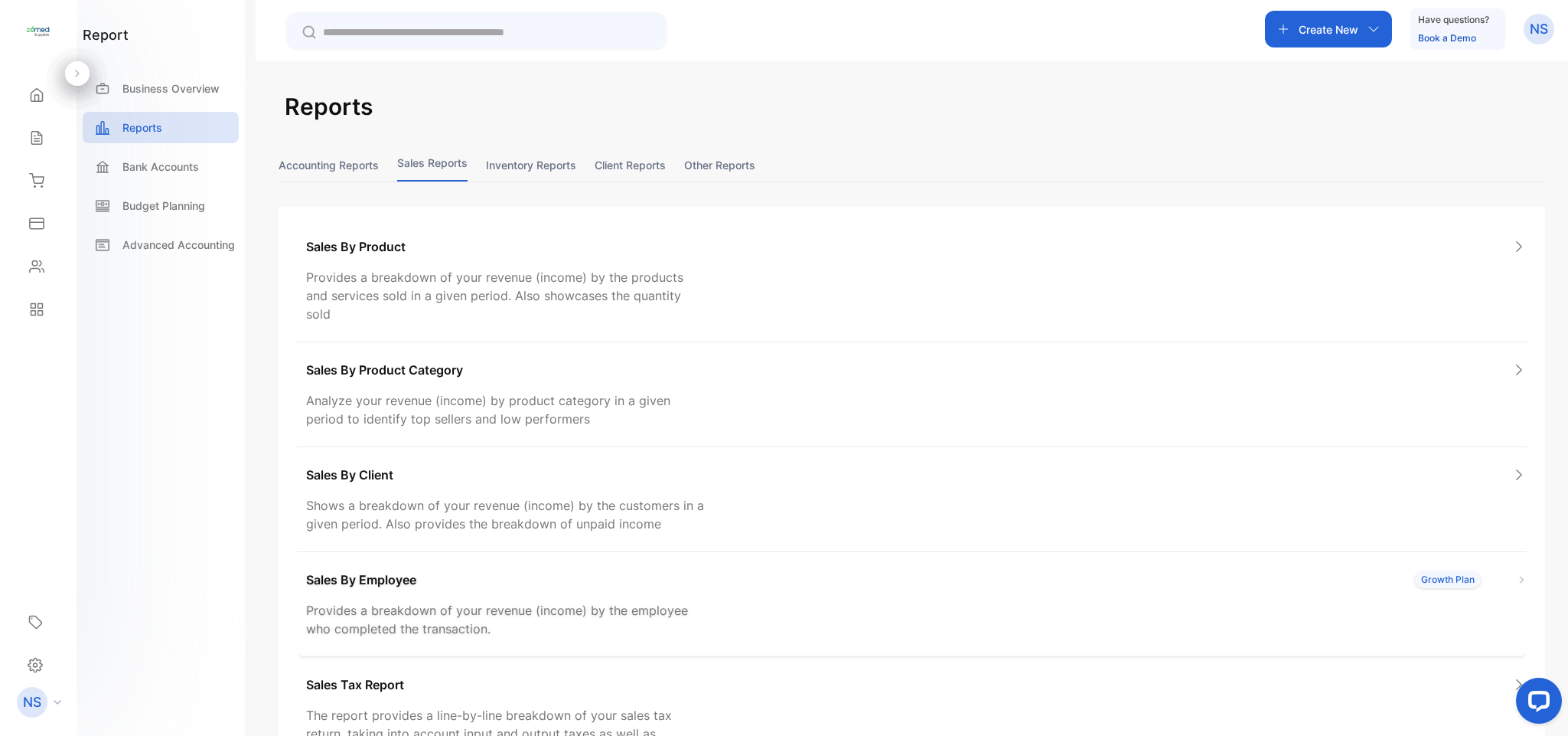
click at [392, 571] on p "Sales By Employee" at bounding box center [362, 579] width 110 height 18
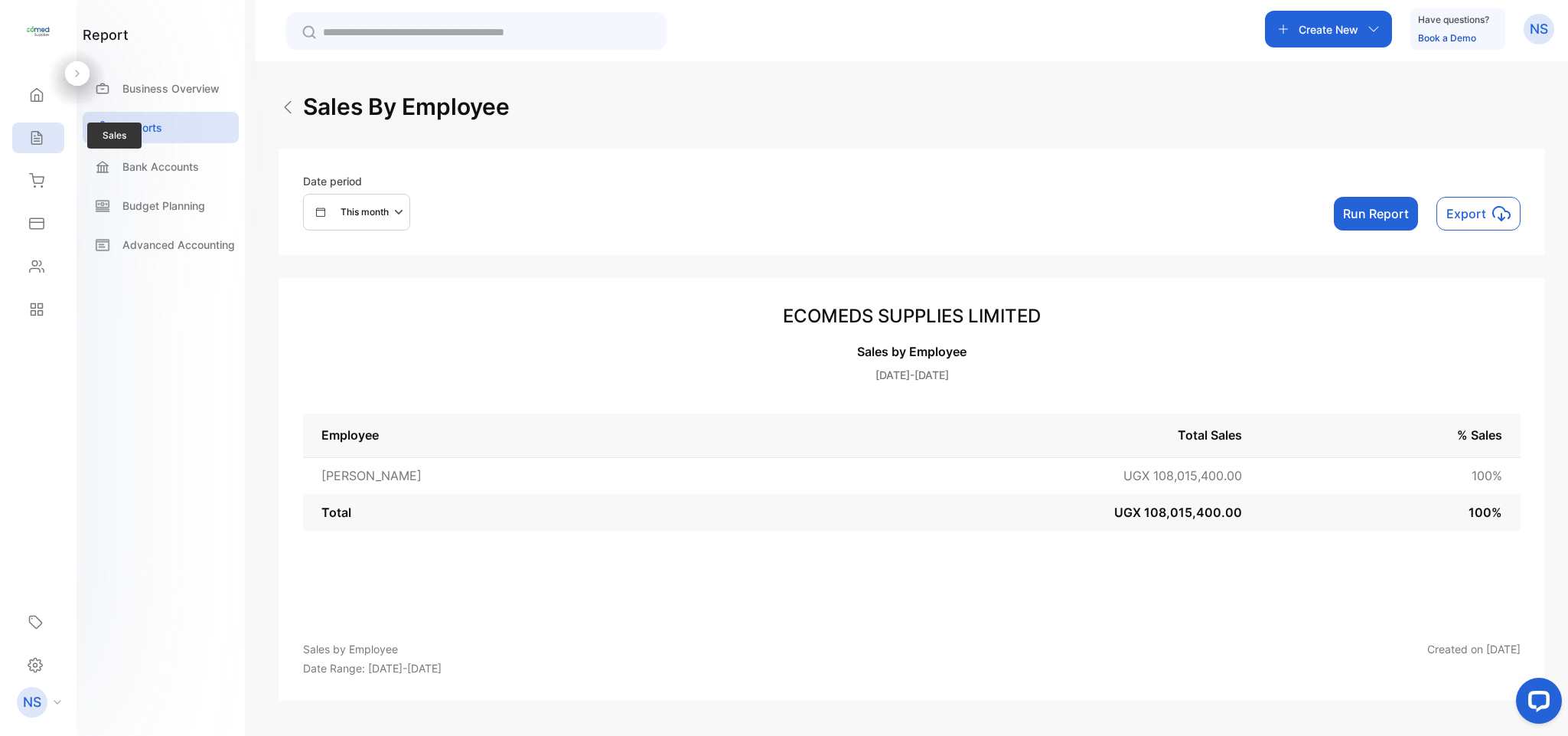
click at [38, 136] on icon at bounding box center [37, 138] width 15 height 15
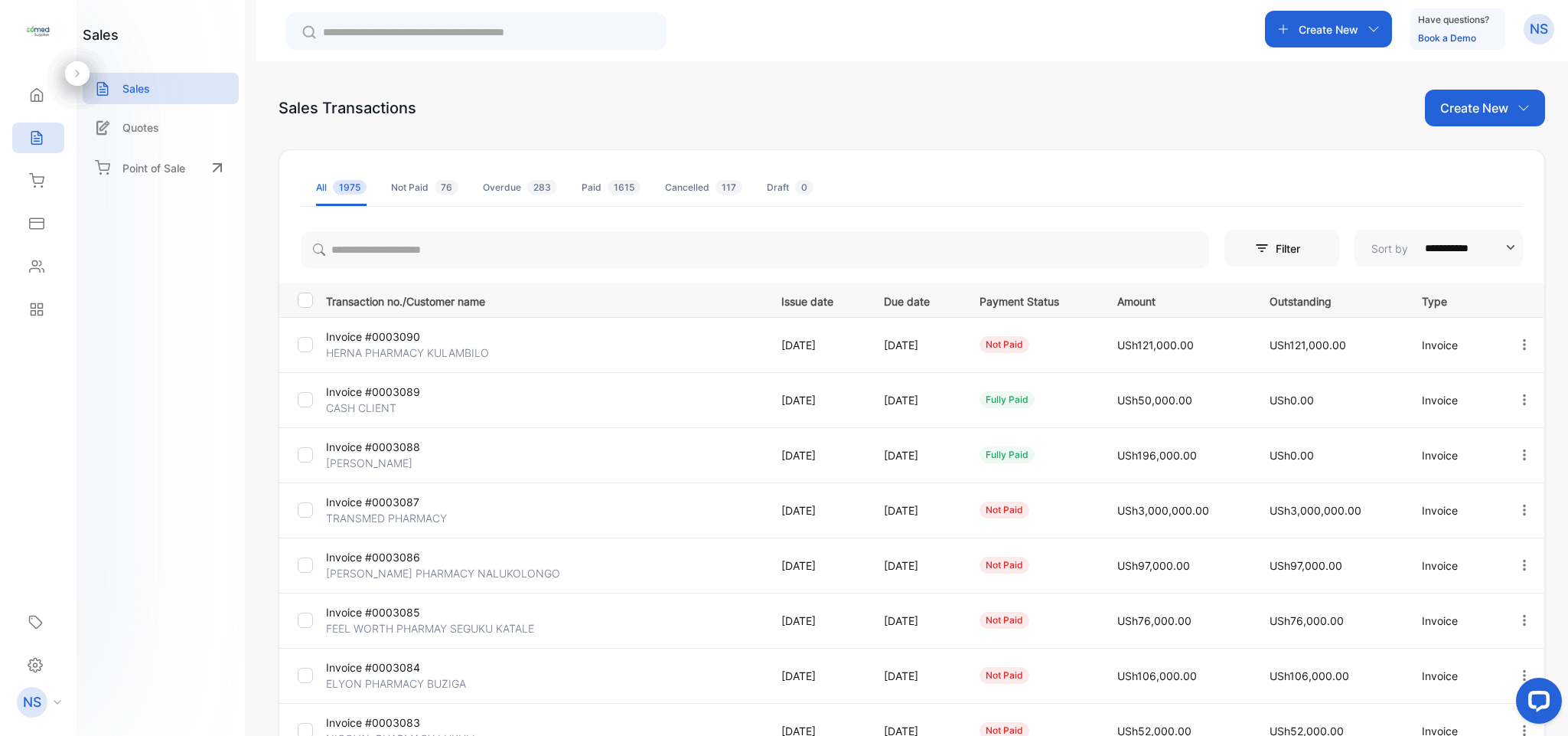
click at [1289, 39] on div "Create New" at bounding box center [1328, 29] width 127 height 37
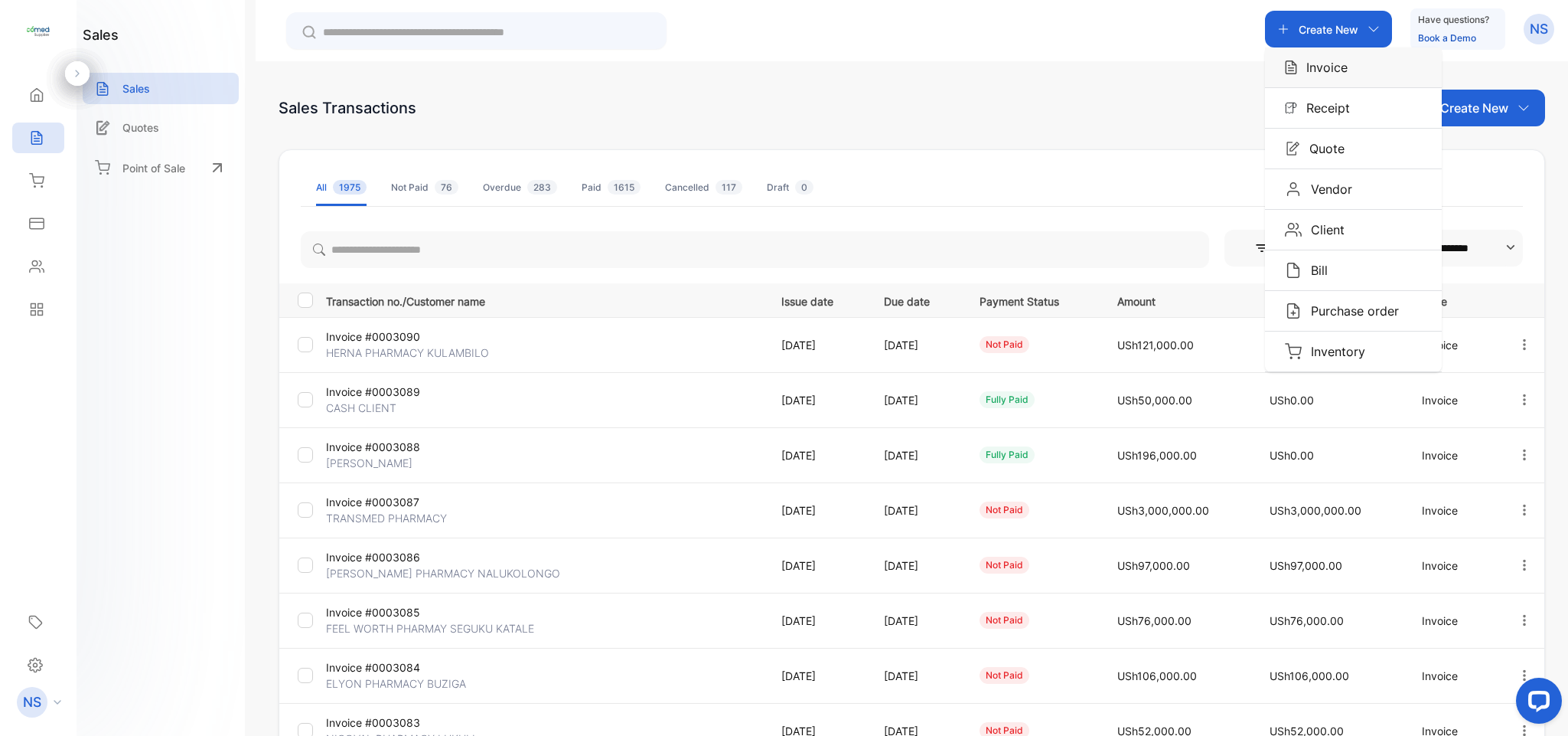
click at [1297, 63] on p "Invoice" at bounding box center [1322, 67] width 50 height 18
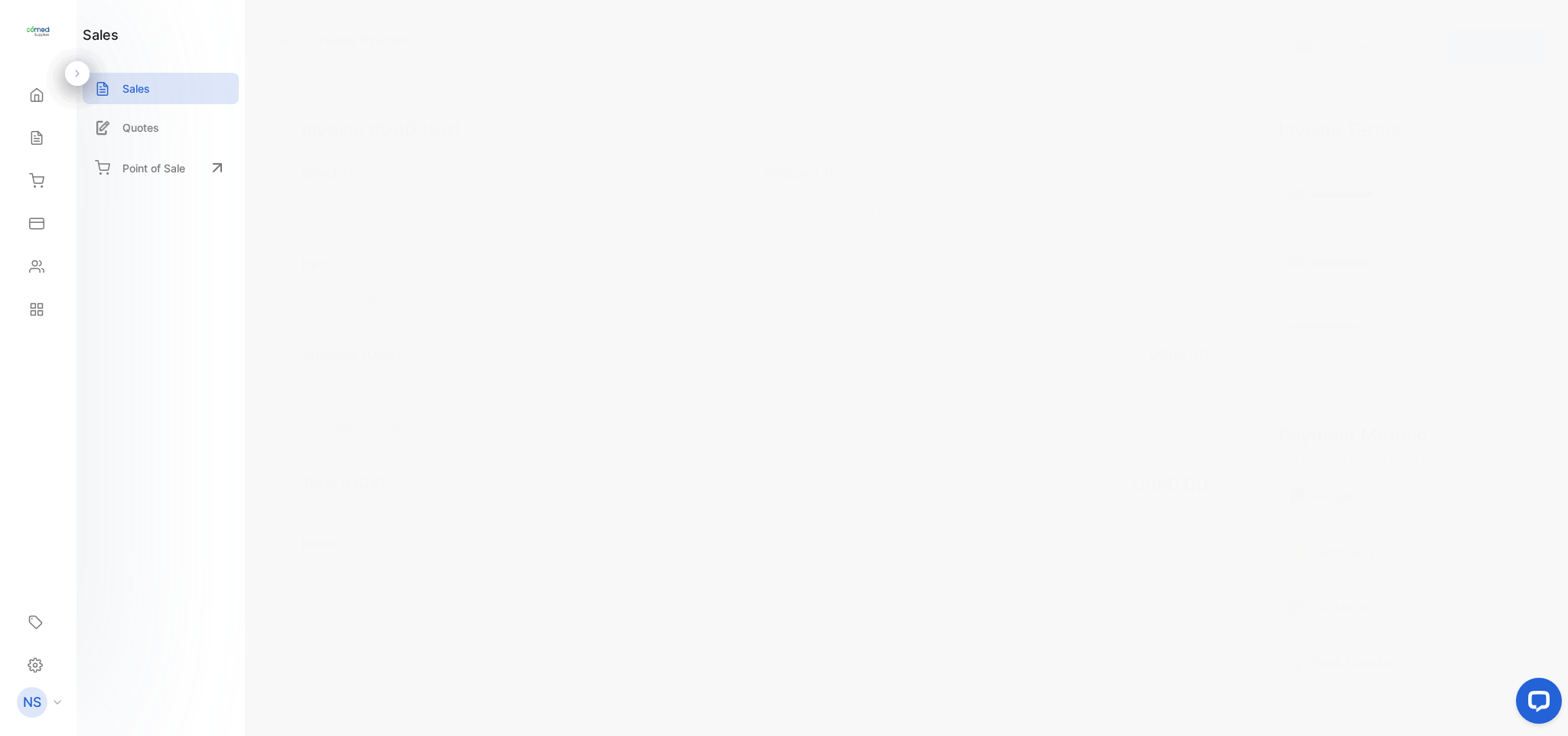
type input "**********"
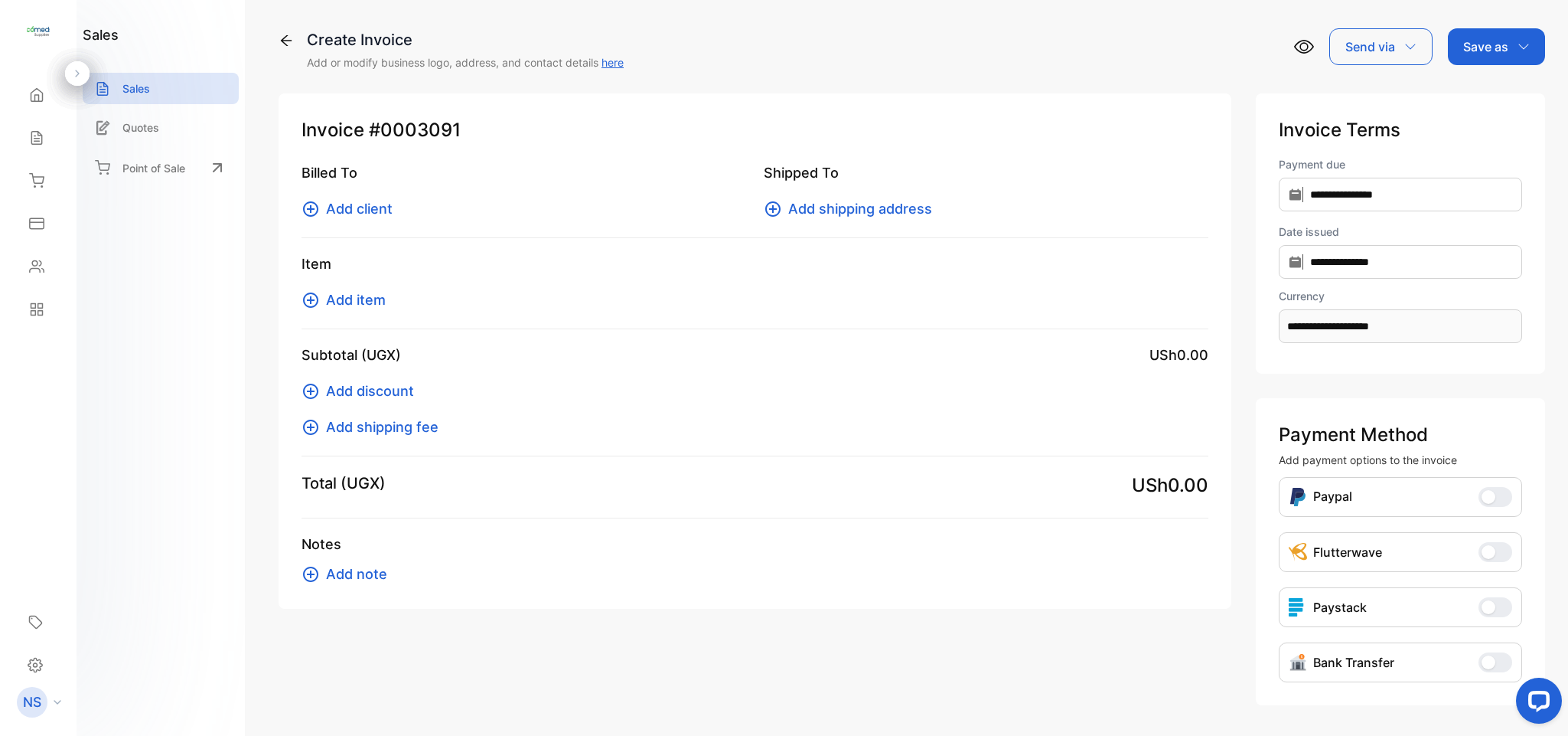
click at [1357, 56] on div "Send via" at bounding box center [1380, 46] width 103 height 37
click at [287, 43] on icon at bounding box center [286, 41] width 15 height 15
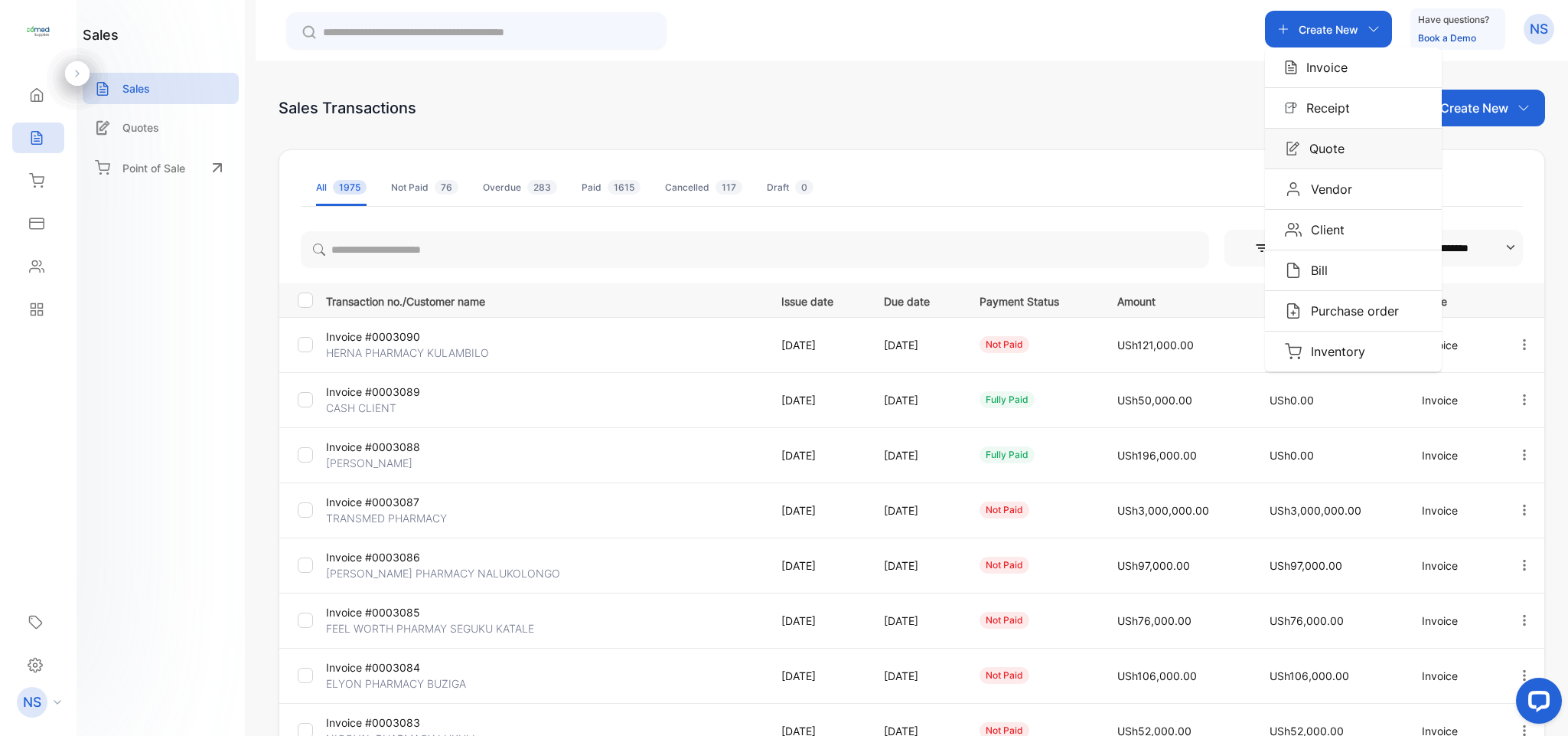
click at [1322, 157] on p "Quote" at bounding box center [1322, 148] width 44 height 18
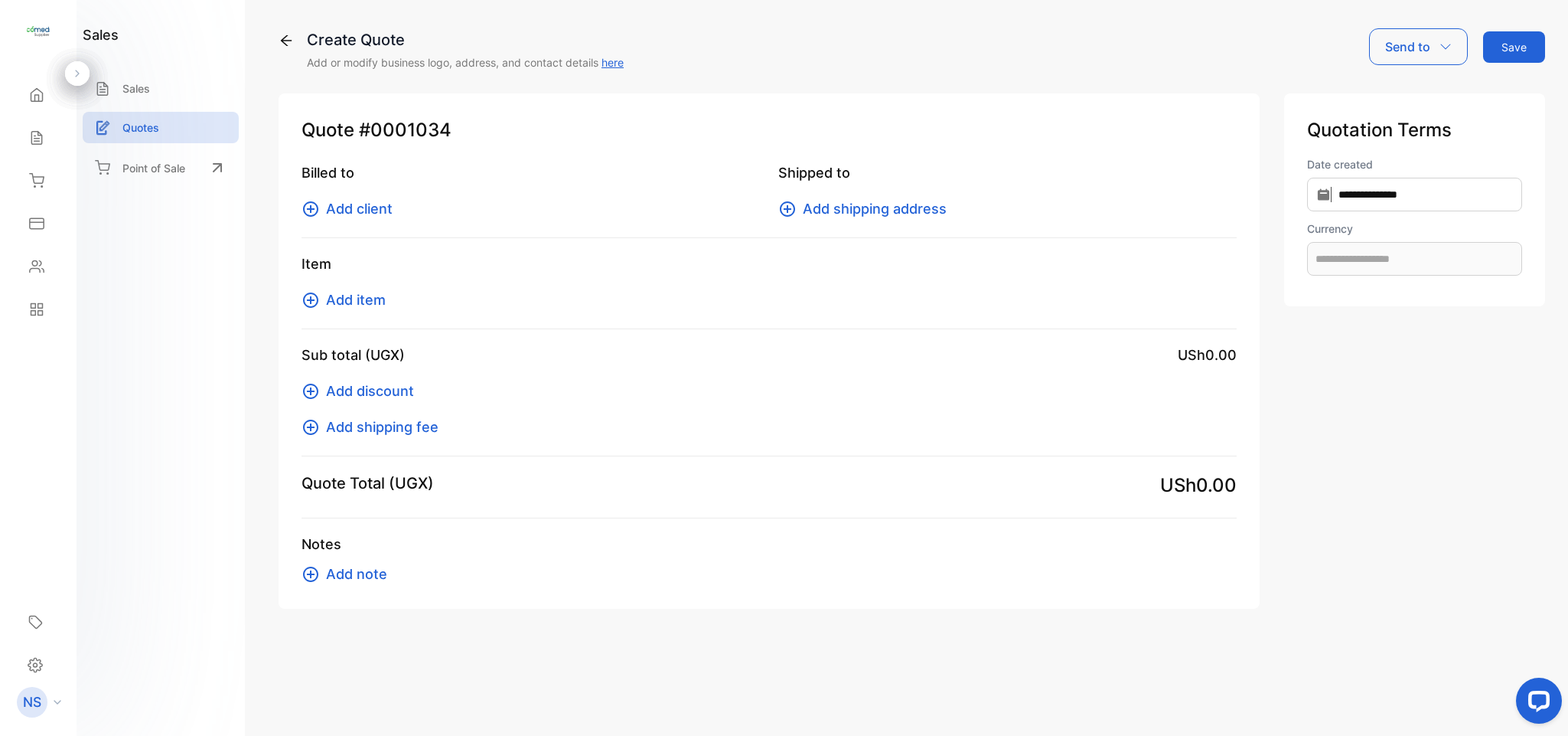
type input "**********"
click at [185, 167] on p "Point of Sale" at bounding box center [154, 167] width 63 height 16
click at [30, 103] on div "Home" at bounding box center [39, 95] width 52 height 31
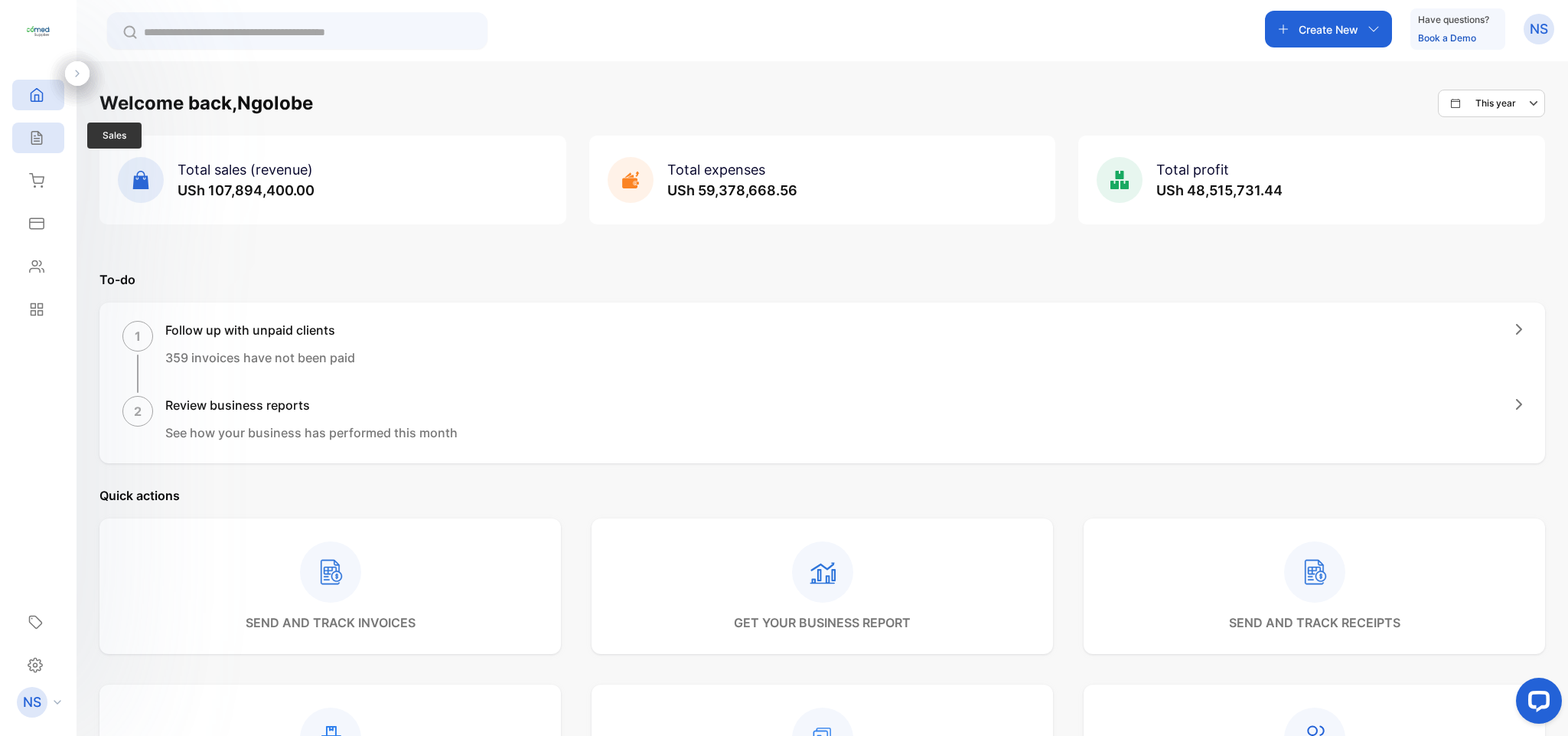
click at [39, 145] on icon at bounding box center [37, 138] width 15 height 15
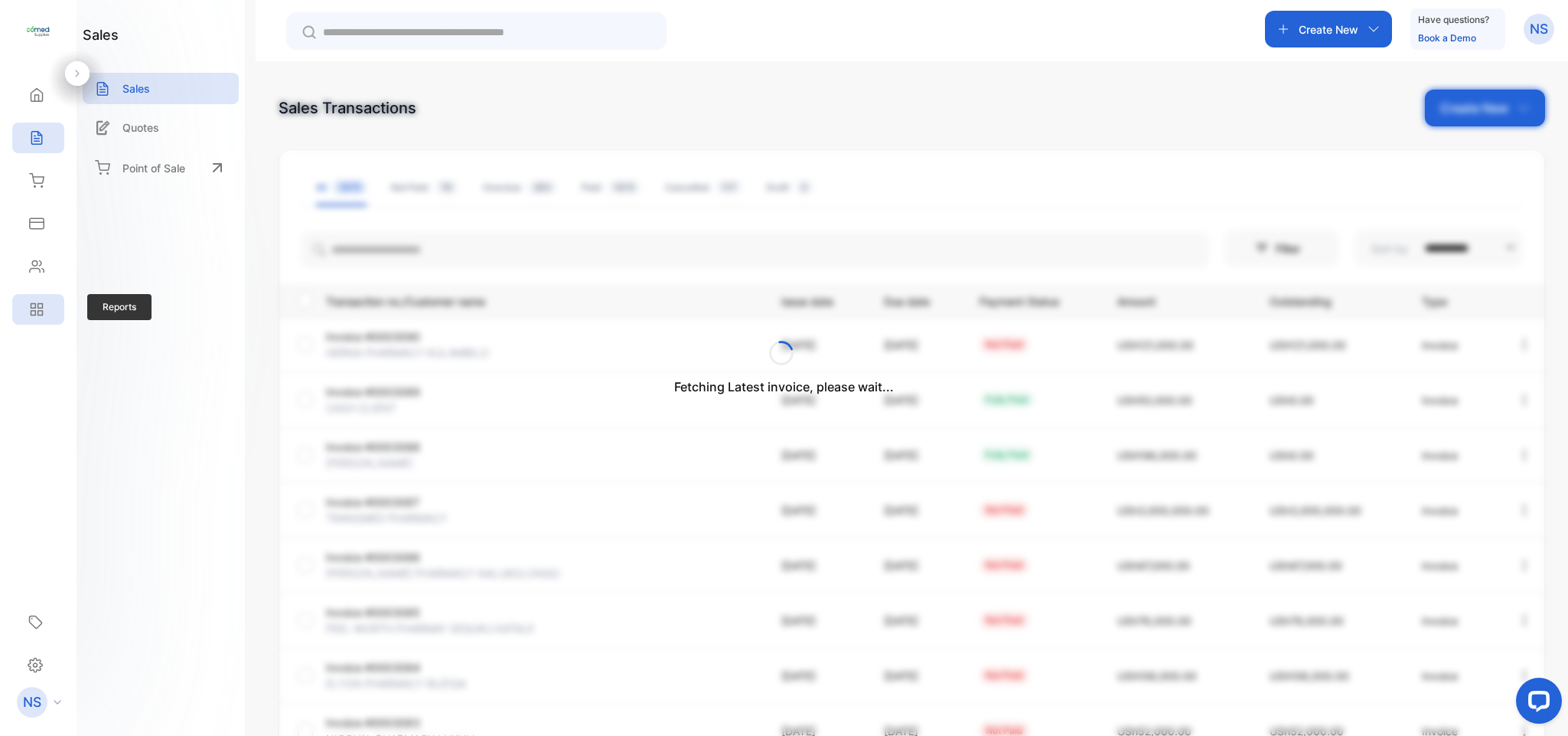
click at [44, 314] on div "Reports" at bounding box center [39, 309] width 52 height 31
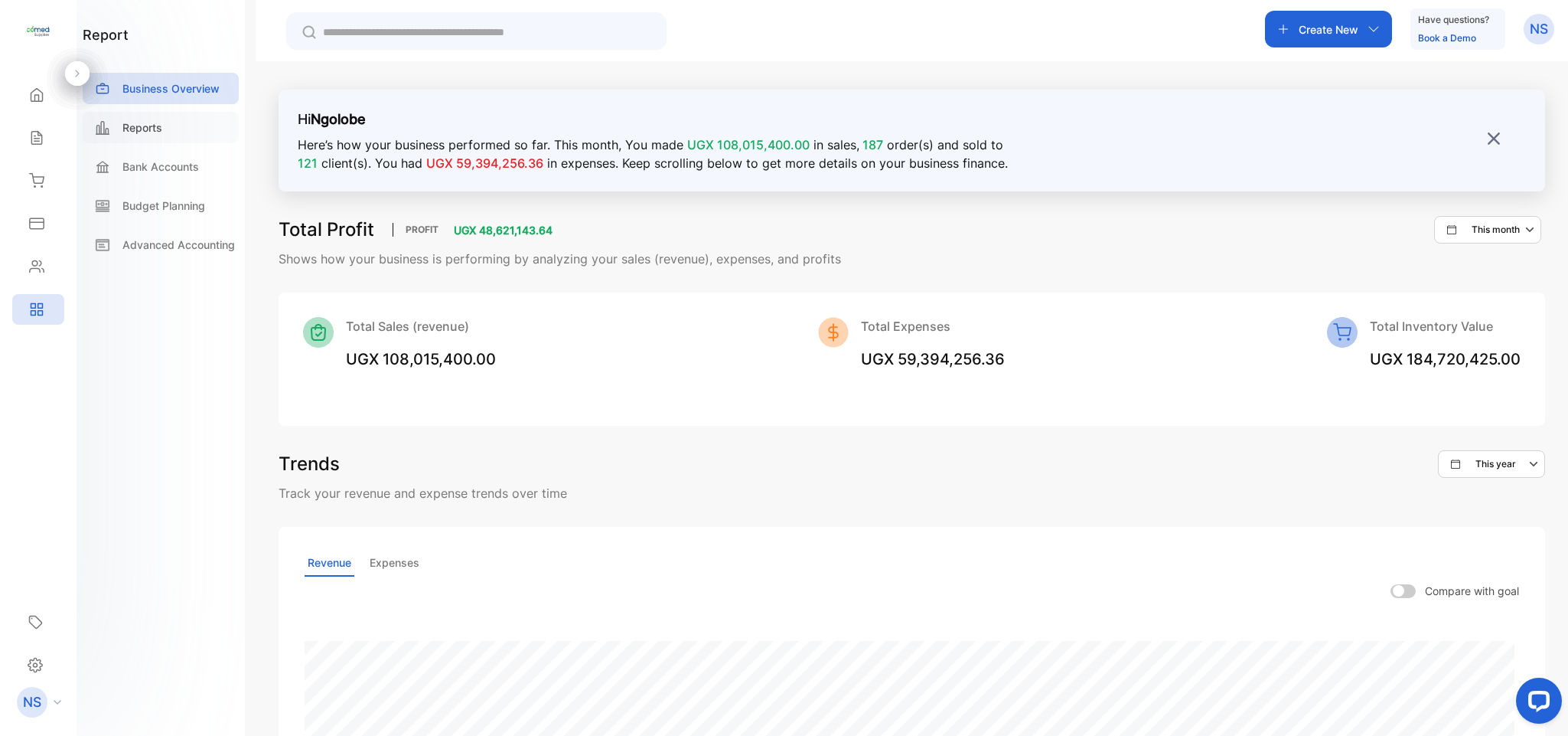
click at [167, 123] on div "Reports" at bounding box center [161, 128] width 157 height 31
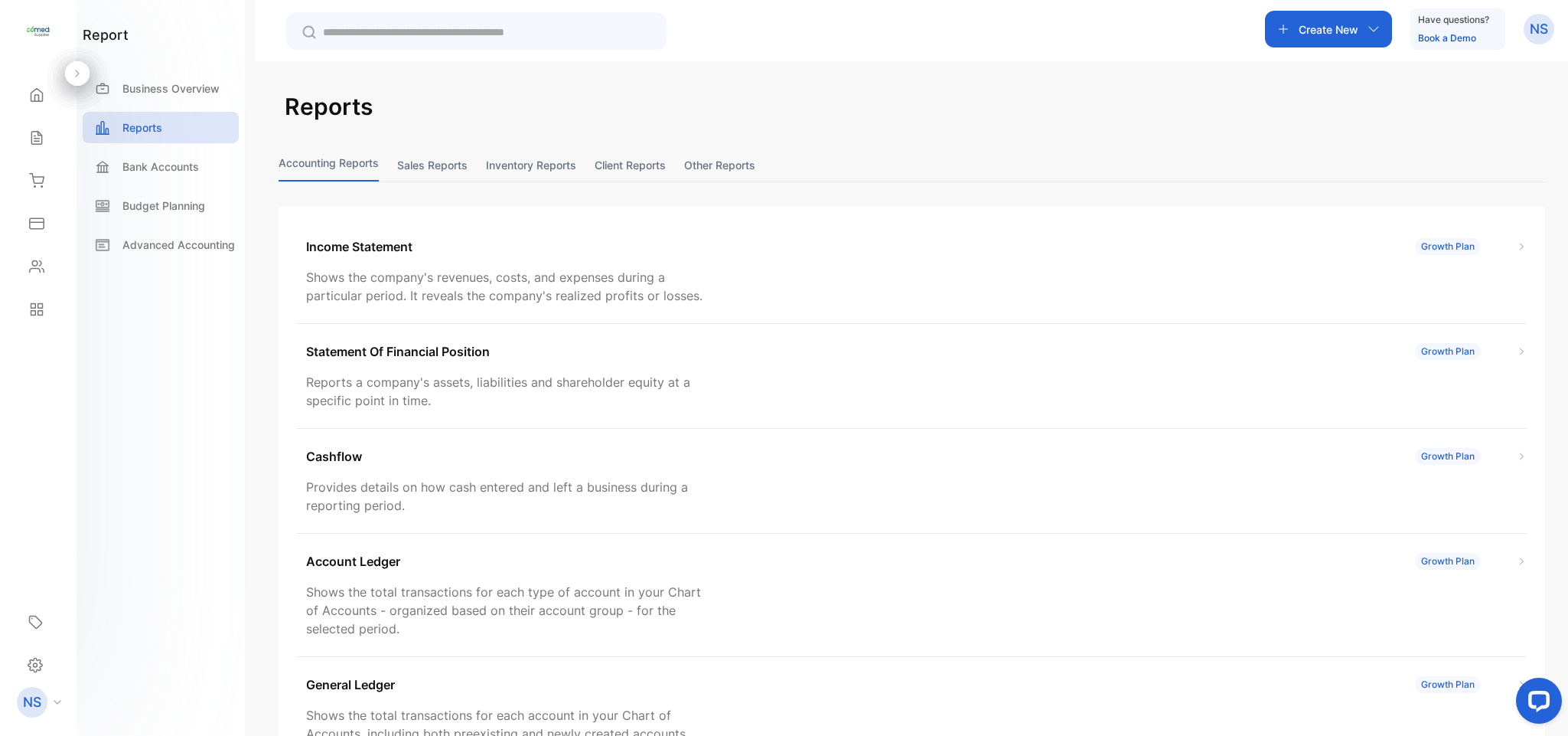
click at [416, 163] on button "Sales reports" at bounding box center [432, 165] width 71 height 33
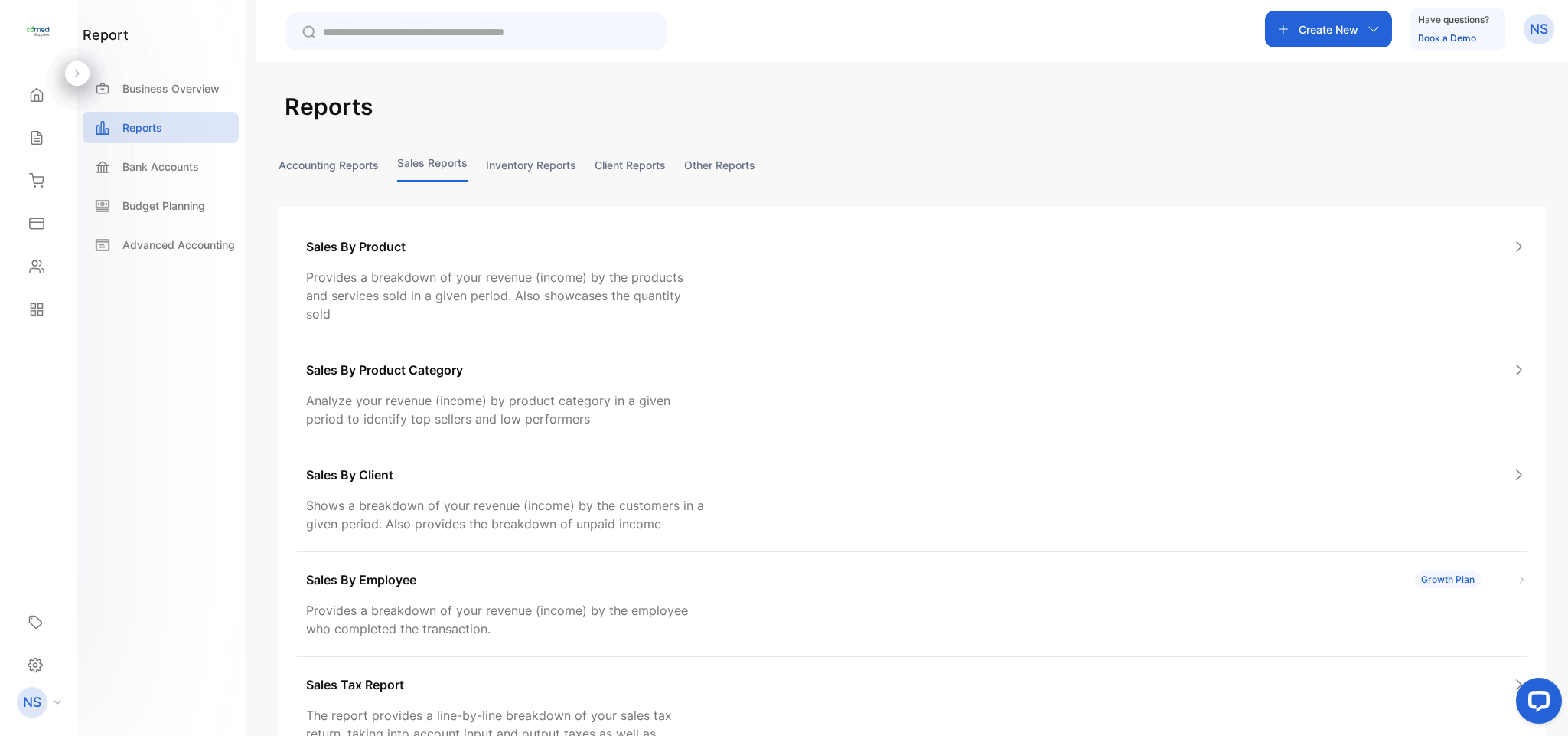
click at [522, 165] on button "Inventory reports" at bounding box center [531, 165] width 90 height 33
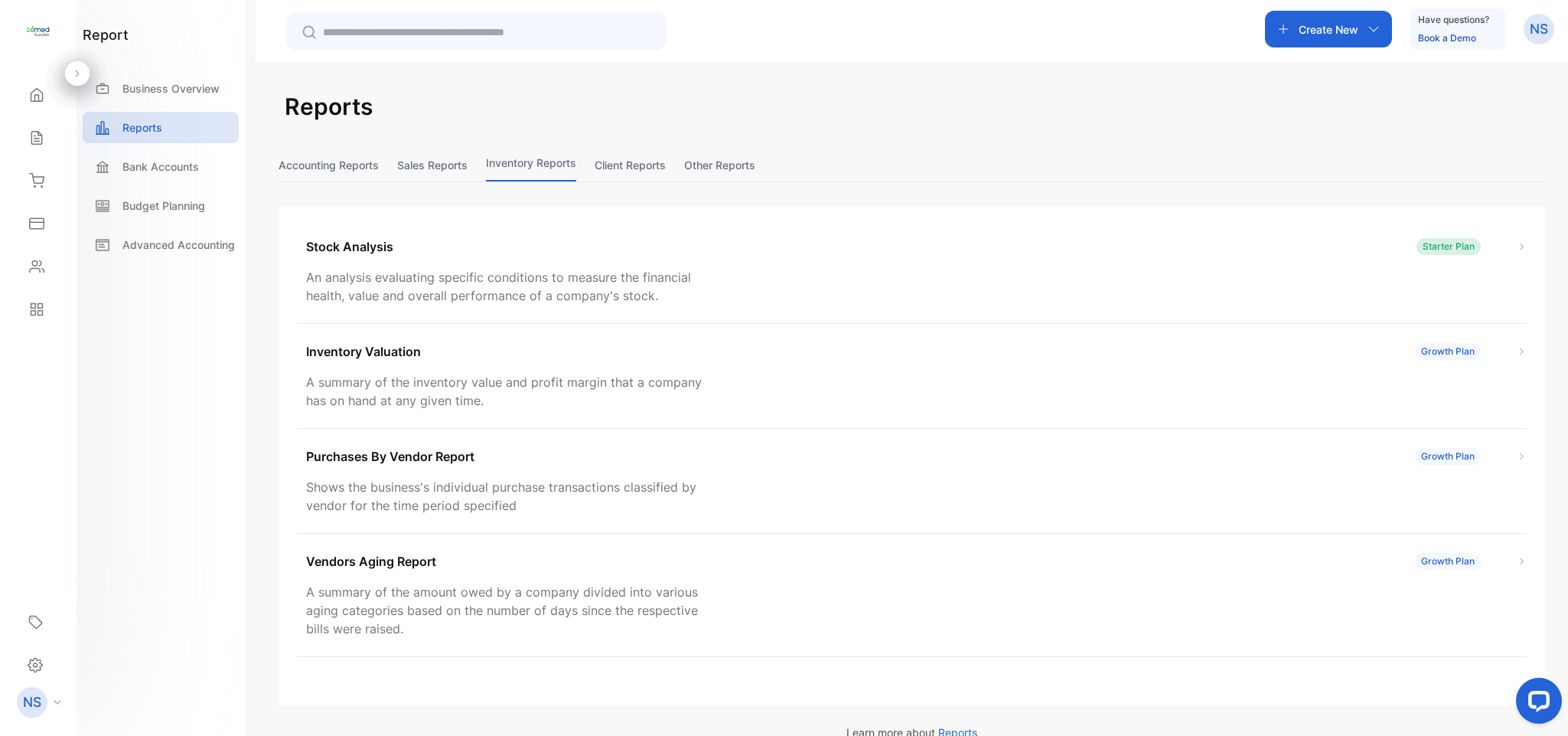
click at [612, 167] on button "Client reports" at bounding box center [630, 165] width 72 height 33
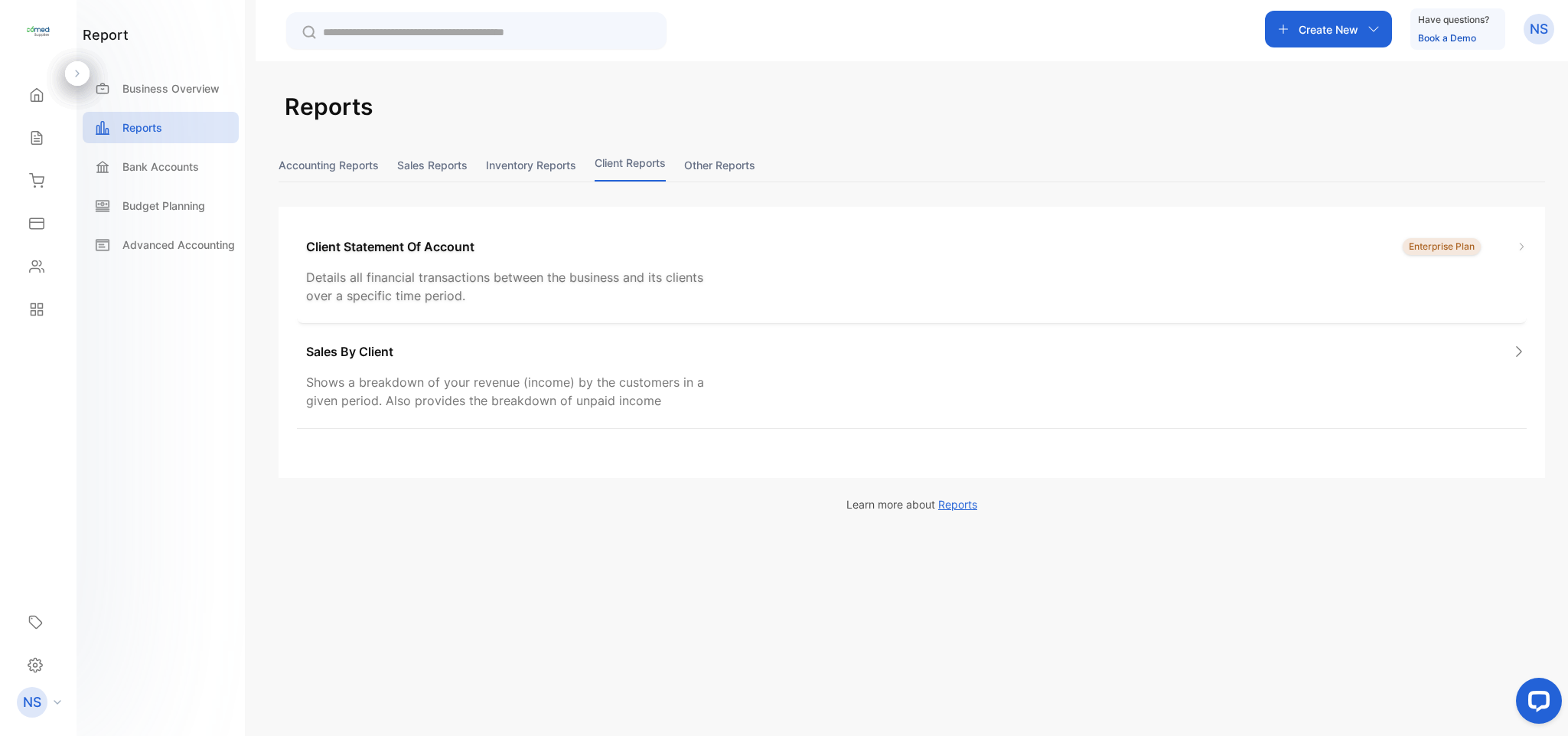
click at [681, 242] on div "Client Statement Of Account Enterprise Plan" at bounding box center [916, 246] width 1221 height 18
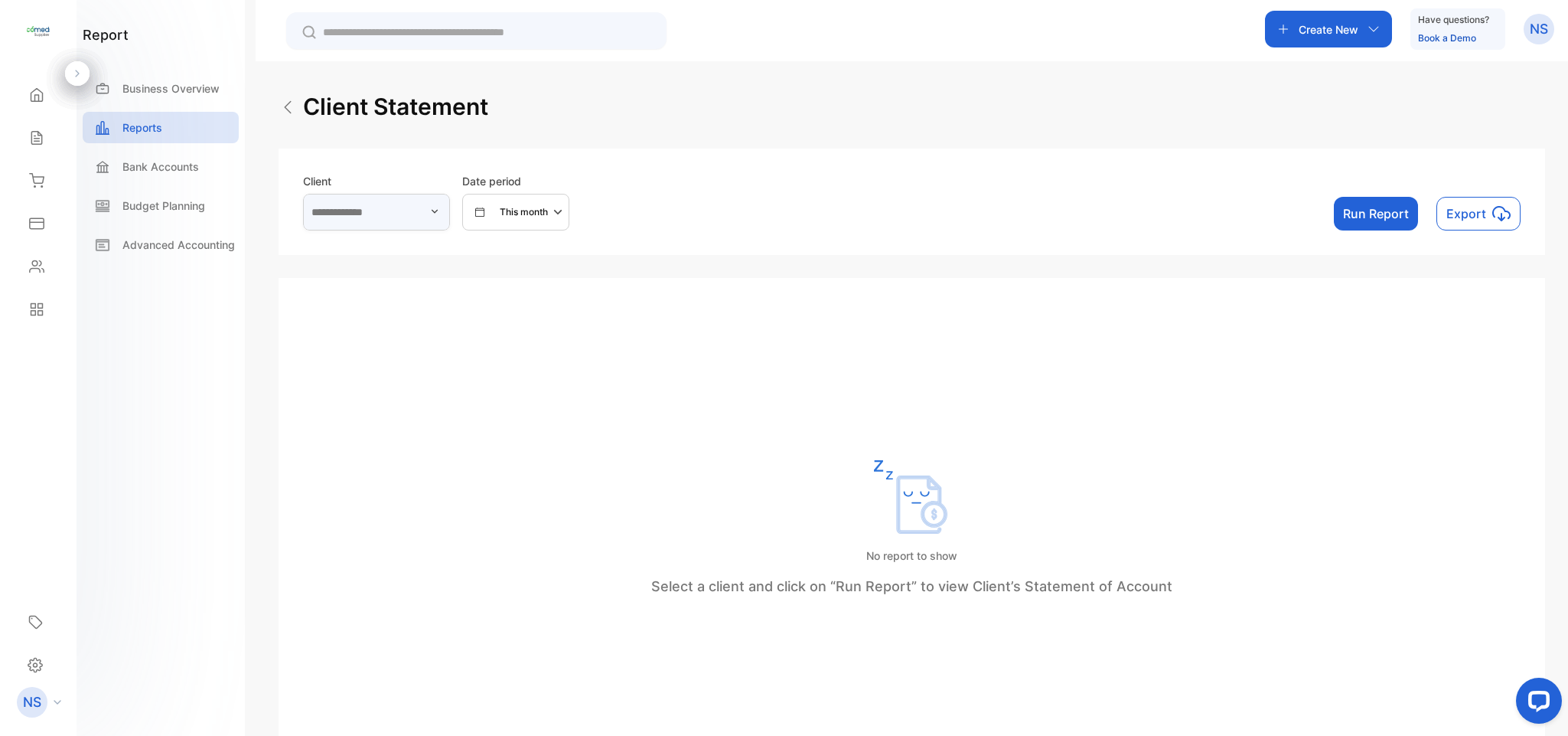
click at [395, 215] on input "text" at bounding box center [377, 212] width 147 height 37
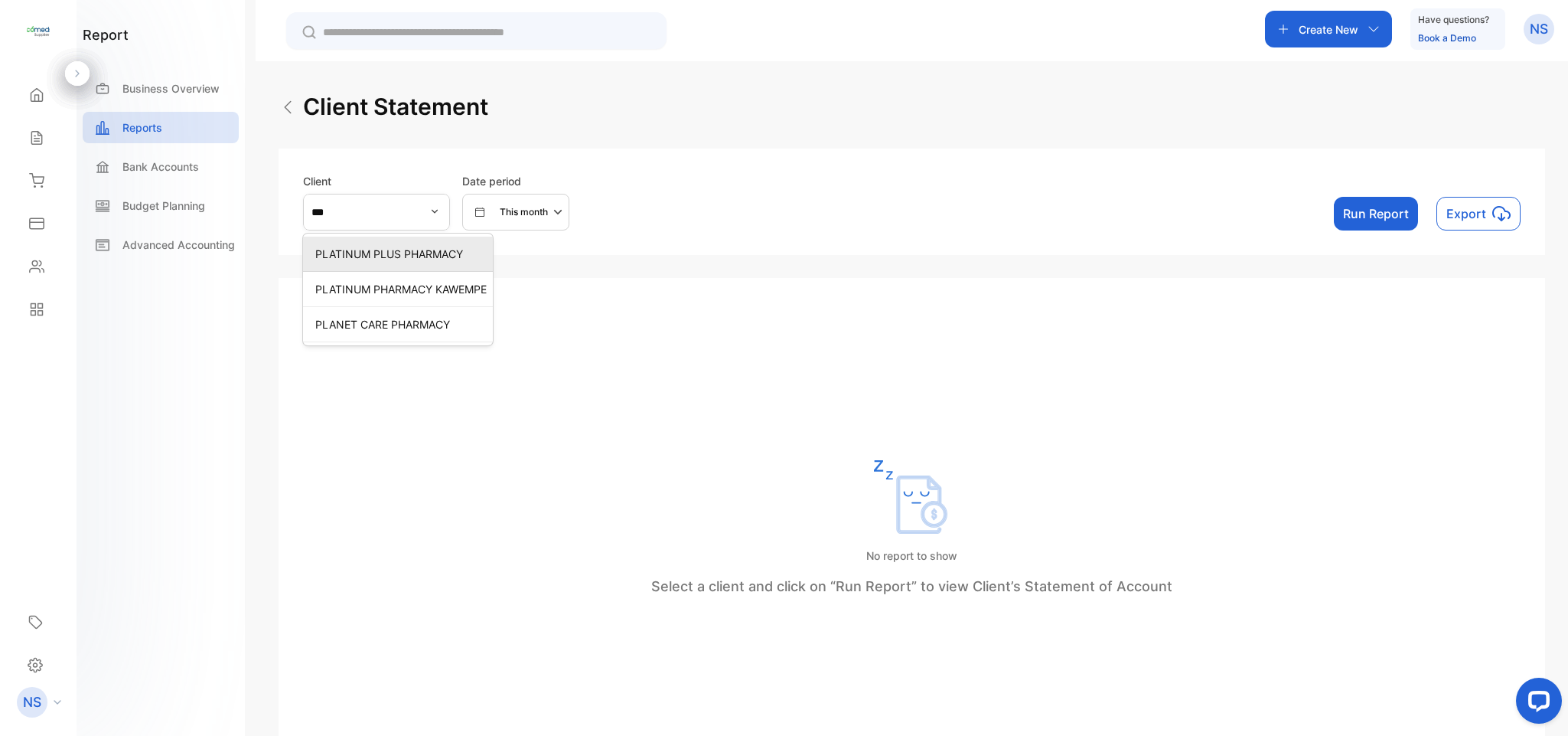
click at [391, 252] on p "PLATINUM PLUS PHARMACY" at bounding box center [400, 253] width 171 height 16
type input "**********"
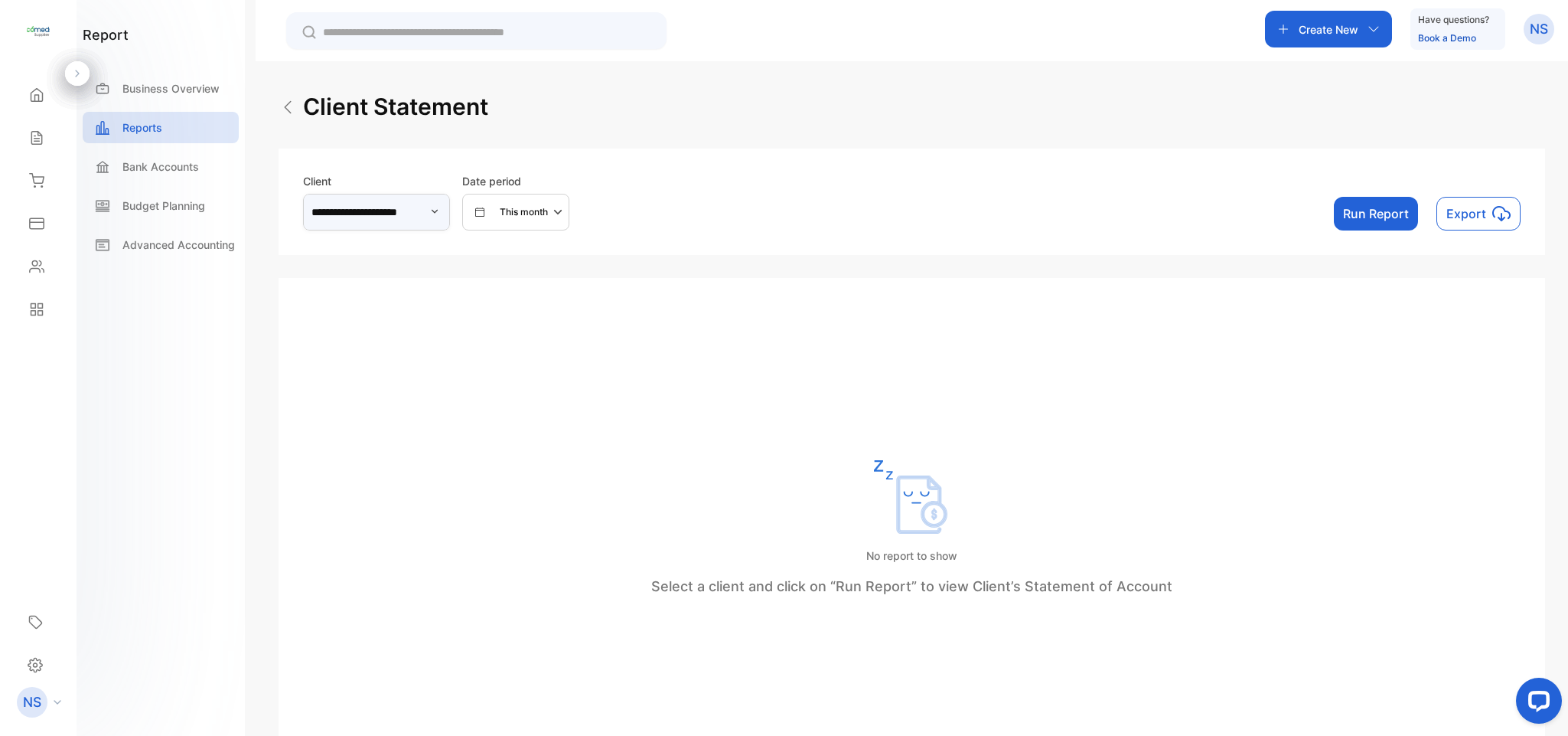
click at [548, 214] on p "This month" at bounding box center [524, 212] width 48 height 14
click at [1352, 221] on button "Run Report" at bounding box center [1376, 213] width 84 height 34
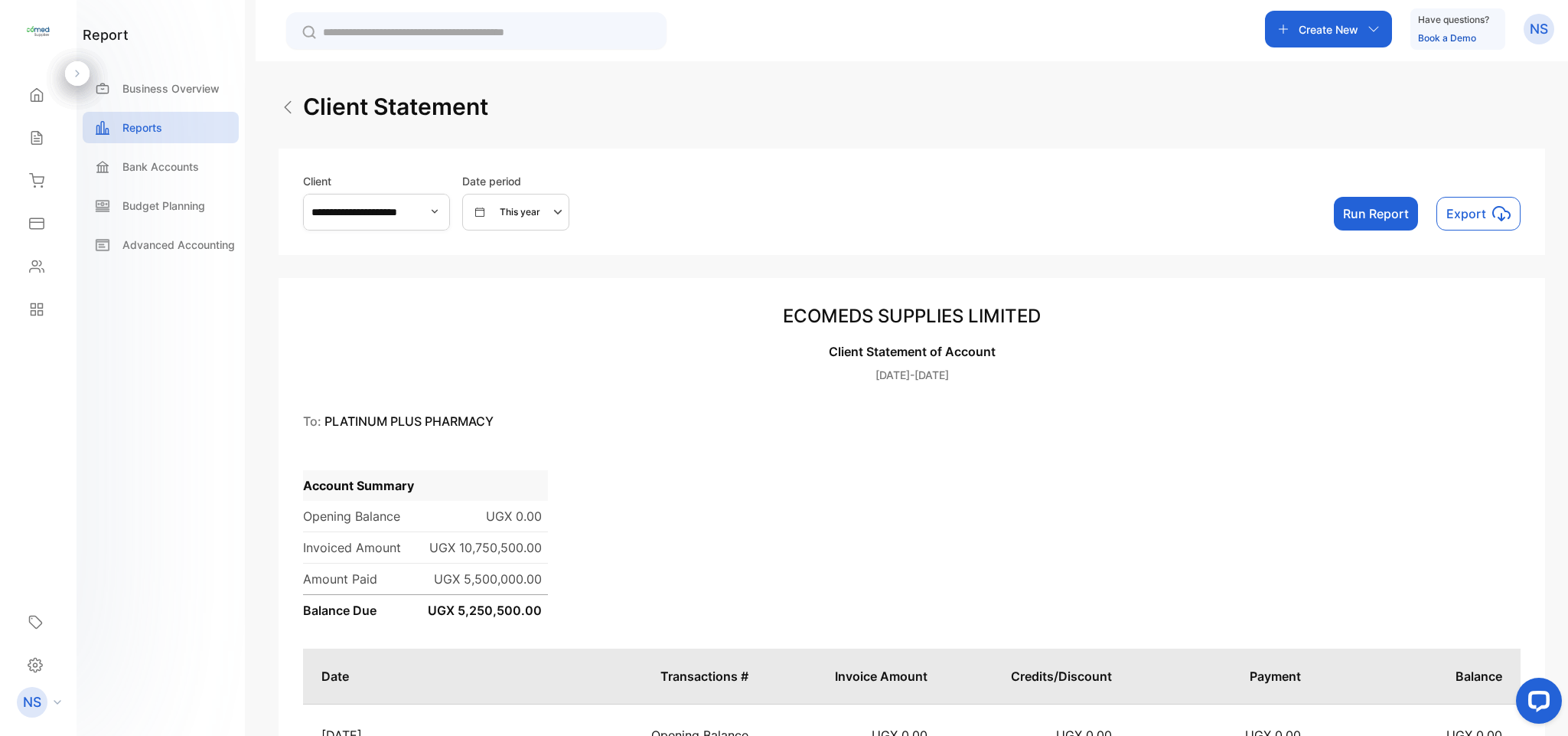
click at [1502, 227] on button "Export" at bounding box center [1478, 213] width 84 height 34
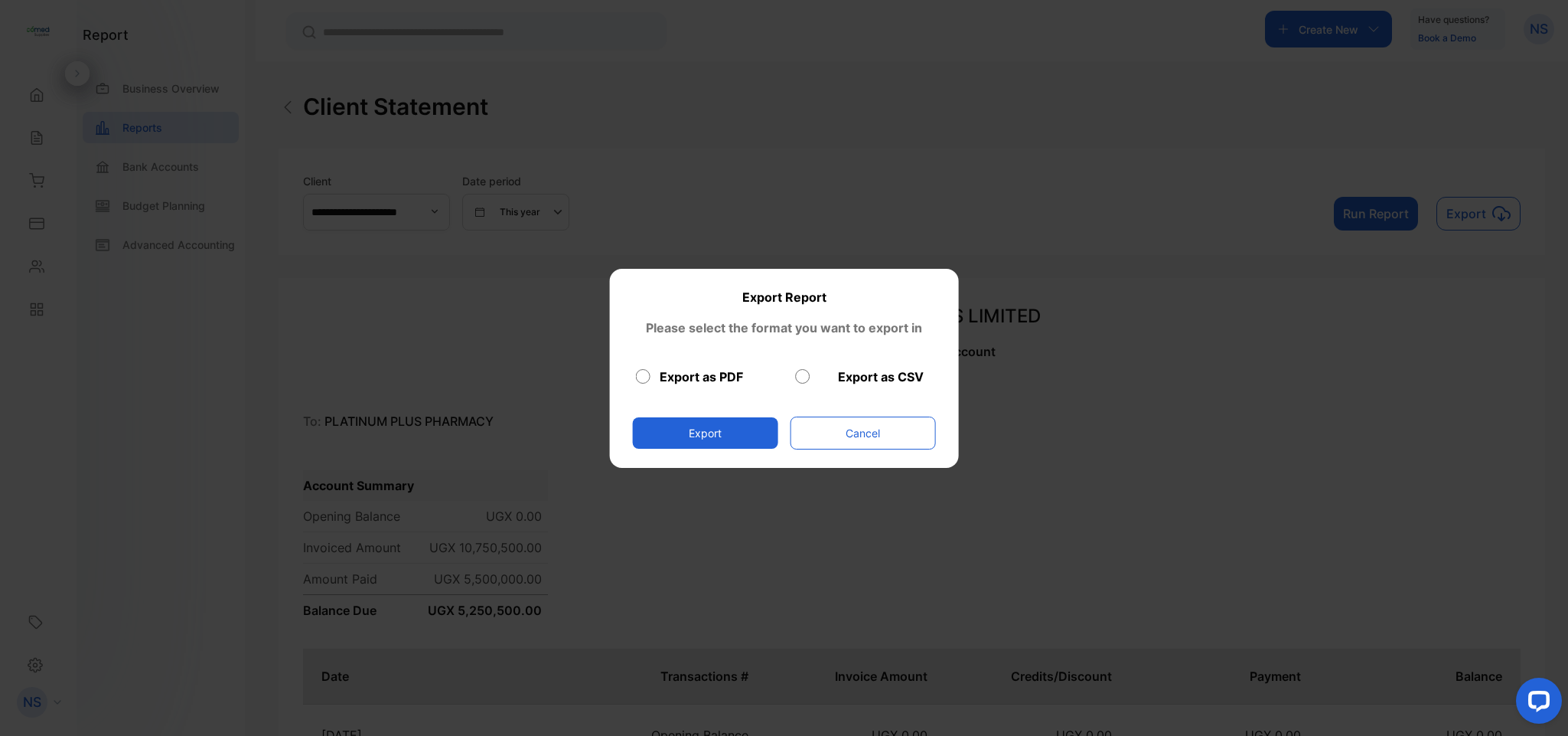
click at [726, 427] on button "Export" at bounding box center [705, 432] width 145 height 31
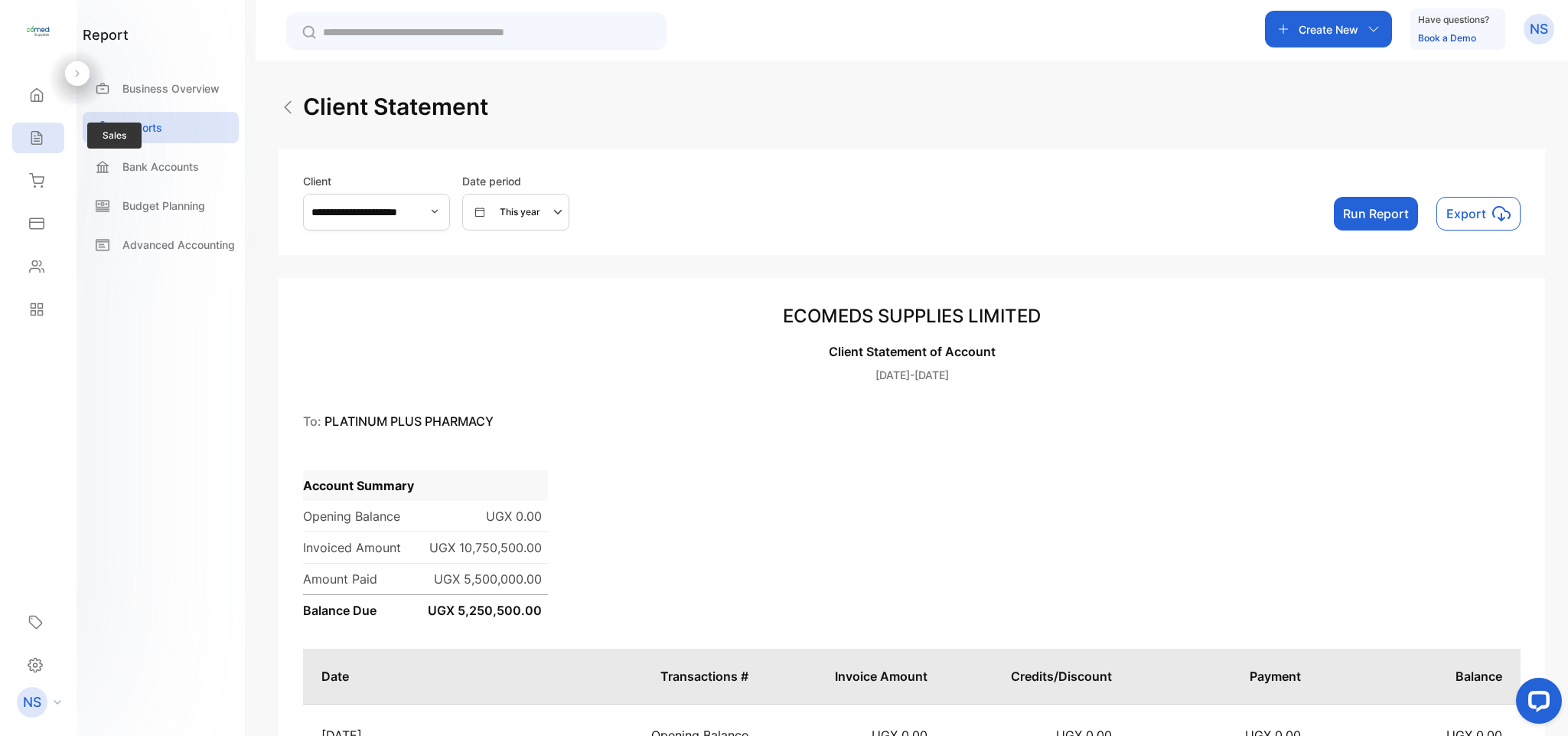
click at [46, 145] on div "Sales" at bounding box center [39, 138] width 52 height 31
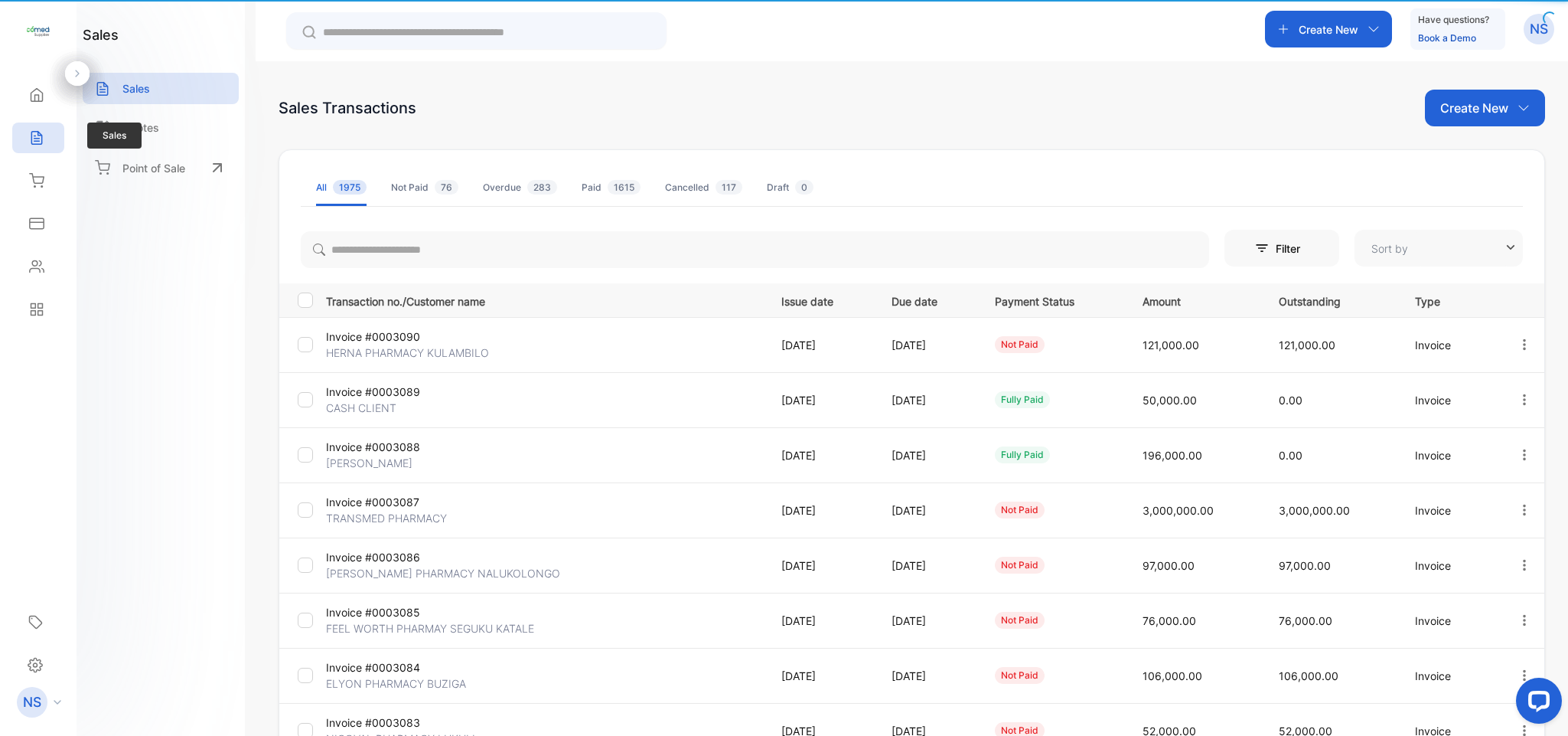
type input "**********"
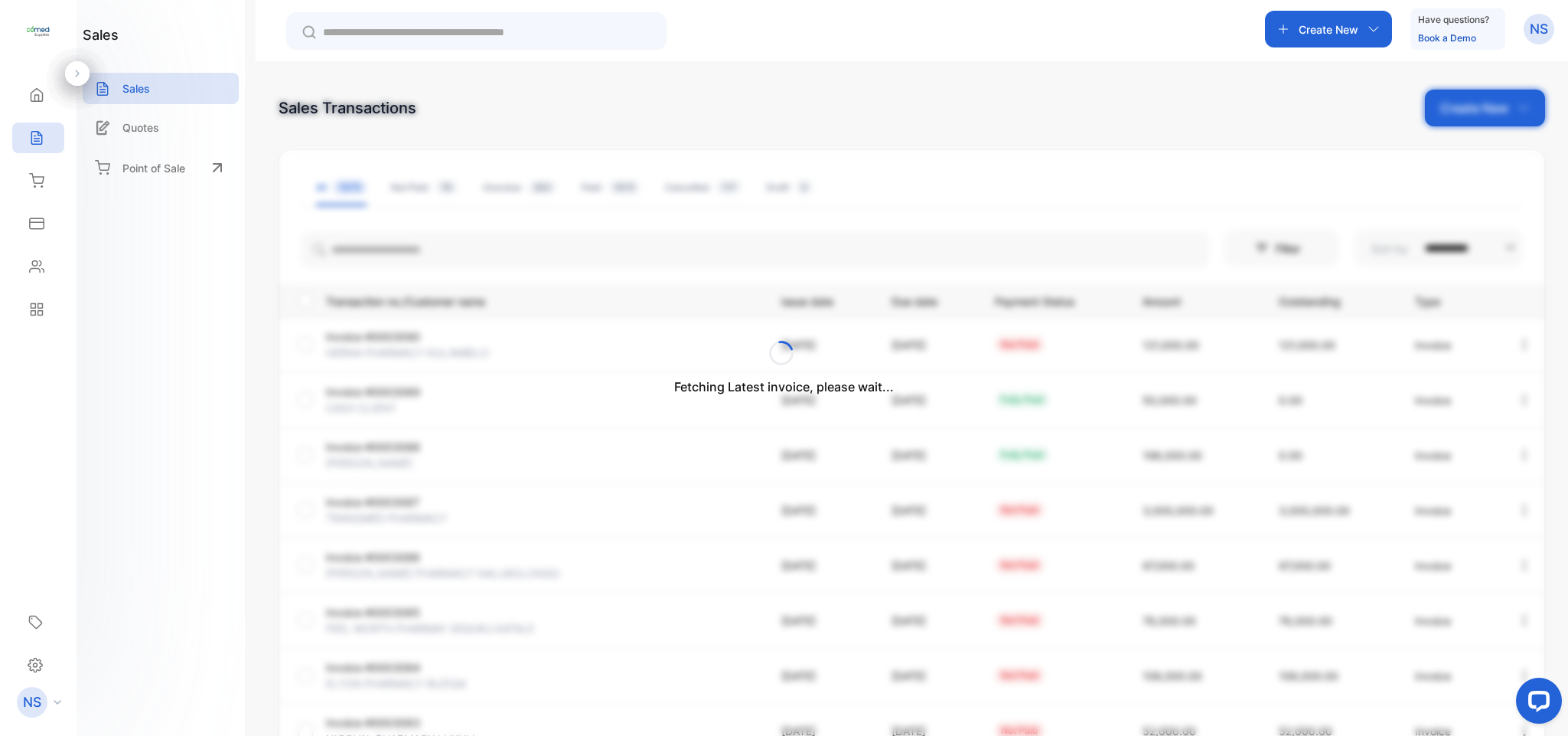
click at [374, 247] on div "Fetching Latest invoice, please wait..." at bounding box center [784, 368] width 1568 height 736
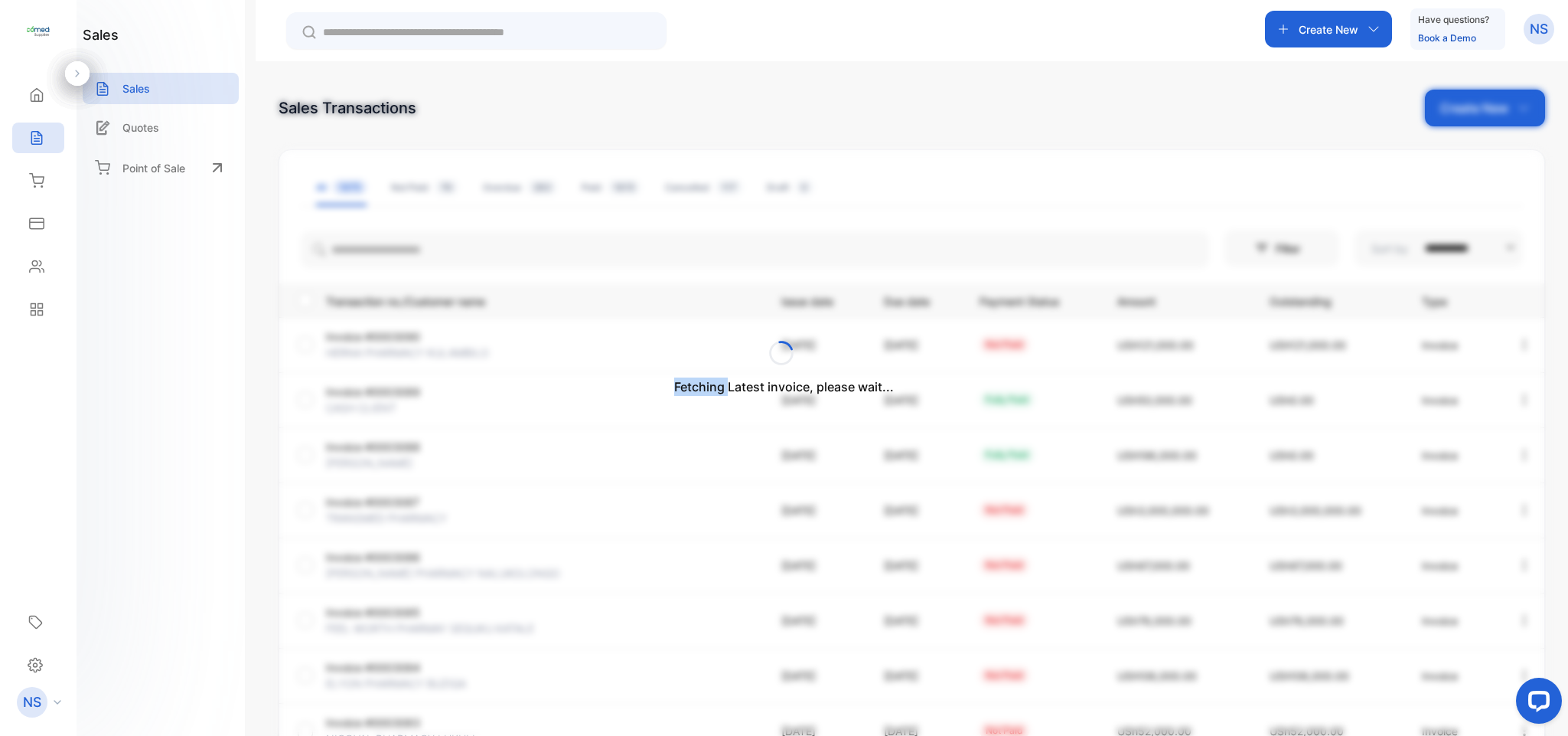
click at [373, 247] on div "Fetching Latest invoice, please wait..." at bounding box center [784, 368] width 1568 height 736
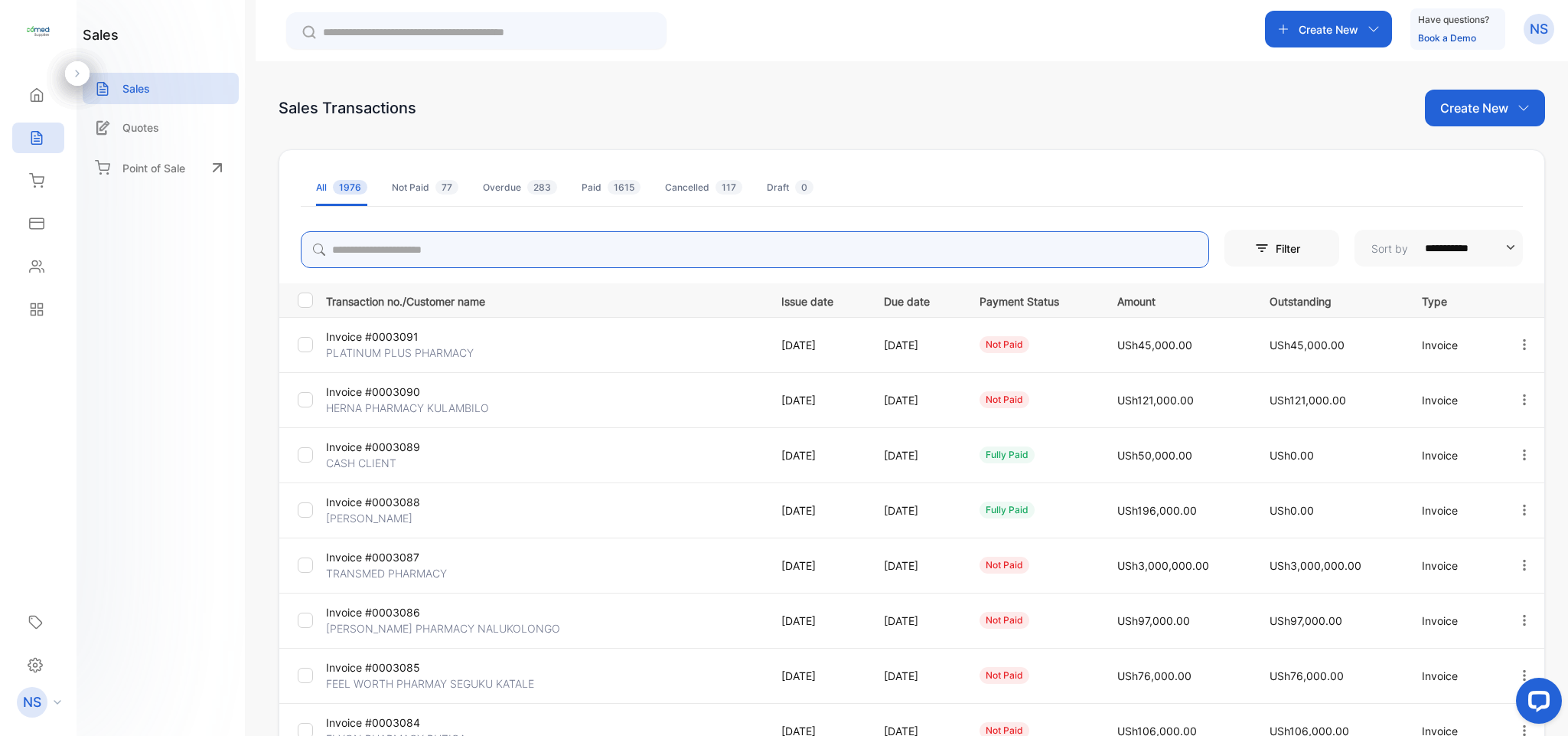
click at [373, 247] on input "search" at bounding box center [755, 250] width 909 height 37
type input "********"
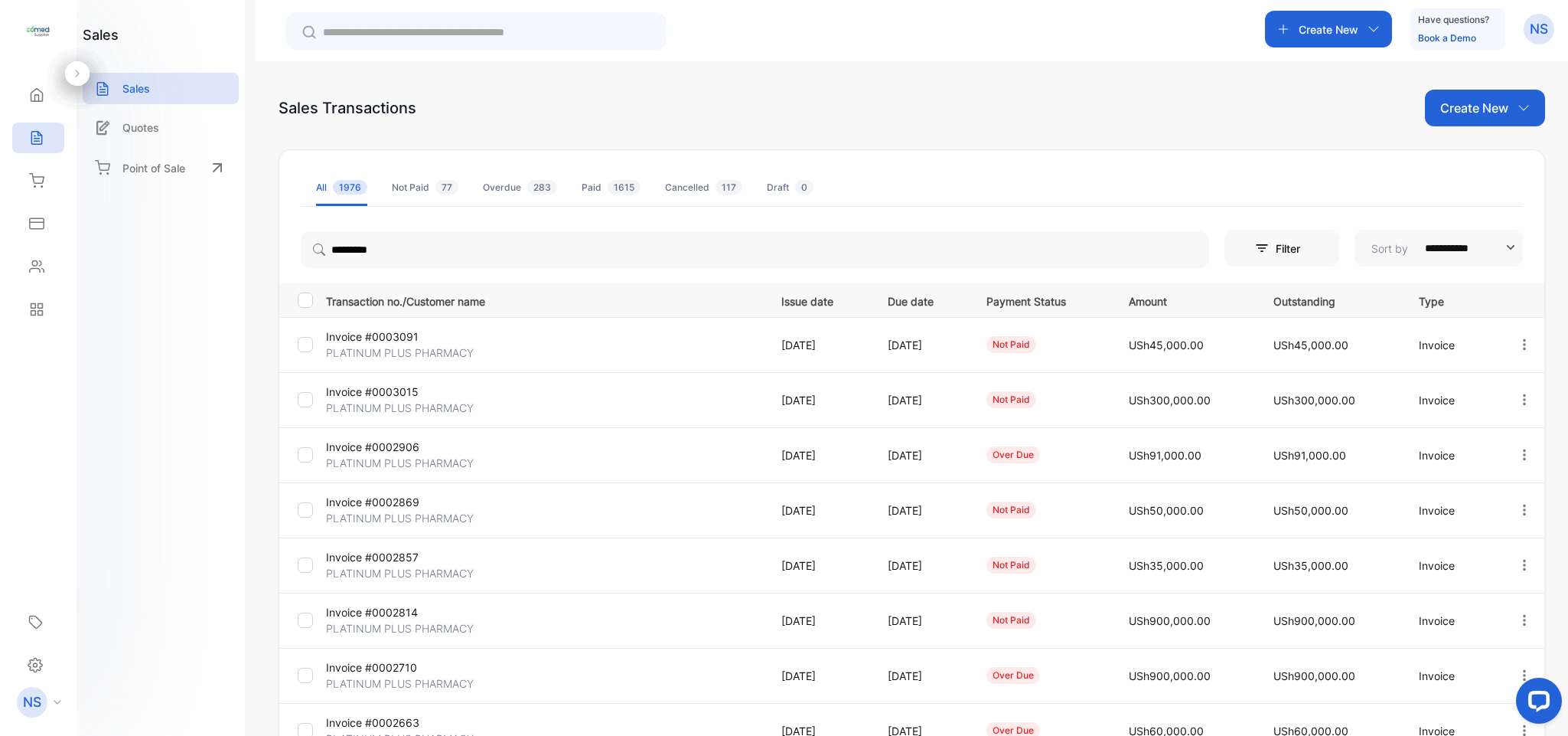
click at [402, 350] on p "PLATINUM PLUS PHARMACY" at bounding box center [399, 352] width 148 height 16
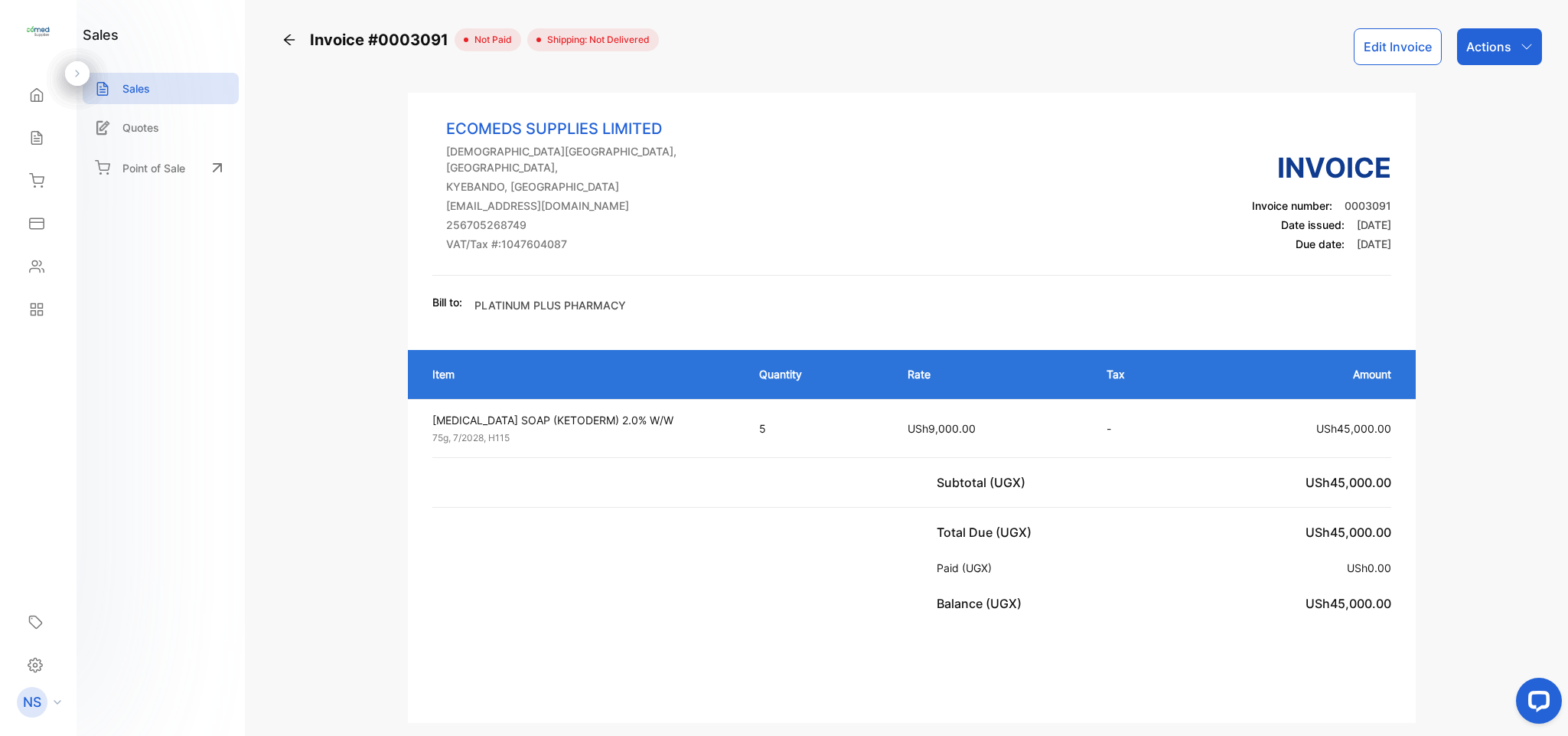
click at [1505, 44] on p "Actions" at bounding box center [1489, 46] width 45 height 18
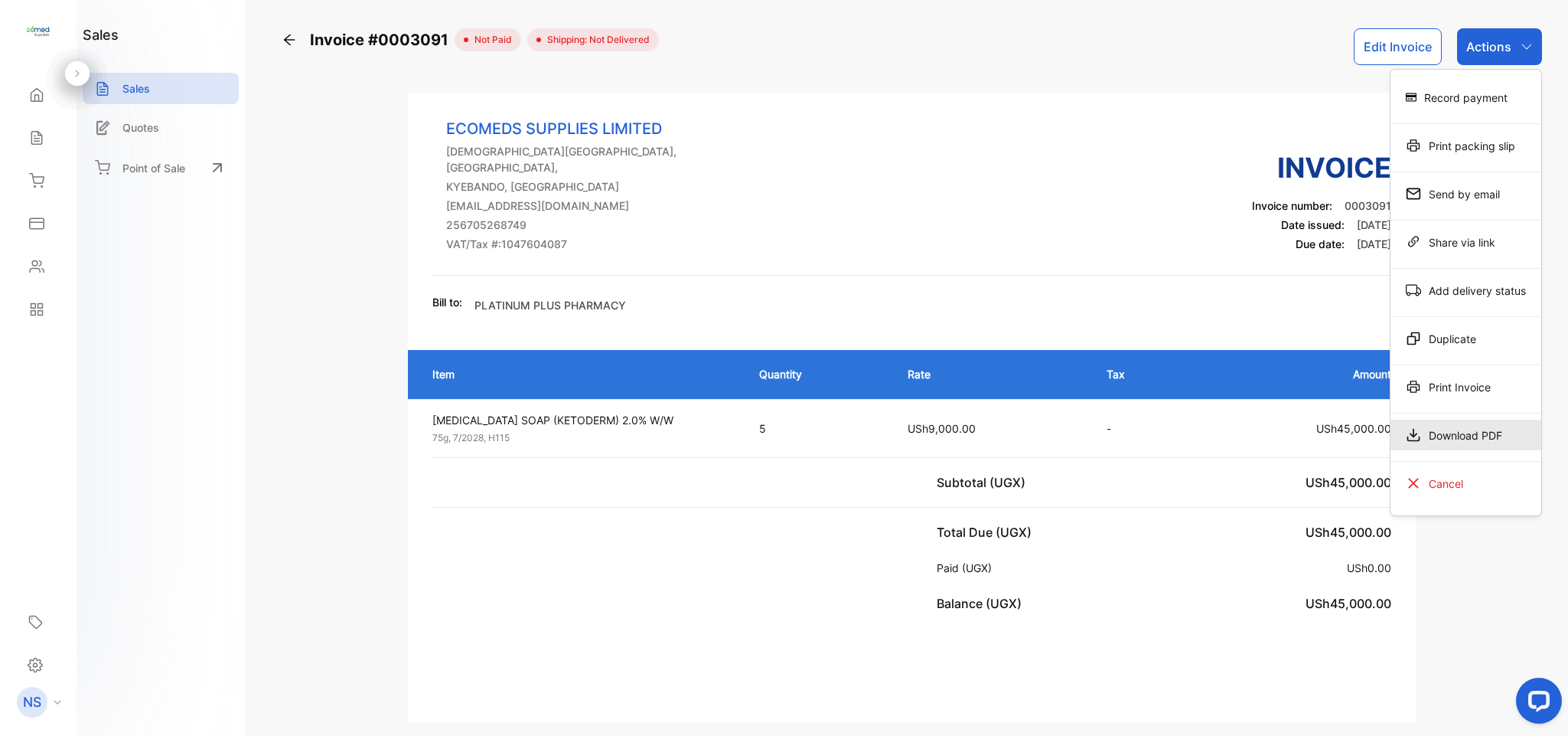
click at [1449, 434] on div "Download PDF" at bounding box center [1466, 435] width 151 height 31
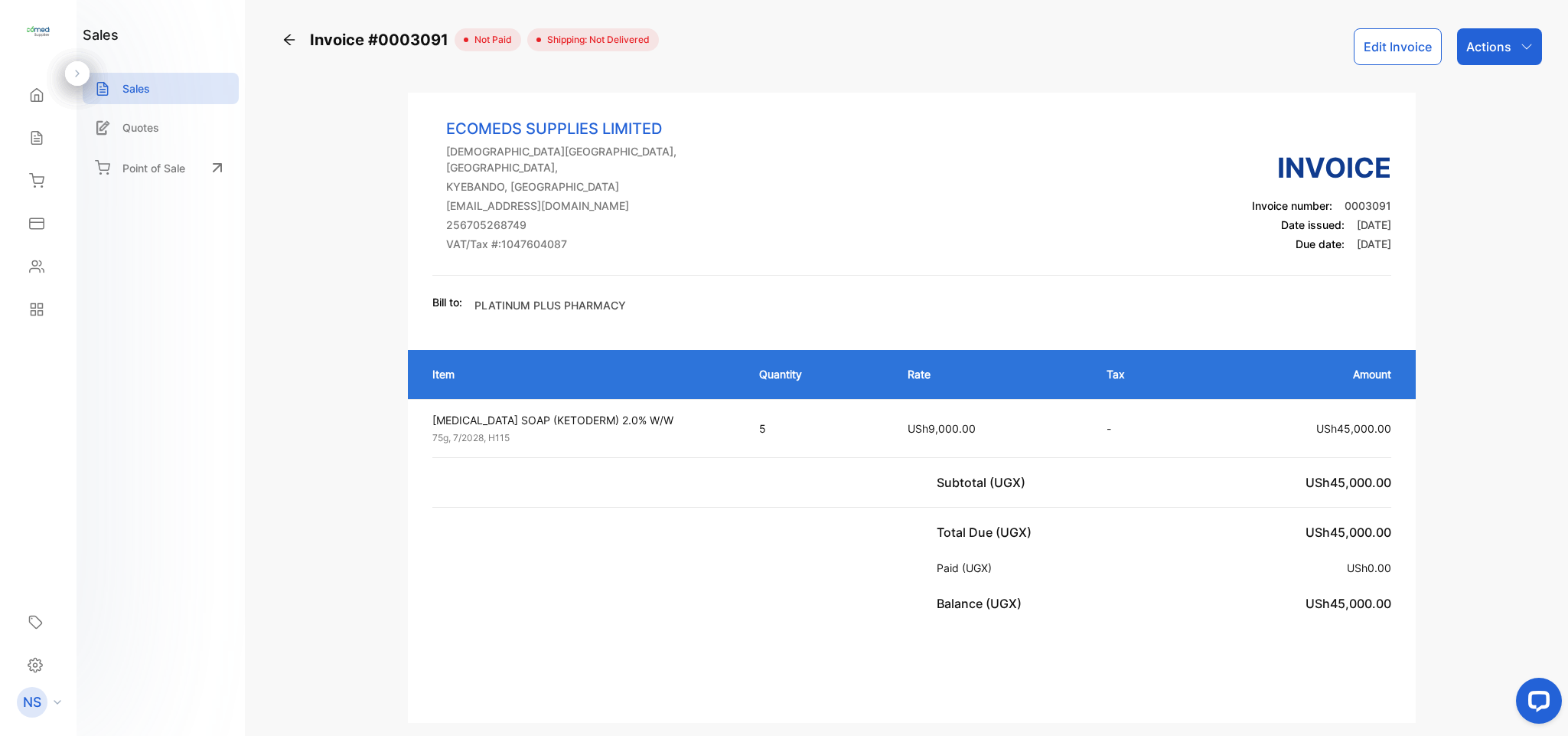
drag, startPoint x: 1120, startPoint y: 419, endPoint x: 1127, endPoint y: 411, distance: 10.6
click at [1479, 51] on p "Actions" at bounding box center [1489, 46] width 45 height 18
click at [1406, 398] on div "Print Invoice" at bounding box center [1466, 387] width 151 height 31
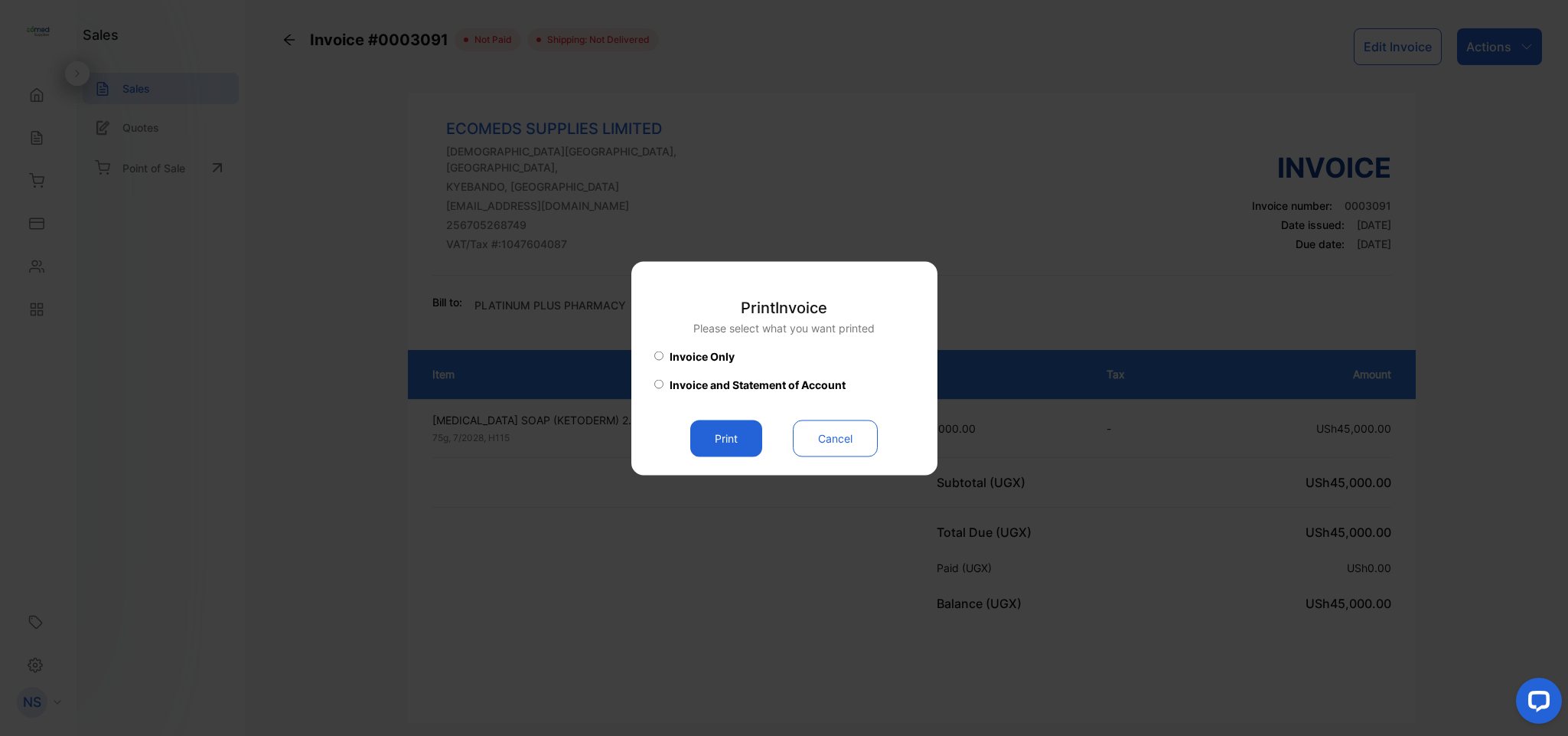
click at [708, 446] on button "Print" at bounding box center [726, 438] width 72 height 37
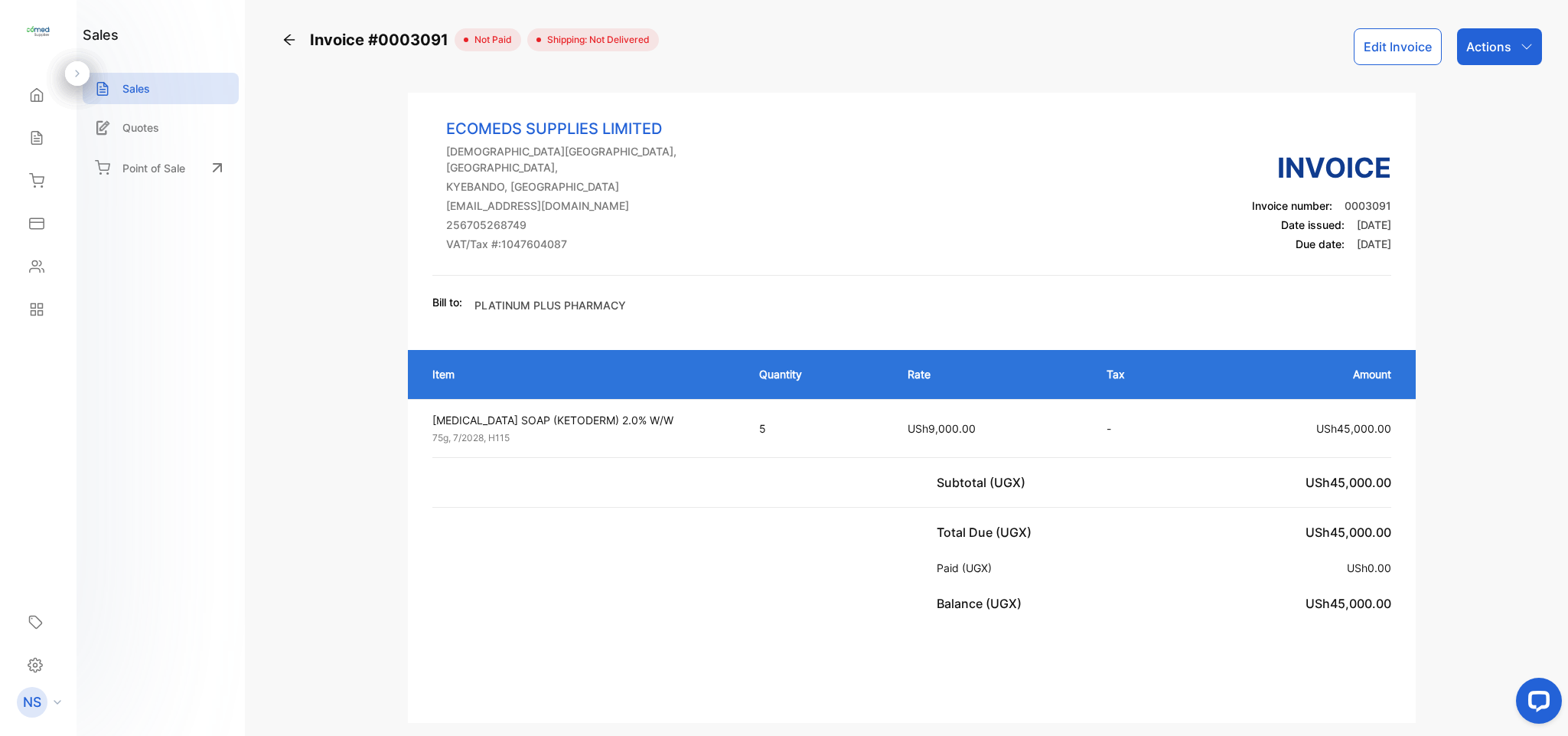
click at [32, 147] on div "Sales" at bounding box center [39, 138] width 52 height 31
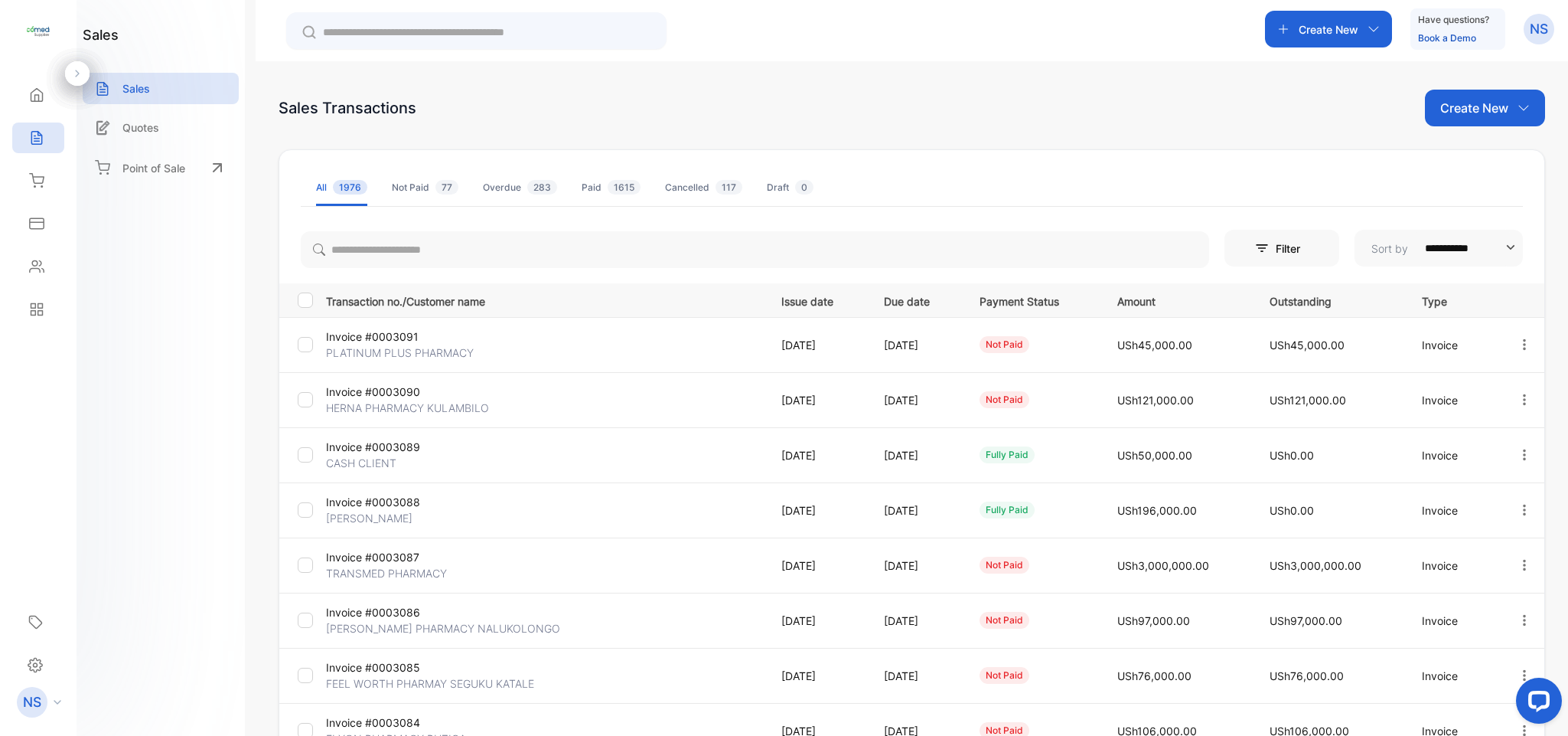
click at [46, 186] on div "Inventory" at bounding box center [39, 181] width 52 height 31
click at [43, 235] on div "Expenses" at bounding box center [39, 223] width 52 height 31
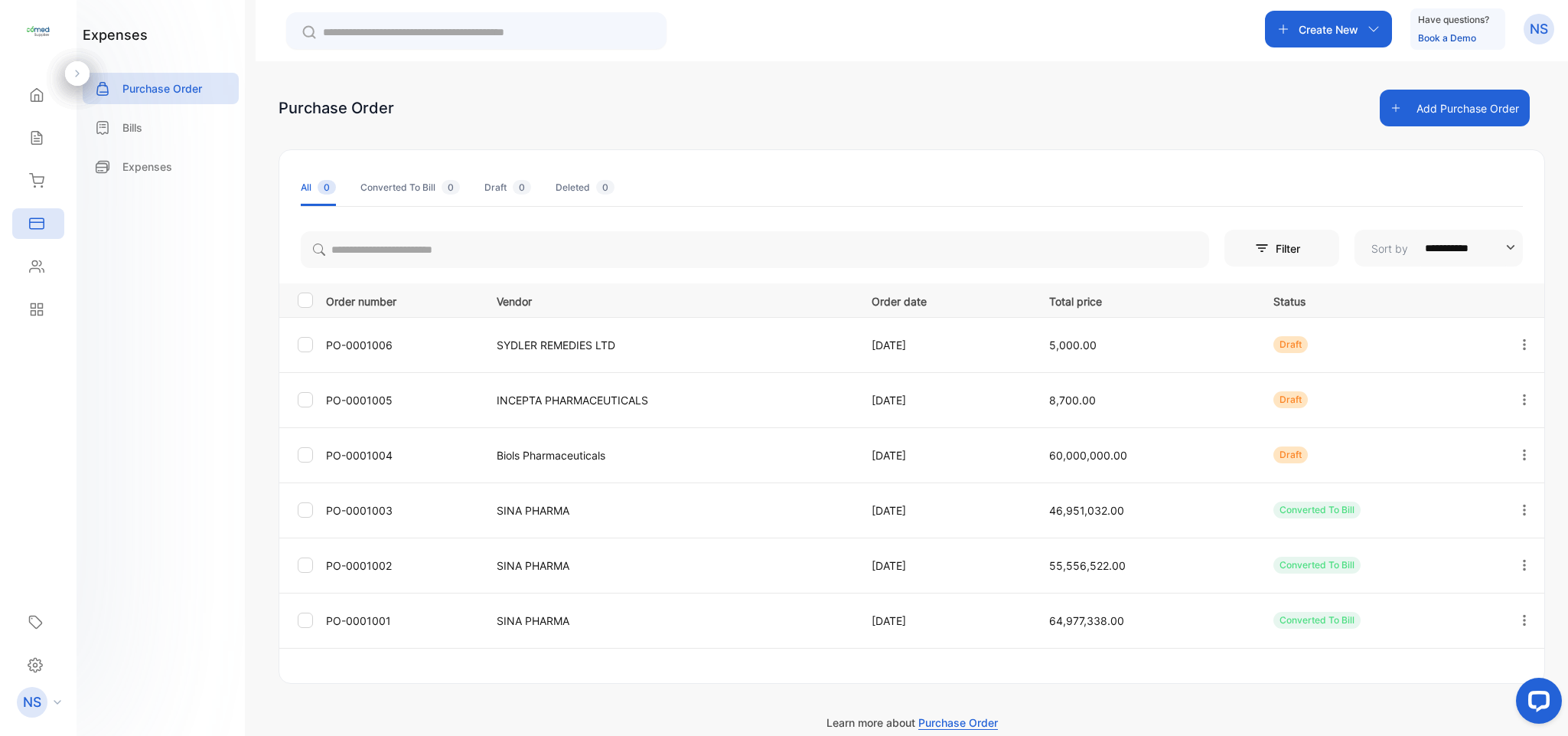
click at [44, 301] on div "Reports" at bounding box center [39, 309] width 52 height 31
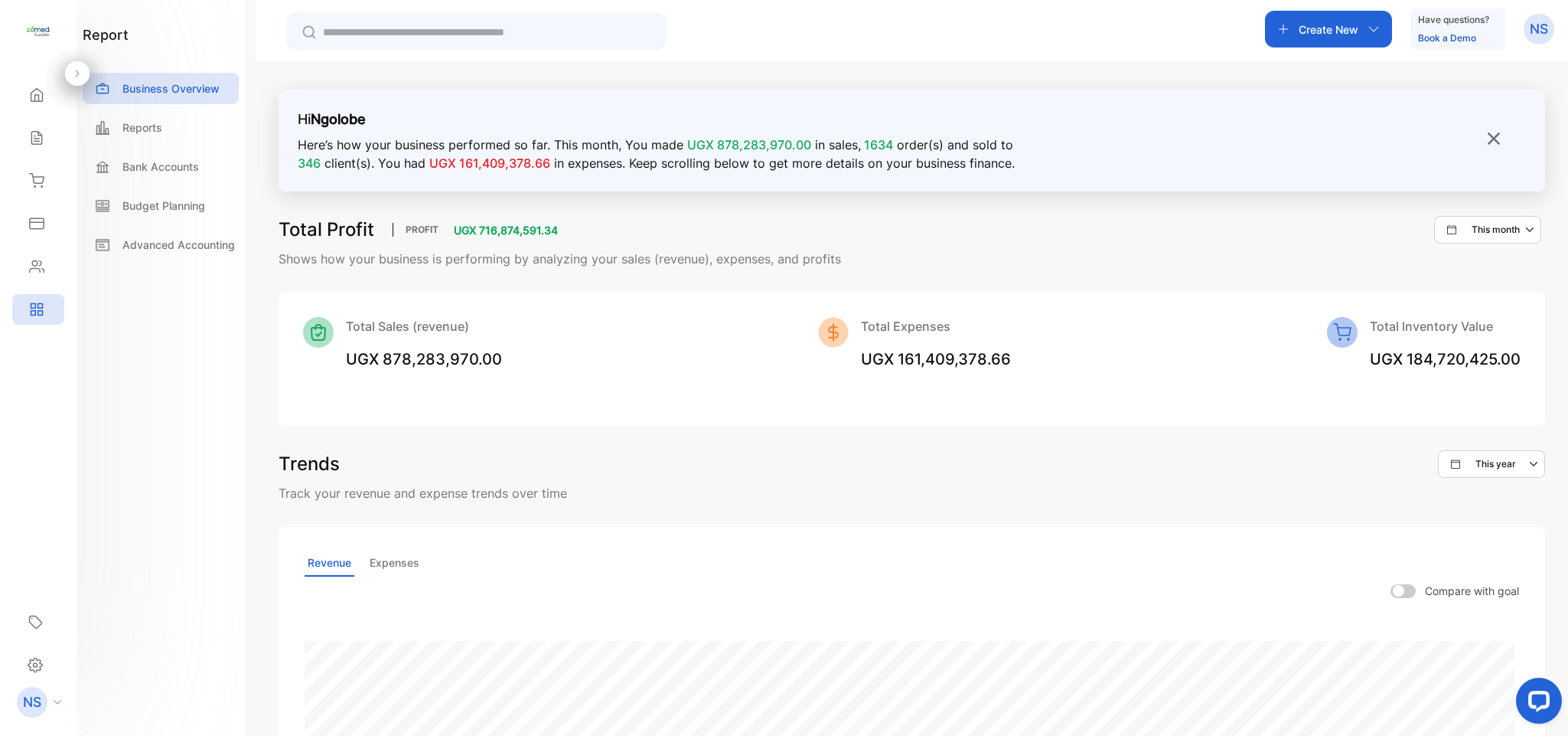
click at [48, 255] on div "Contacts" at bounding box center [39, 267] width 52 height 31
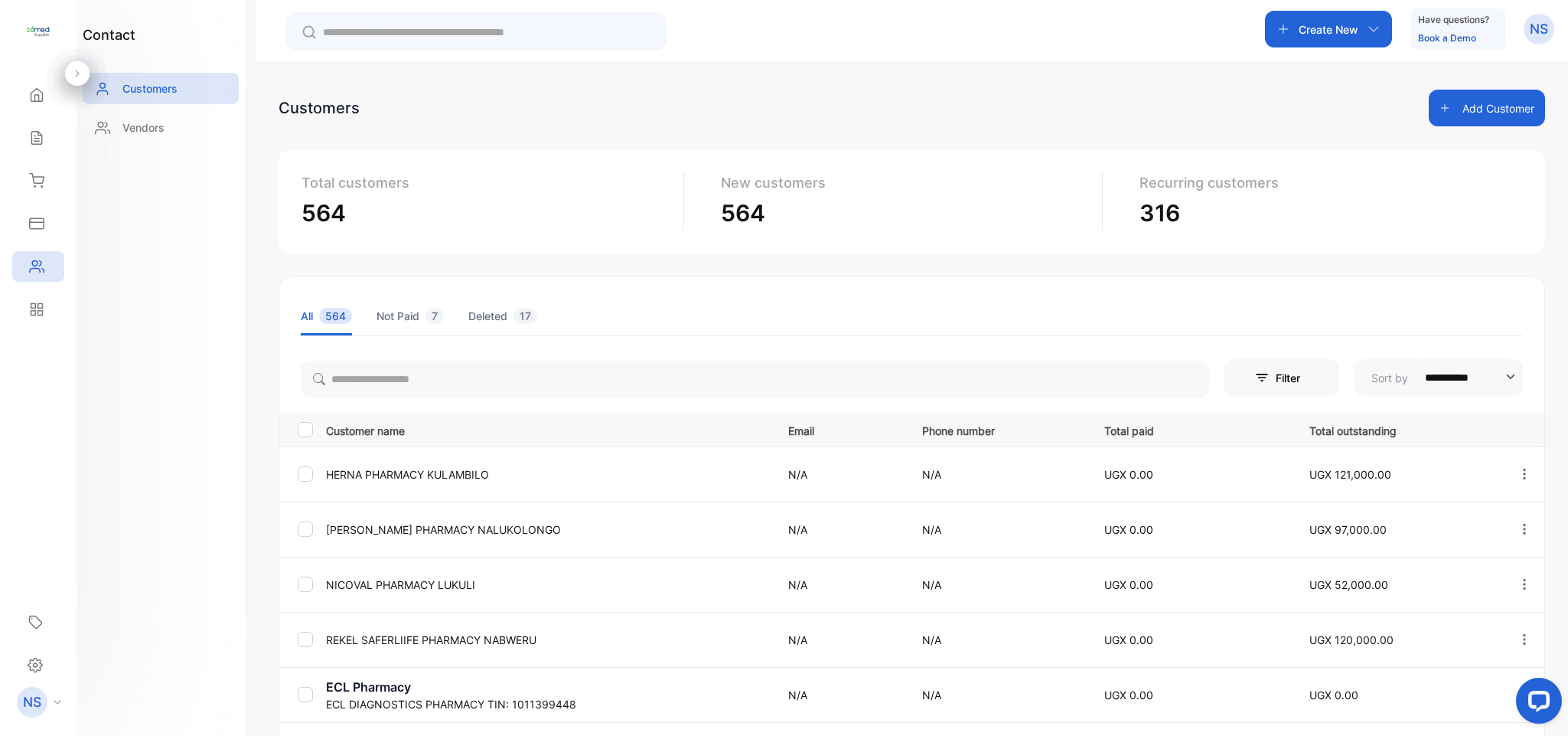
click at [1524, 471] on icon "button" at bounding box center [1524, 473] width 3 height 11
click at [32, 315] on icon at bounding box center [33, 312] width 5 height 5
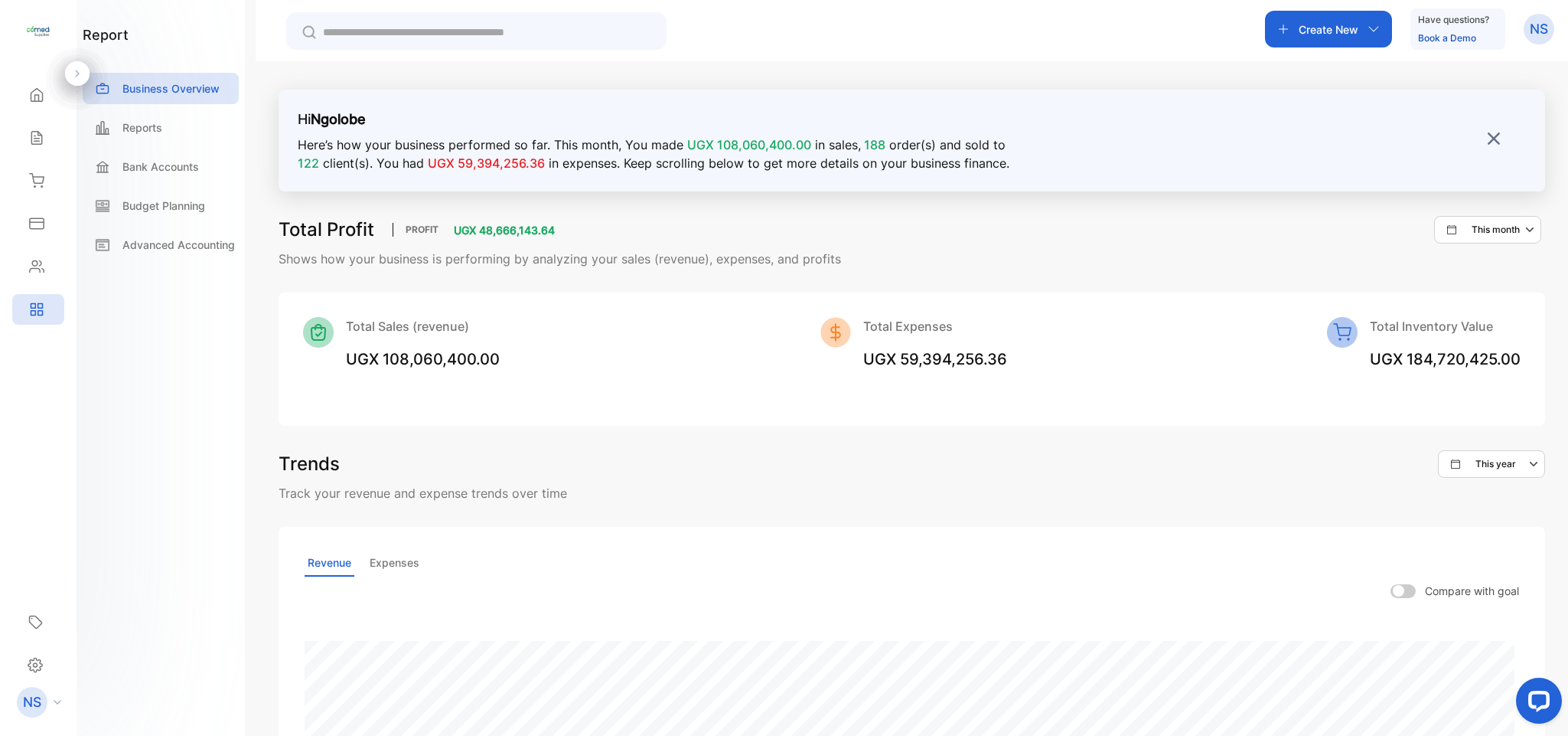
click at [31, 276] on div "Contacts" at bounding box center [39, 267] width 52 height 31
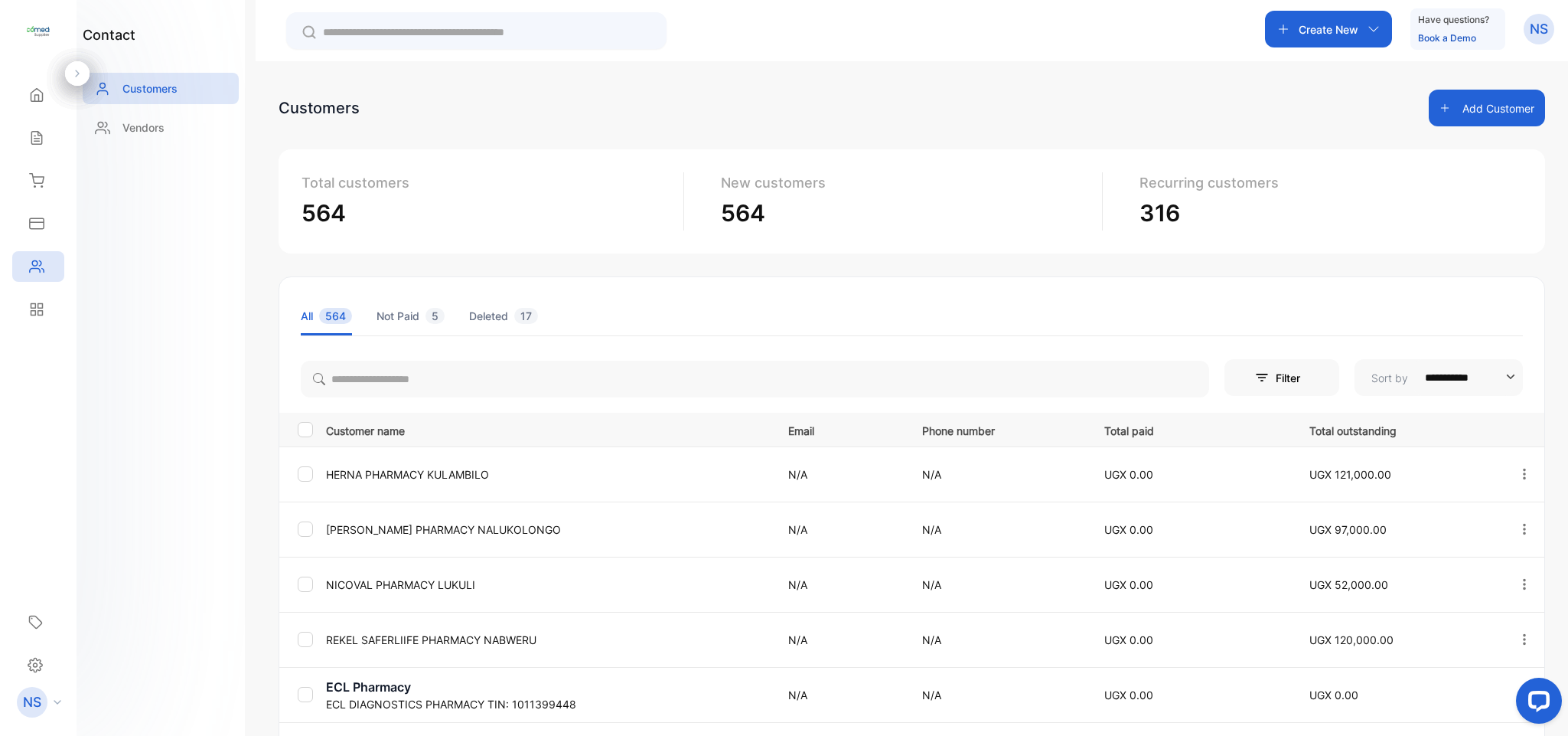
click at [40, 223] on icon at bounding box center [37, 223] width 15 height 15
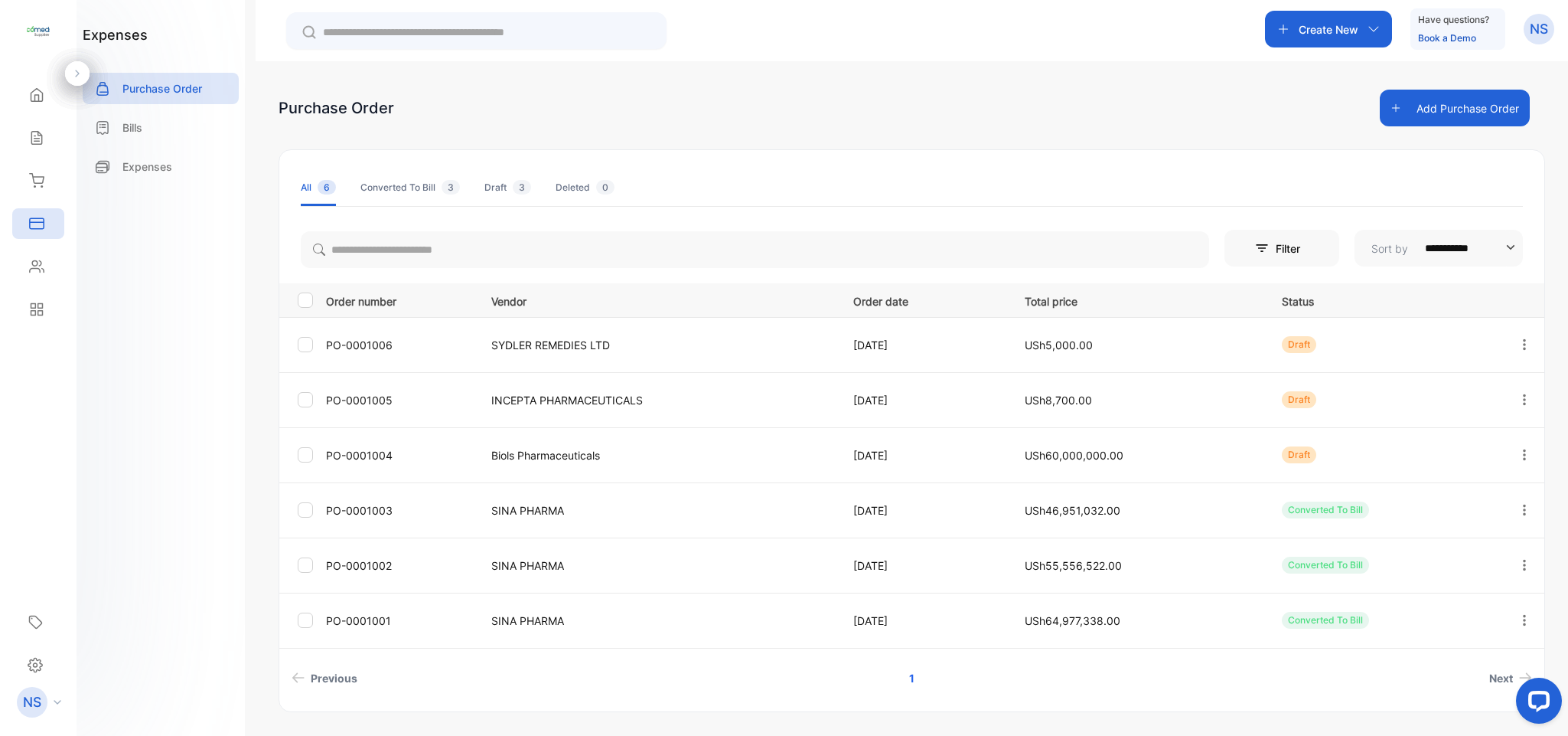
click at [44, 186] on icon at bounding box center [37, 181] width 15 height 15
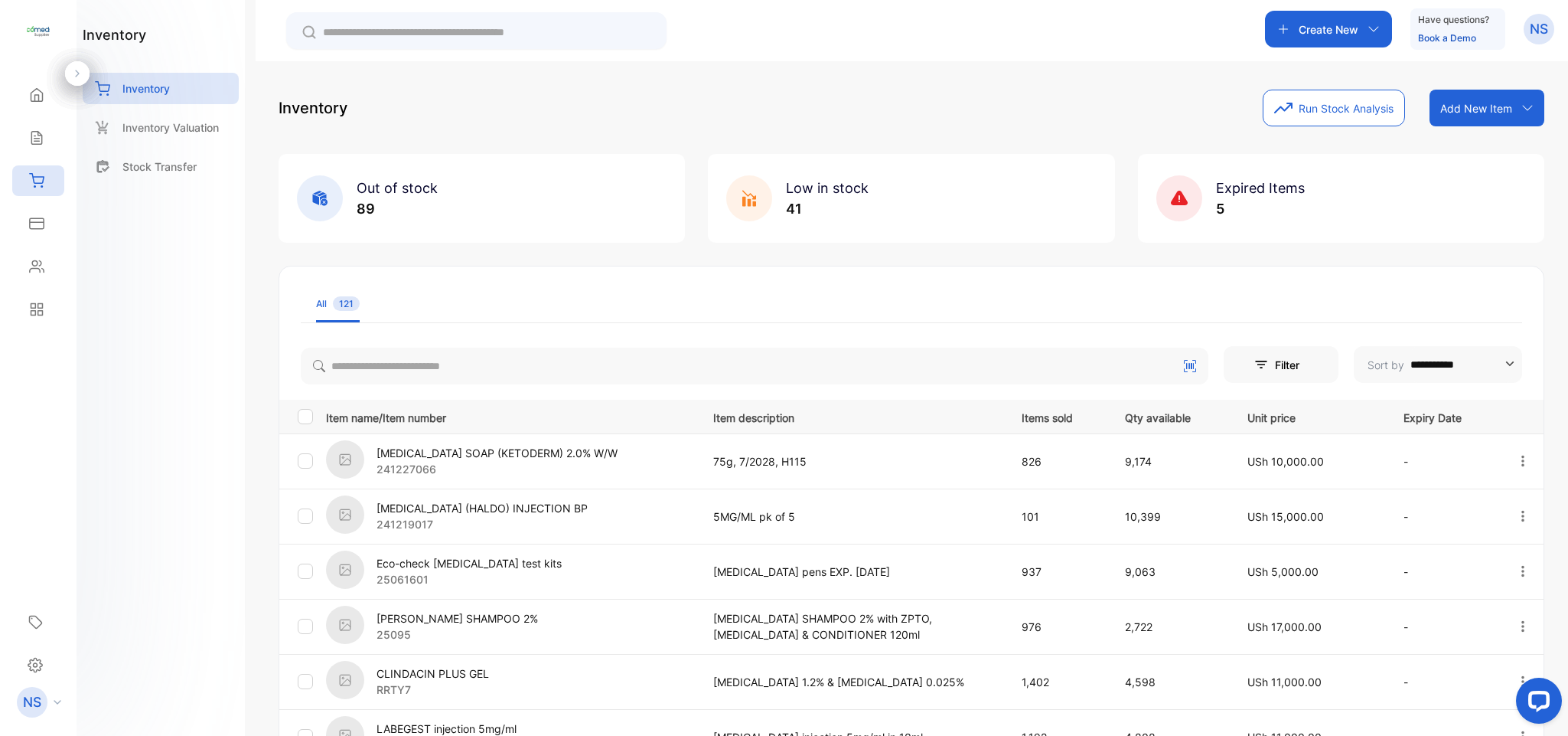
click at [51, 304] on div "Reports" at bounding box center [39, 309] width 52 height 31
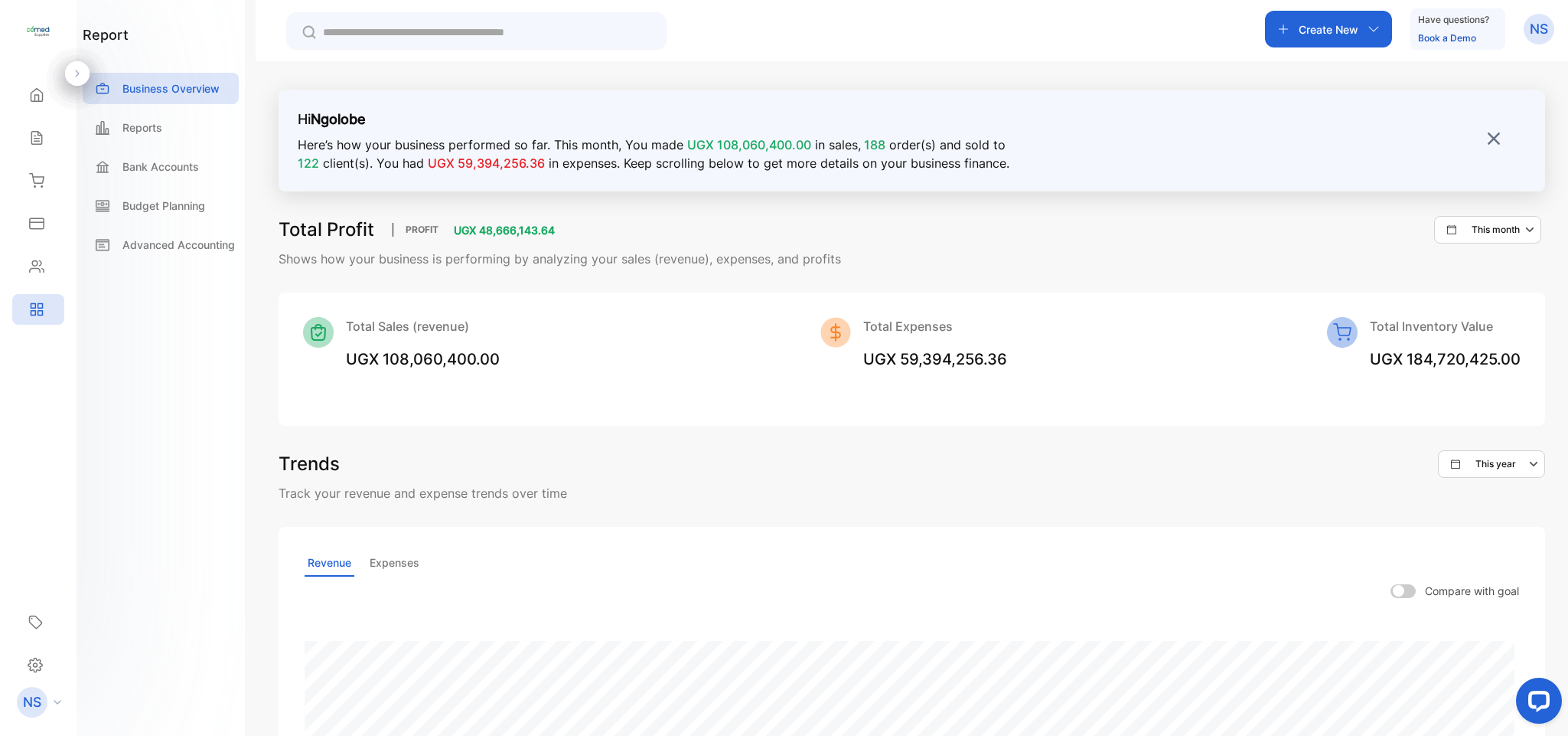
click at [160, 136] on div "Reports" at bounding box center [161, 128] width 157 height 31
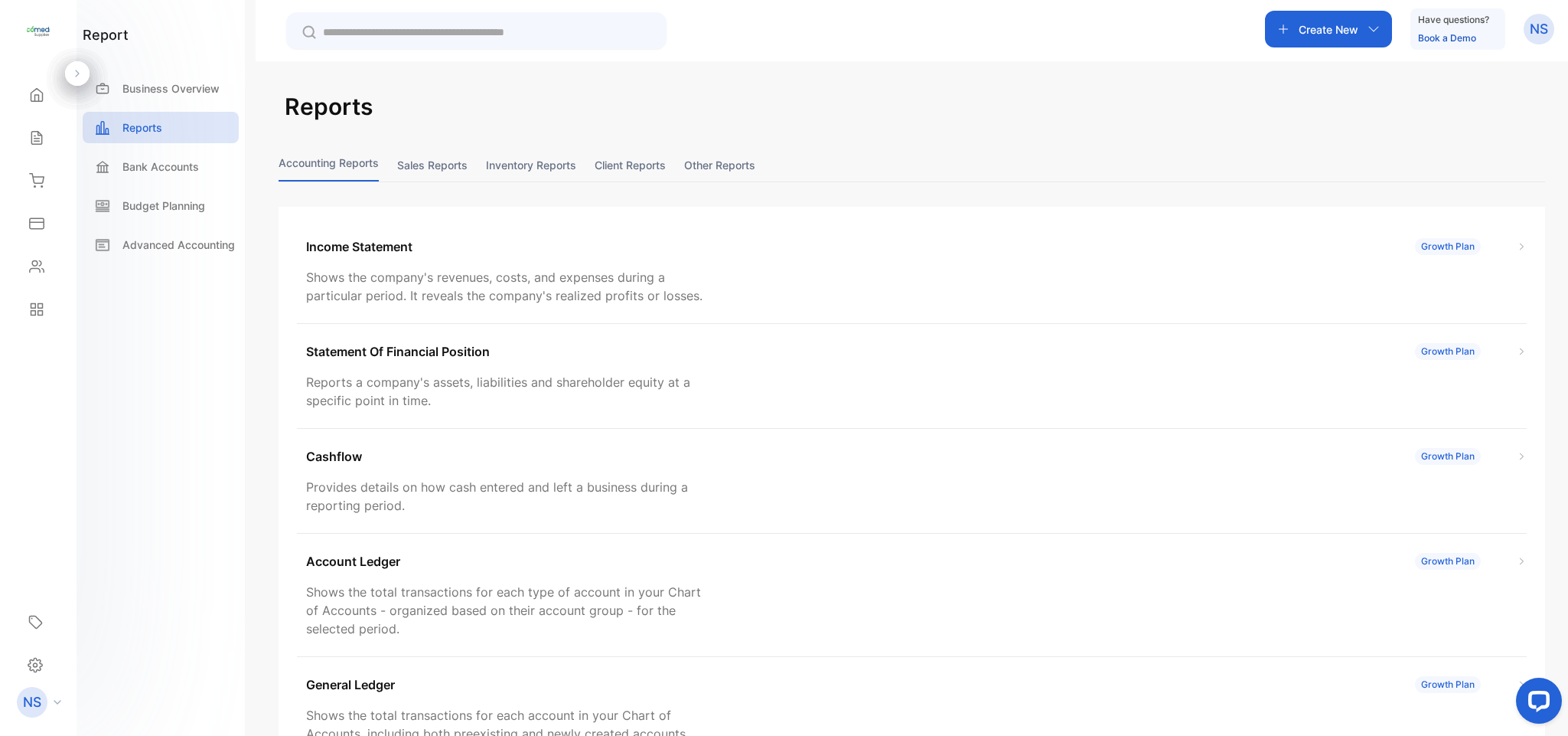
click at [436, 162] on button "Sales reports" at bounding box center [432, 165] width 71 height 33
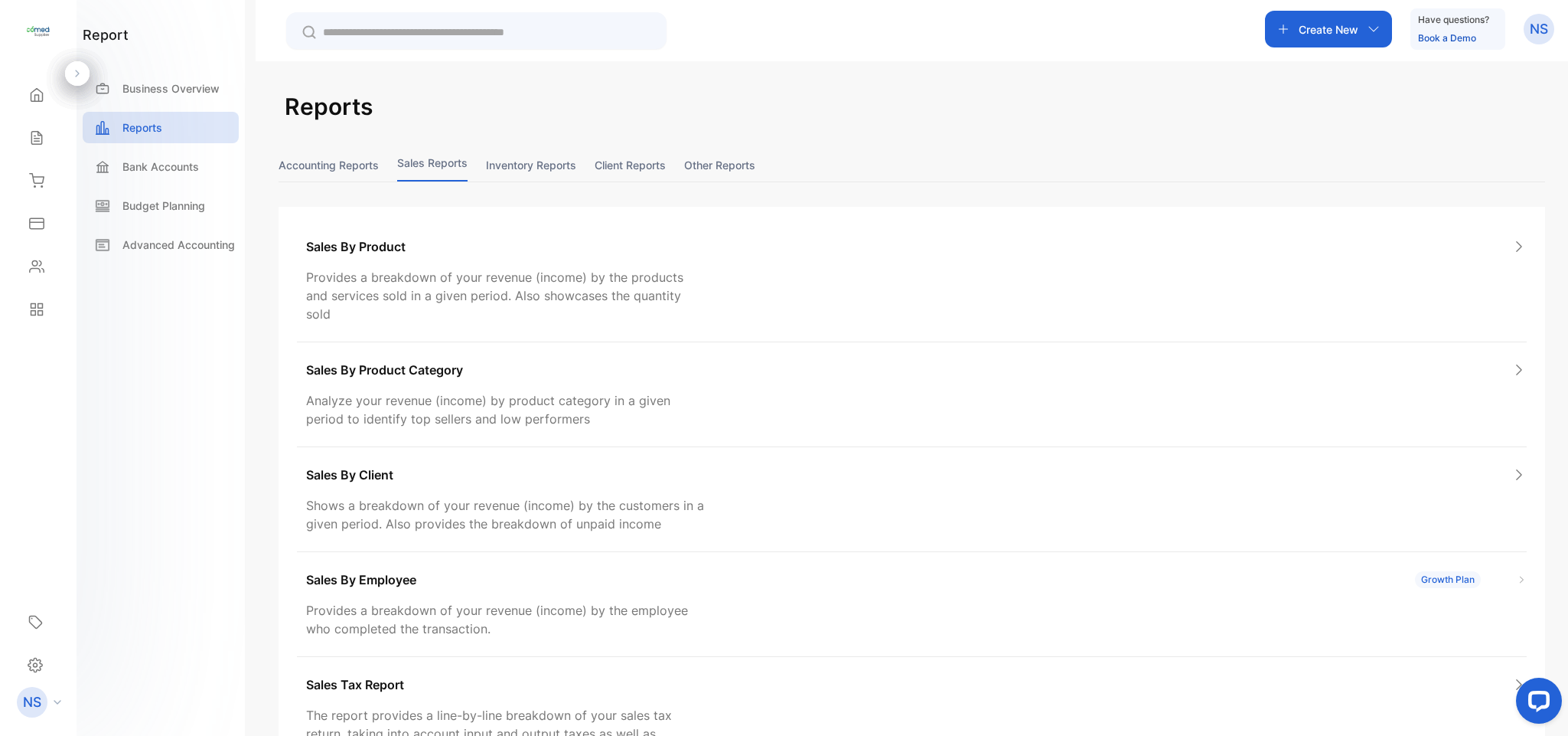
click at [498, 152] on div "Reports Accounting Reports Sales reports Inventory reports Client reports Other…" at bounding box center [912, 521] width 1266 height 863
click at [506, 157] on button "Inventory reports" at bounding box center [531, 165] width 90 height 33
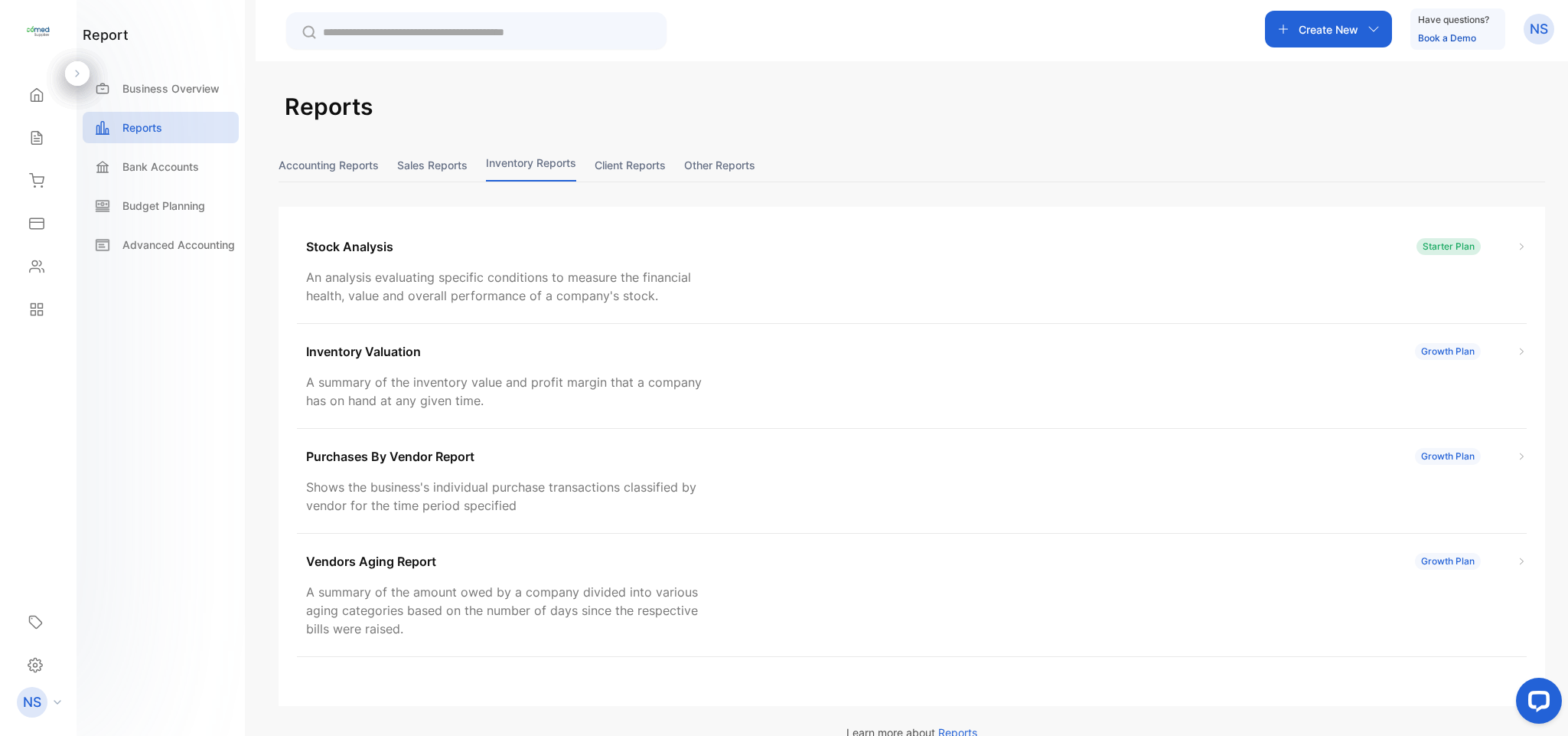
click at [641, 172] on button "Client reports" at bounding box center [630, 165] width 72 height 33
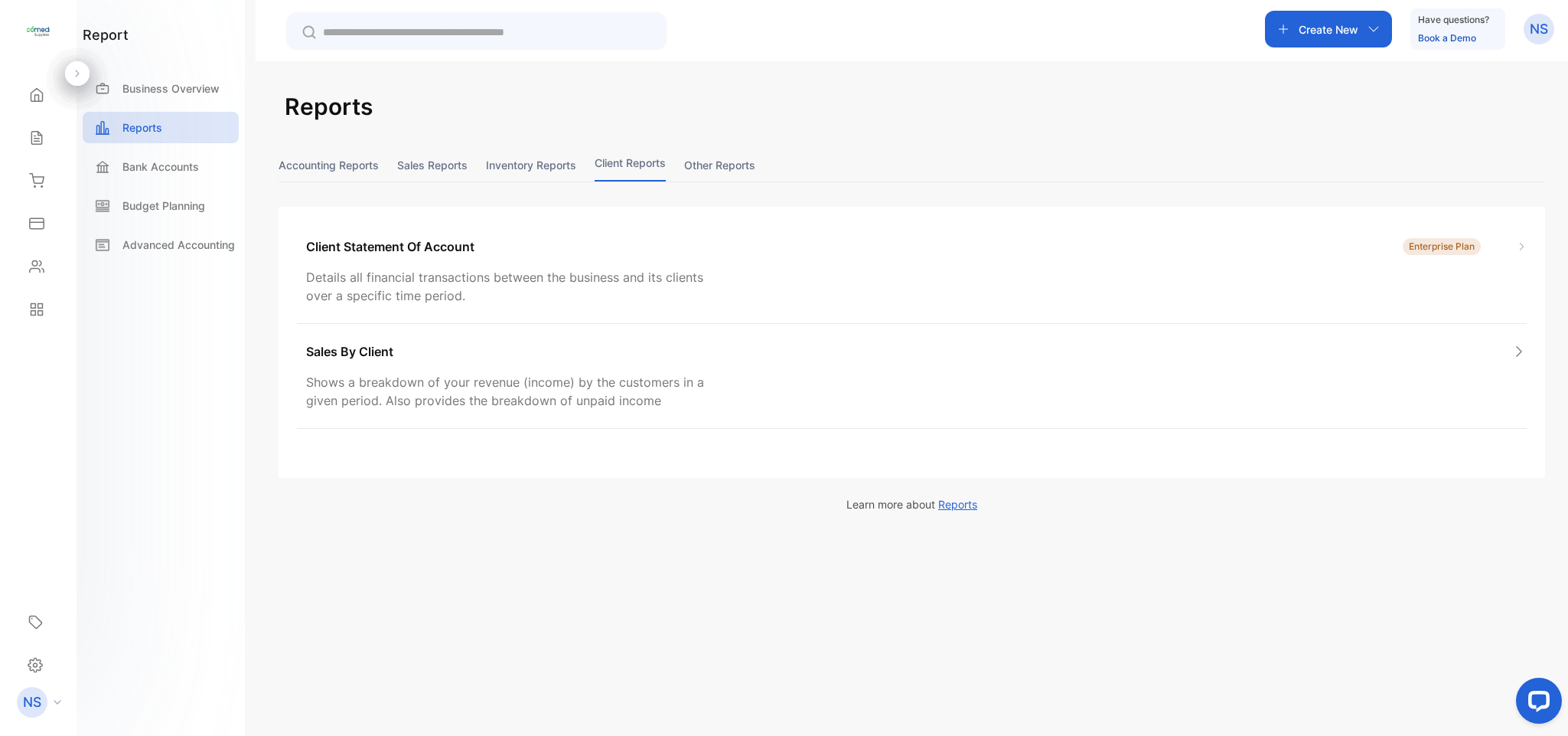
click at [698, 175] on button "Other reports" at bounding box center [720, 165] width 72 height 33
click at [501, 163] on button "Inventory reports" at bounding box center [531, 165] width 90 height 33
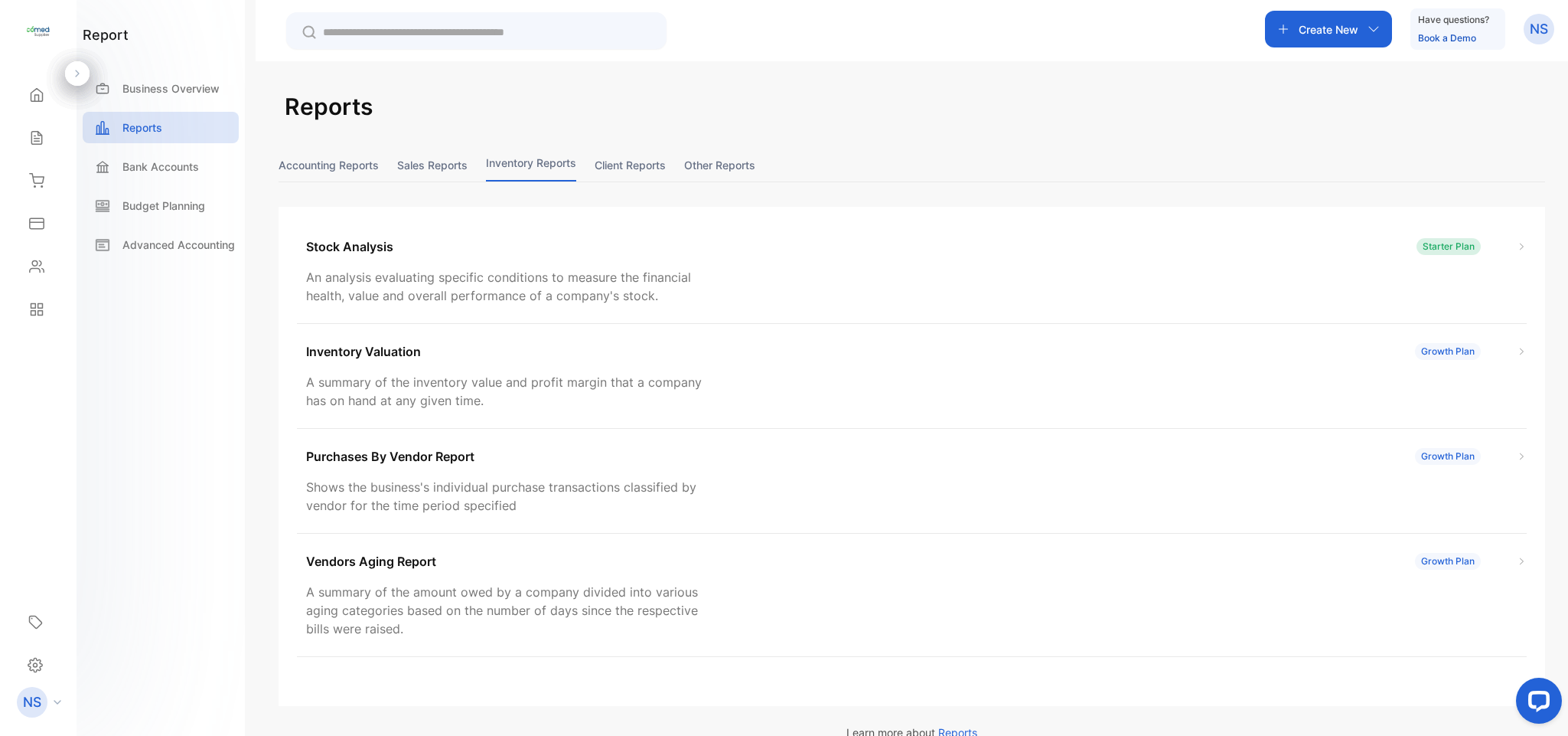
click at [441, 165] on button "Sales reports" at bounding box center [432, 165] width 71 height 33
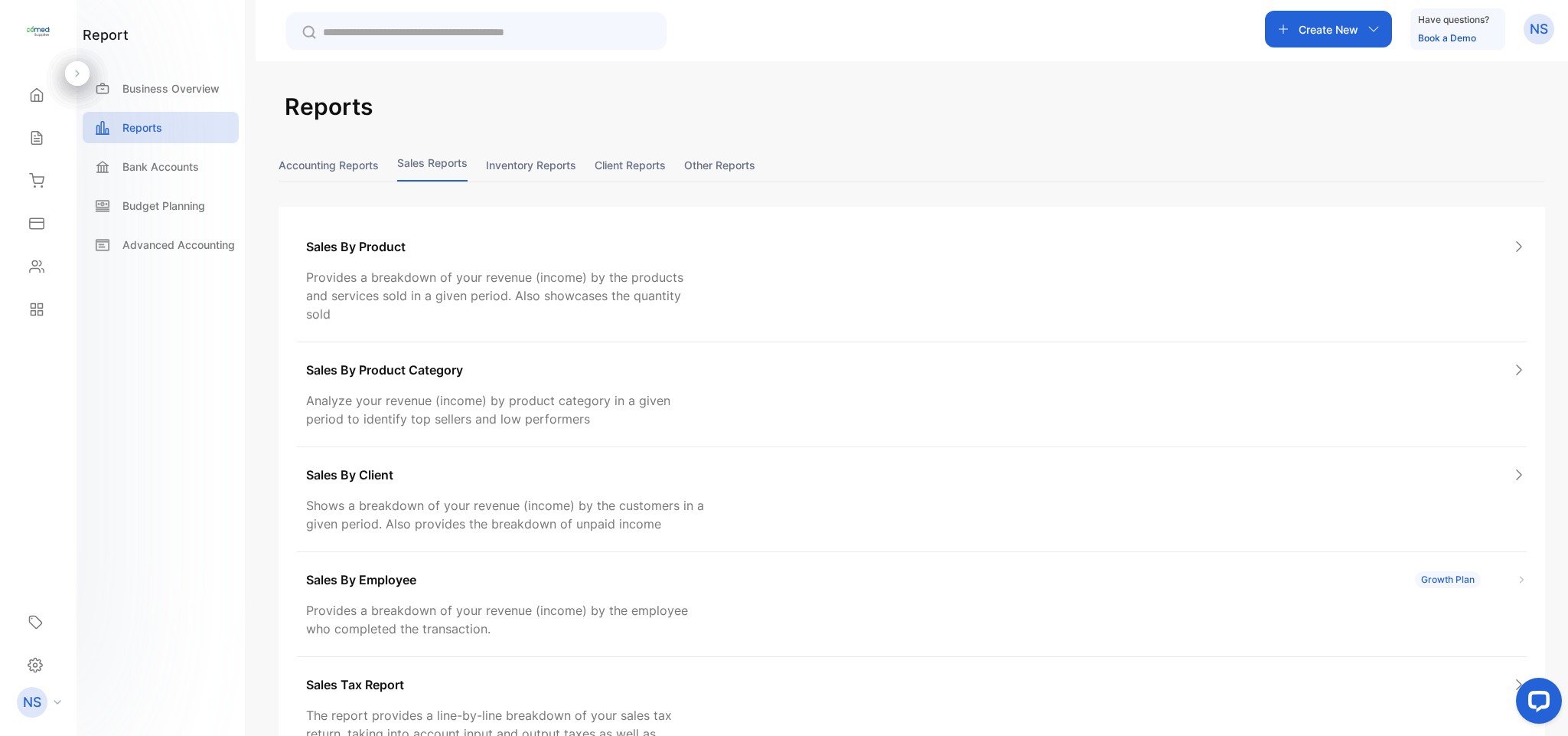
click at [502, 168] on button "Inventory reports" at bounding box center [531, 165] width 90 height 33
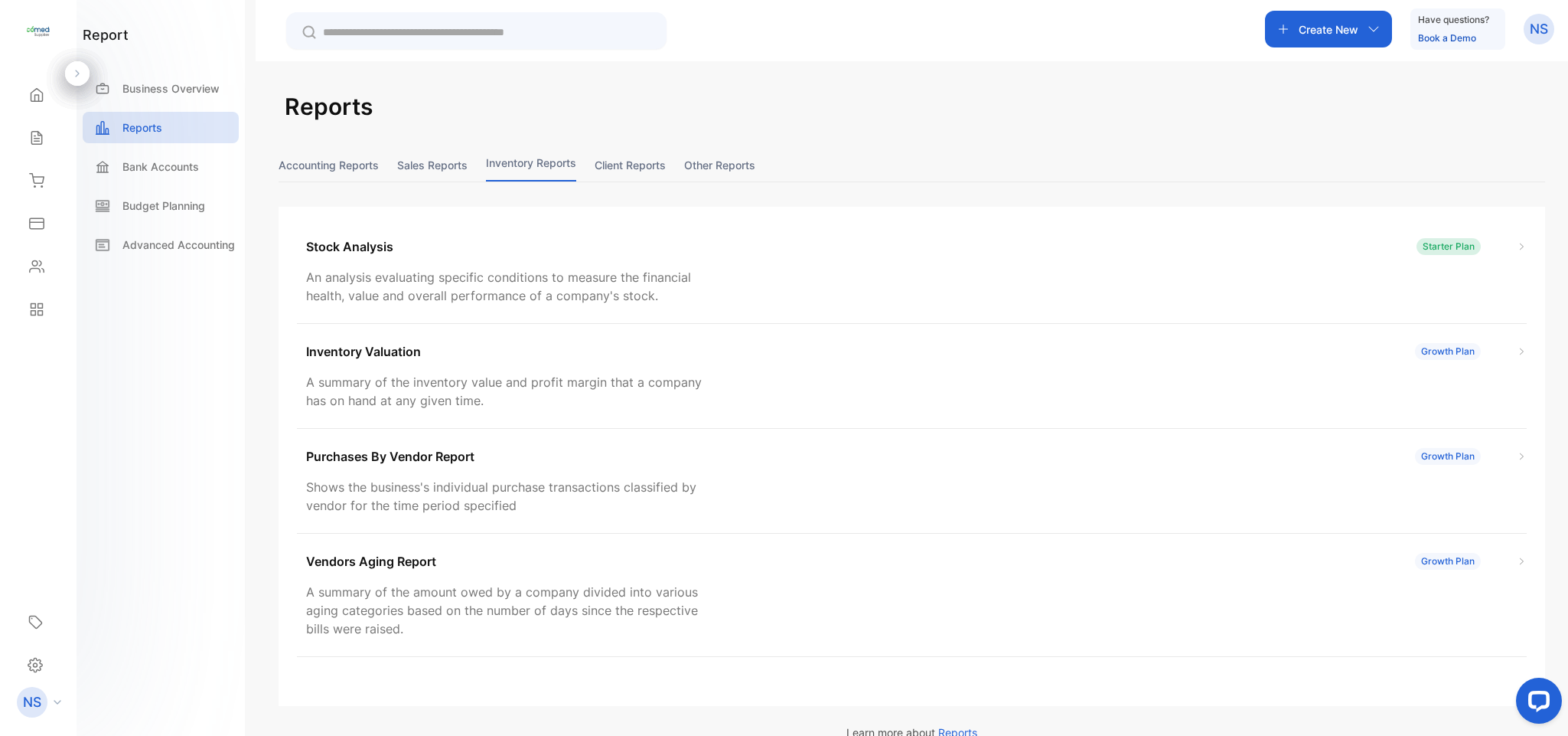
scroll to position [30, 0]
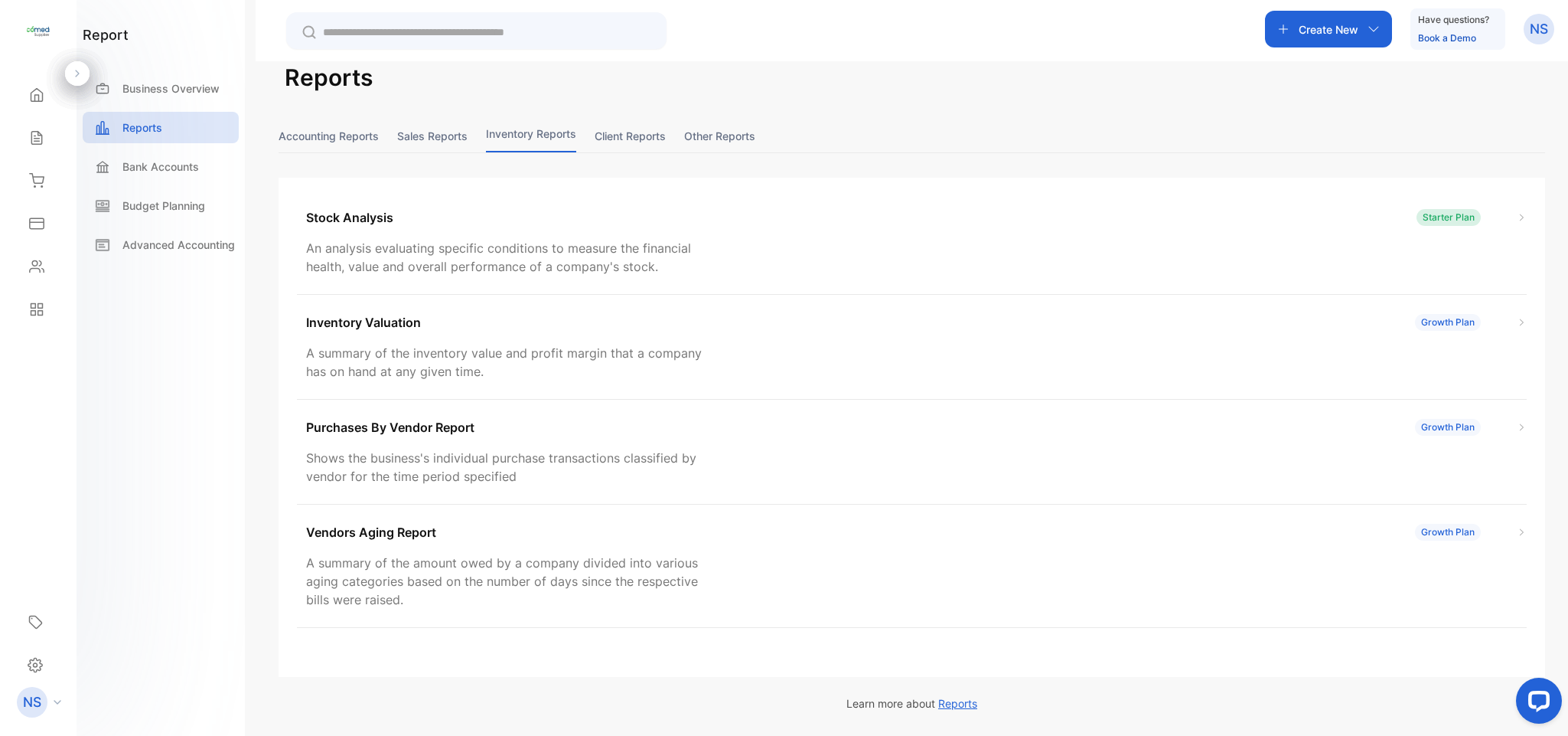
click at [594, 352] on p "A summary of the inventory value and profit margin that a company has on hand a…" at bounding box center [507, 362] width 401 height 37
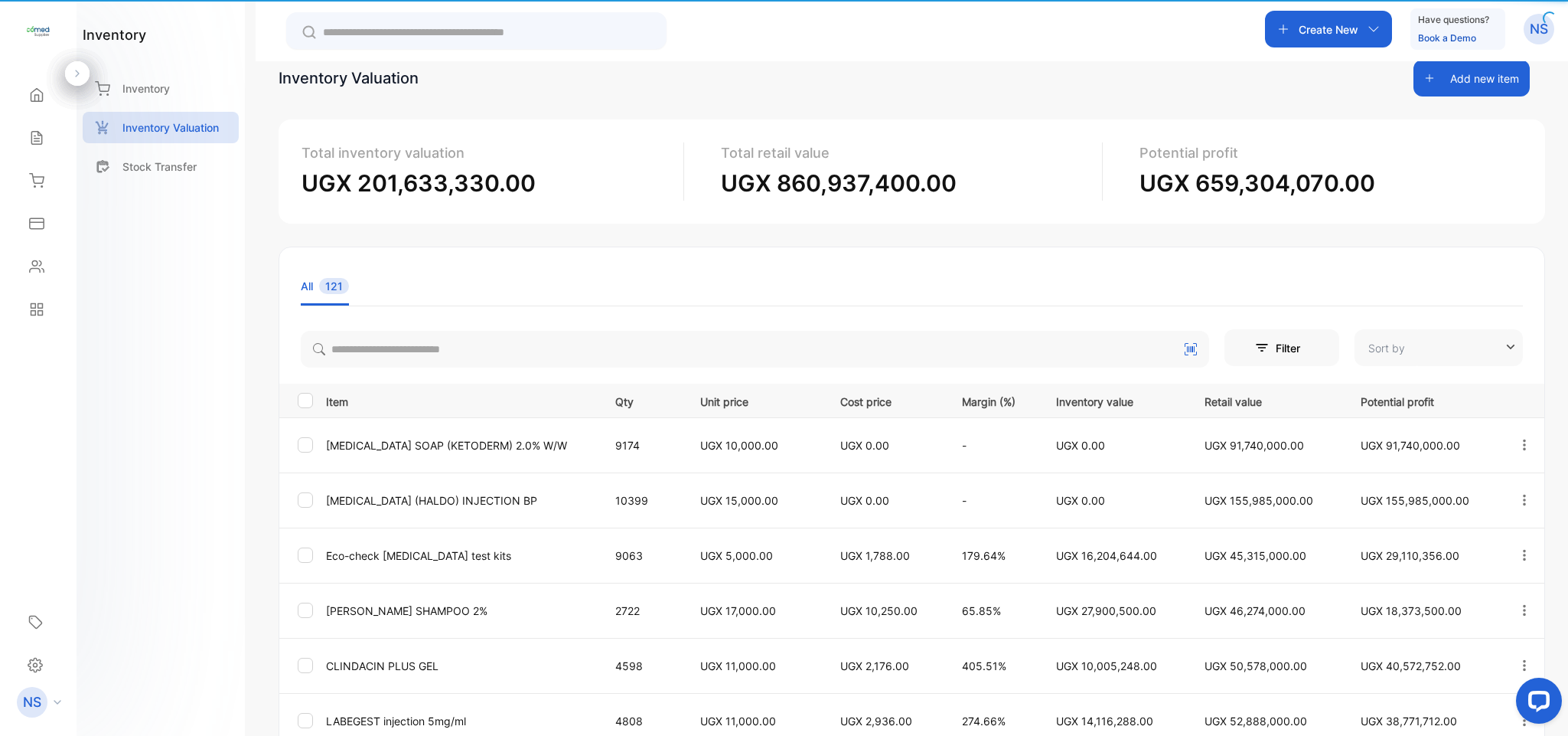
type input "**********"
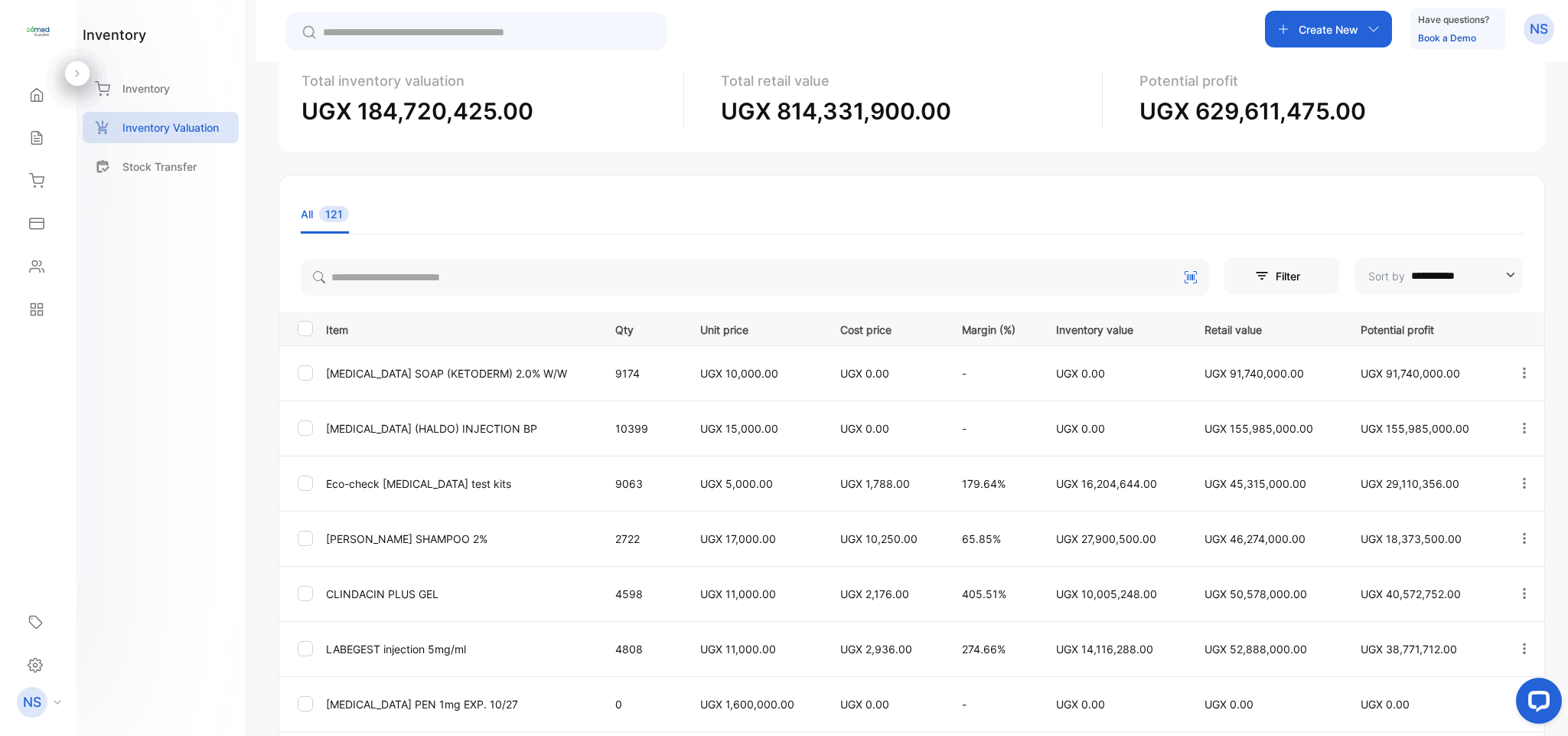
scroll to position [85, 0]
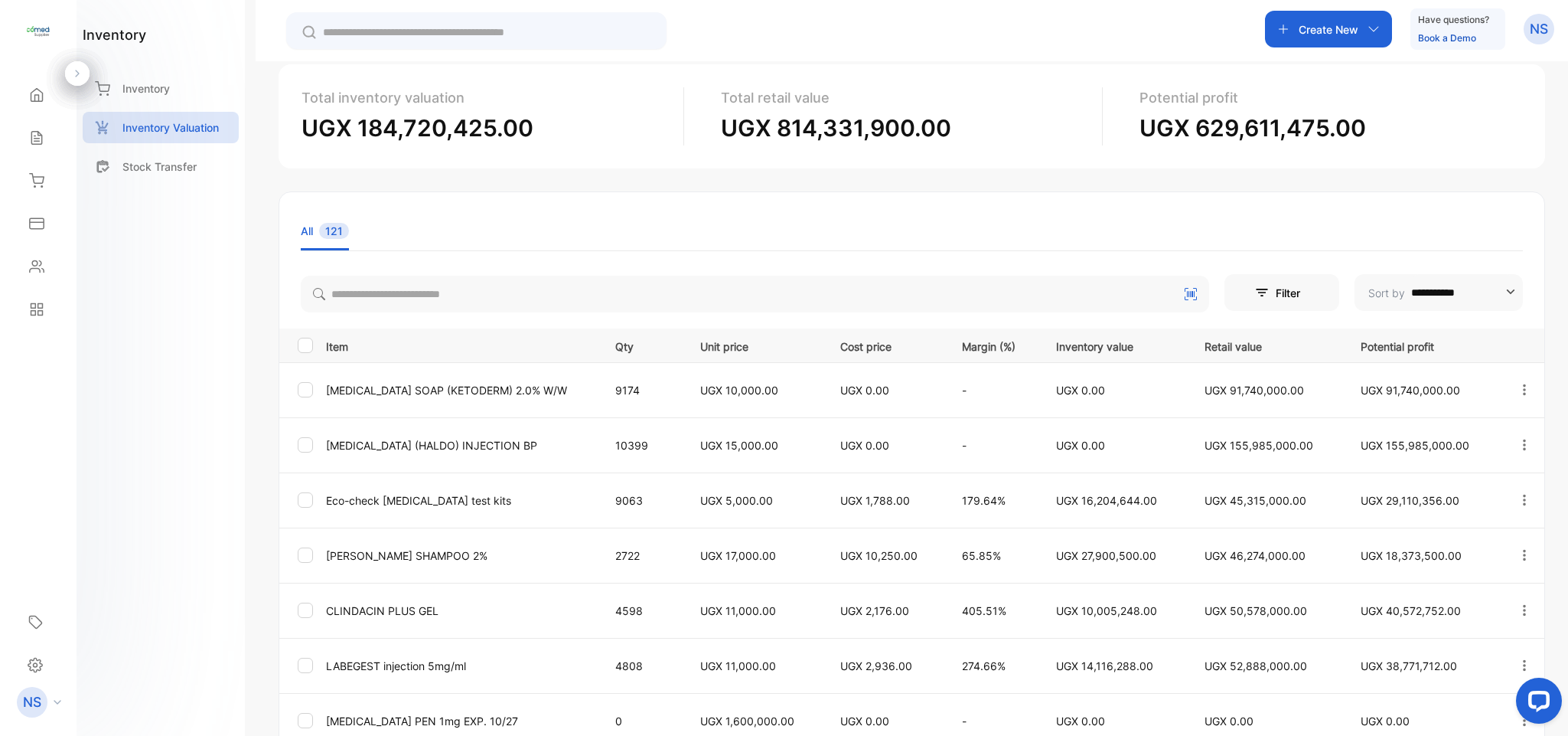
click at [26, 148] on div "Sales" at bounding box center [39, 138] width 52 height 31
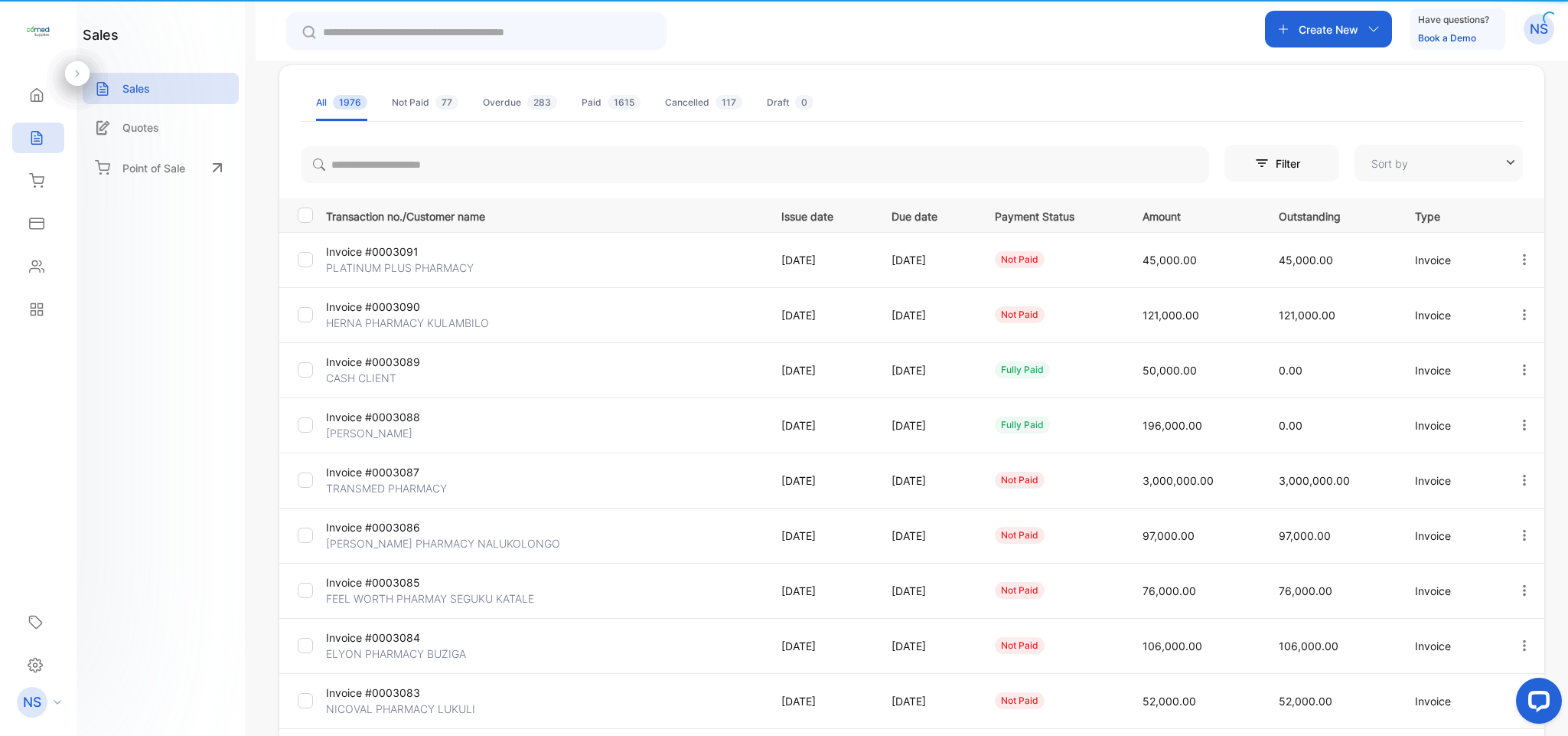
type input "**********"
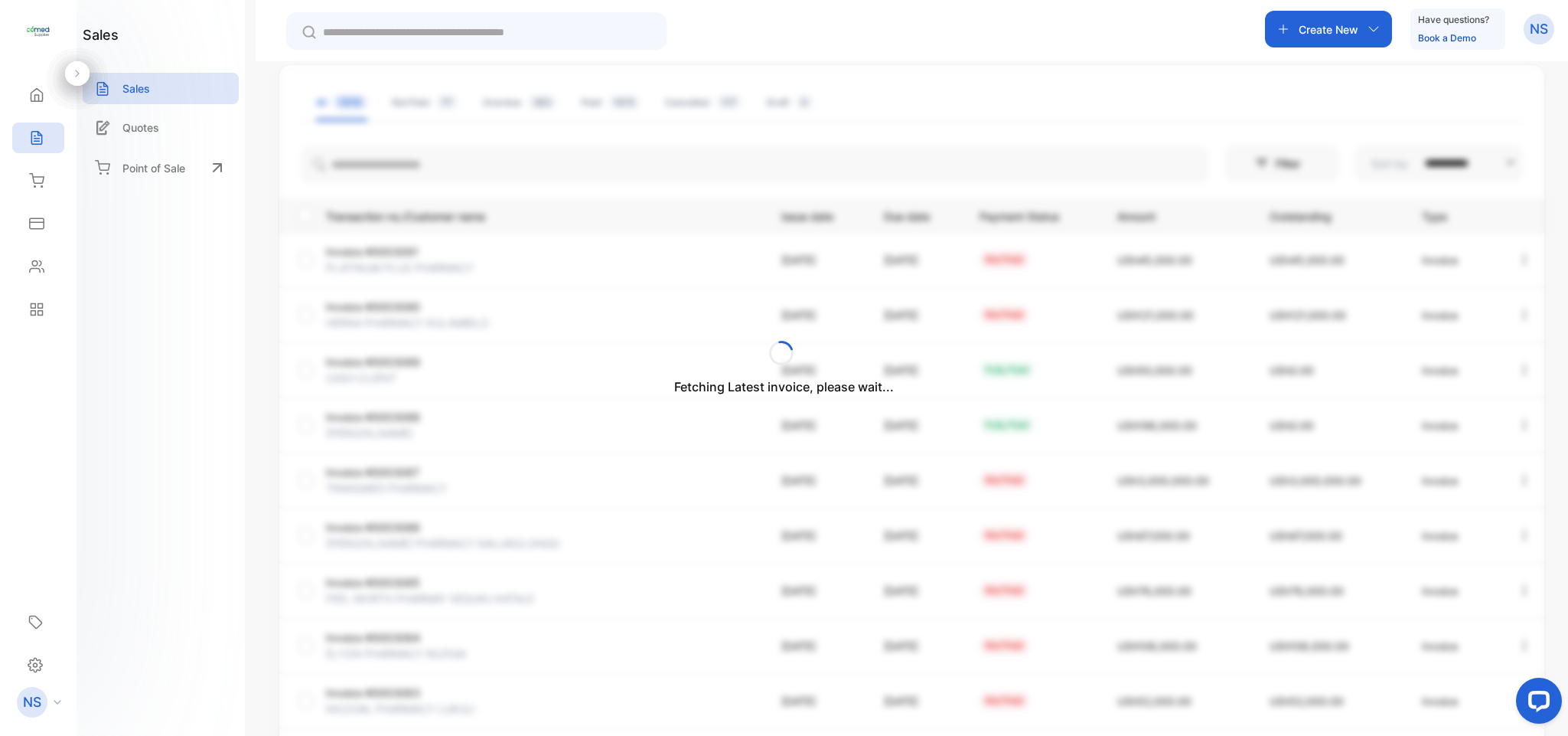
click at [31, 182] on icon at bounding box center [37, 181] width 15 height 15
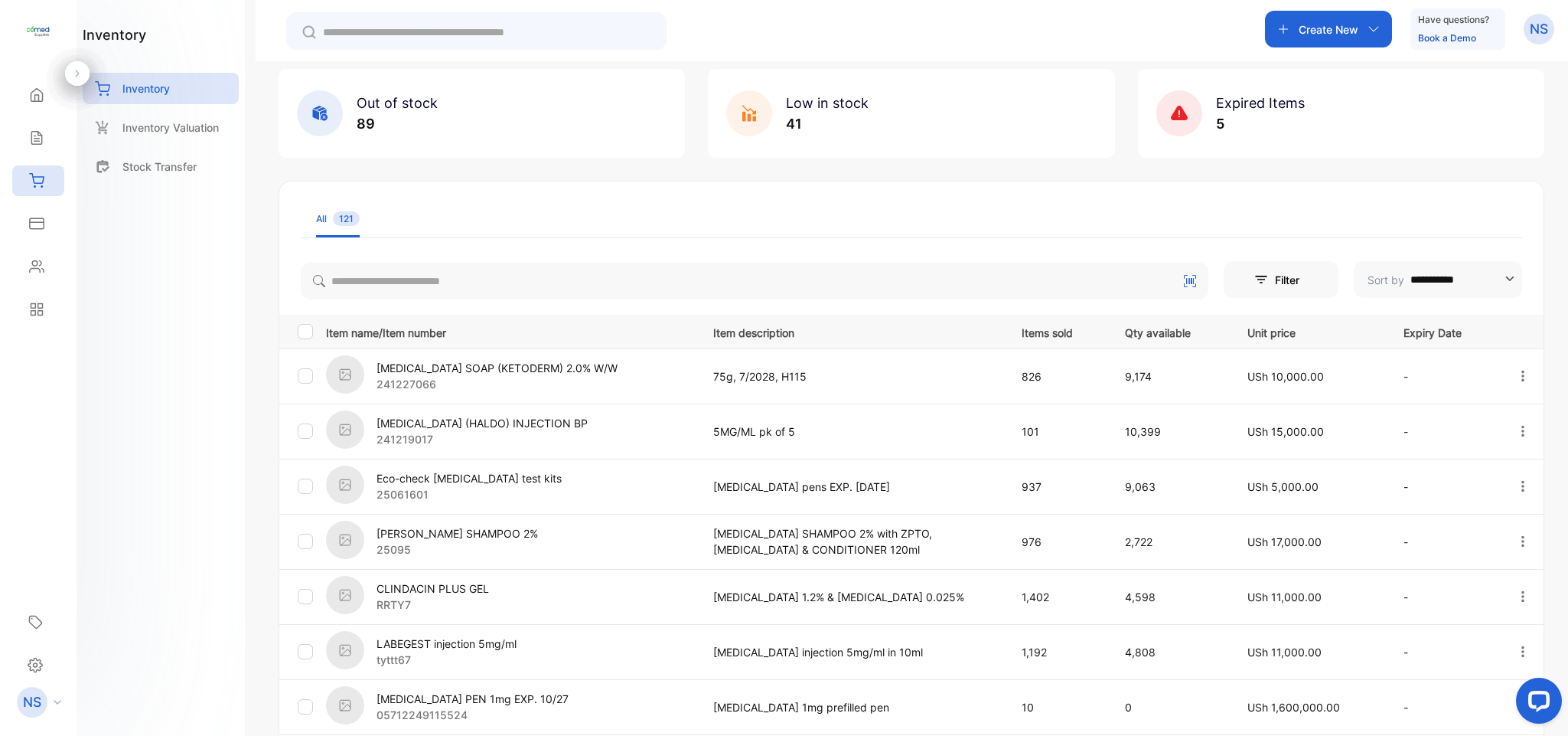
click at [37, 235] on div "Expenses" at bounding box center [39, 223] width 52 height 31
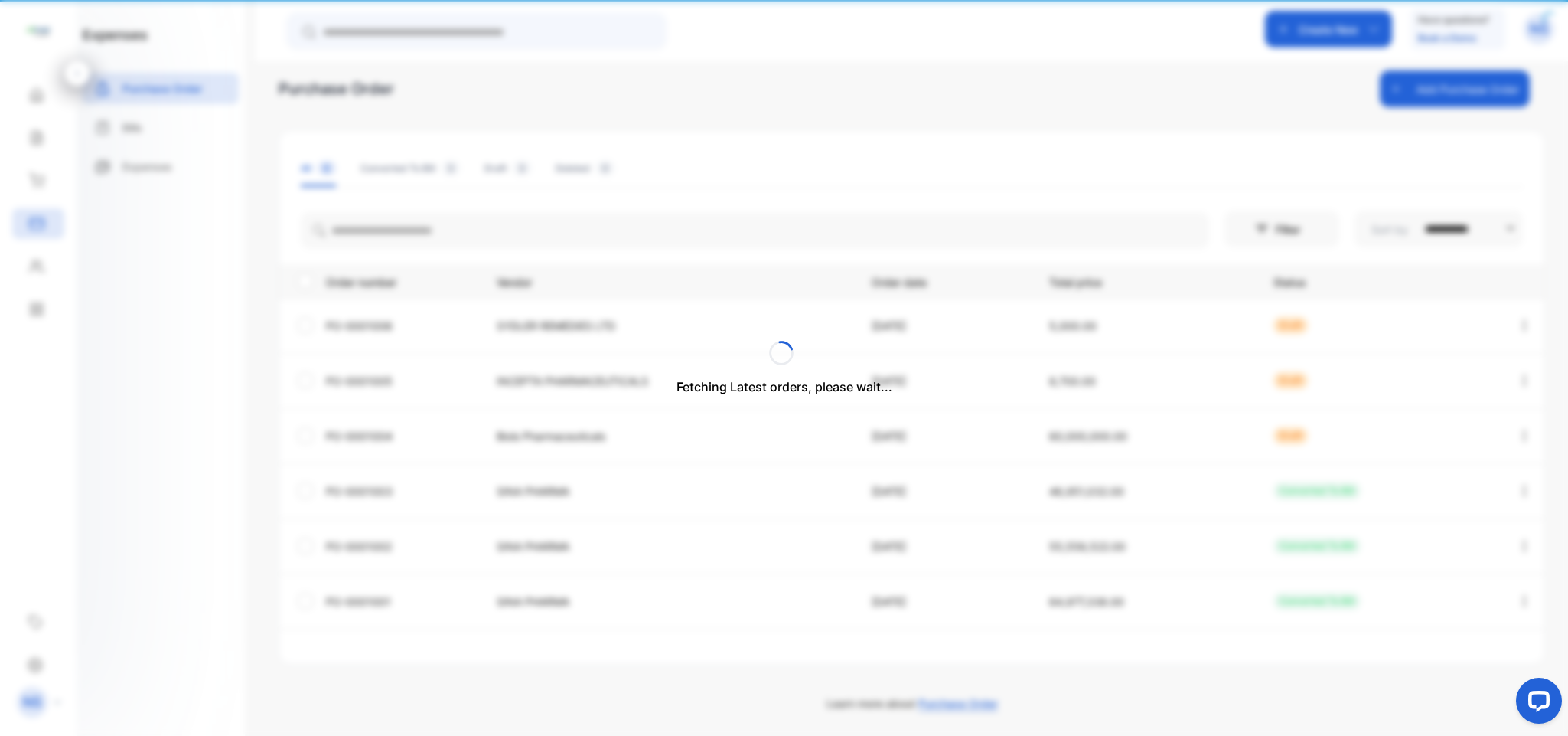
scroll to position [19, 0]
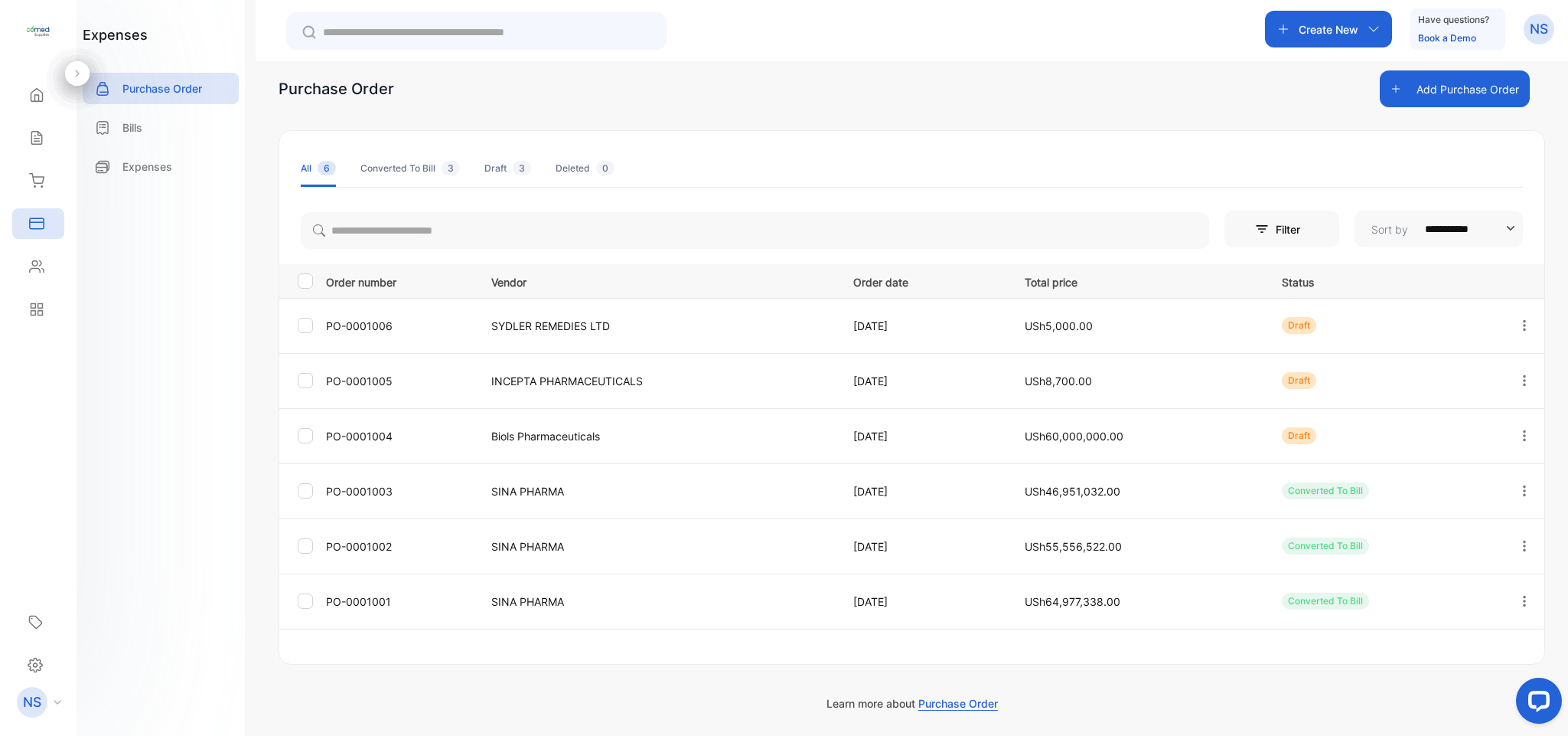
click at [46, 267] on div "Contacts" at bounding box center [39, 267] width 52 height 31
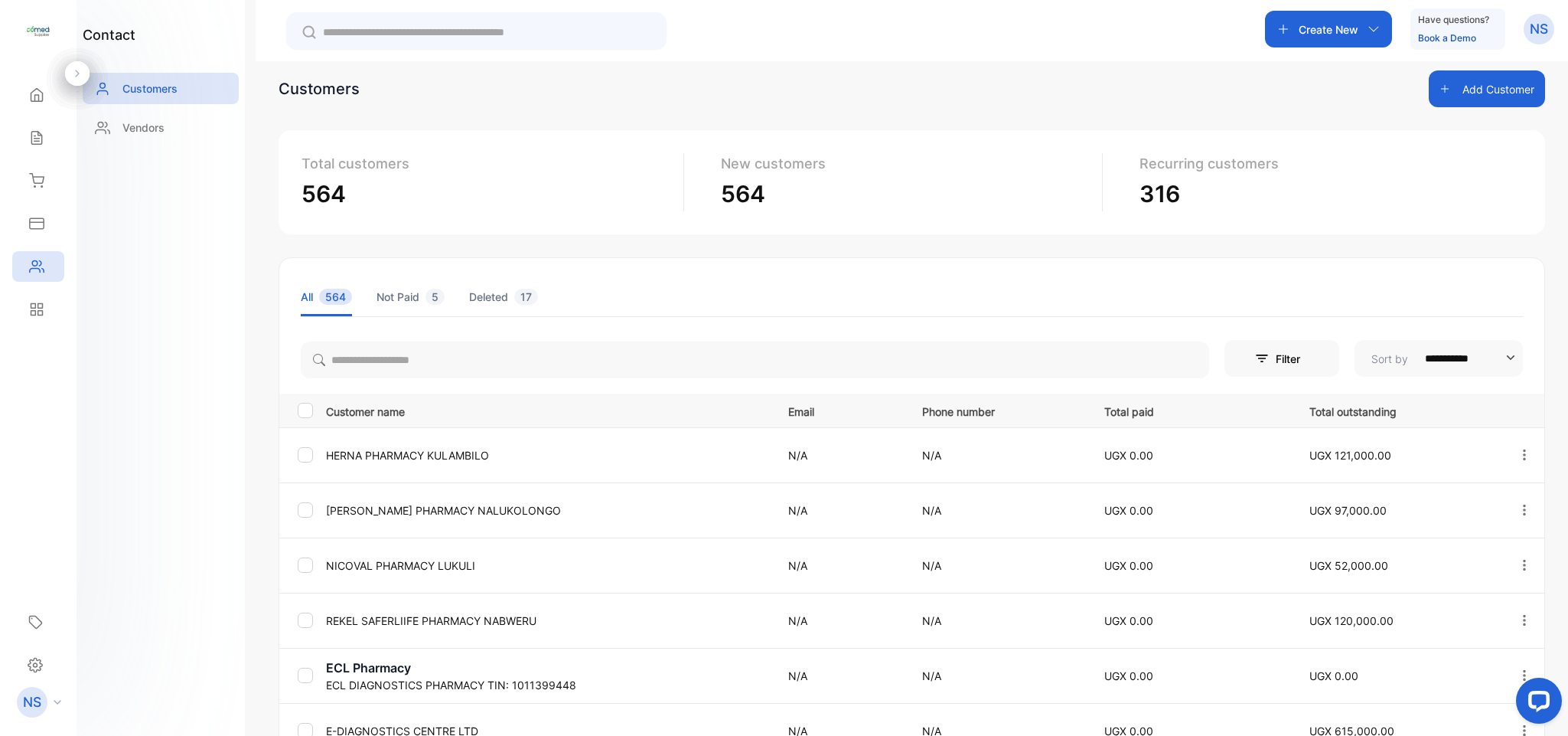
click at [31, 322] on div "Reports" at bounding box center [39, 309] width 52 height 31
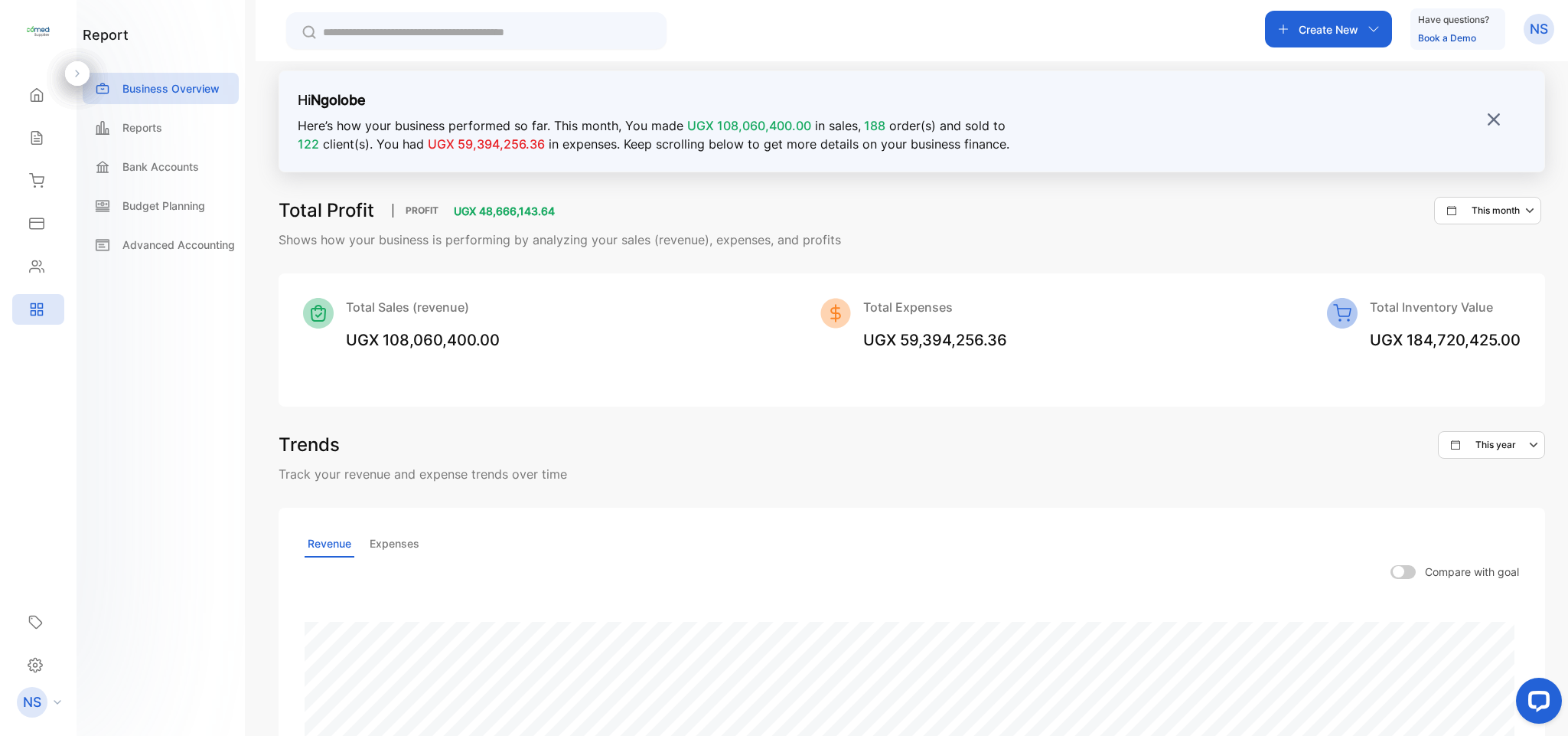
click at [157, 120] on p "Reports" at bounding box center [142, 128] width 40 height 16
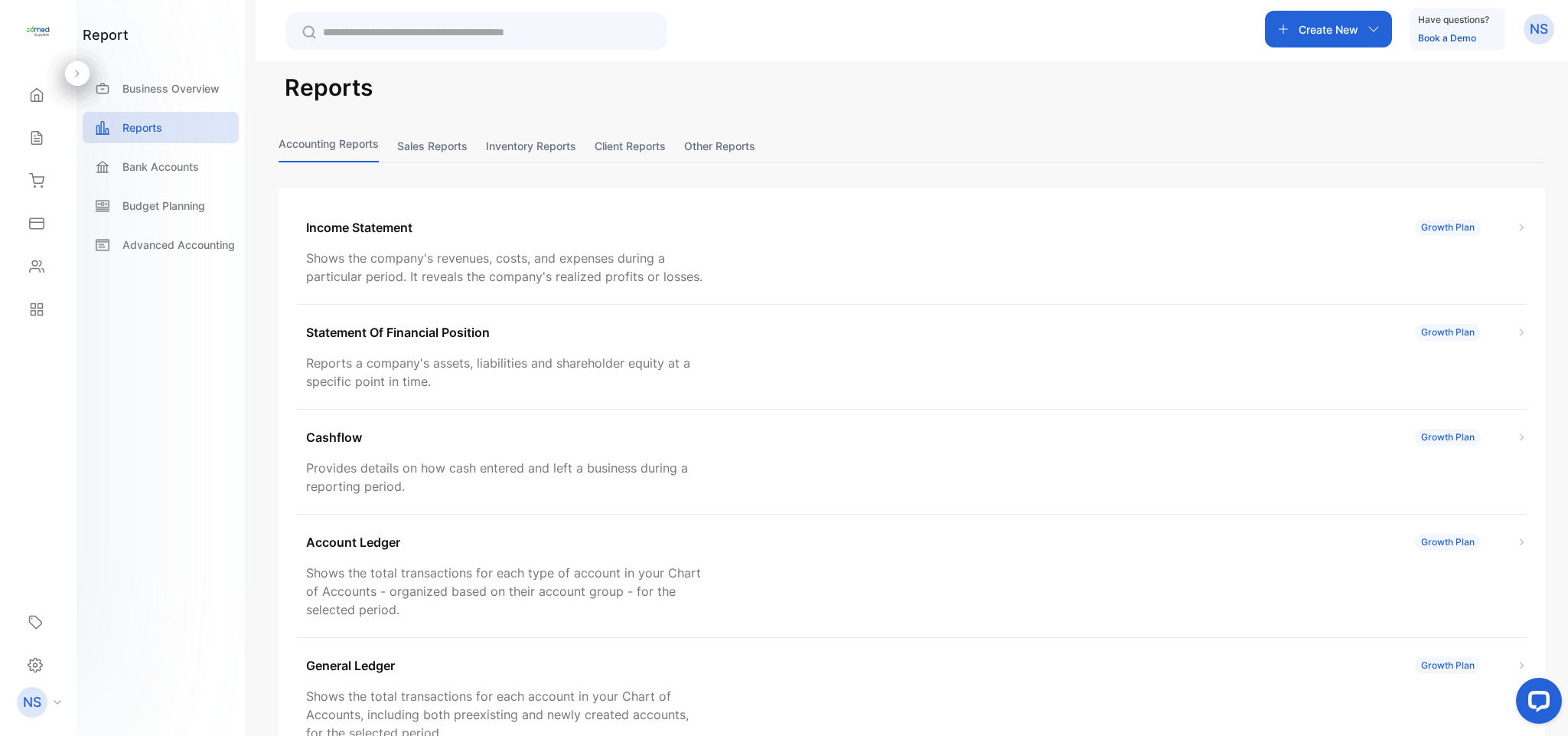
click at [454, 149] on button "Sales reports" at bounding box center [432, 146] width 71 height 33
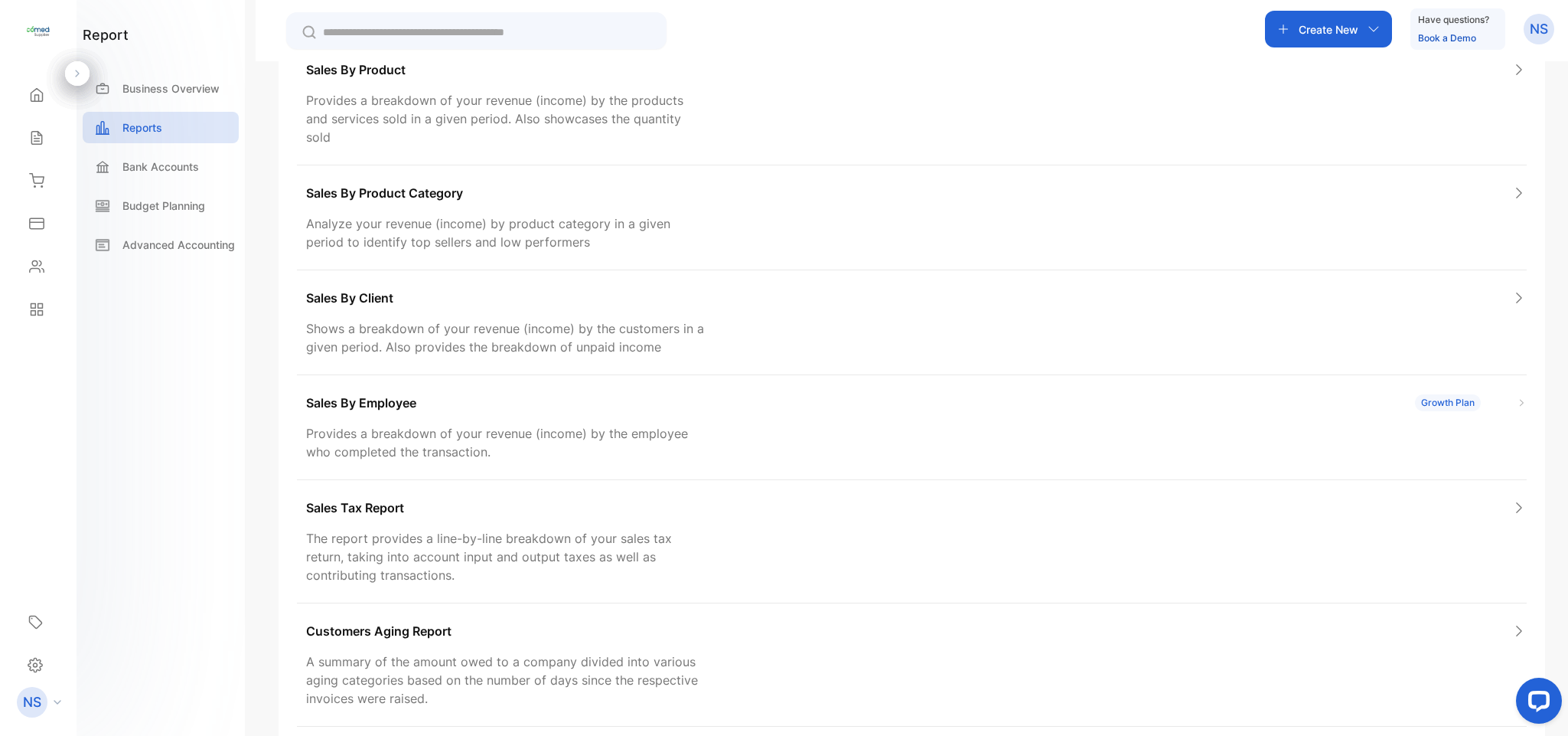
scroll to position [249, 0]
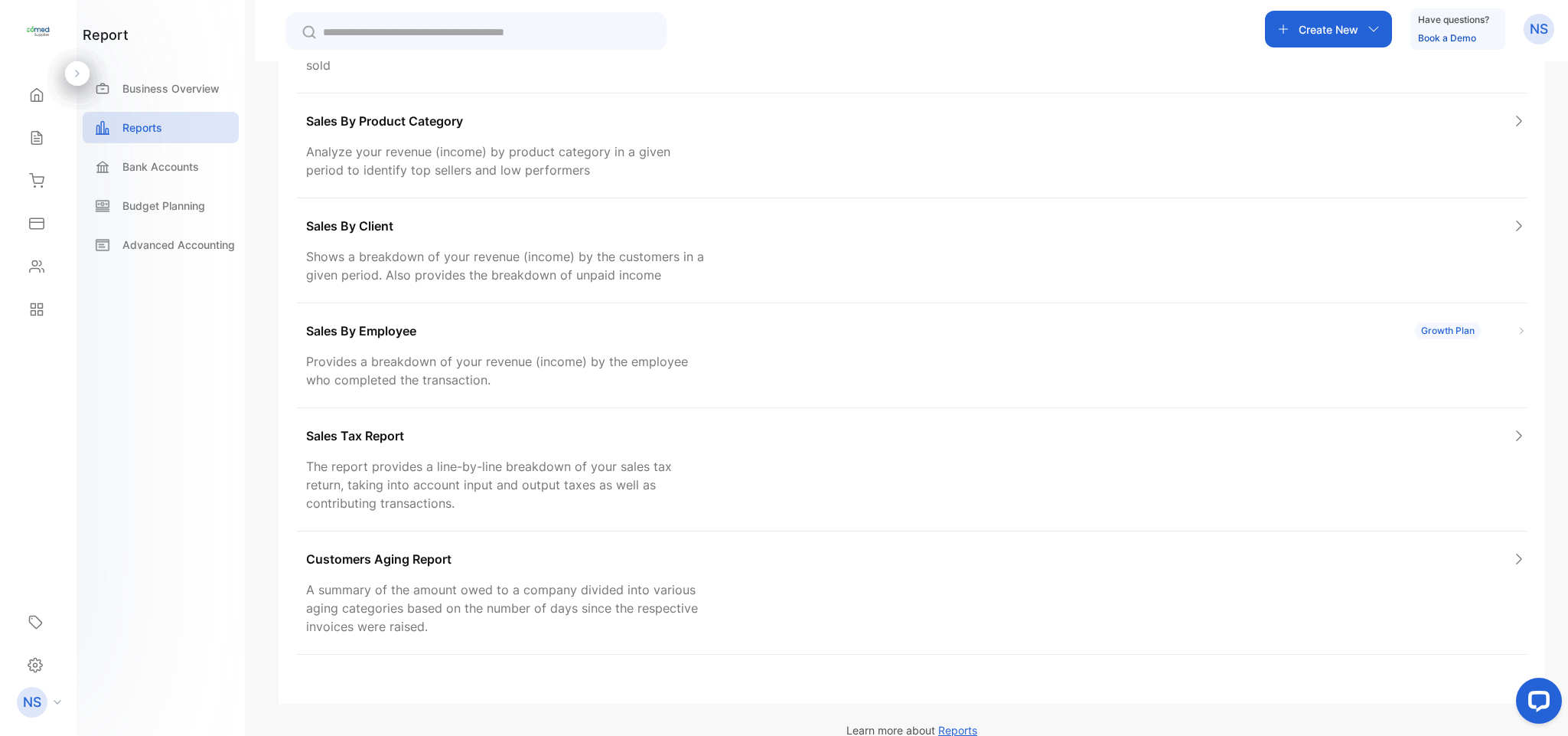
click at [900, 573] on div "Customers Aging Report A summary of the amount owed to a company divided into v…" at bounding box center [912, 592] width 1230 height 123
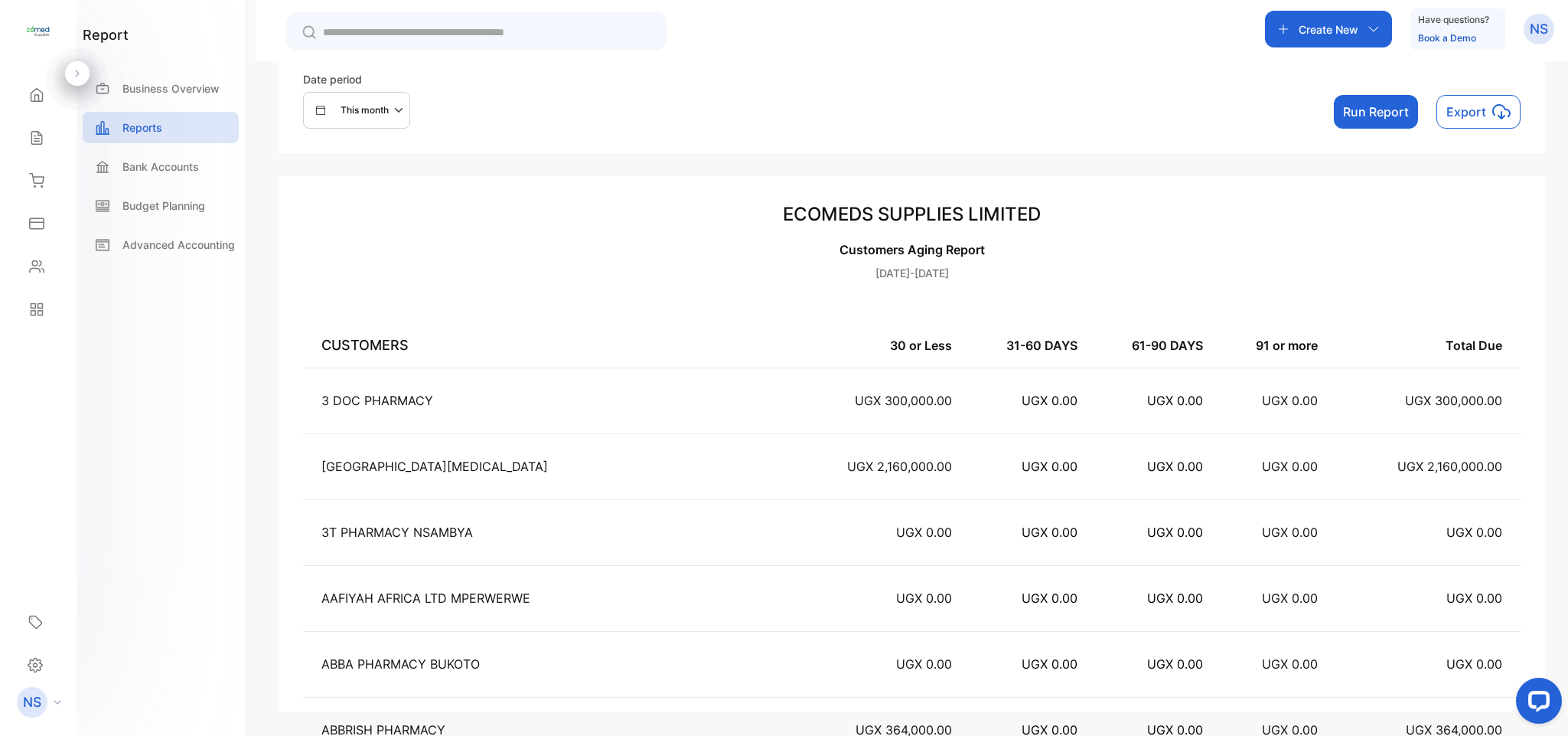
drag, startPoint x: 1562, startPoint y: 79, endPoint x: 1567, endPoint y: 135, distance: 56.2
click at [1567, 135] on div "Customer aging report Date period This month Run Report Export ECOMEDS SUPPLIES…" at bounding box center [912, 428] width 1313 height 736
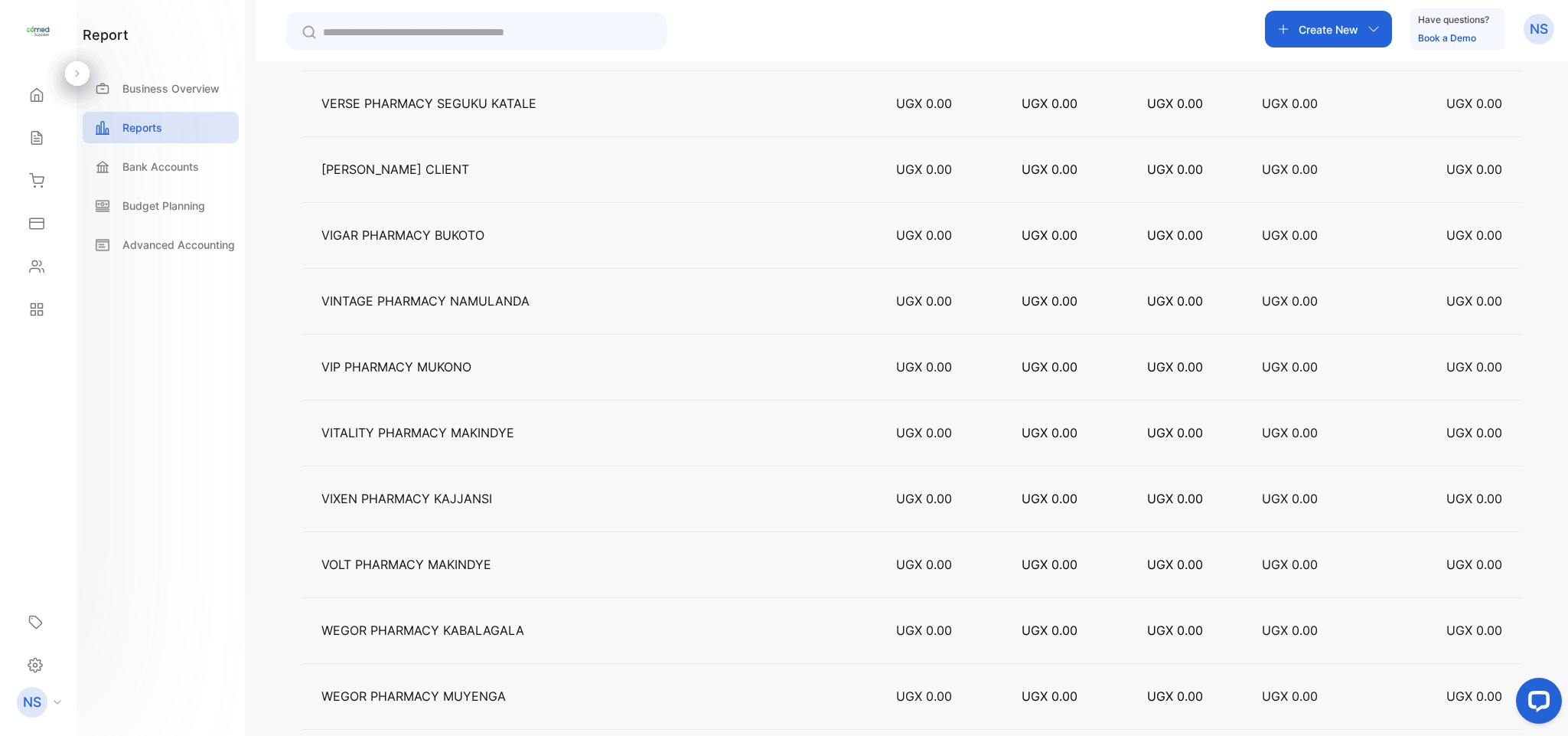
scroll to position [33040, 0]
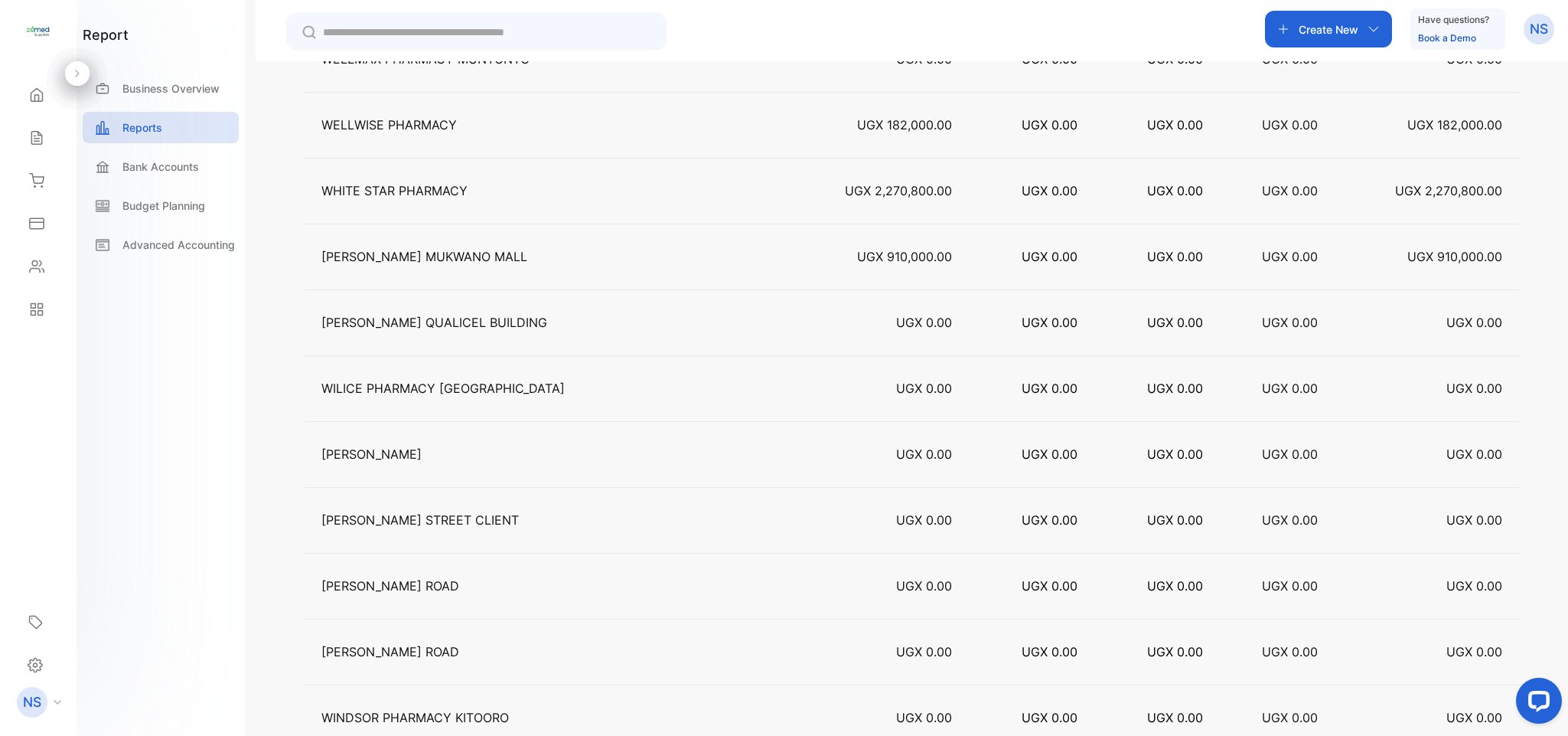
drag, startPoint x: 1560, startPoint y: 277, endPoint x: 1567, endPoint y: 333, distance: 56.4
click at [1567, 333] on div "Customer aging report Date period This month Run Report Export ECOMEDS SUPPLIES…" at bounding box center [912, 428] width 1313 height 736
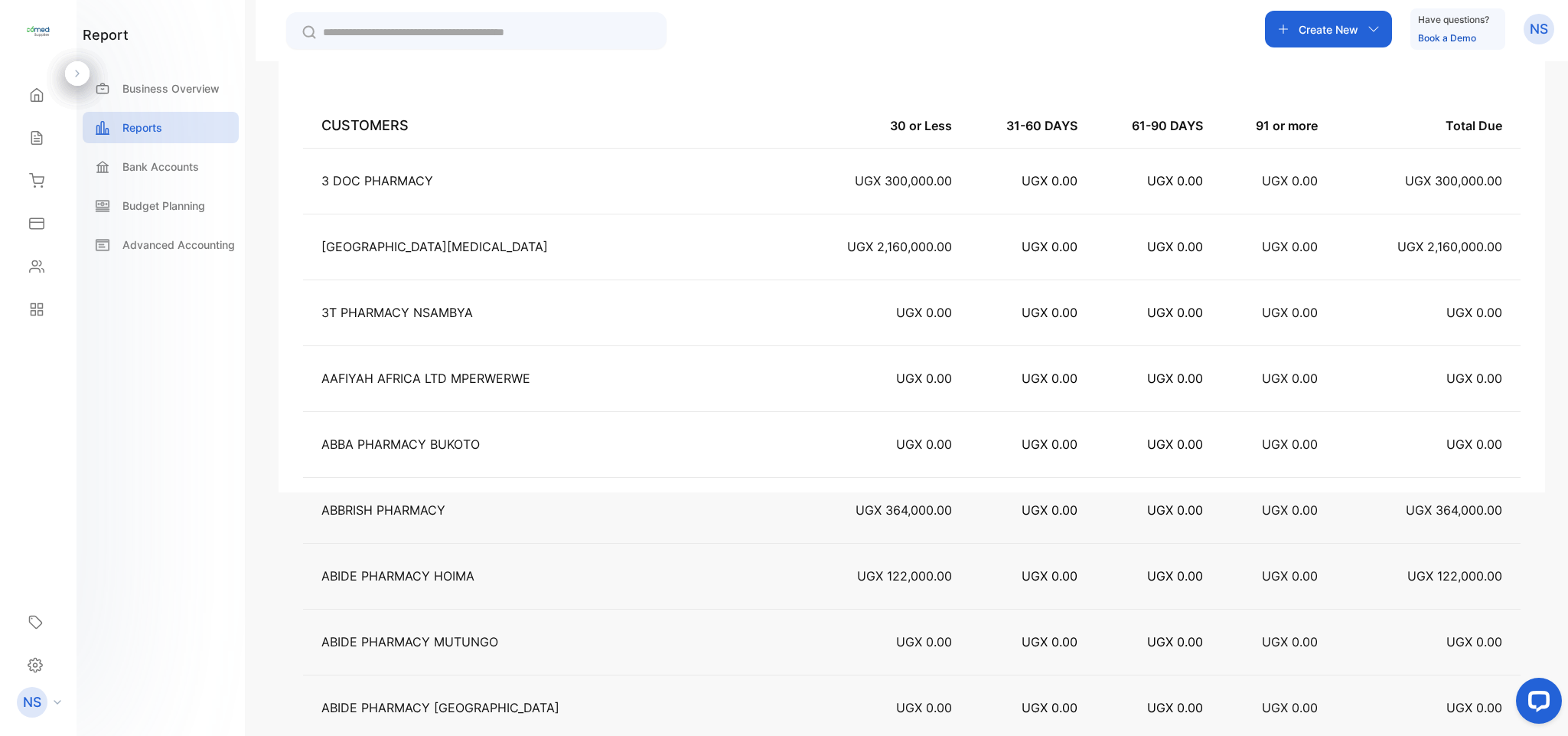
scroll to position [0, 0]
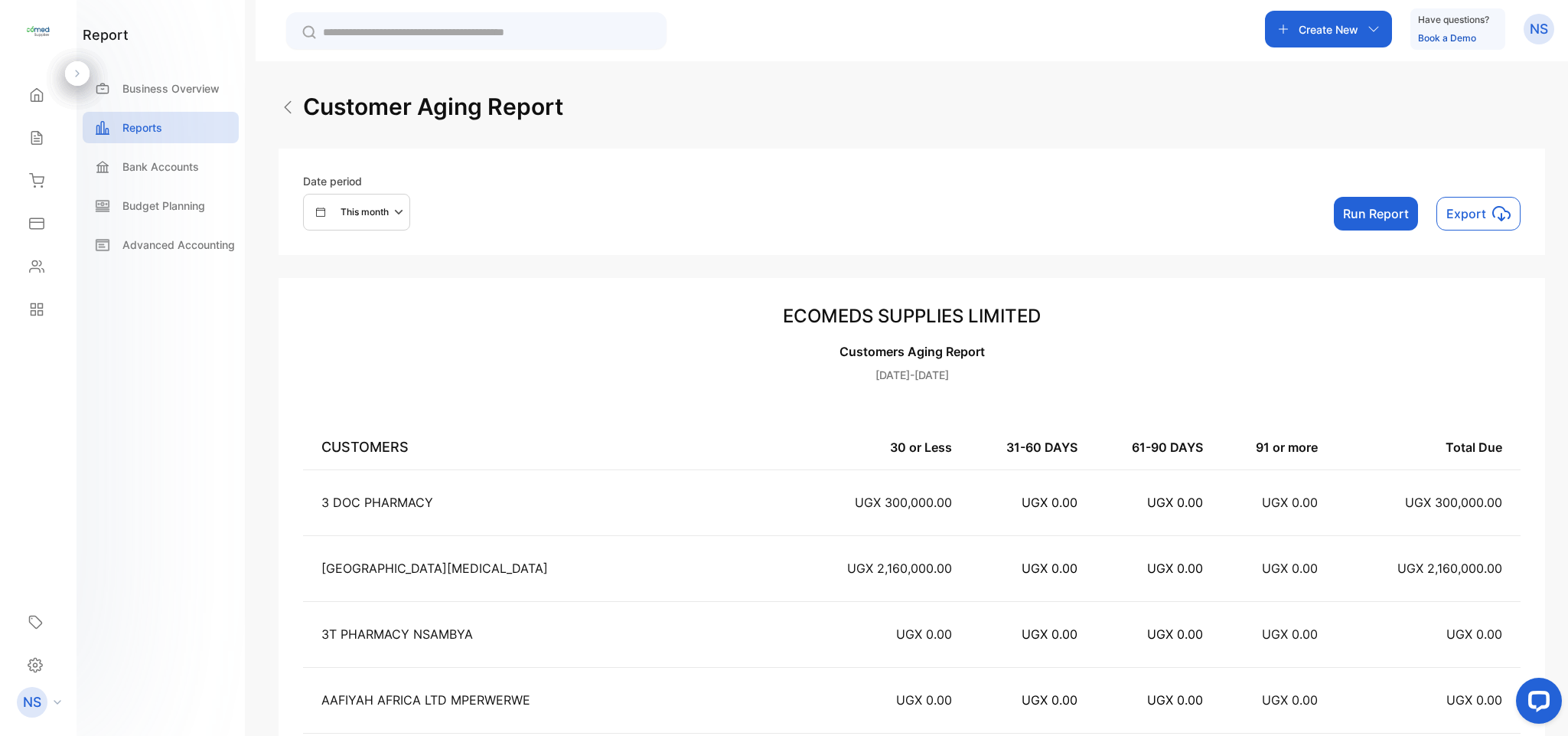
click at [1447, 223] on button "Export" at bounding box center [1478, 213] width 84 height 34
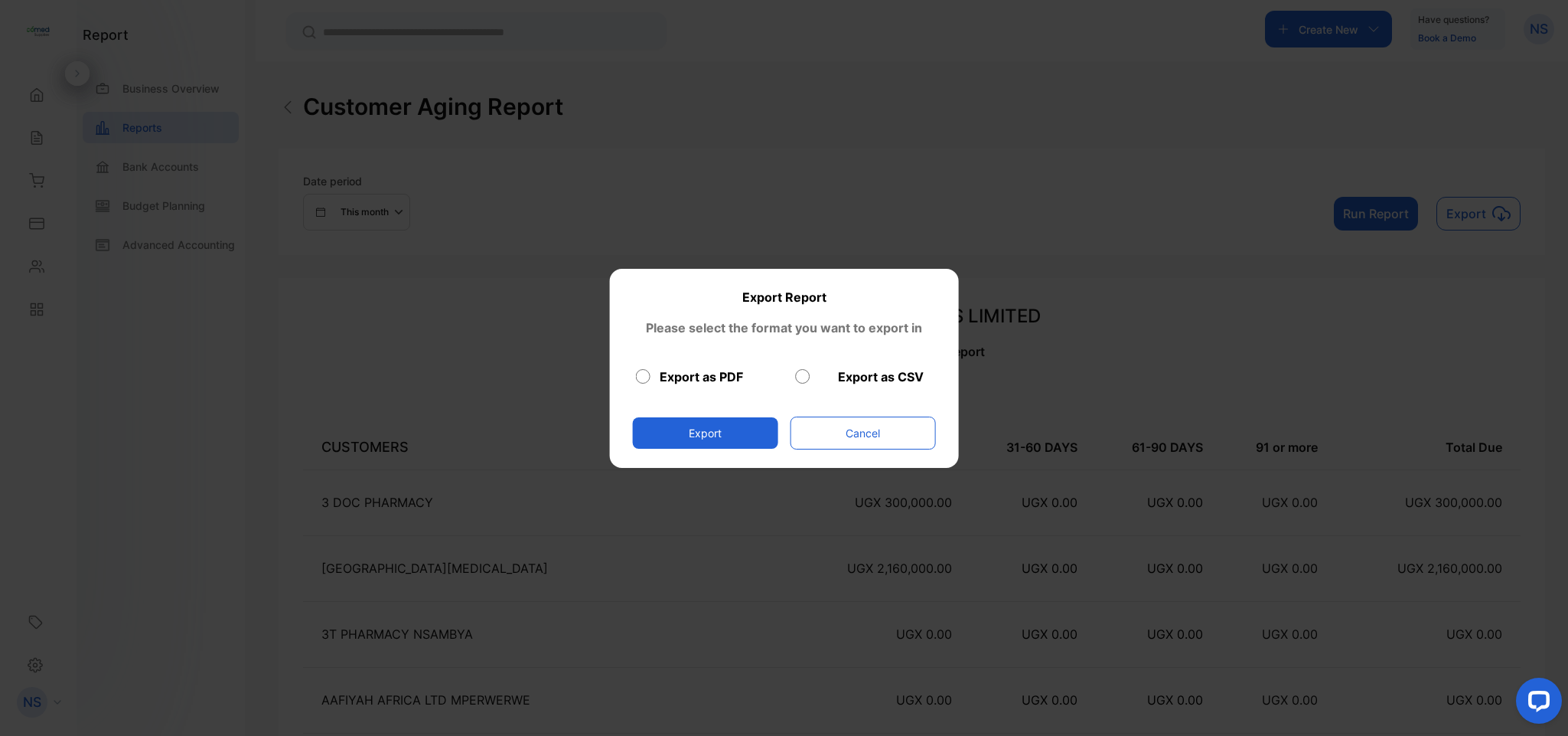
click at [692, 424] on button "Export" at bounding box center [705, 432] width 145 height 31
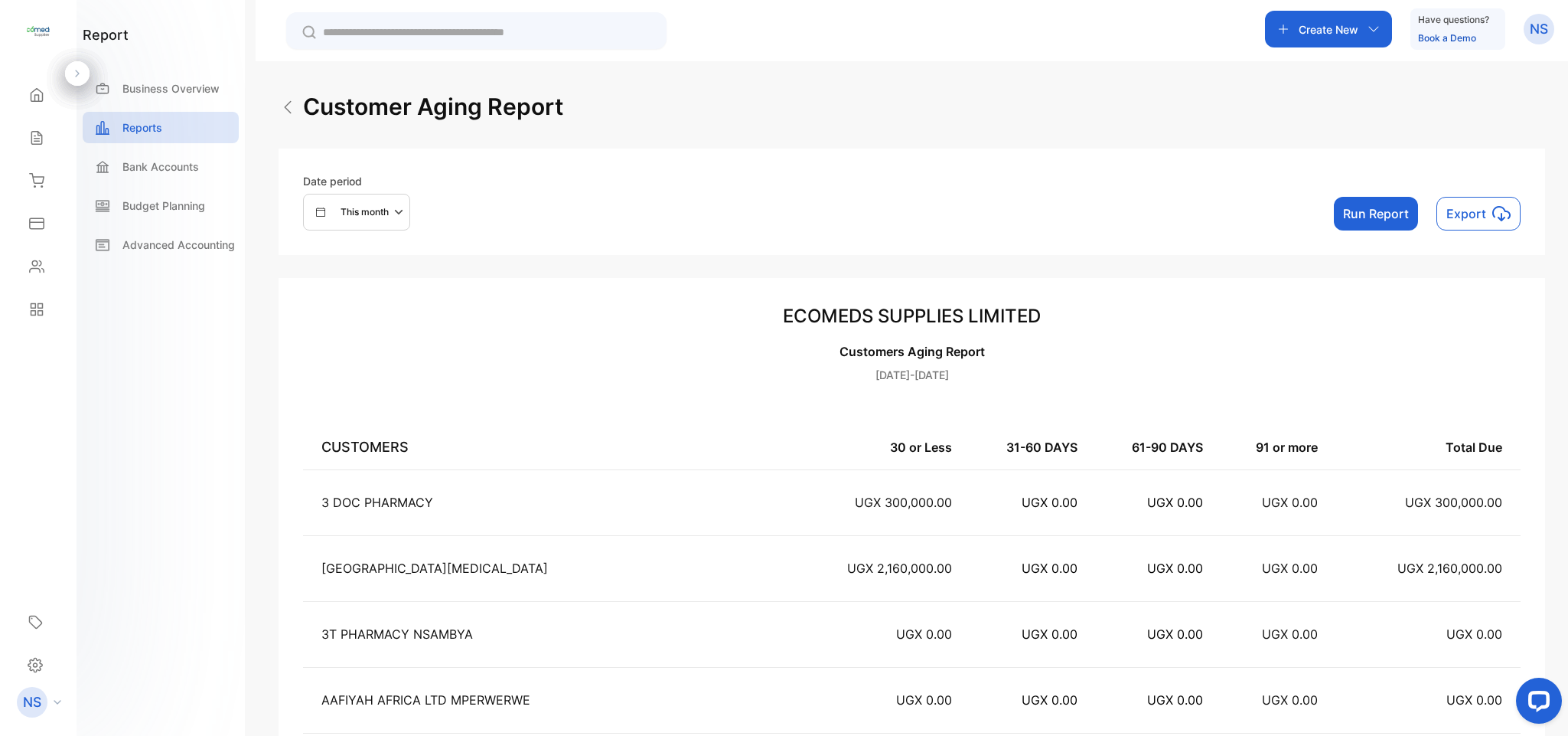
click at [1360, 219] on button "Run Report" at bounding box center [1376, 213] width 84 height 34
click at [354, 200] on button "This month" at bounding box center [357, 212] width 107 height 37
click at [329, 258] on div "This year" at bounding box center [348, 264] width 89 height 31
click at [1380, 222] on button "Run Report" at bounding box center [1376, 213] width 84 height 34
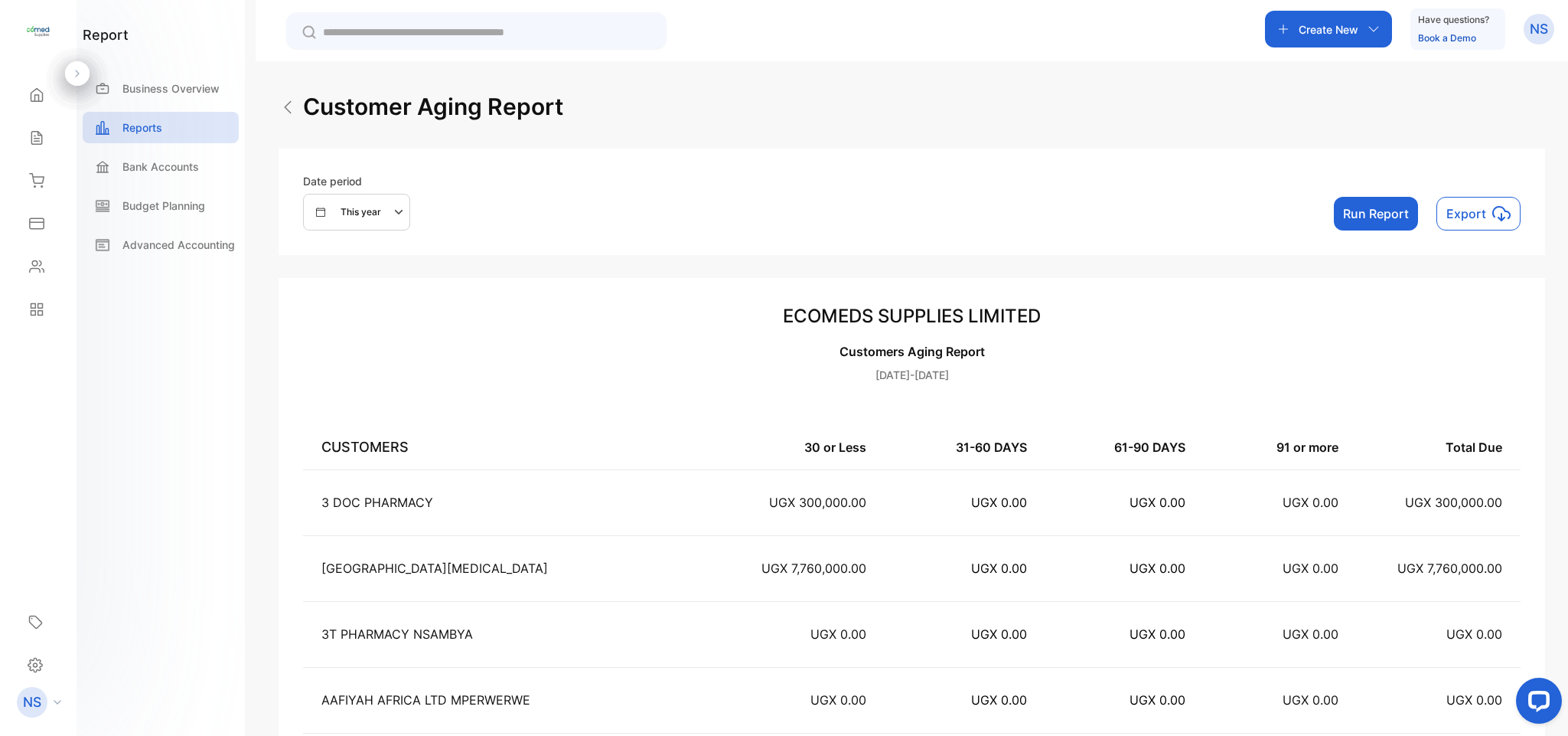
click at [1446, 210] on p "Export" at bounding box center [1466, 213] width 40 height 18
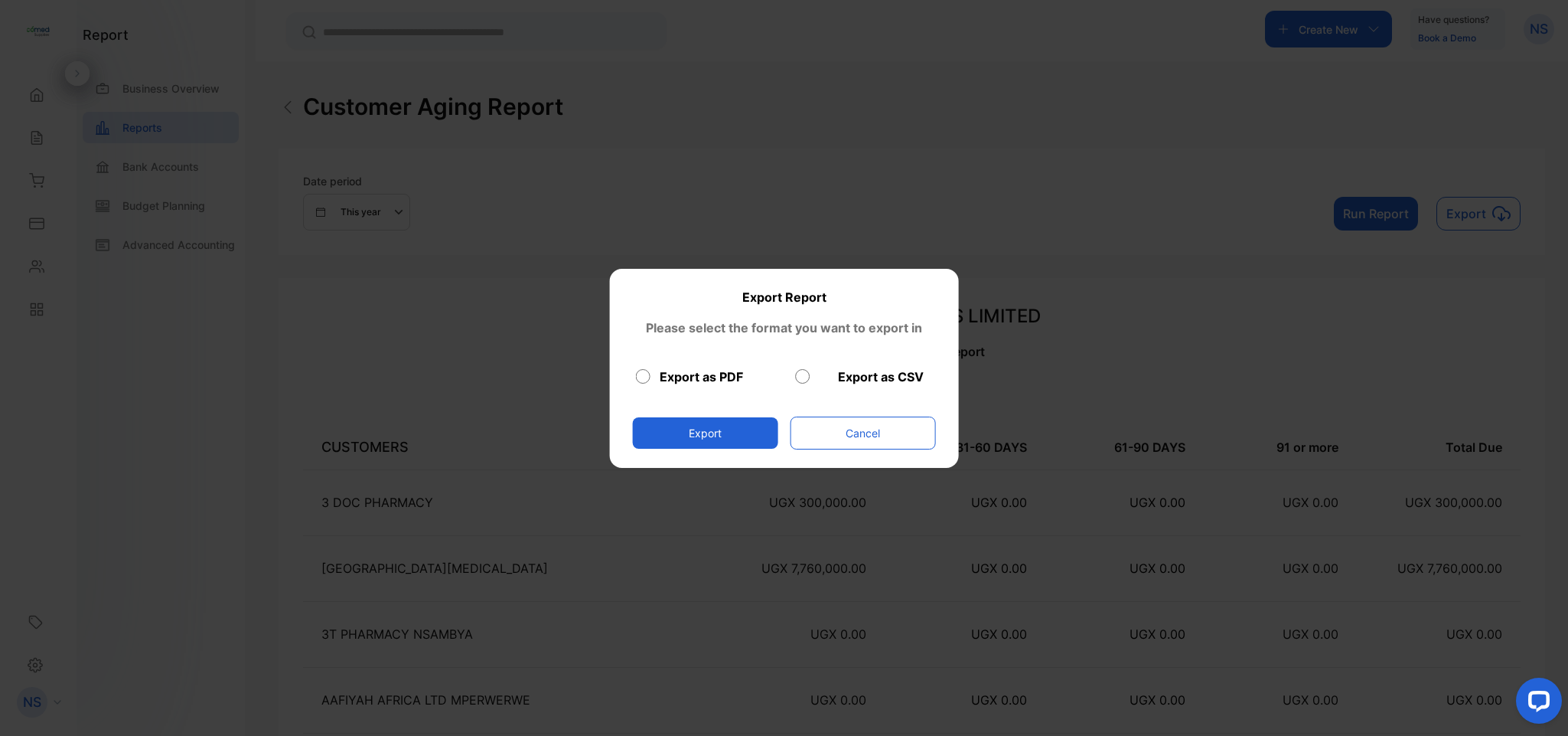
click at [724, 434] on button "Export" at bounding box center [705, 432] width 145 height 31
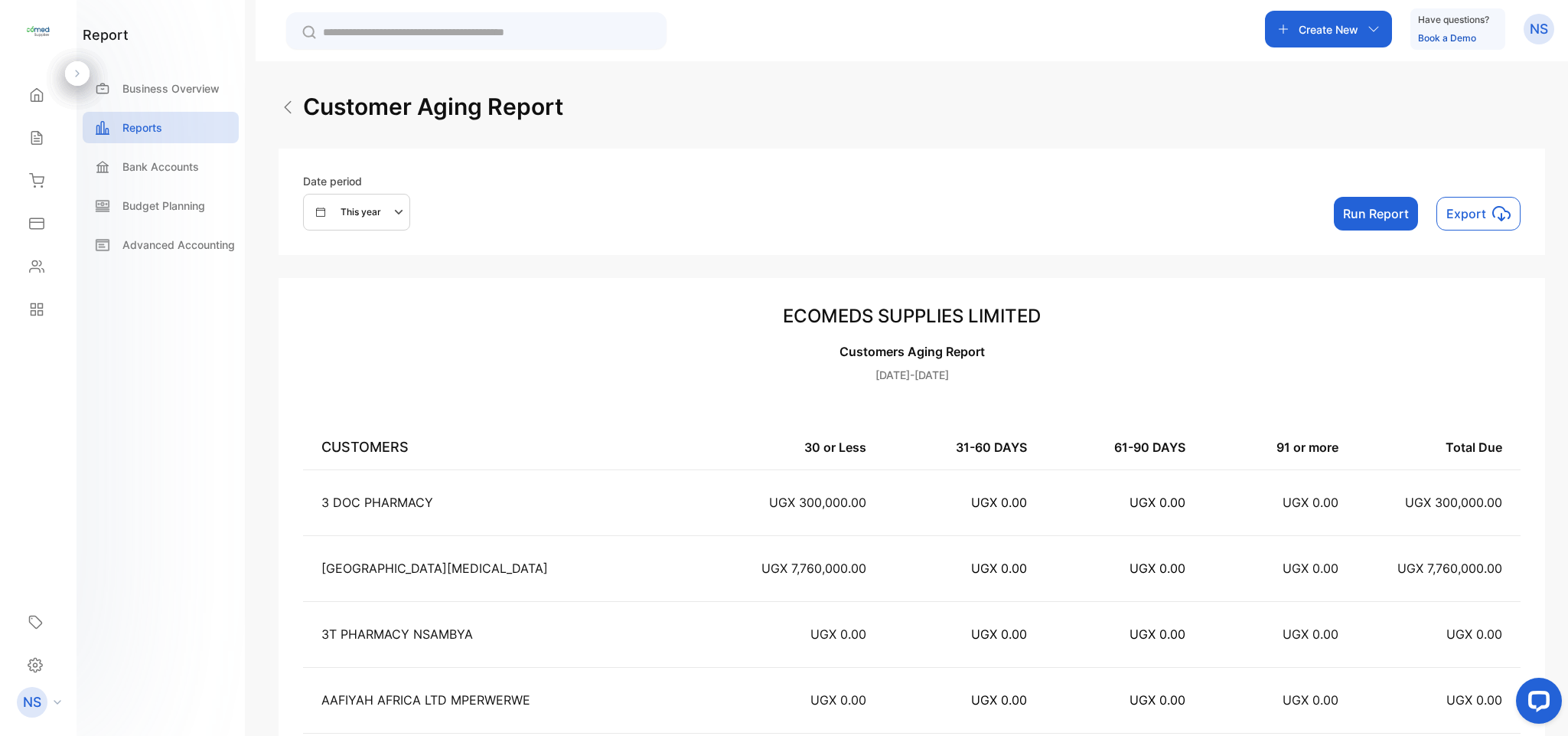
click at [1516, 214] on button "Export" at bounding box center [1478, 213] width 84 height 34
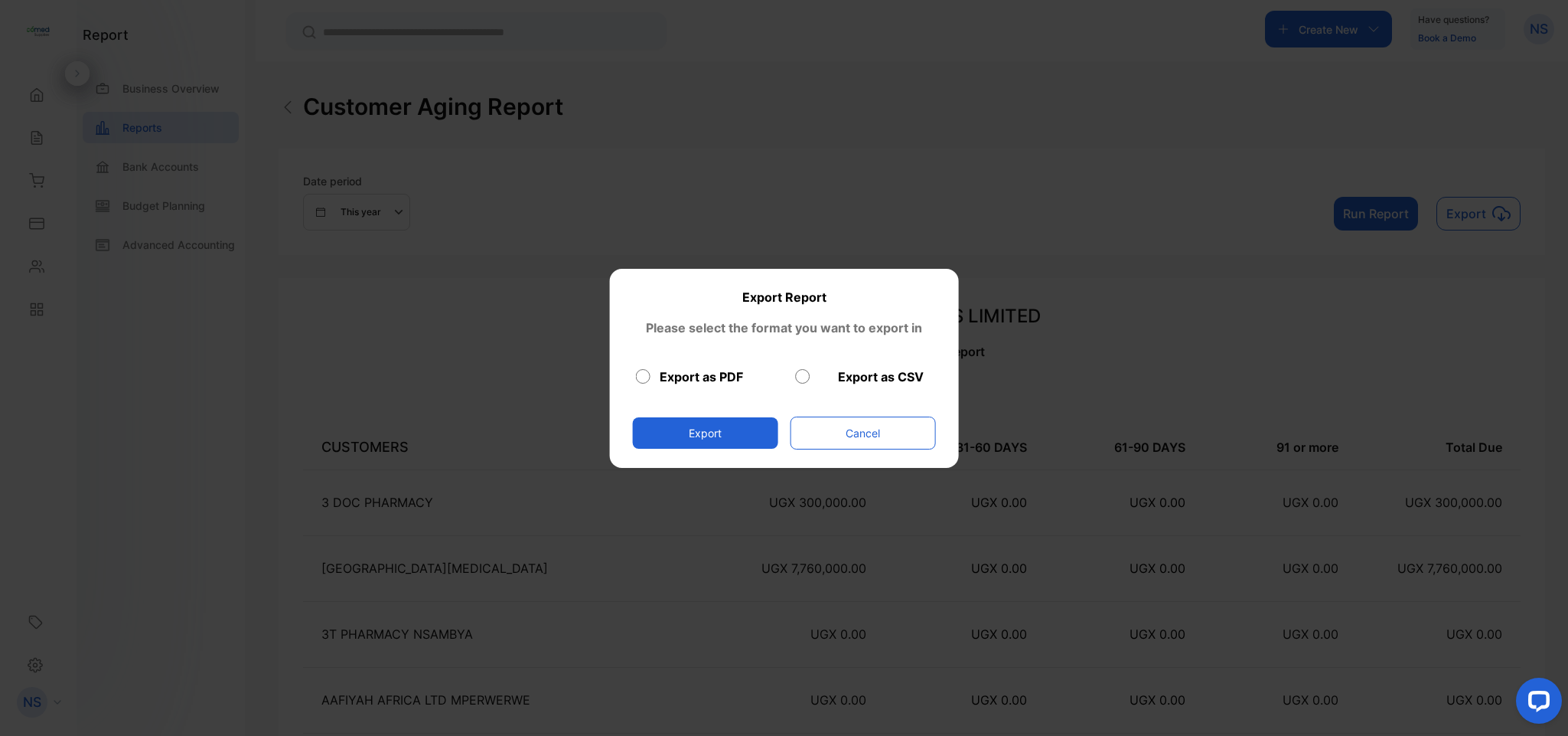
click at [821, 366] on div "Export Report Please select the format you want to export in Export as PDF Expo…" at bounding box center [784, 368] width 304 height 162
click at [723, 442] on button "Export" at bounding box center [705, 432] width 145 height 31
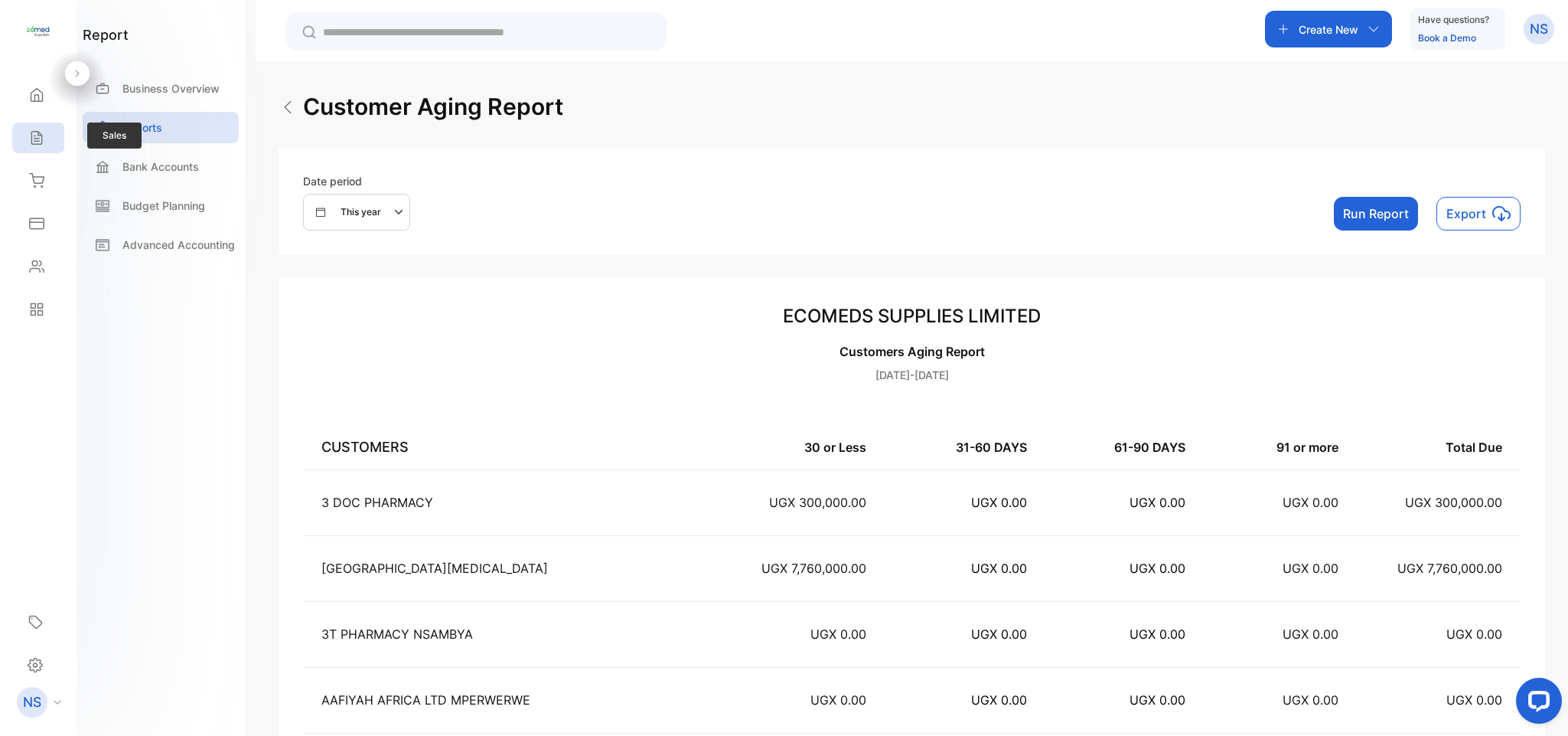
click at [31, 132] on icon at bounding box center [37, 138] width 15 height 15
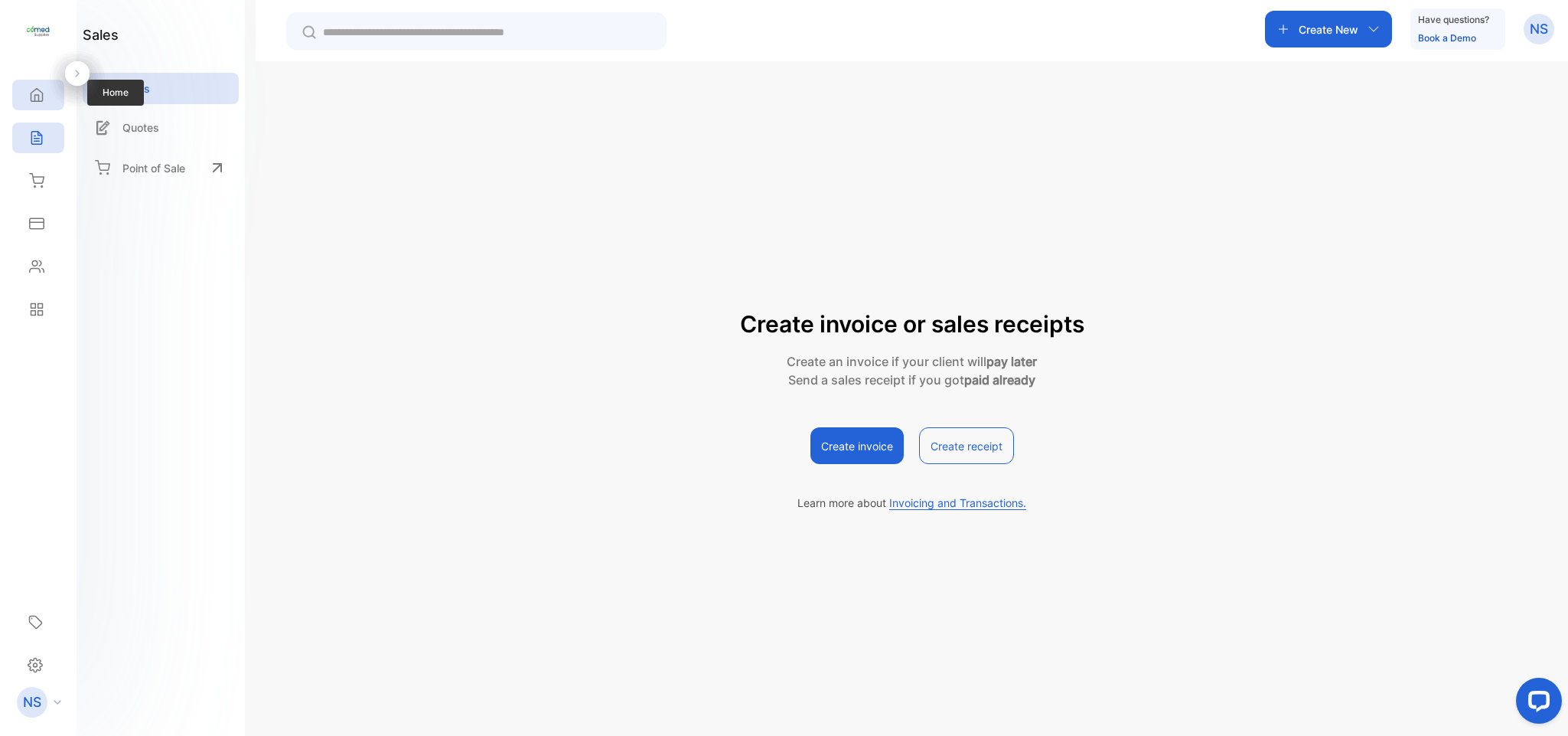
click at [35, 90] on icon at bounding box center [37, 95] width 12 height 13
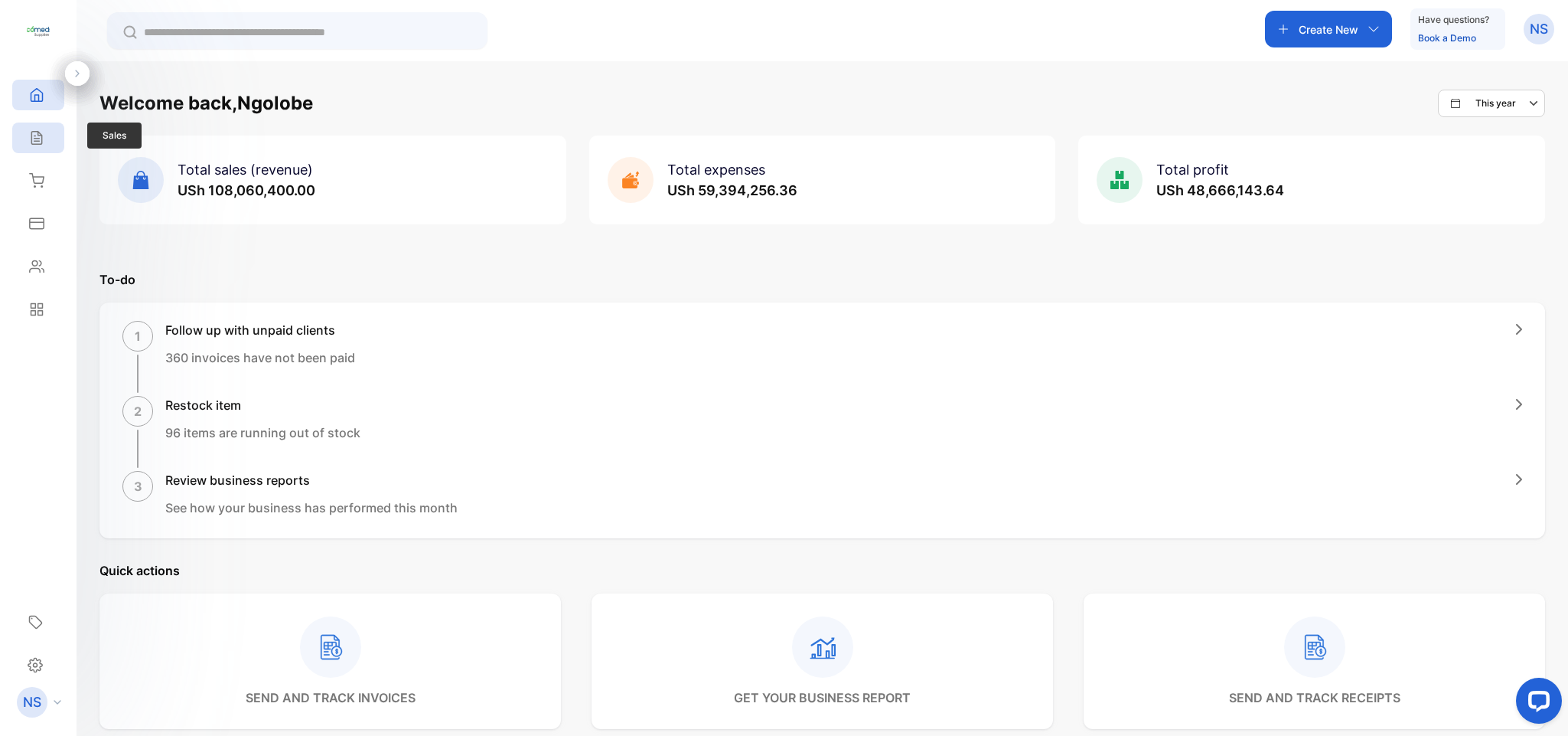
click at [51, 133] on div "Sales" at bounding box center [39, 138] width 52 height 31
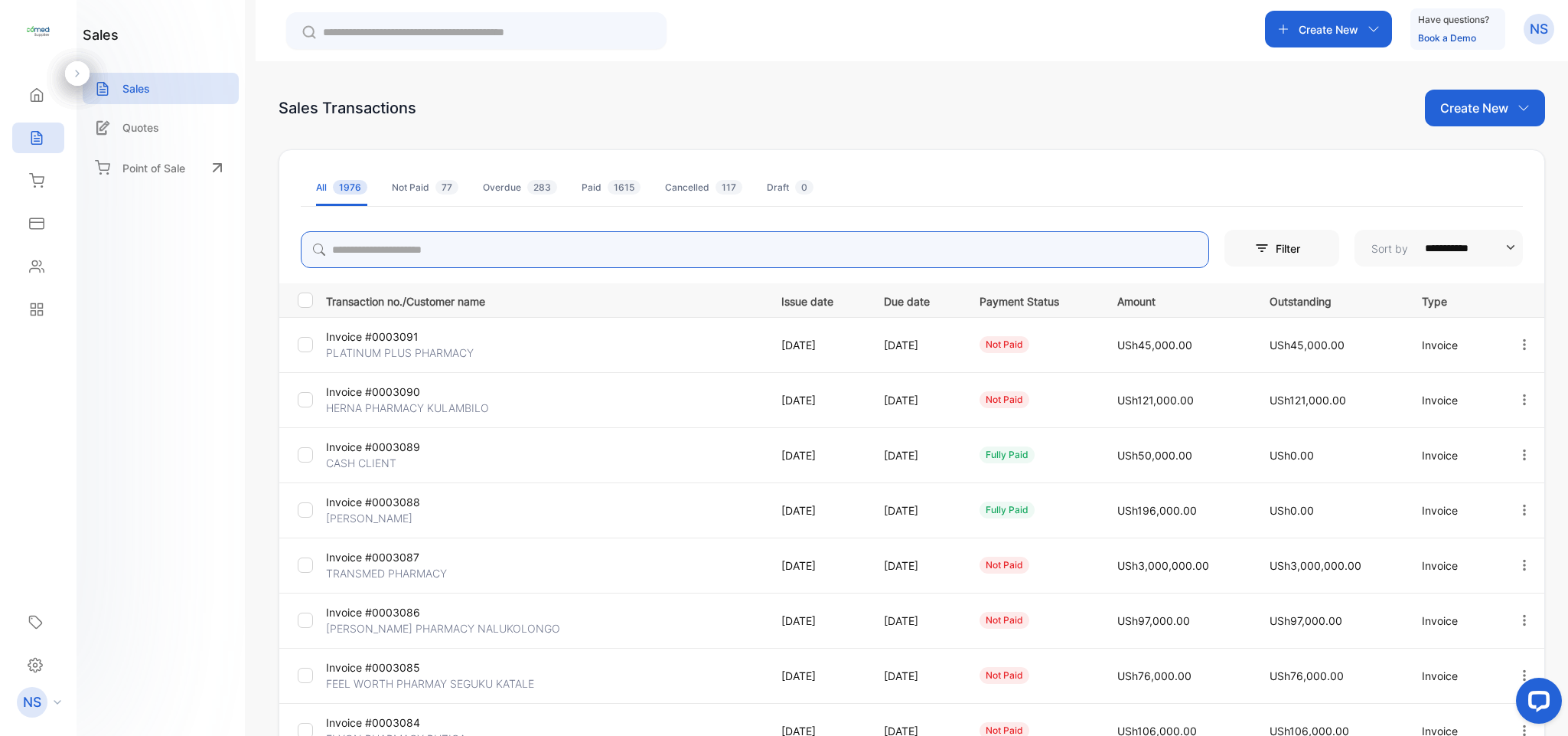
drag, startPoint x: 407, startPoint y: 237, endPoint x: 392, endPoint y: 244, distance: 16.6
click at [392, 244] on input "search" at bounding box center [755, 250] width 909 height 37
type input "**********"
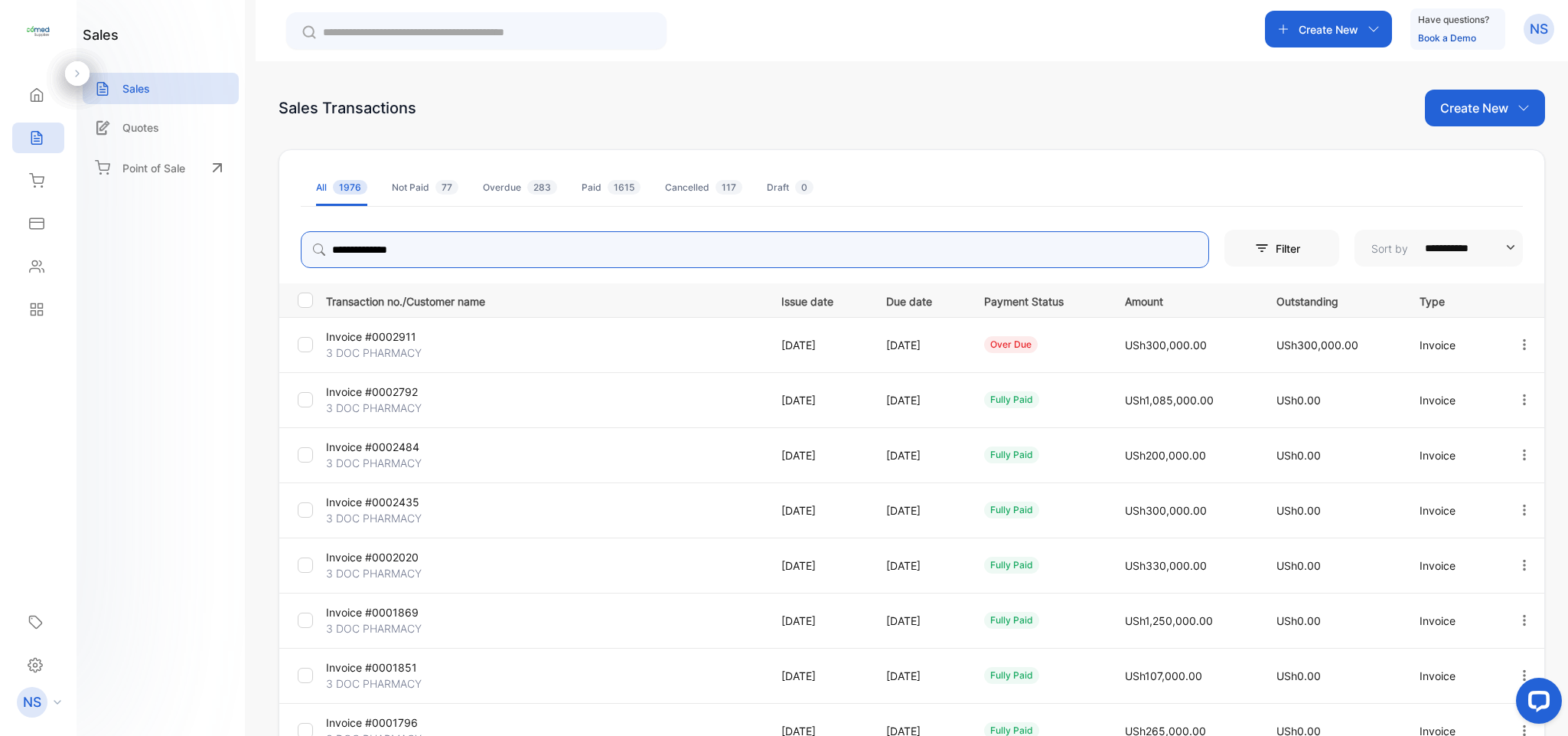
click at [1518, 342] on icon "button" at bounding box center [1524, 344] width 14 height 14
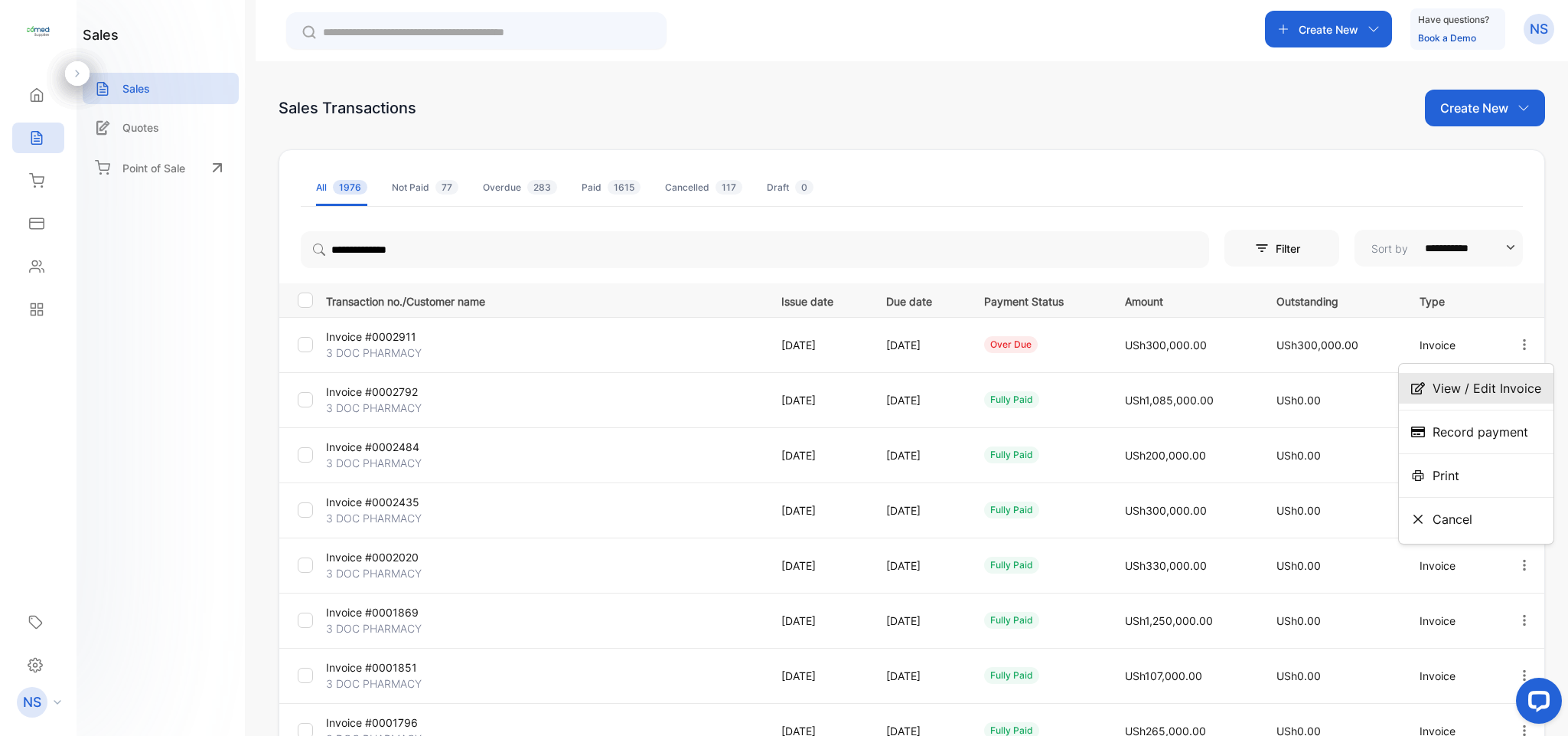
click at [1477, 379] on span "View / Edit Invoice" at bounding box center [1487, 388] width 108 height 18
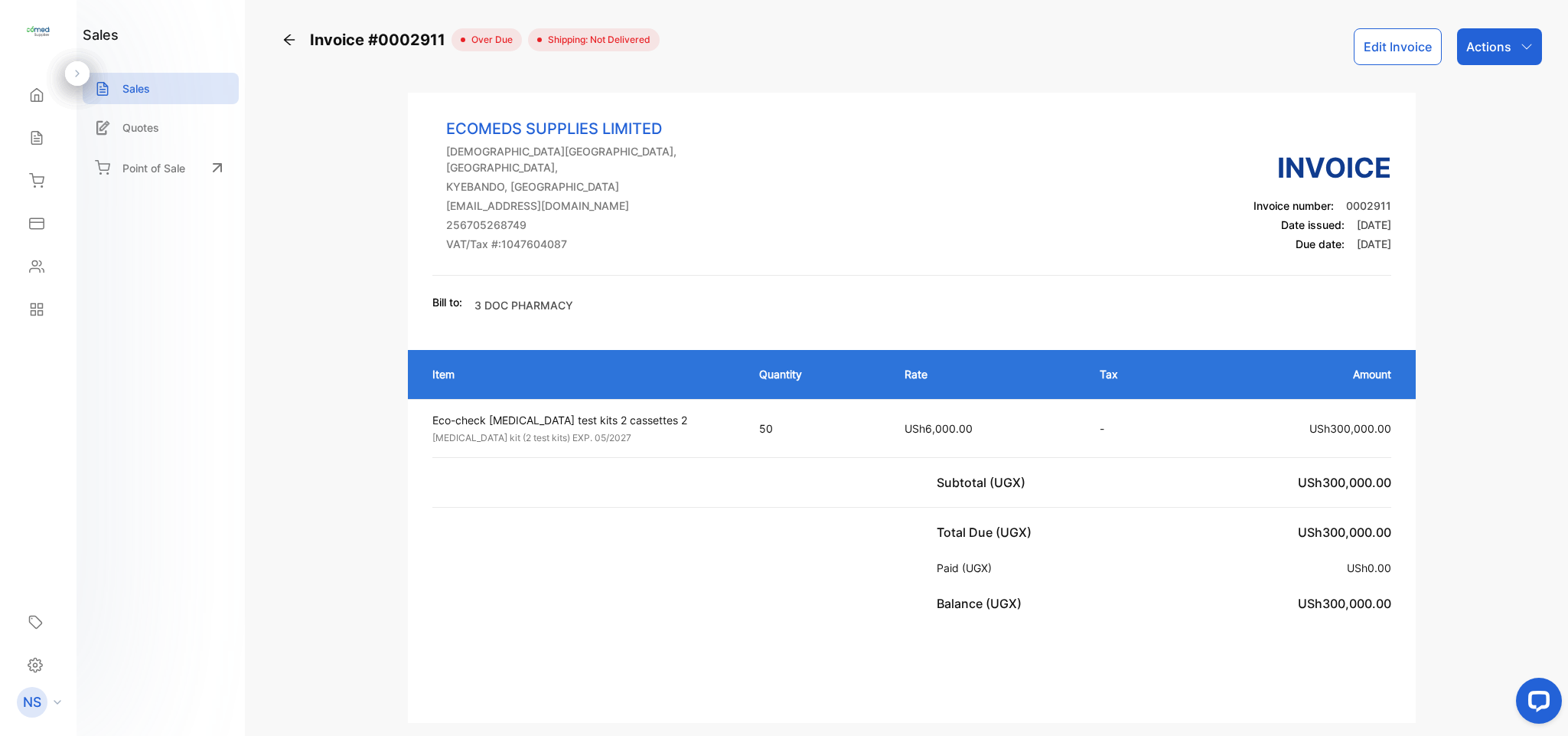
click at [1387, 51] on button "Edit Invoice" at bounding box center [1398, 46] width 88 height 37
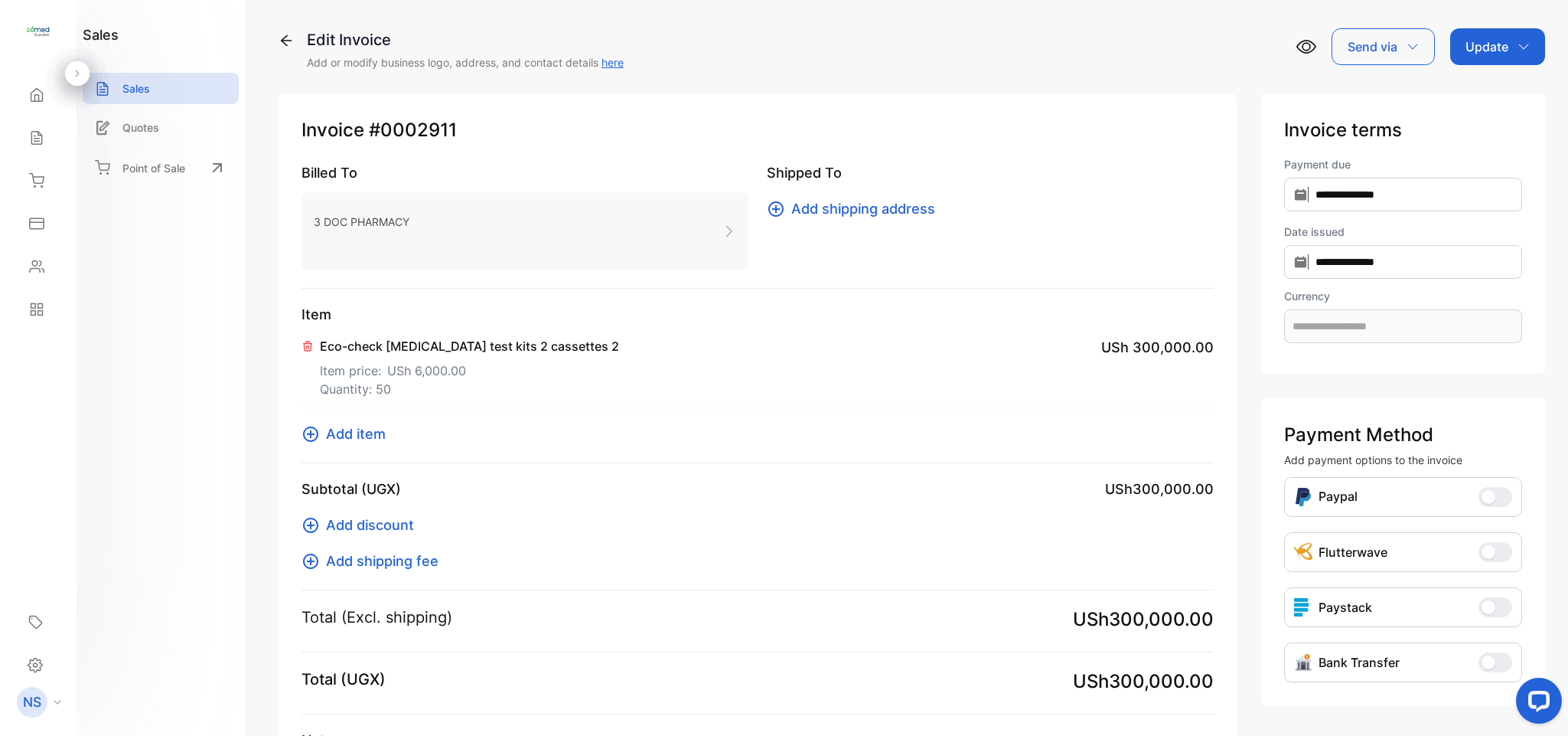
type input "**********"
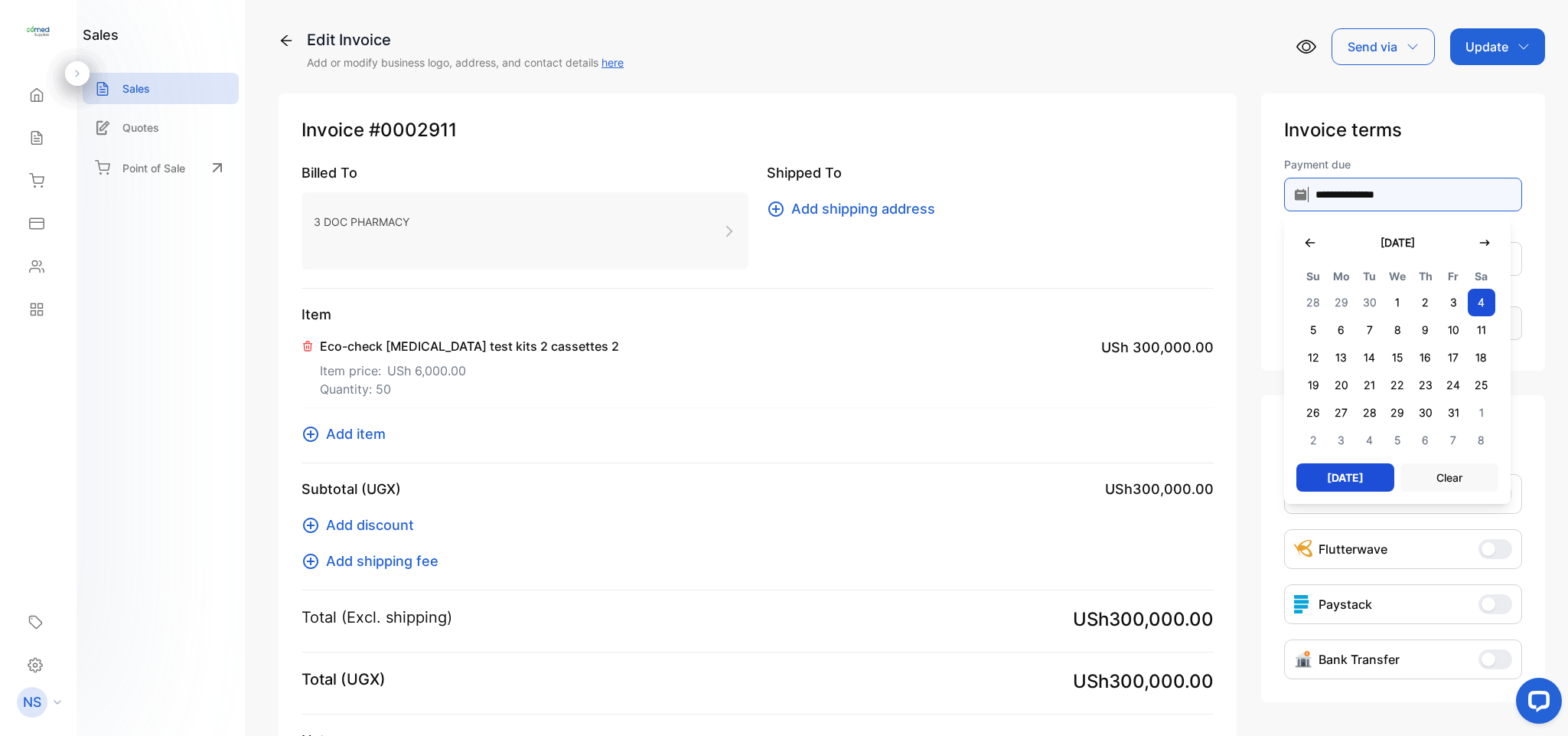
click at [1352, 196] on input "**********" at bounding box center [1404, 194] width 238 height 34
click at [1471, 249] on button "button" at bounding box center [1485, 242] width 28 height 31
click at [1472, 304] on span "1" at bounding box center [1482, 302] width 28 height 28
type input "**********"
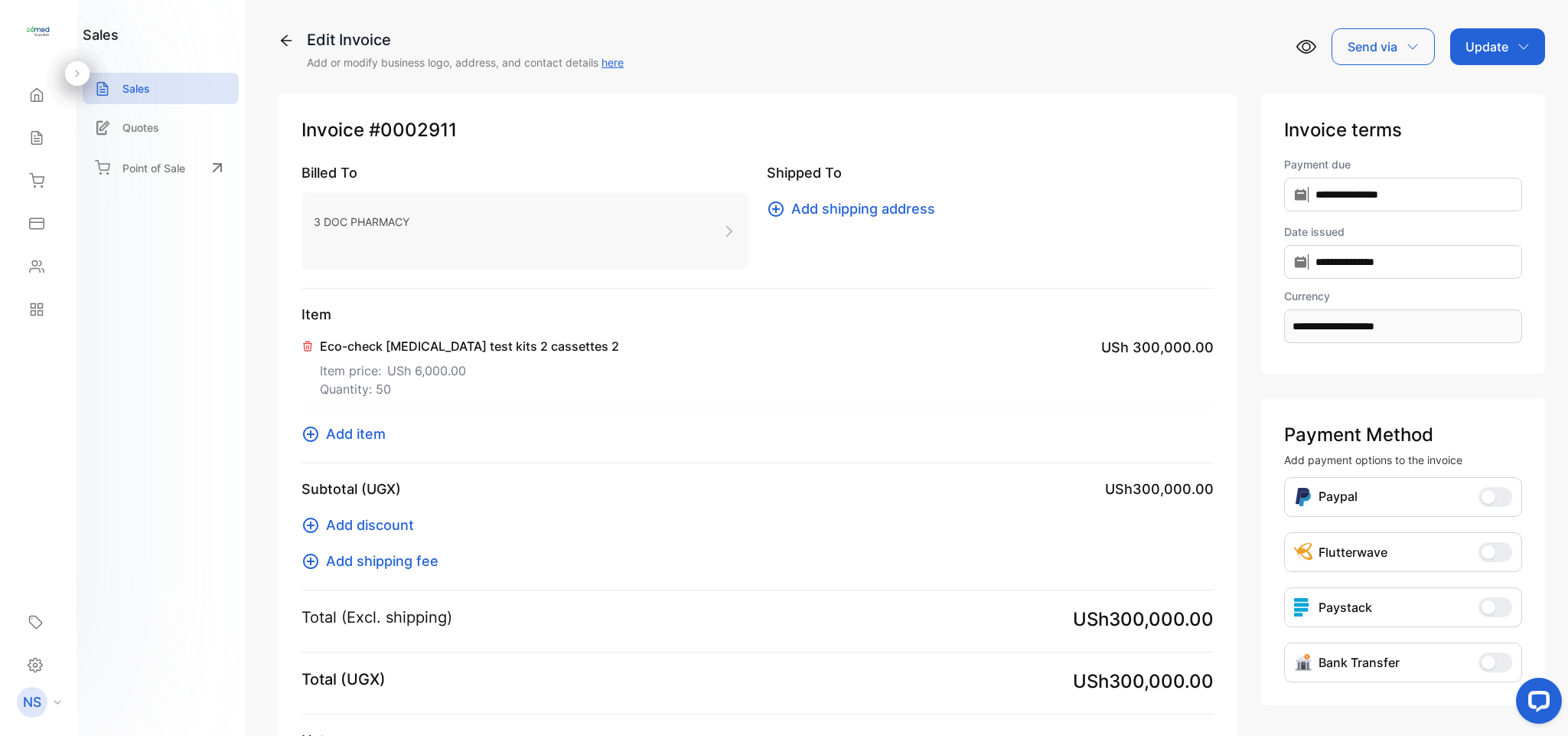
click at [1471, 51] on p "Update" at bounding box center [1487, 46] width 43 height 18
click at [1502, 108] on div "Invoice" at bounding box center [1500, 98] width 88 height 31
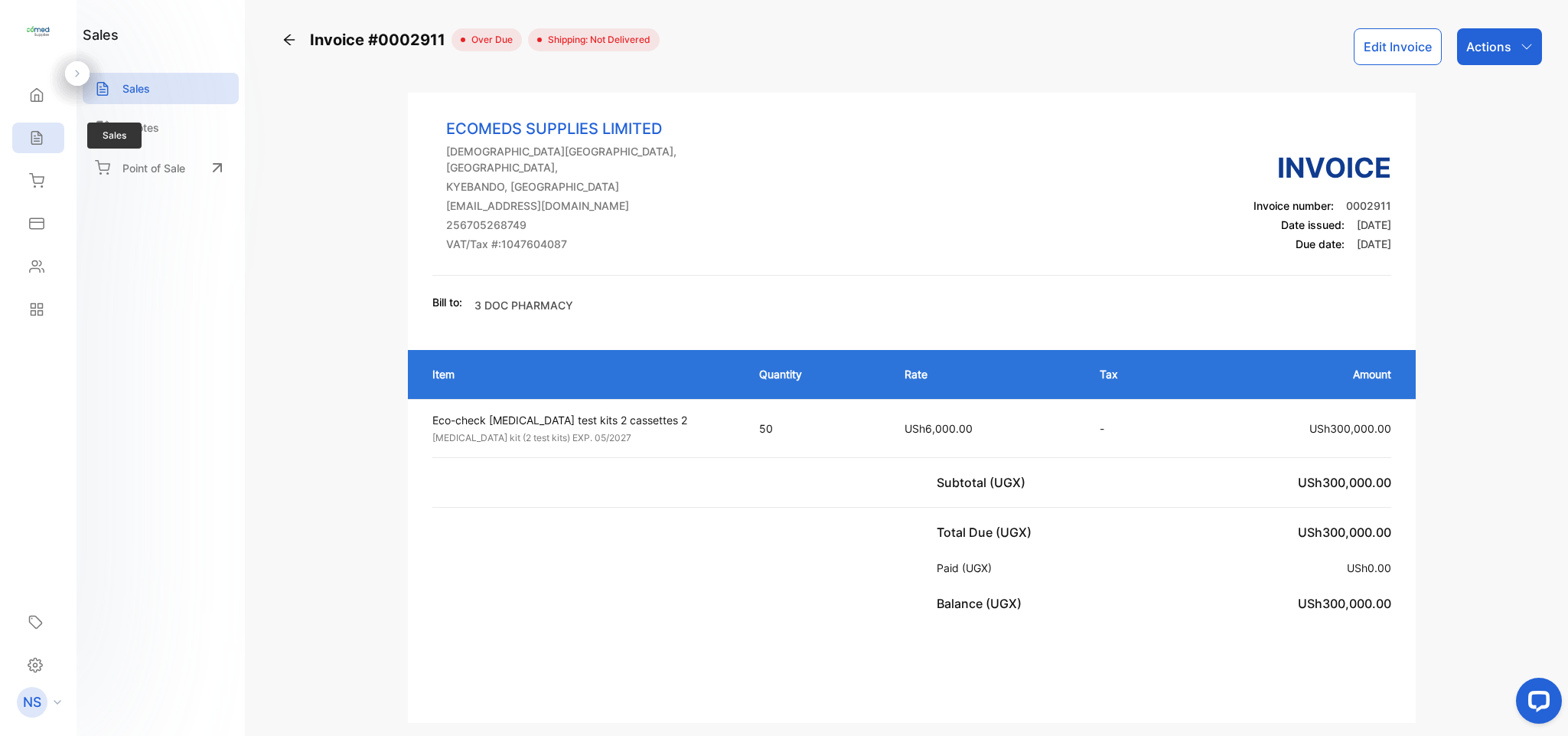
click at [42, 136] on icon at bounding box center [36, 137] width 10 height 13
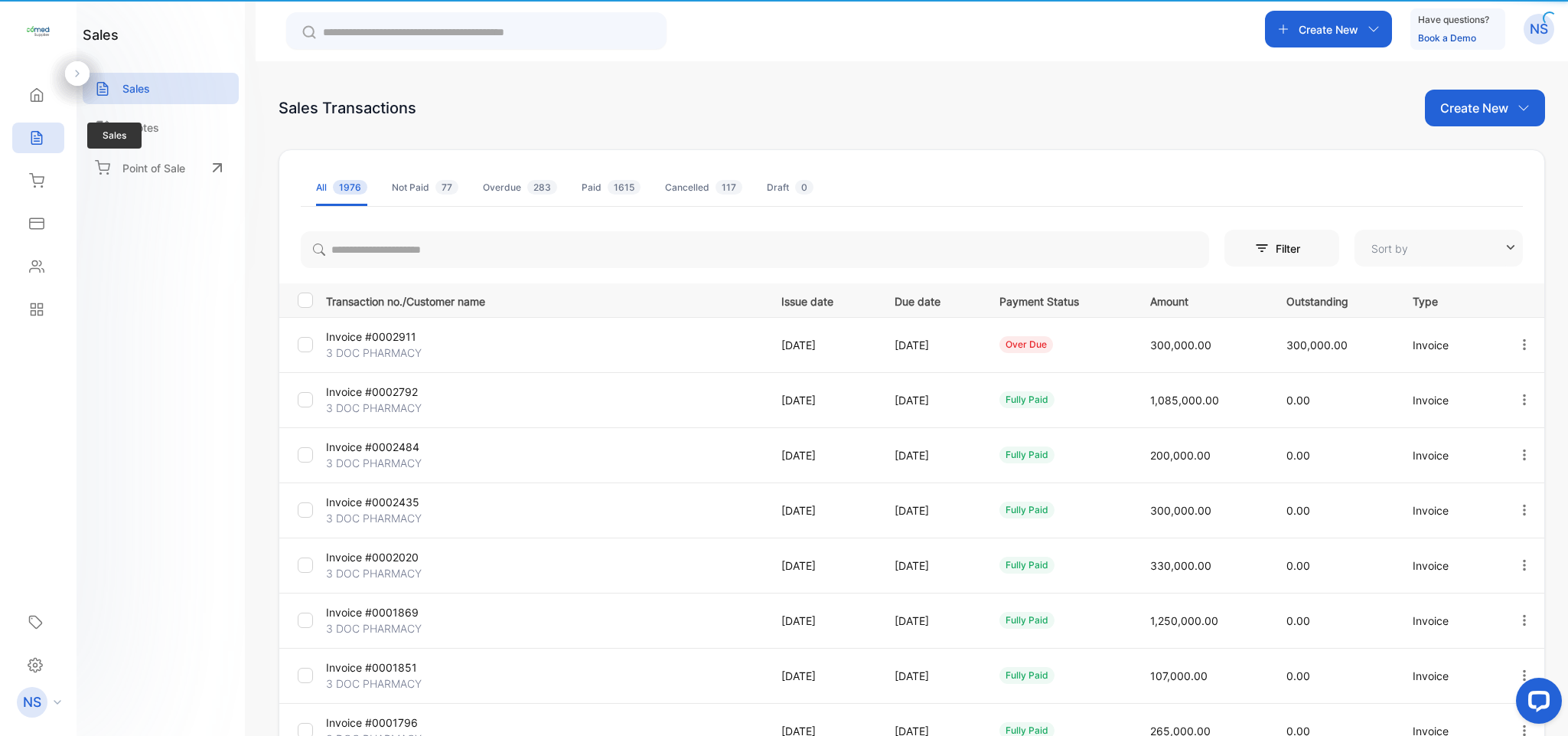
type input "**********"
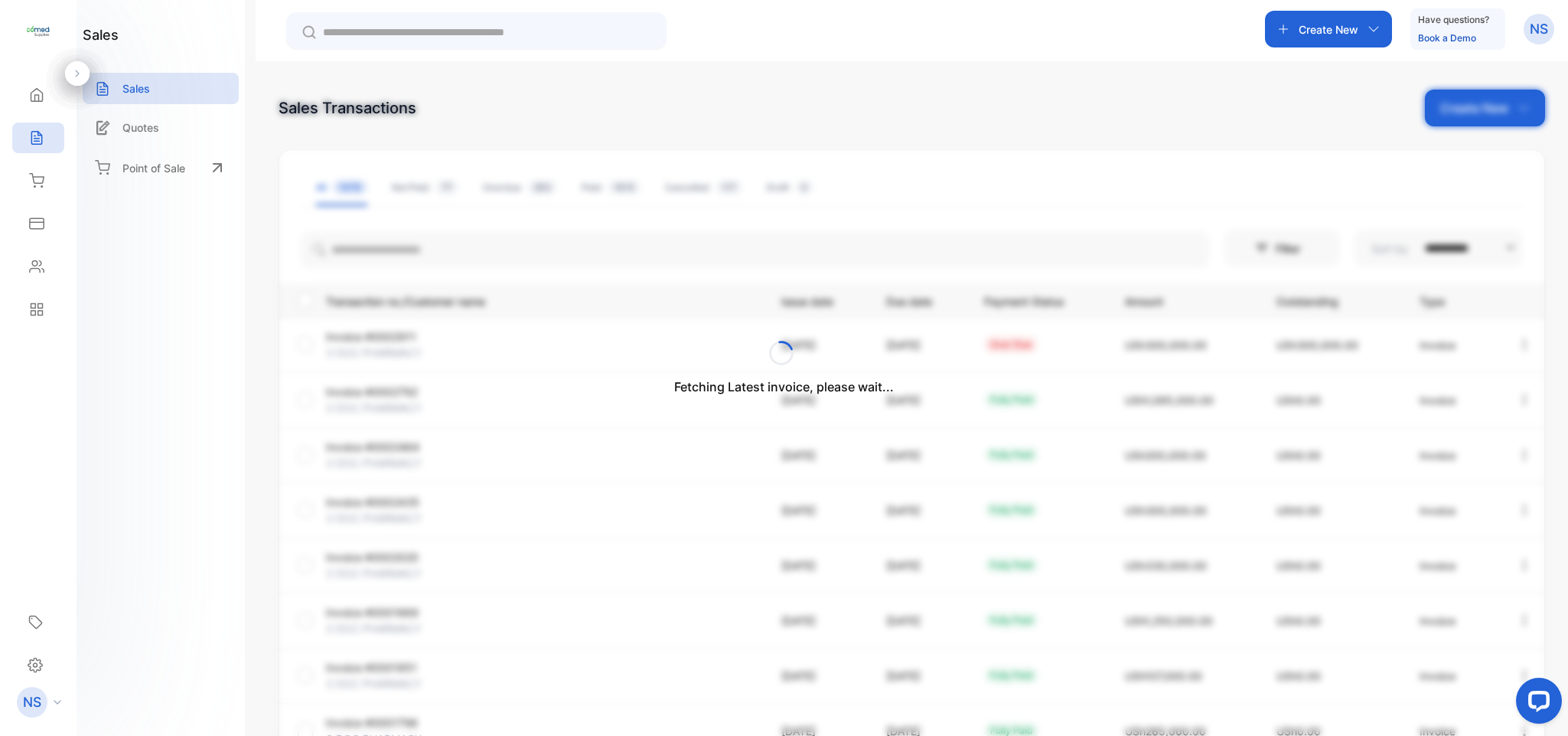
click at [428, 237] on div "Fetching Latest invoice, please wait..." at bounding box center [784, 368] width 1568 height 736
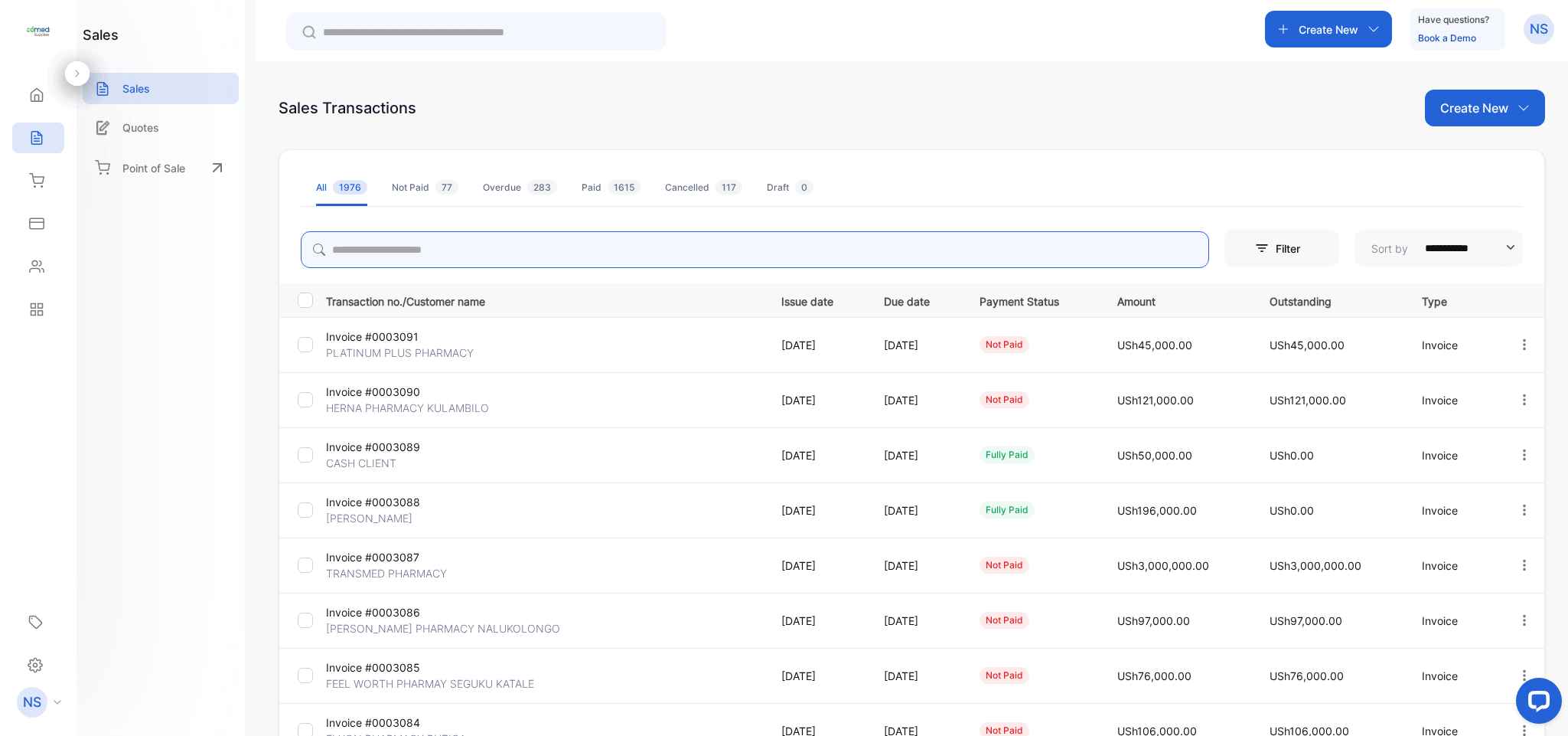
click at [428, 237] on input "search" at bounding box center [755, 250] width 909 height 37
type input "*******"
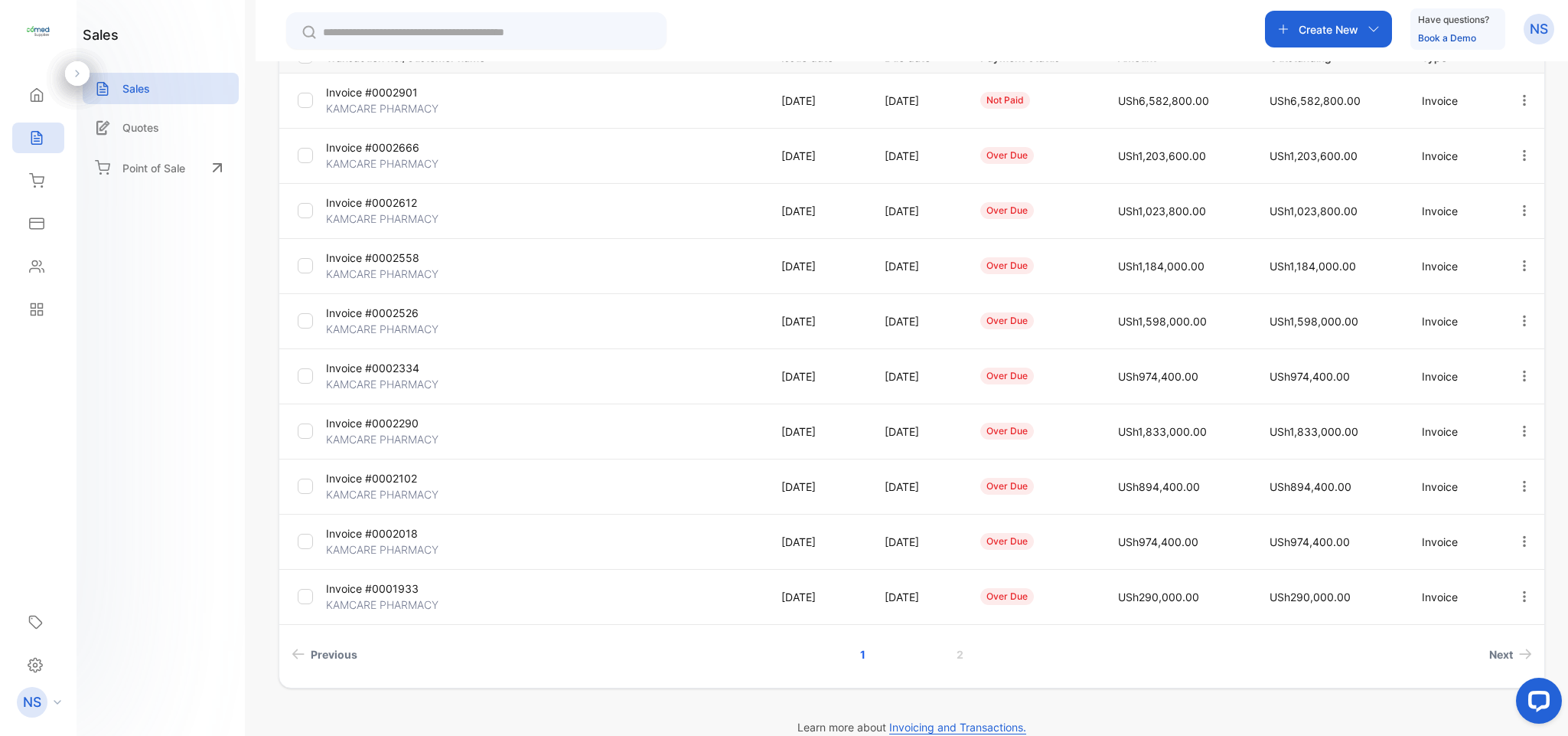
scroll to position [250, 0]
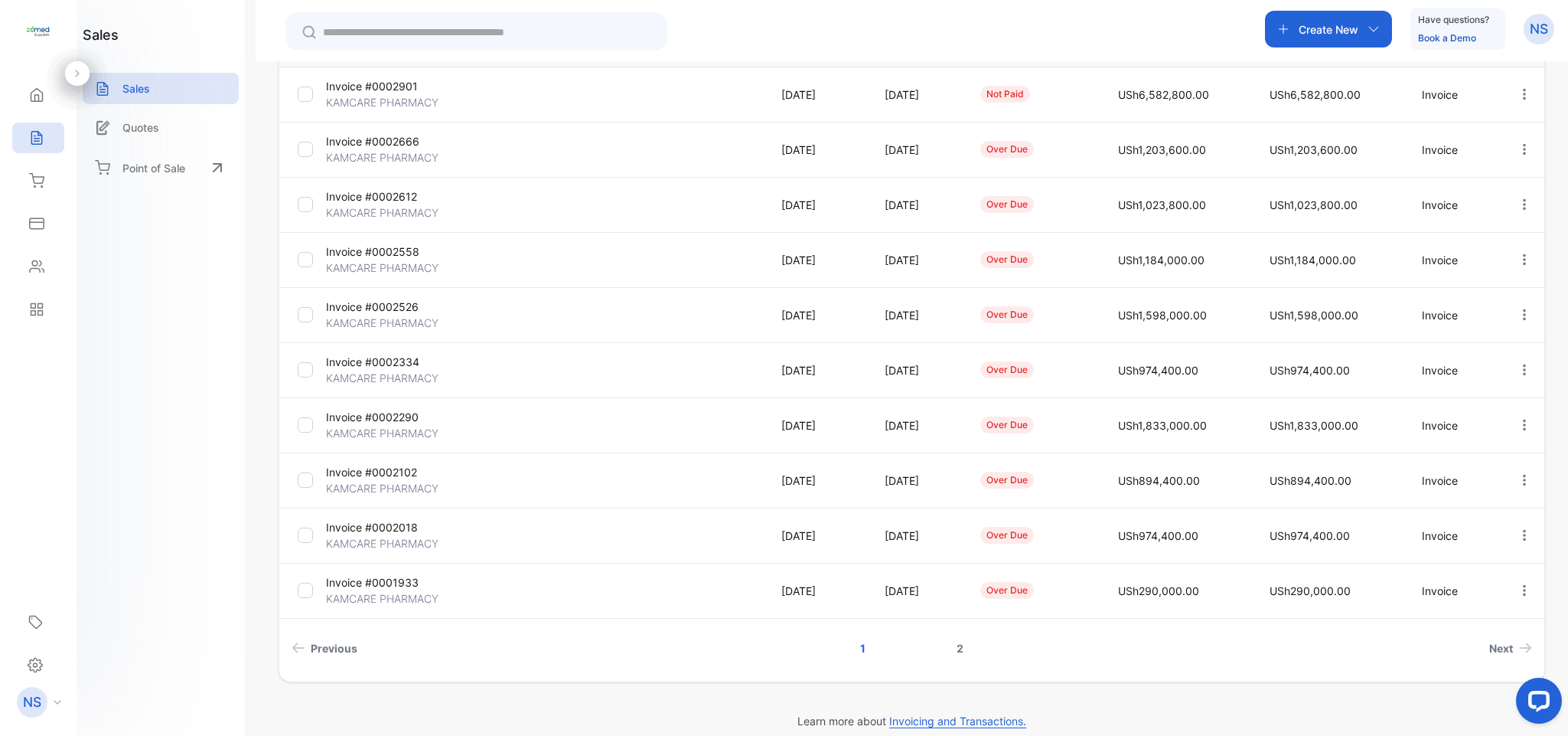
click at [957, 657] on link "2" at bounding box center [960, 648] width 44 height 28
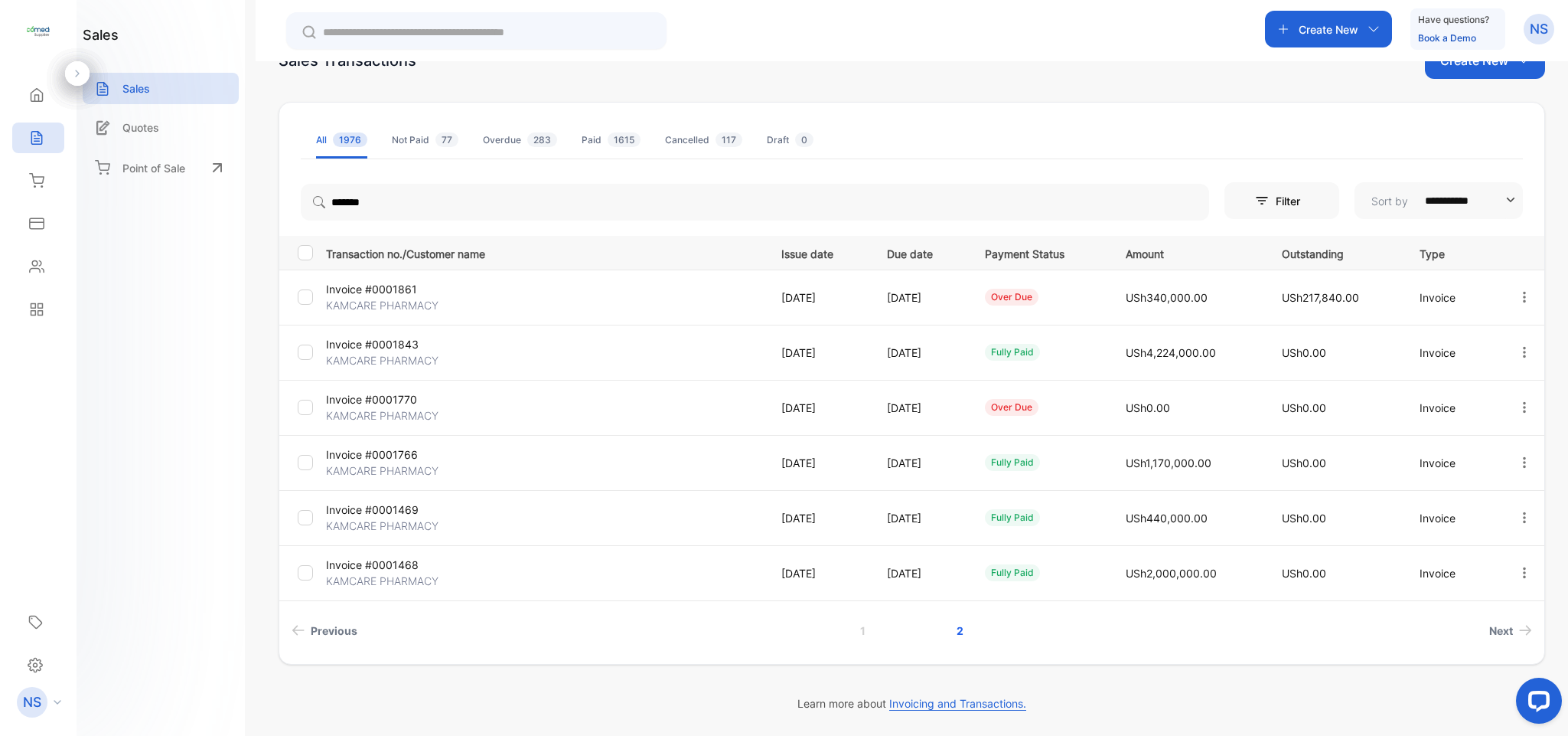
scroll to position [48, 0]
click at [414, 142] on div "Not Paid 77" at bounding box center [424, 140] width 67 height 14
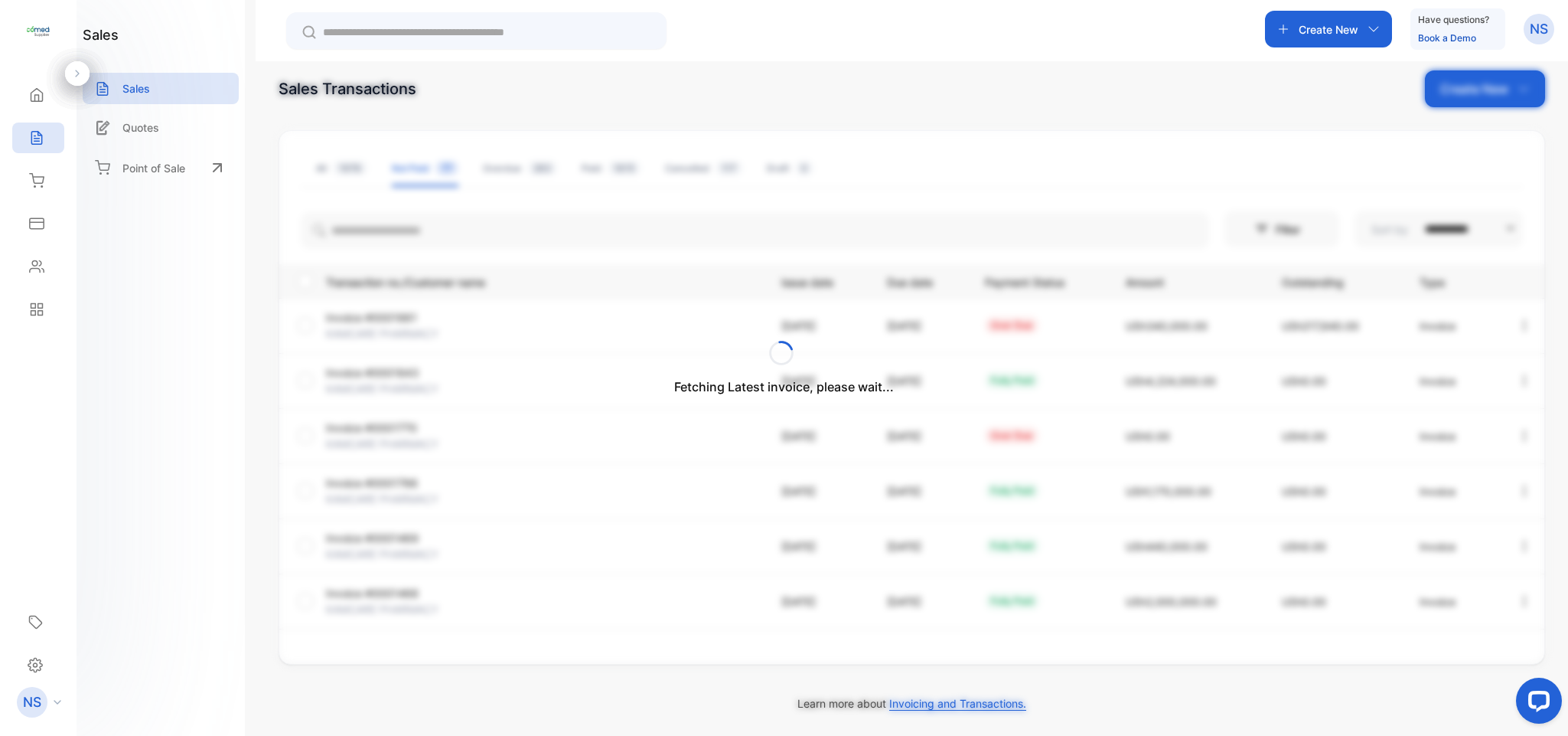
scroll to position [0, 0]
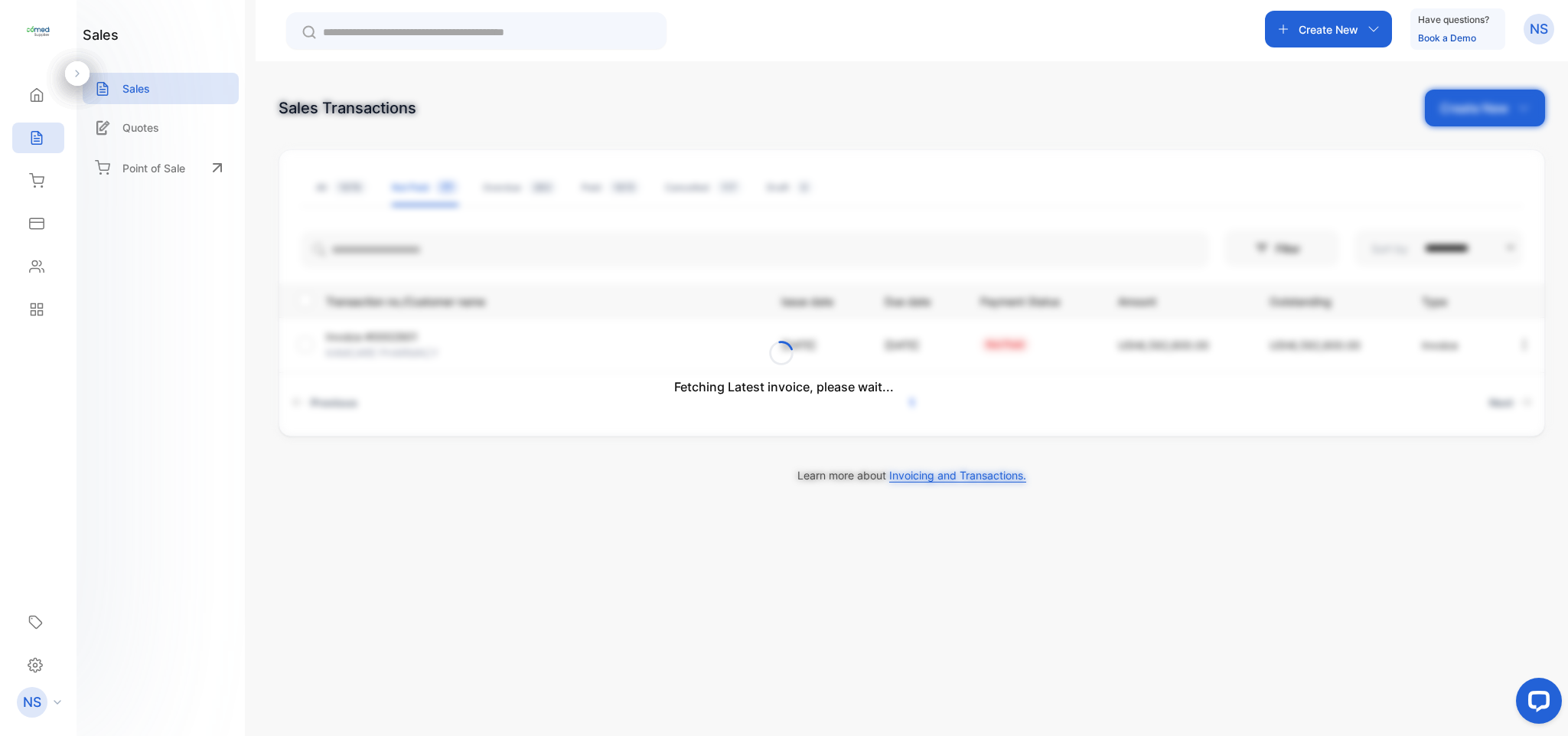
click at [354, 191] on div "Fetching Latest invoice, please wait..." at bounding box center [784, 368] width 1568 height 736
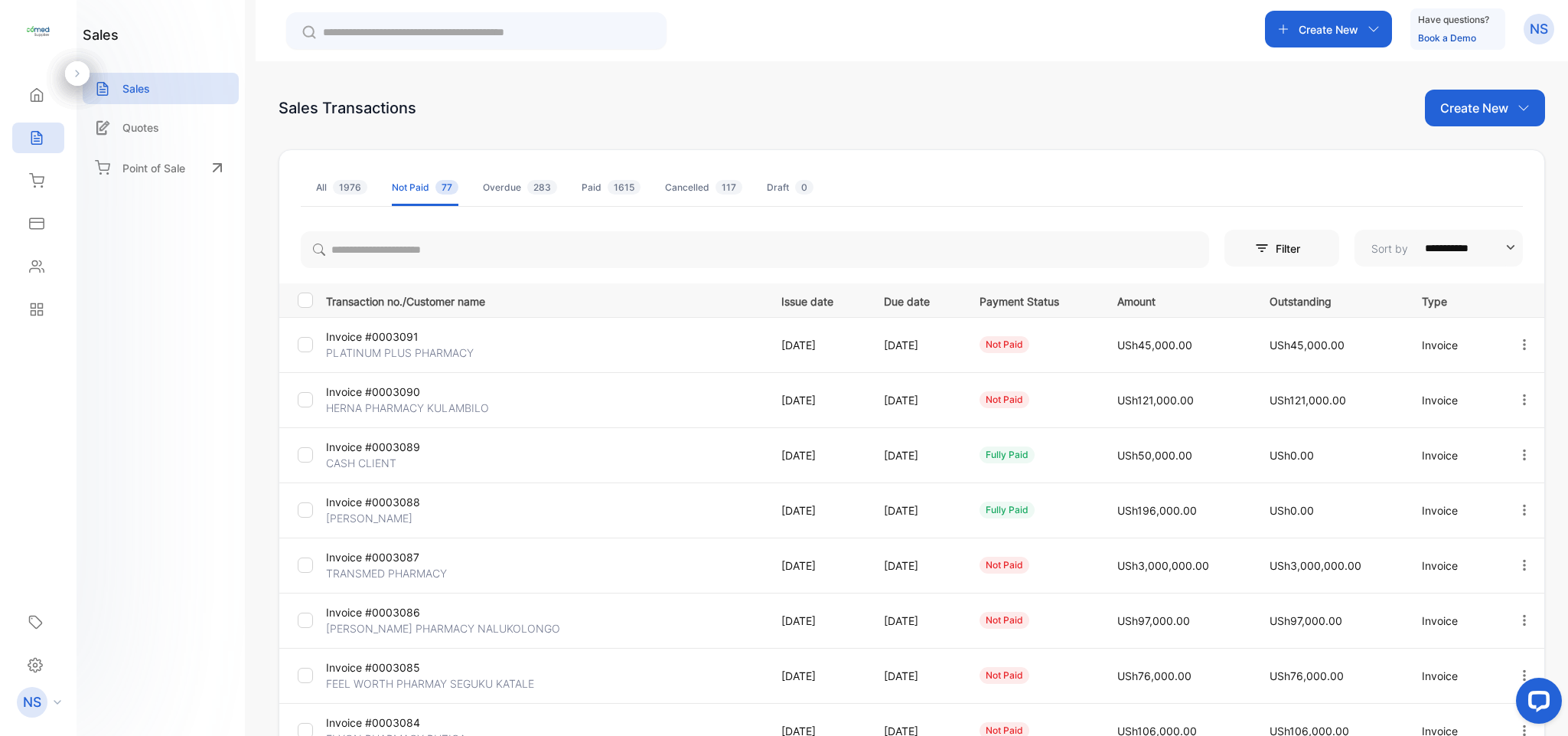
click at [354, 191] on span "1976" at bounding box center [350, 187] width 35 height 15
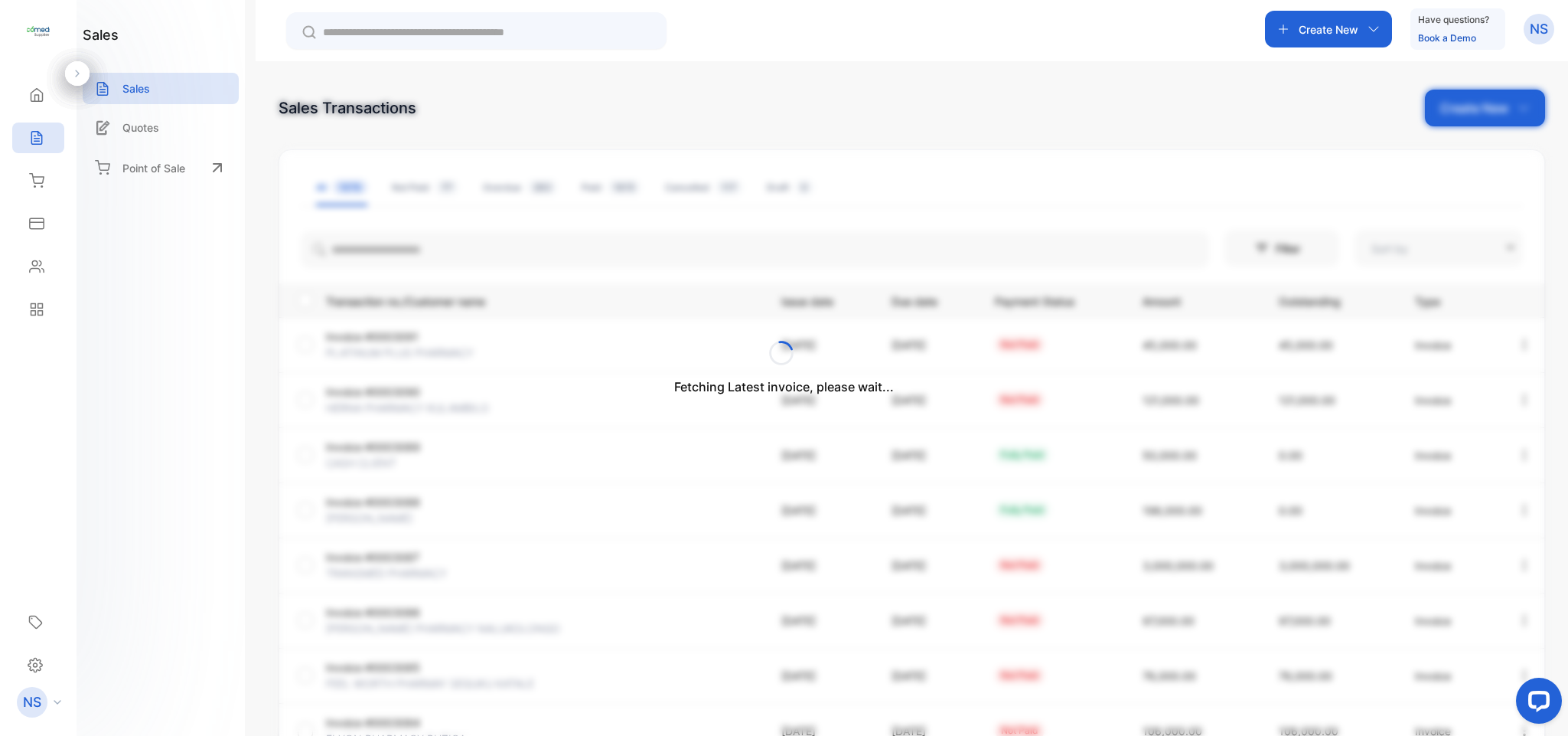
type input "**********"
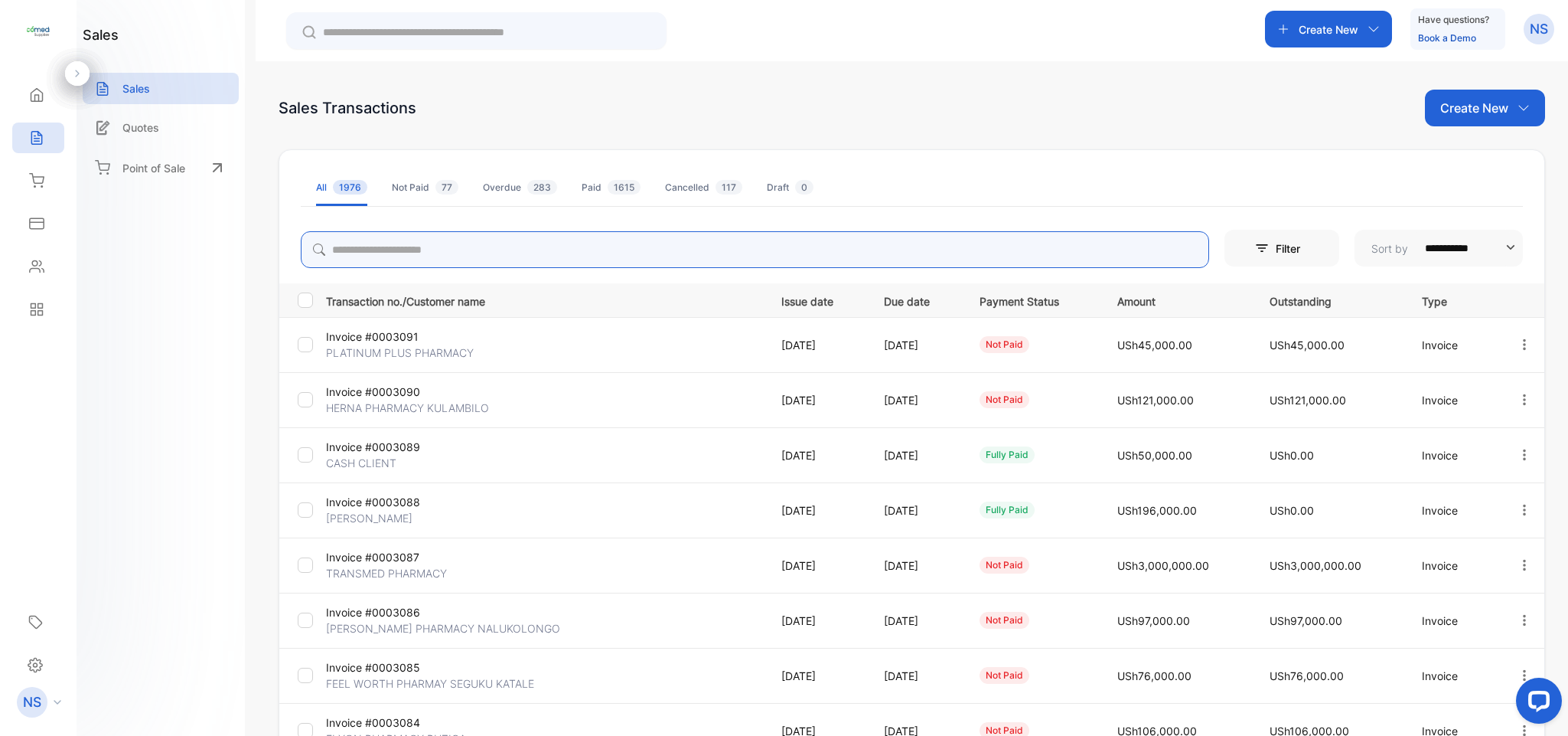
click at [388, 251] on input "search" at bounding box center [755, 250] width 909 height 37
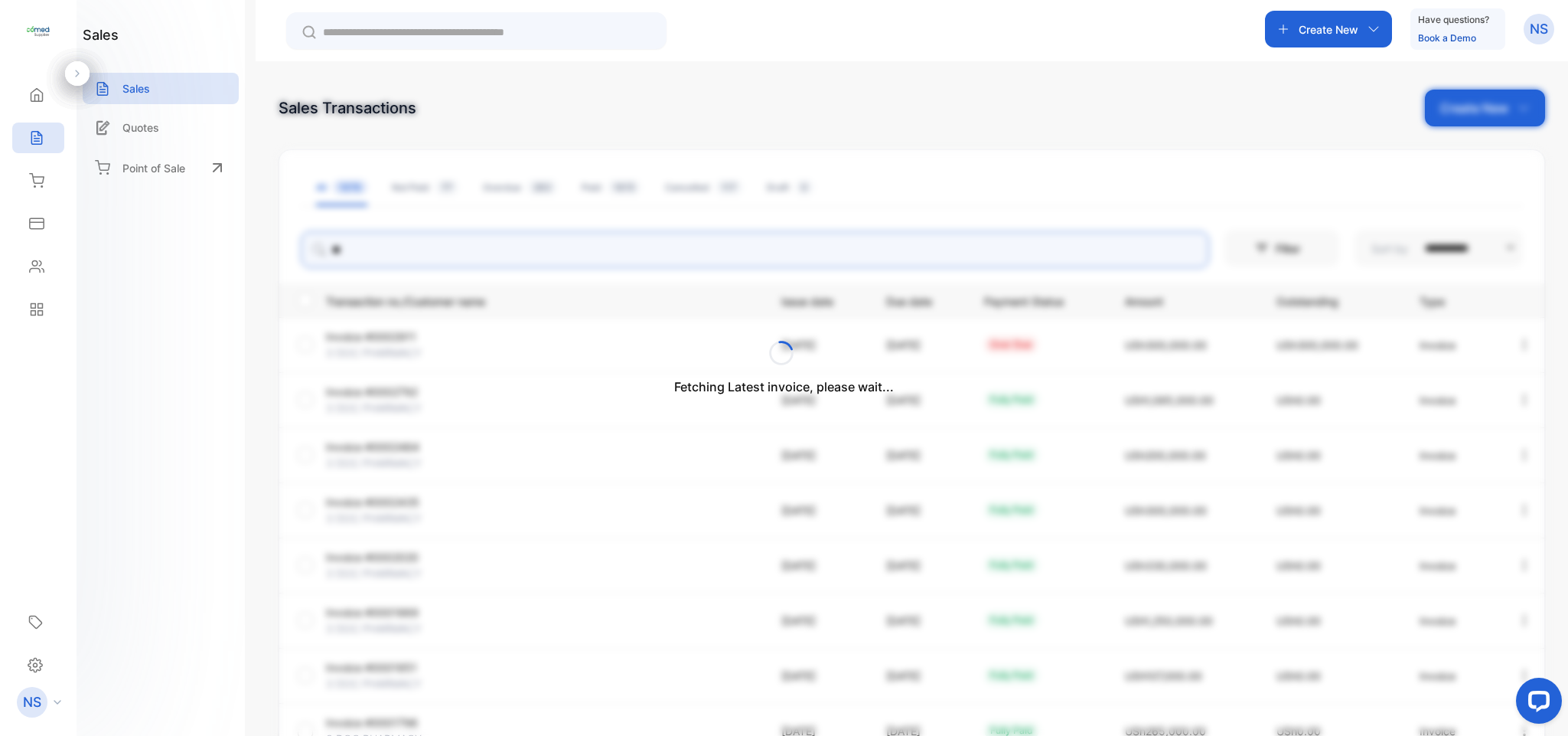
type input "*"
type input "*******"
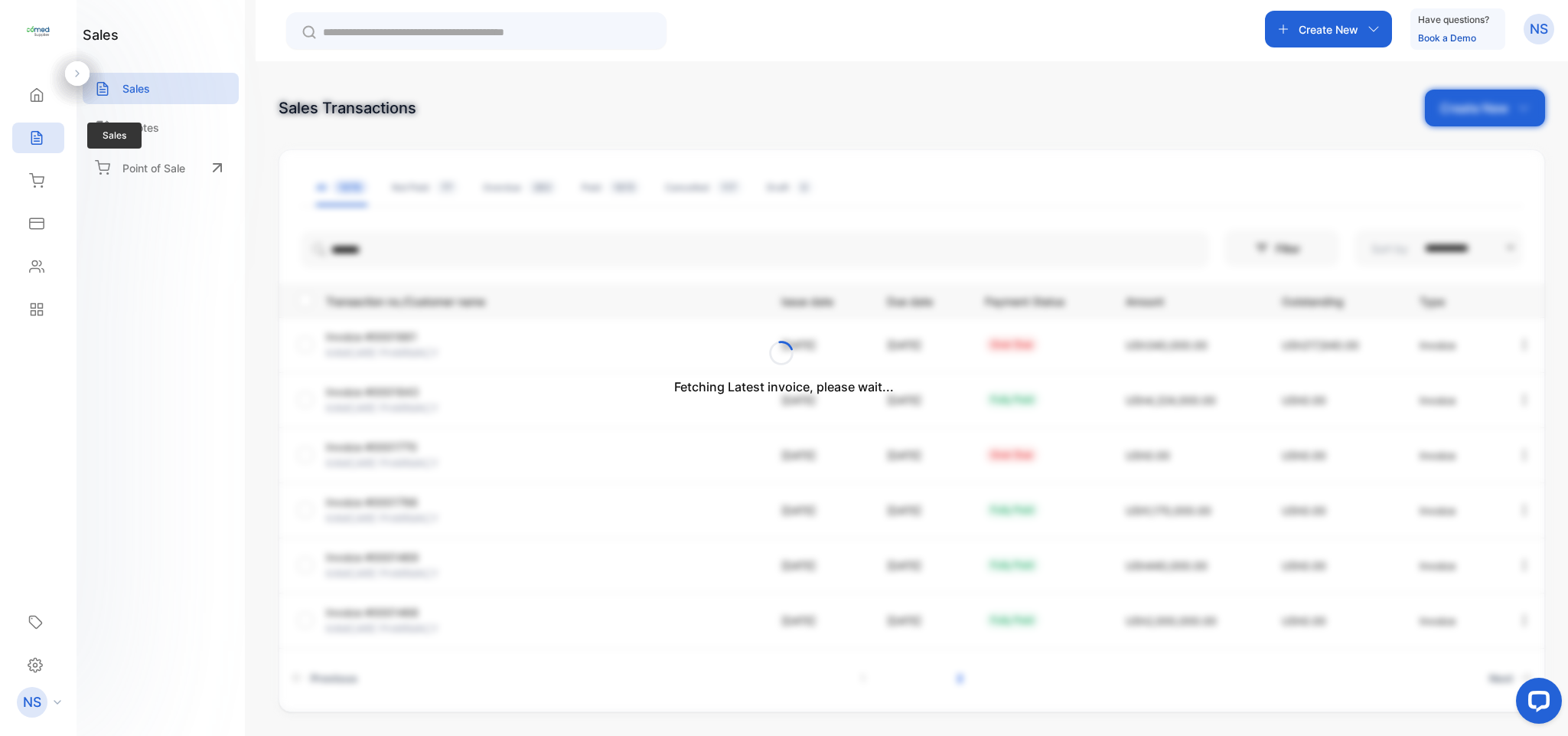
click at [25, 132] on div "Sales" at bounding box center [34, 138] width 20 height 15
click at [33, 102] on icon at bounding box center [37, 95] width 15 height 15
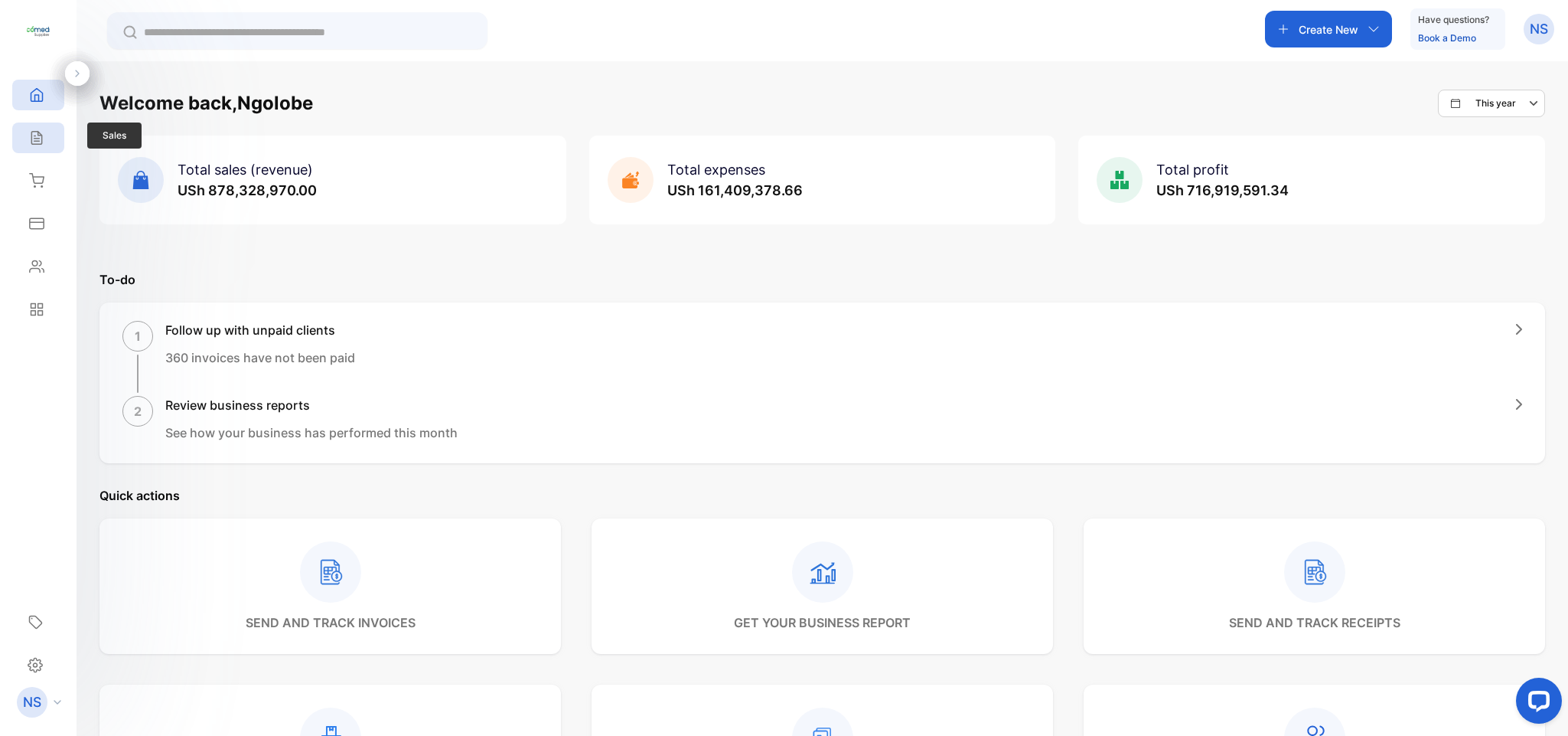
click at [40, 131] on icon at bounding box center [37, 138] width 15 height 15
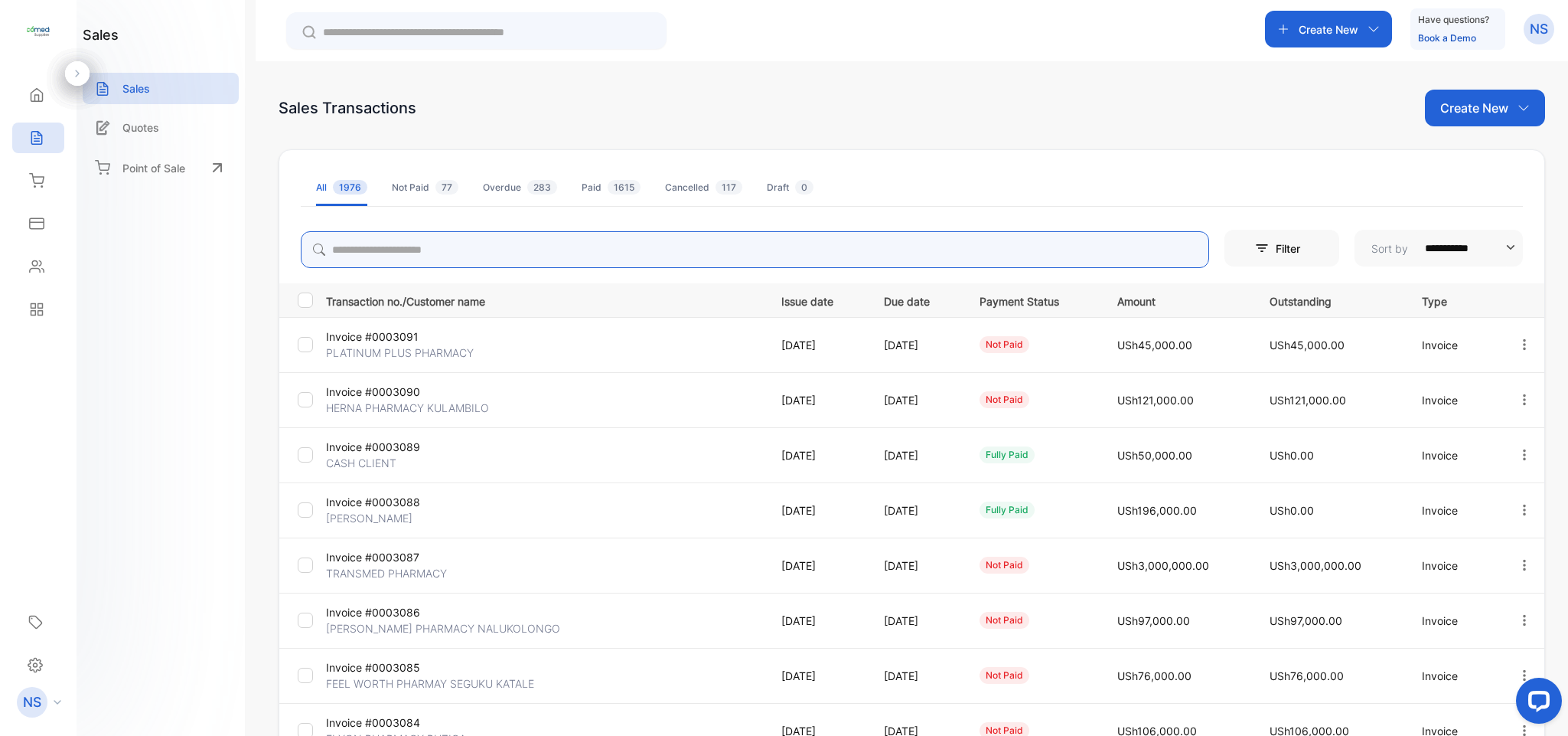
click at [427, 249] on input "search" at bounding box center [755, 250] width 909 height 37
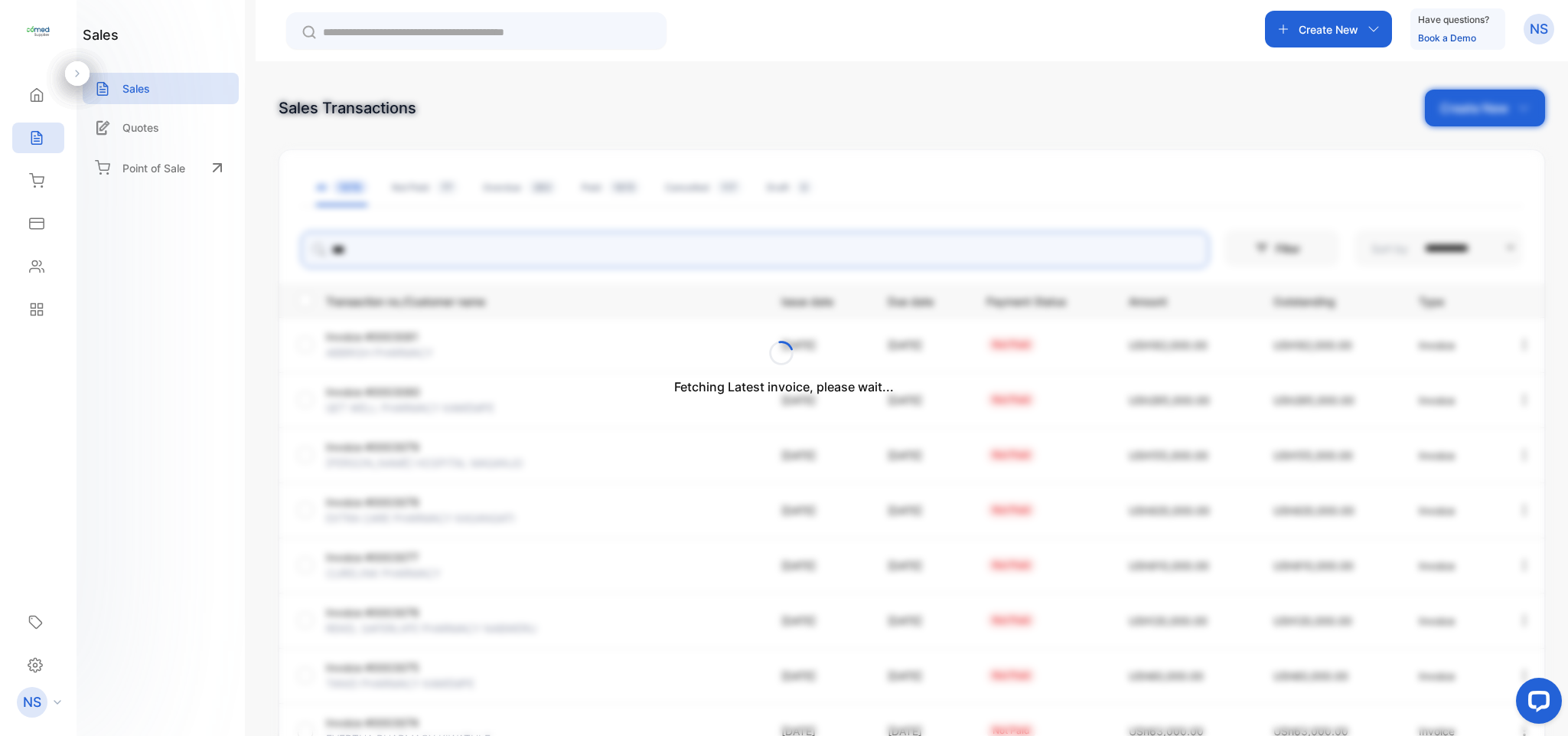
type input "*******"
